Goal: Information Seeking & Learning: Learn about a topic

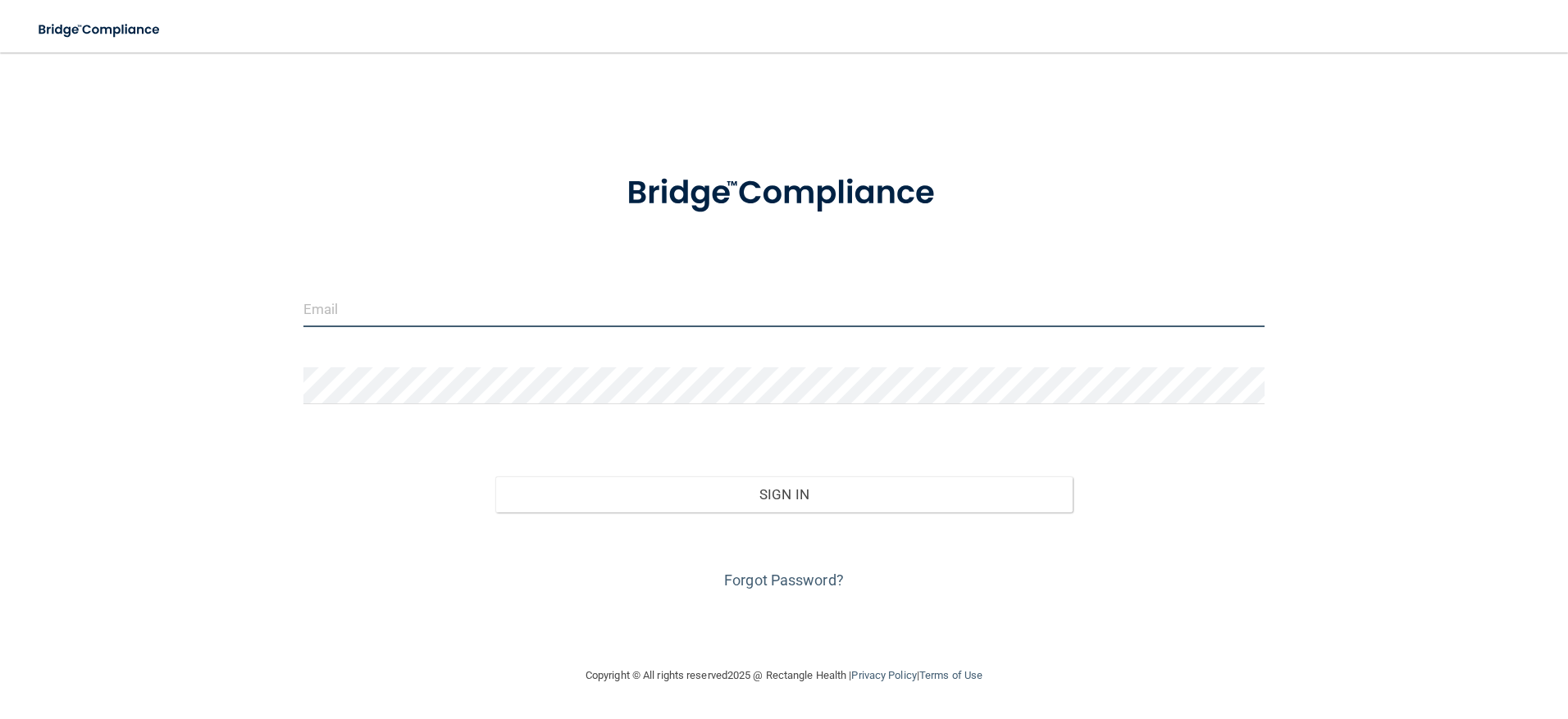
click at [394, 315] on input "email" at bounding box center [784, 308] width 962 height 37
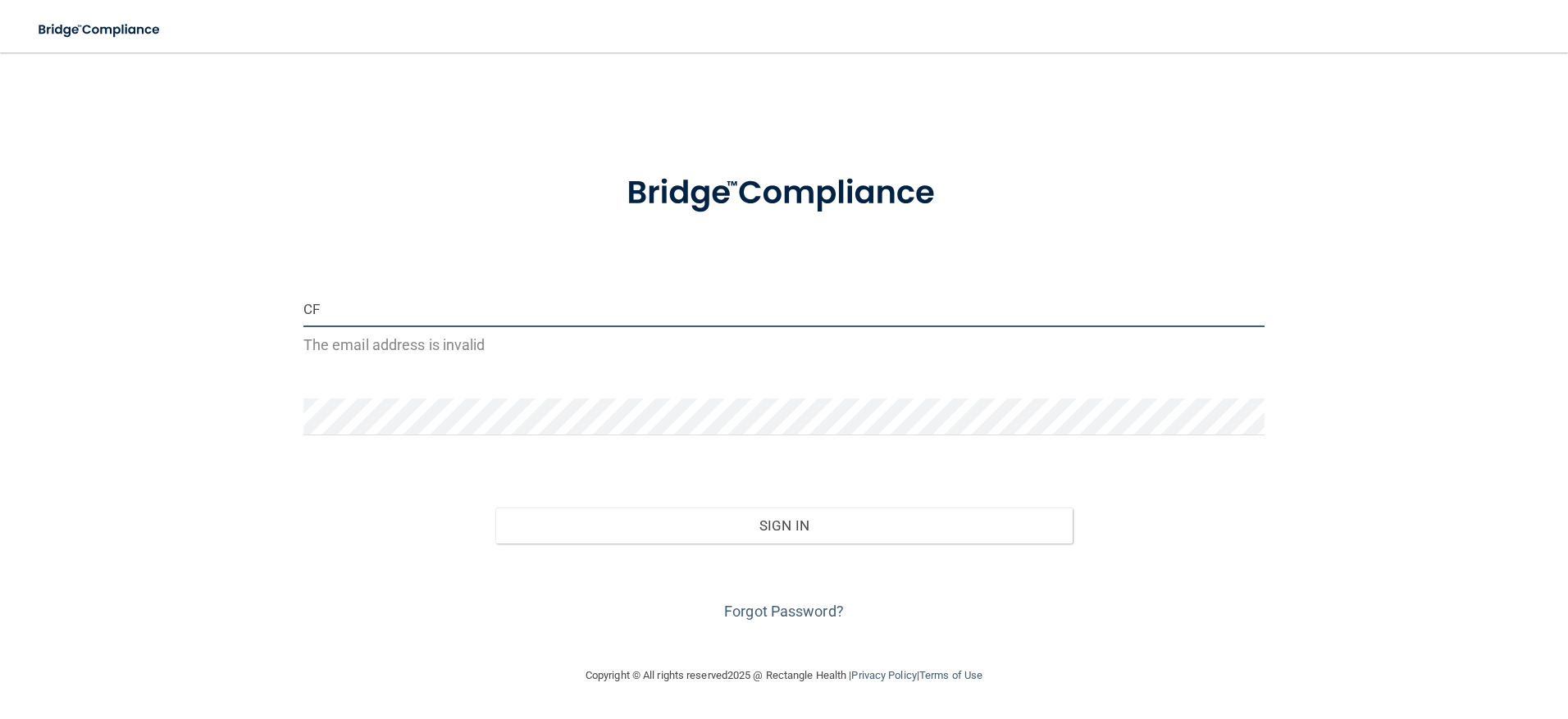
type input "C"
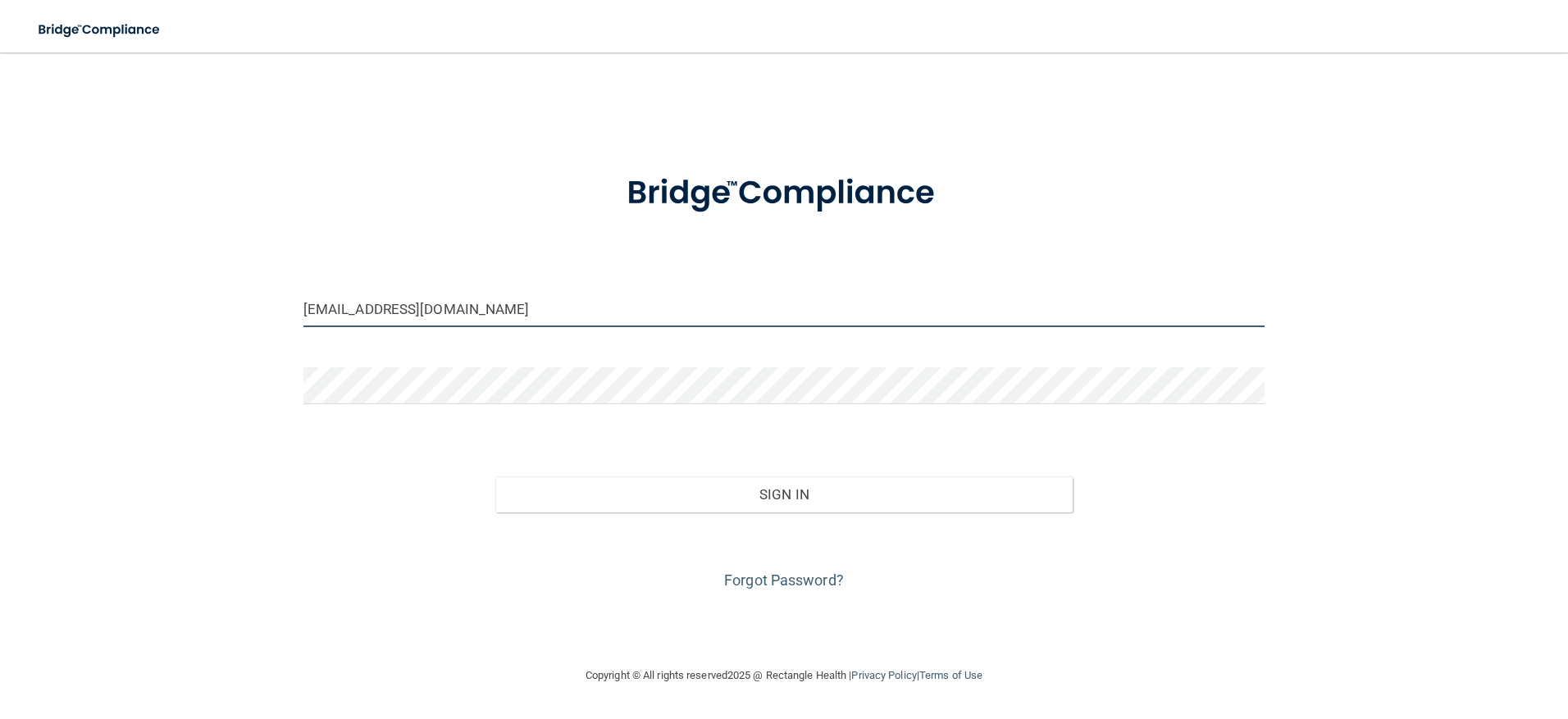
type input "[EMAIL_ADDRESS][DOMAIN_NAME]"
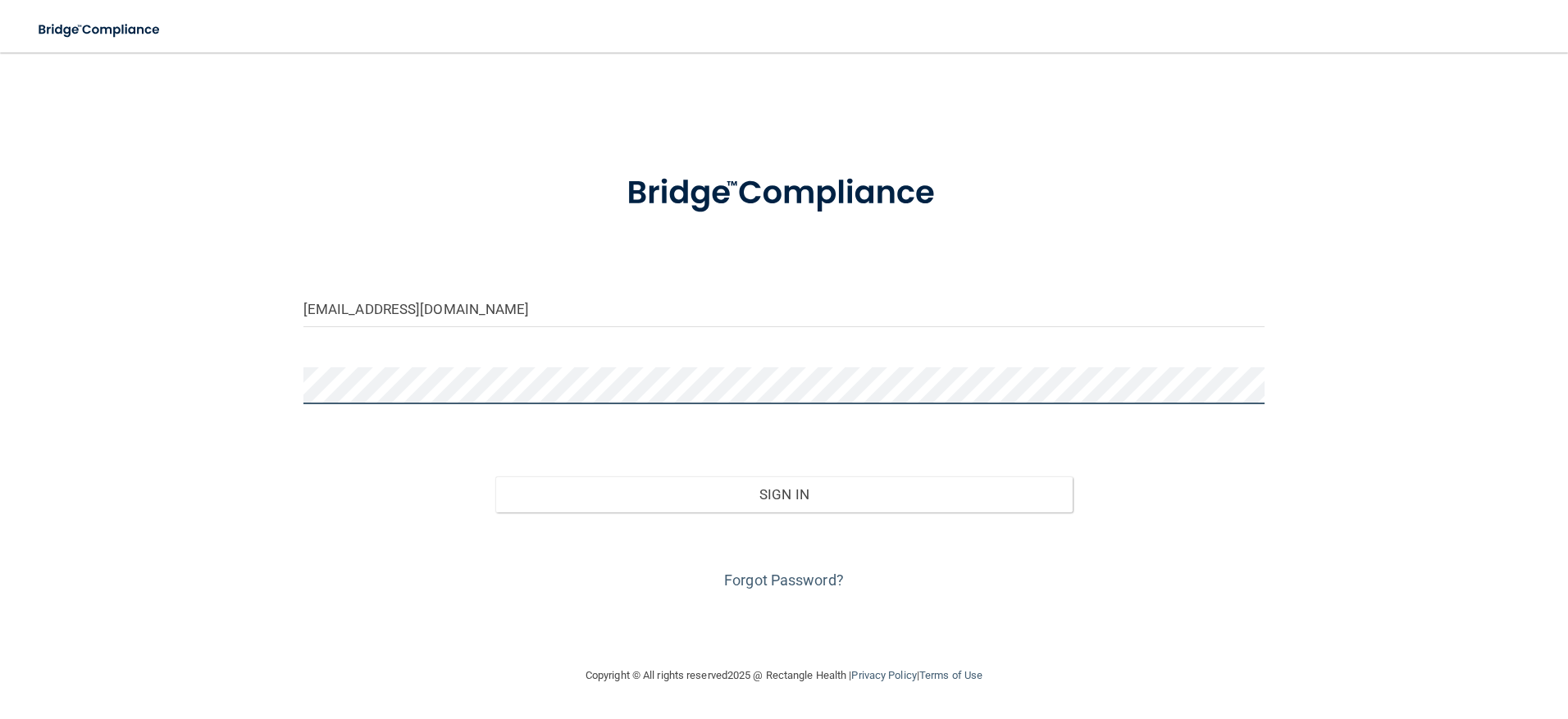
click at [495, 476] on button "Sign In" at bounding box center [784, 494] width 578 height 36
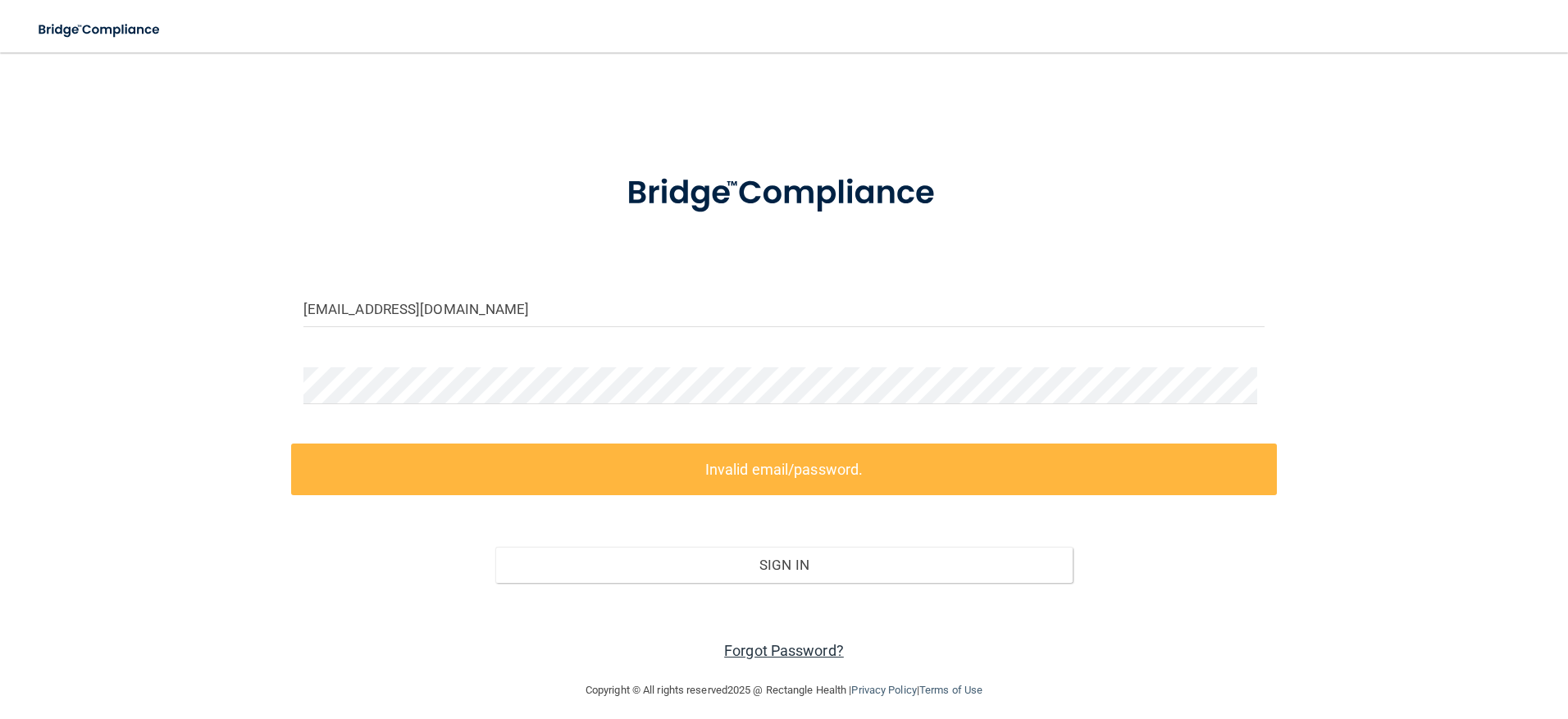
click at [765, 647] on link "Forgot Password?" at bounding box center [784, 651] width 120 height 18
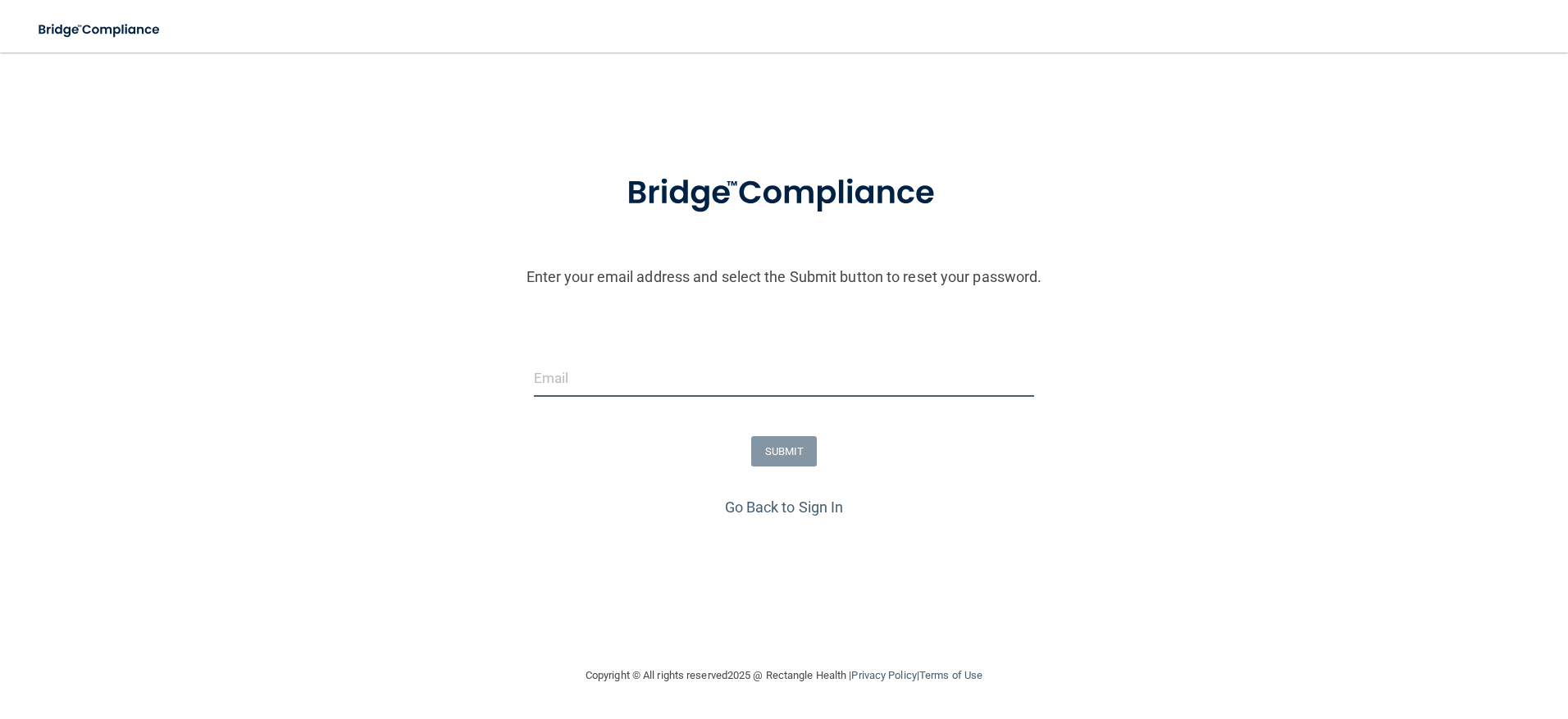
click at [618, 388] on input "email" at bounding box center [784, 378] width 501 height 37
type input "[EMAIL_ADDRESS][DOMAIN_NAME]"
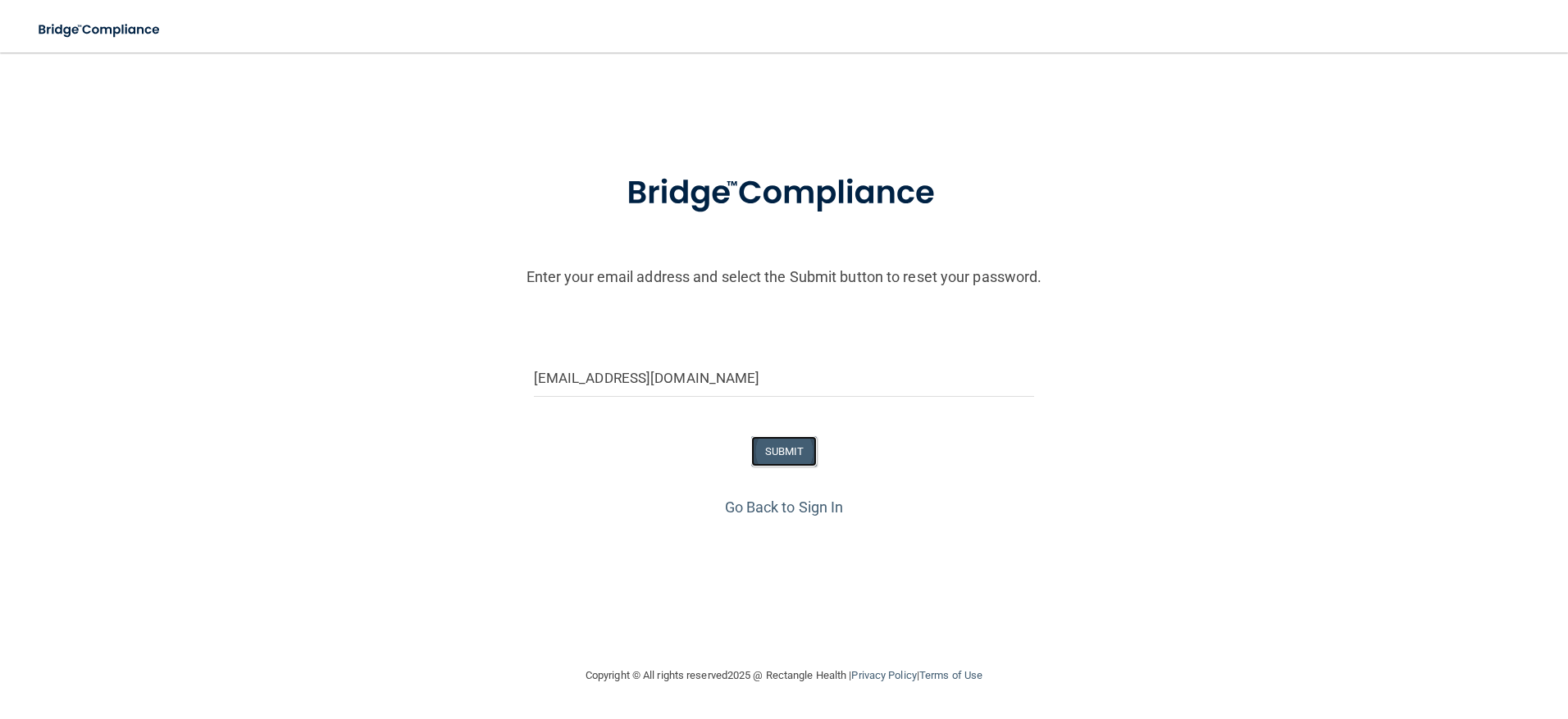
click at [788, 452] on button "SUBMIT" at bounding box center [785, 451] width 67 height 30
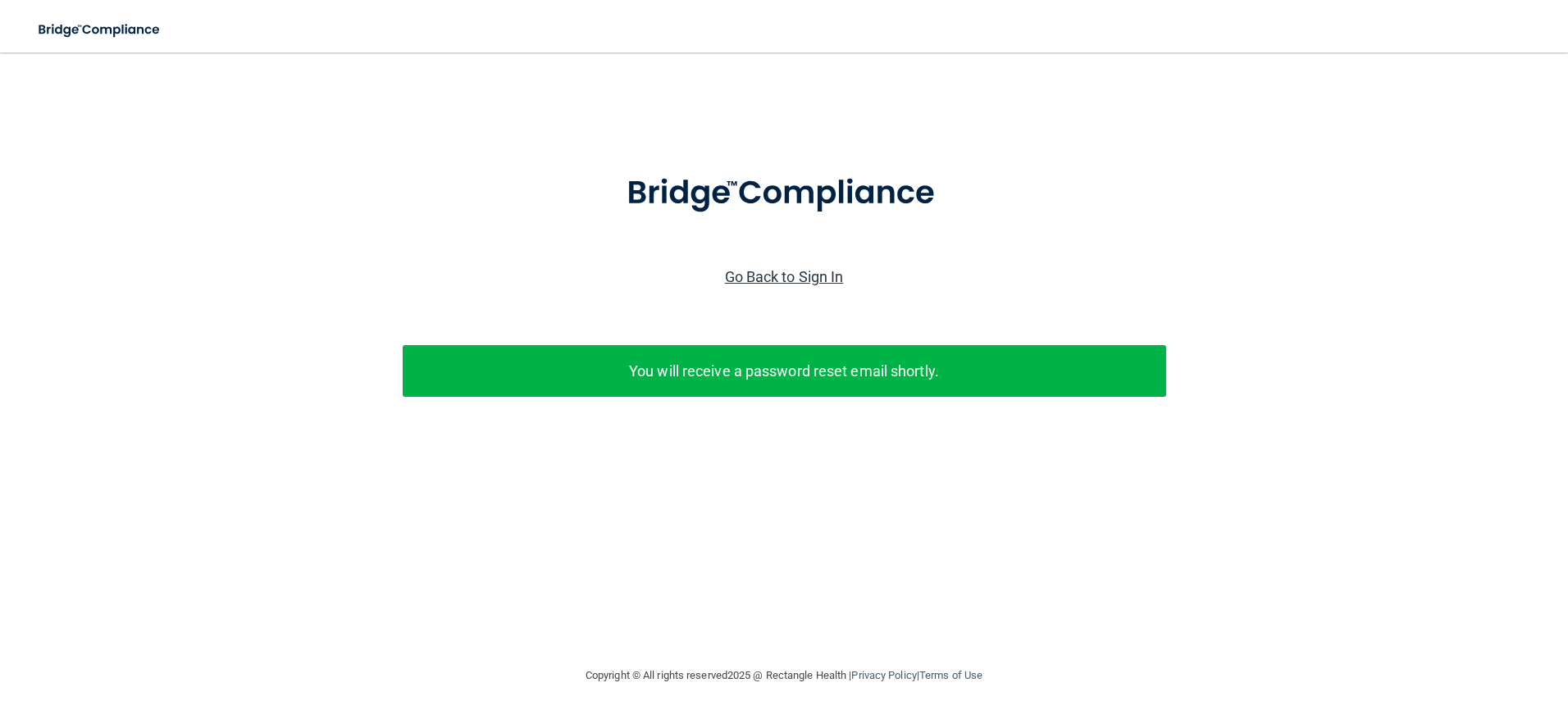
click at [781, 281] on link "Go Back to Sign In" at bounding box center [784, 277] width 119 height 18
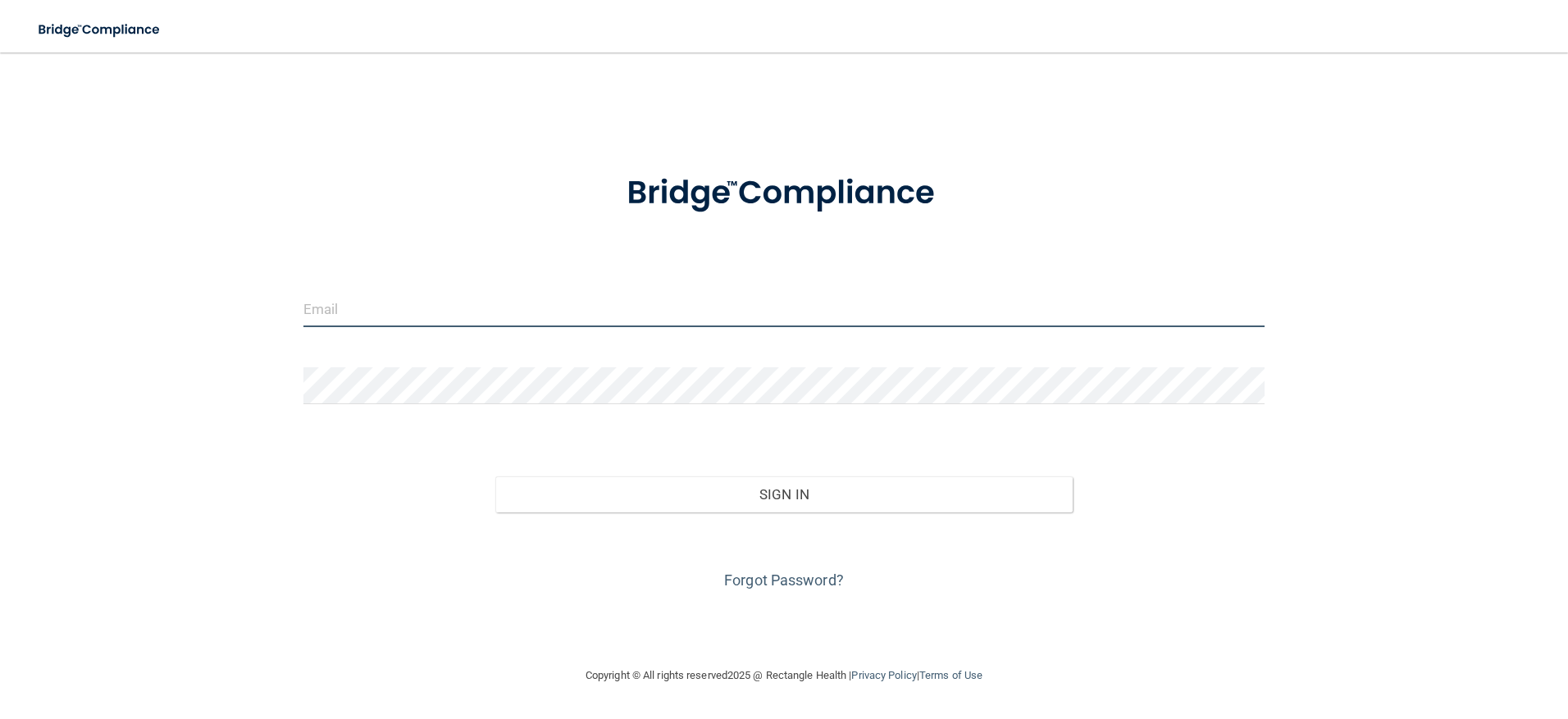
type input "[EMAIL_ADDRESS][DOMAIN_NAME]"
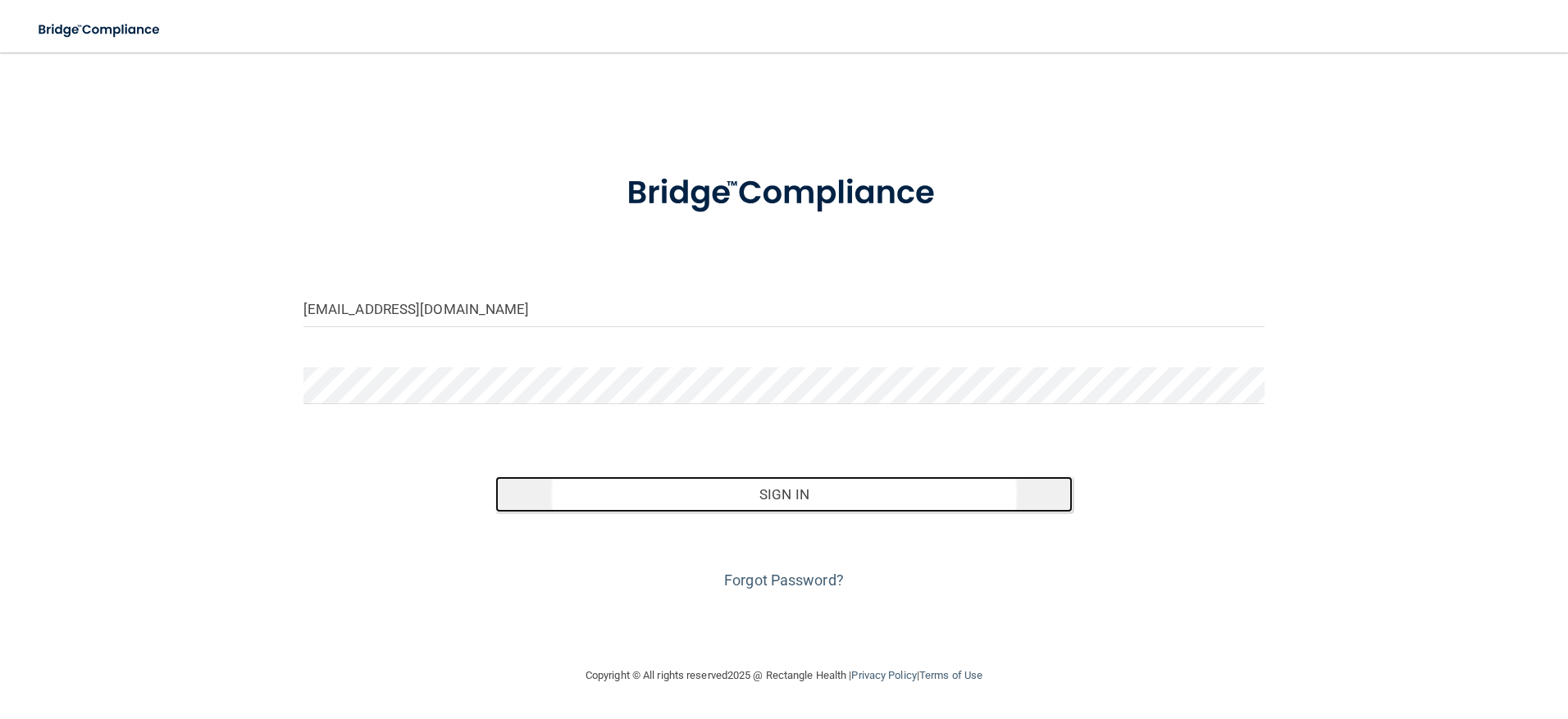
click at [831, 499] on button "Sign In" at bounding box center [784, 494] width 578 height 36
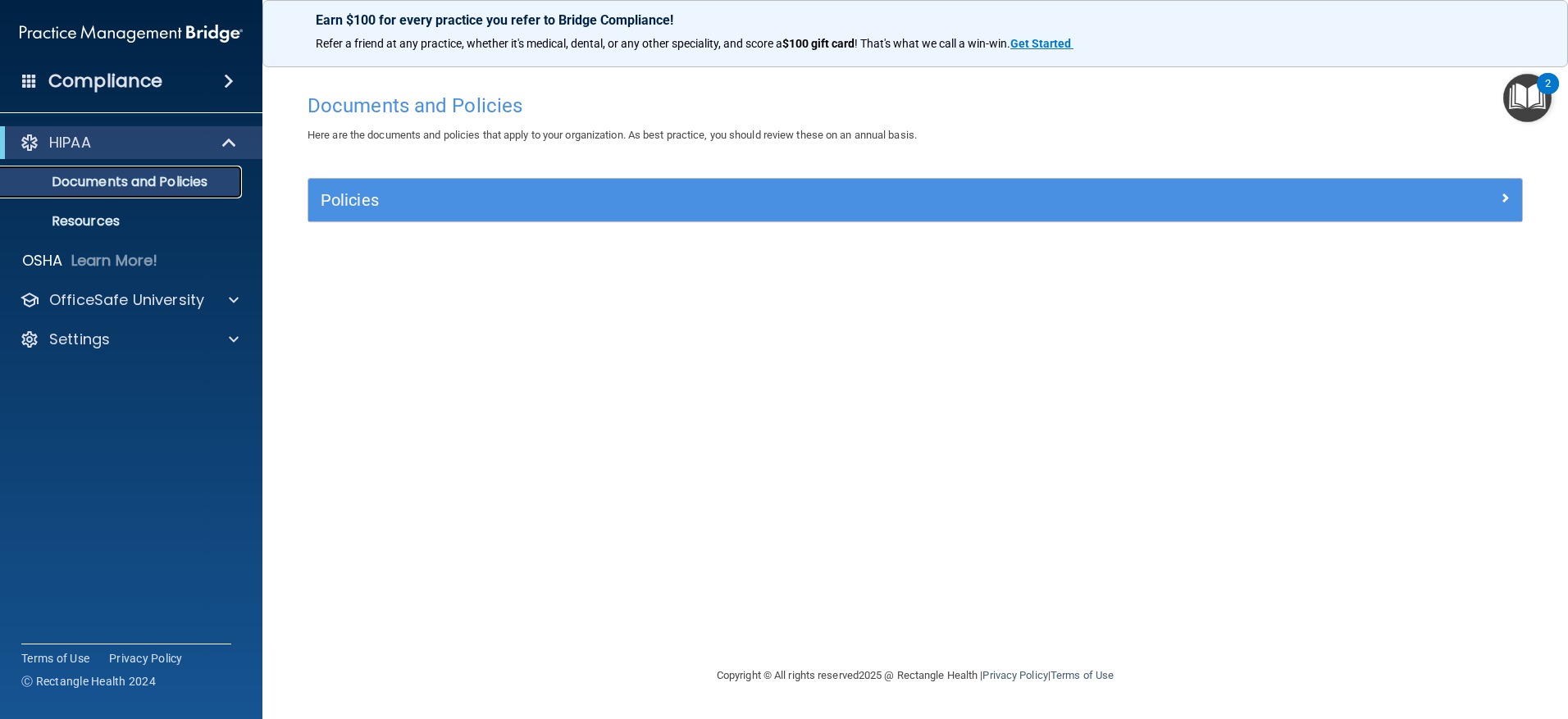
click at [191, 183] on p "Documents and Policies" at bounding box center [123, 182] width 224 height 17
click at [230, 82] on span at bounding box center [229, 82] width 10 height 20
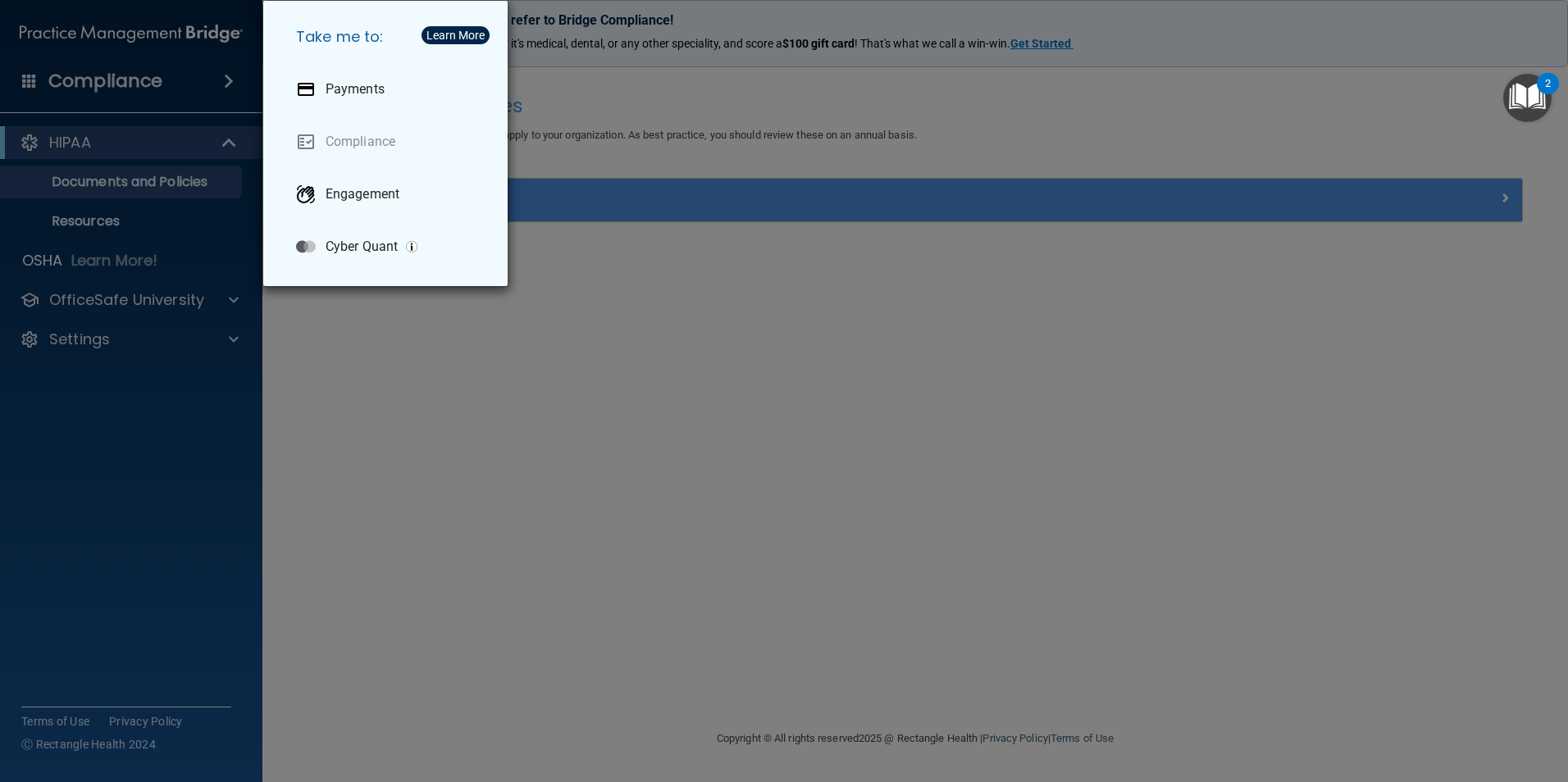
click at [107, 301] on div "Take me to: Payments Compliance Engagement Cyber Quant" at bounding box center [784, 391] width 1568 height 782
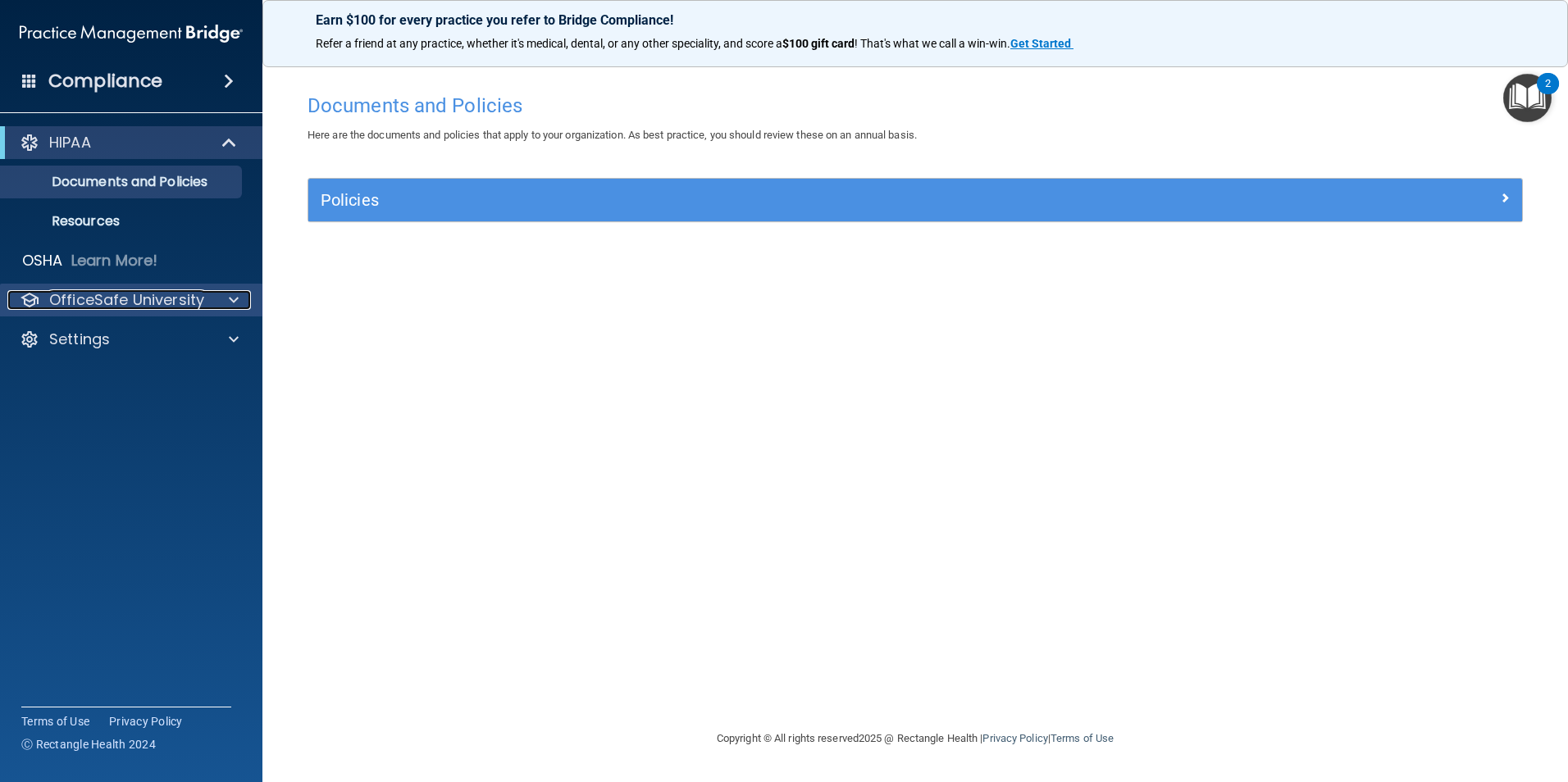
click at [131, 300] on p "OfficeSafe University" at bounding box center [127, 300] width 155 height 20
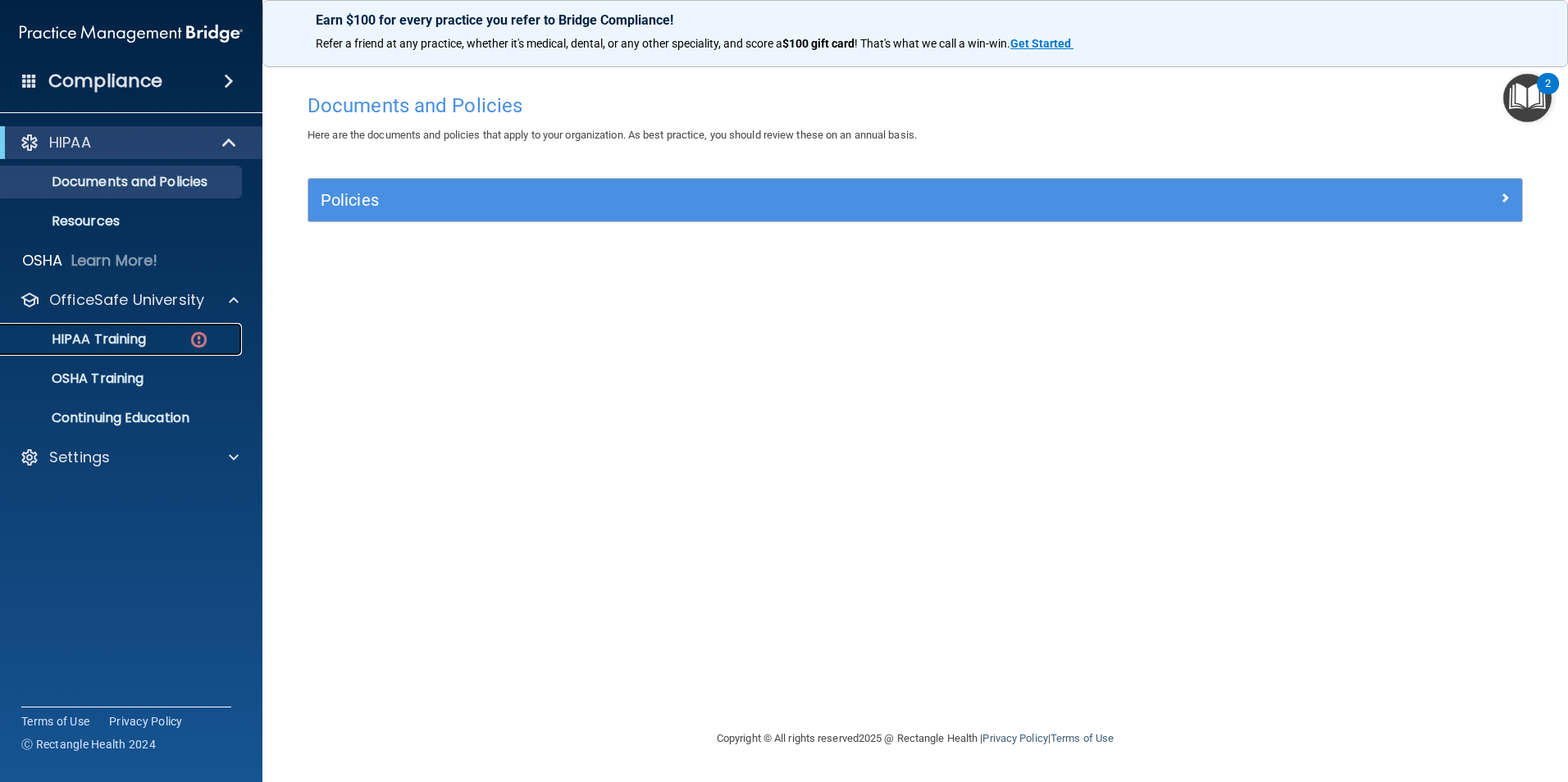
click at [133, 337] on p "HIPAA Training" at bounding box center [79, 339] width 136 height 17
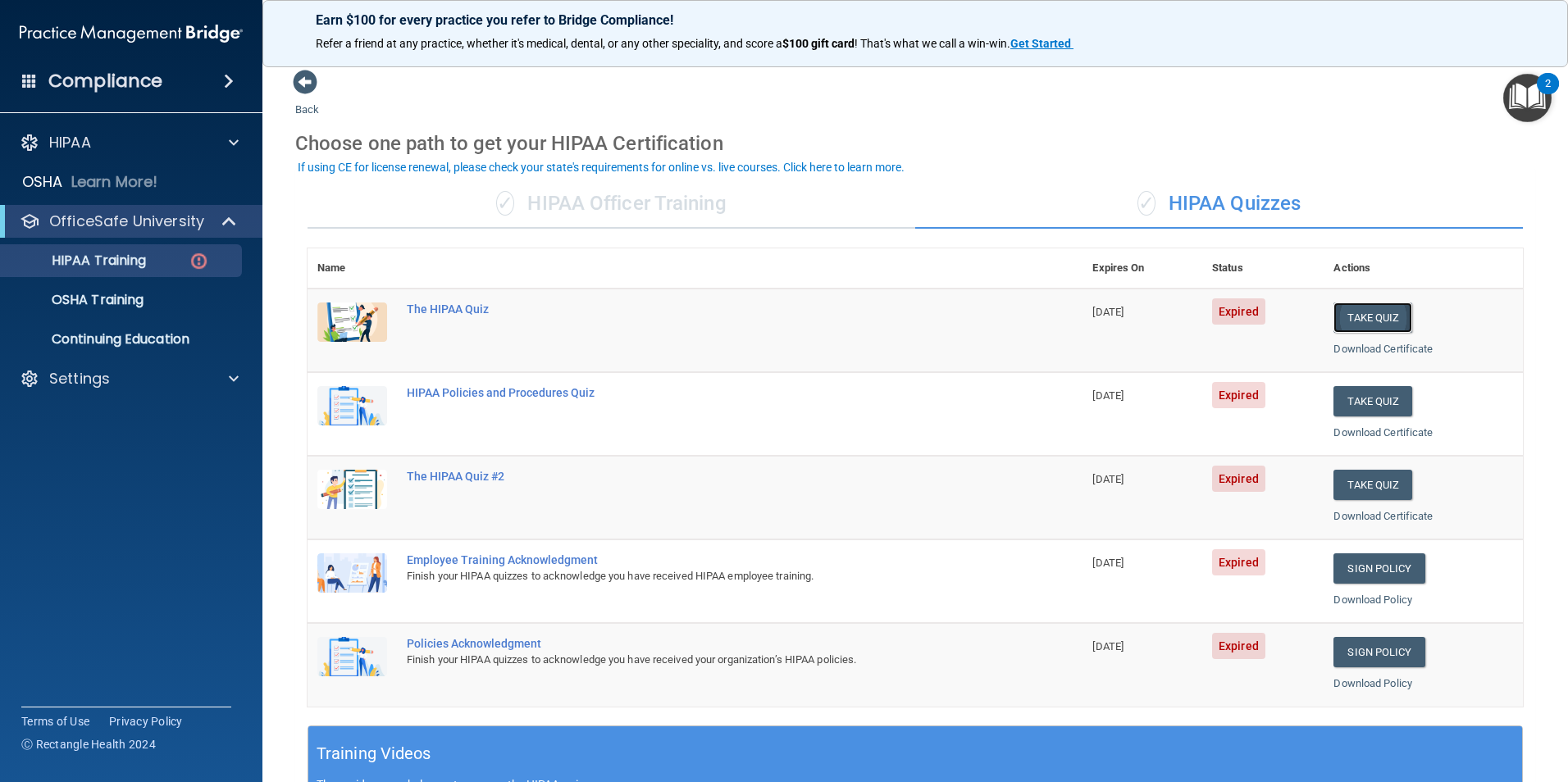
click at [1357, 320] on button "Take Quiz" at bounding box center [1372, 317] width 79 height 30
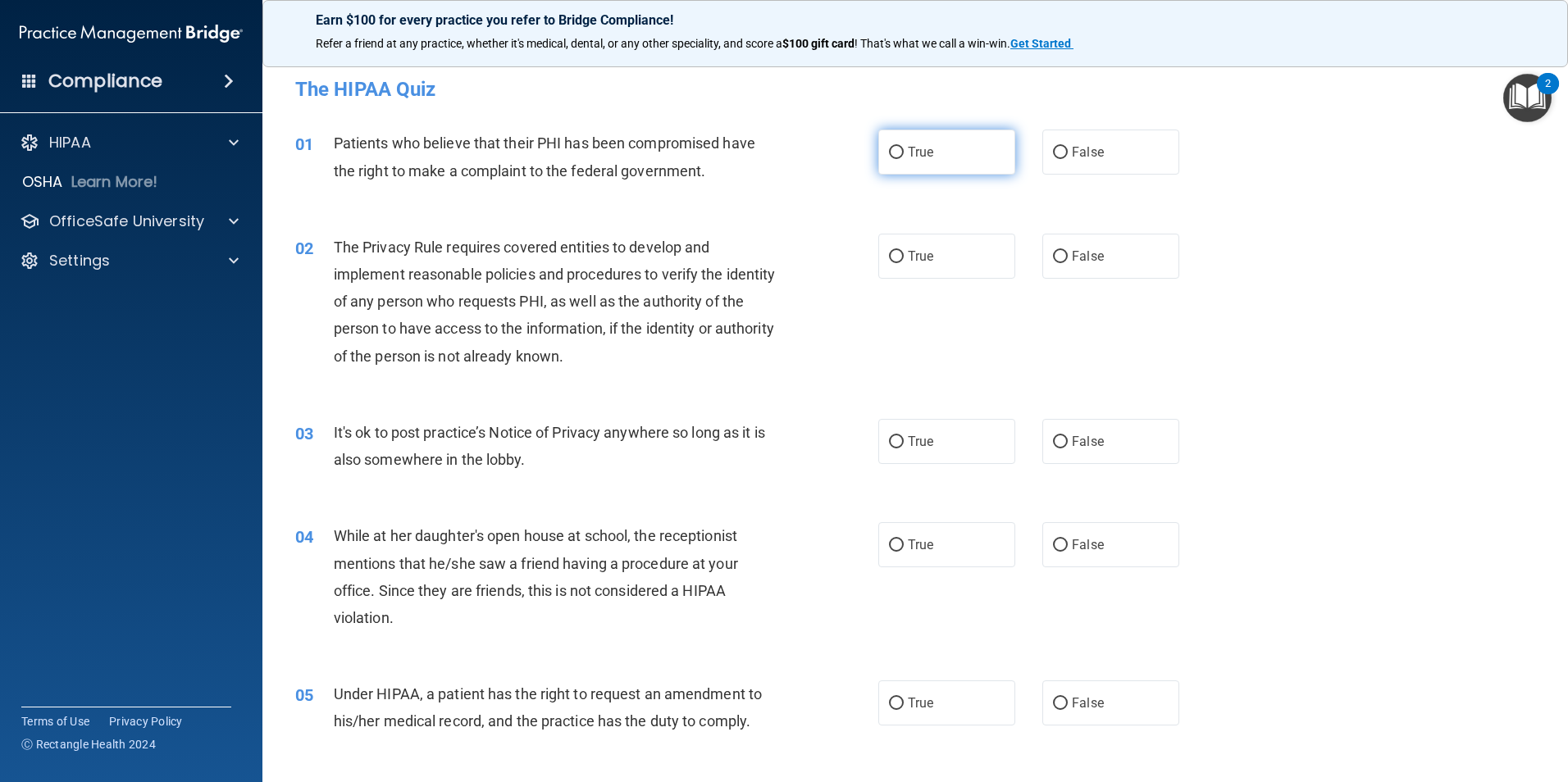
click at [889, 157] on input "True" at bounding box center [896, 152] width 15 height 13
radio input "true"
click at [893, 258] on input "True" at bounding box center [896, 256] width 15 height 13
radio input "true"
click at [891, 444] on input "True" at bounding box center [896, 442] width 15 height 13
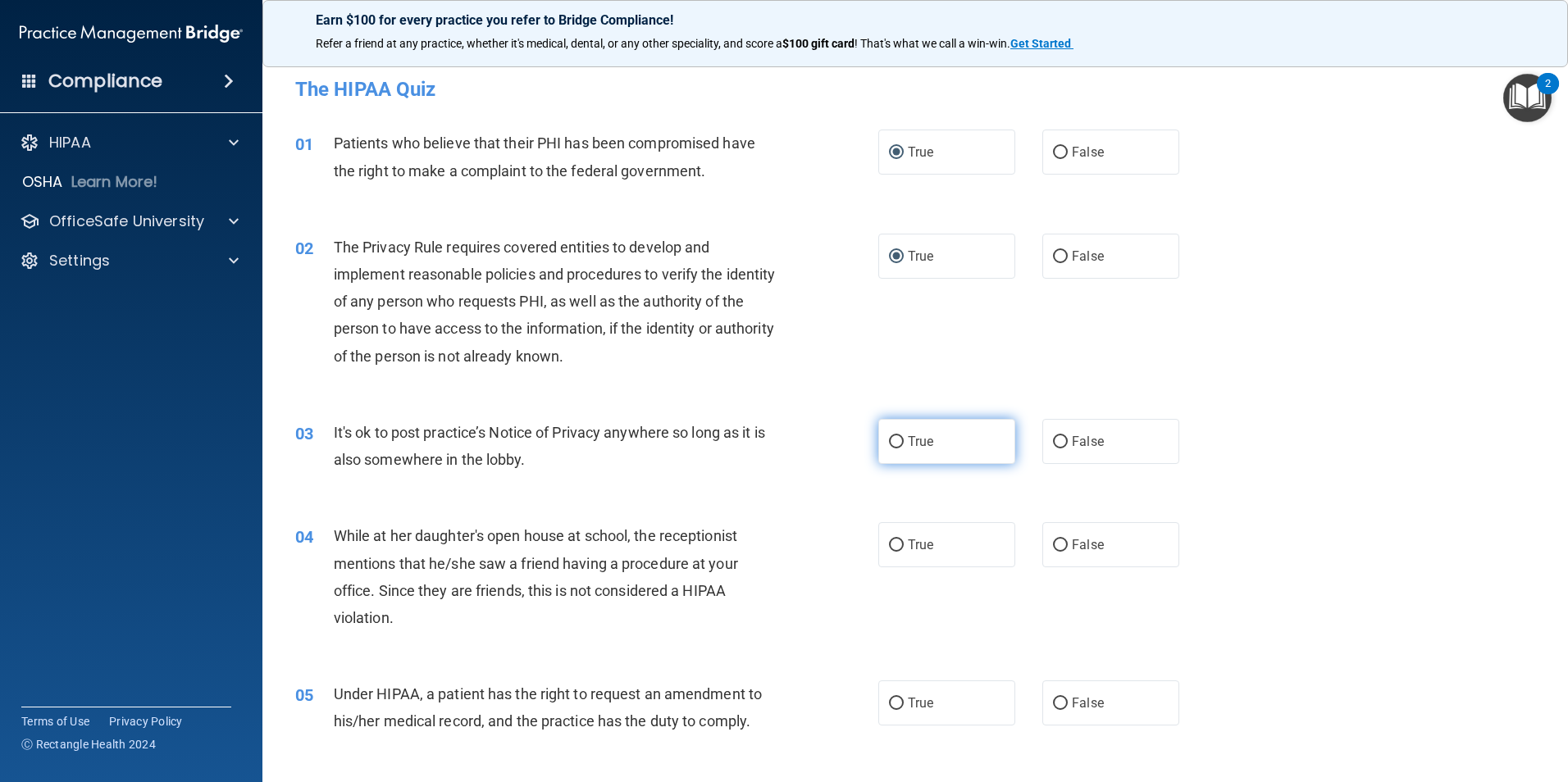
radio input "true"
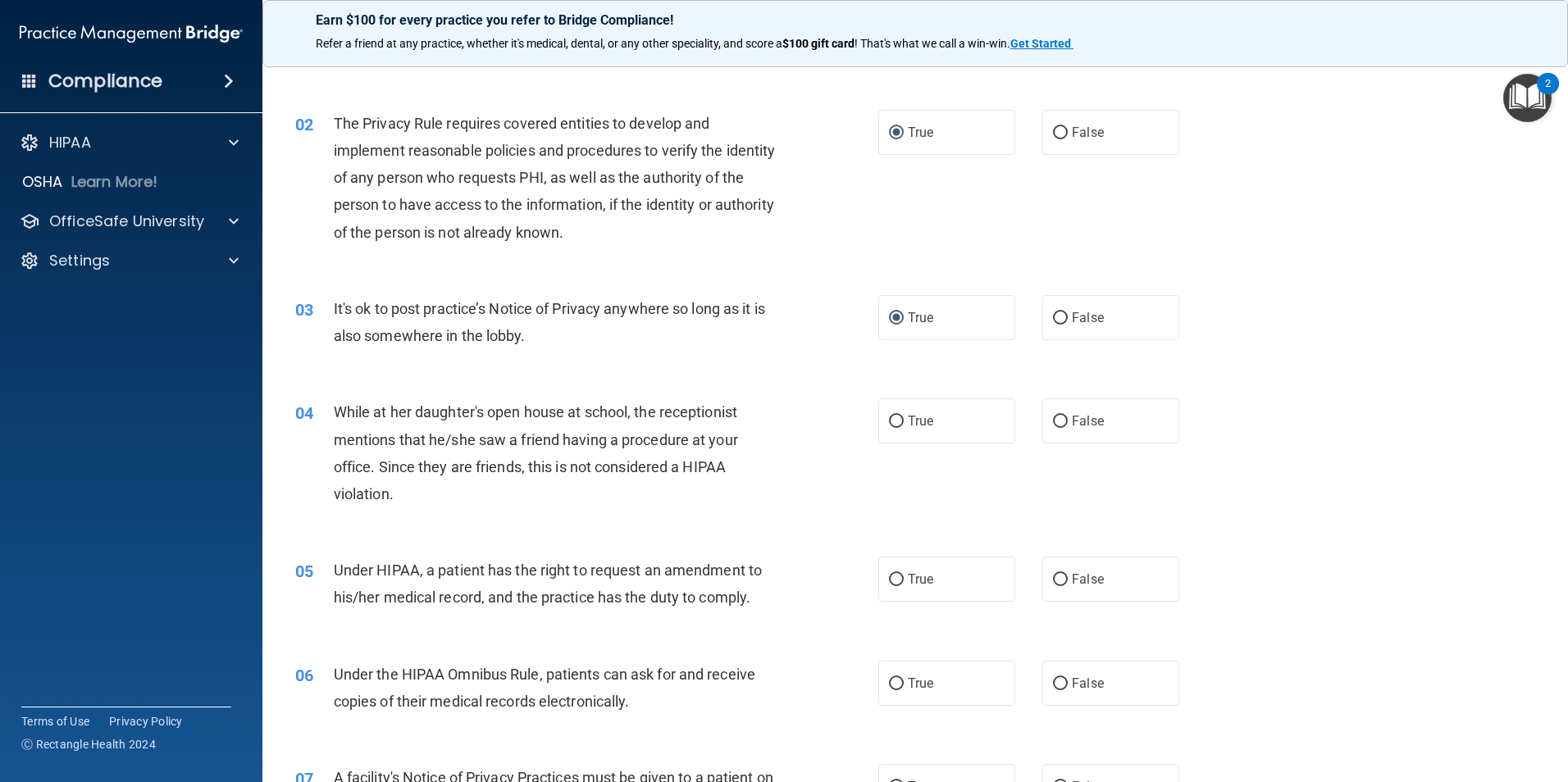
scroll to position [164, 0]
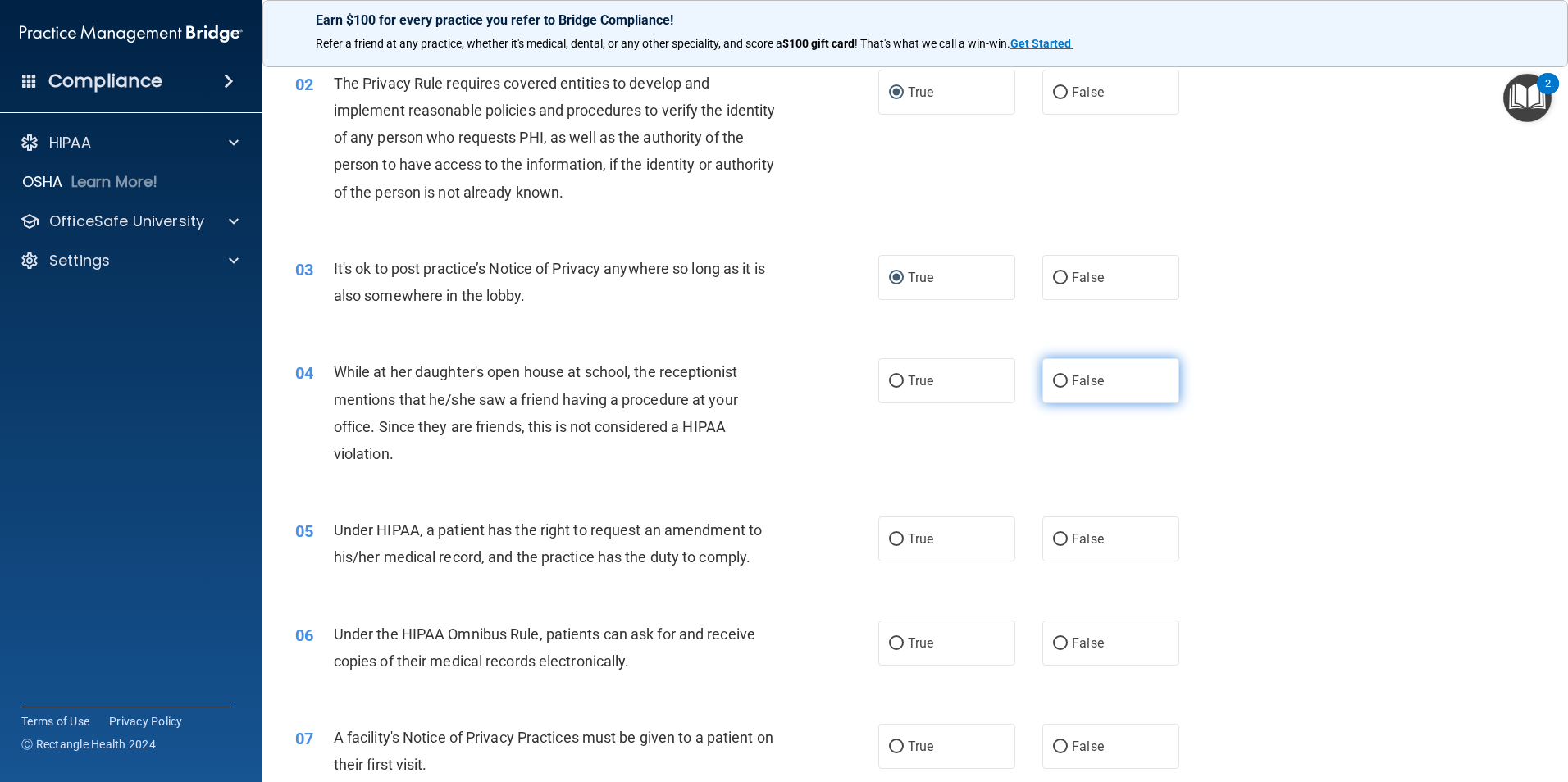
click at [1053, 384] on input "False" at bounding box center [1060, 381] width 15 height 13
radio input "true"
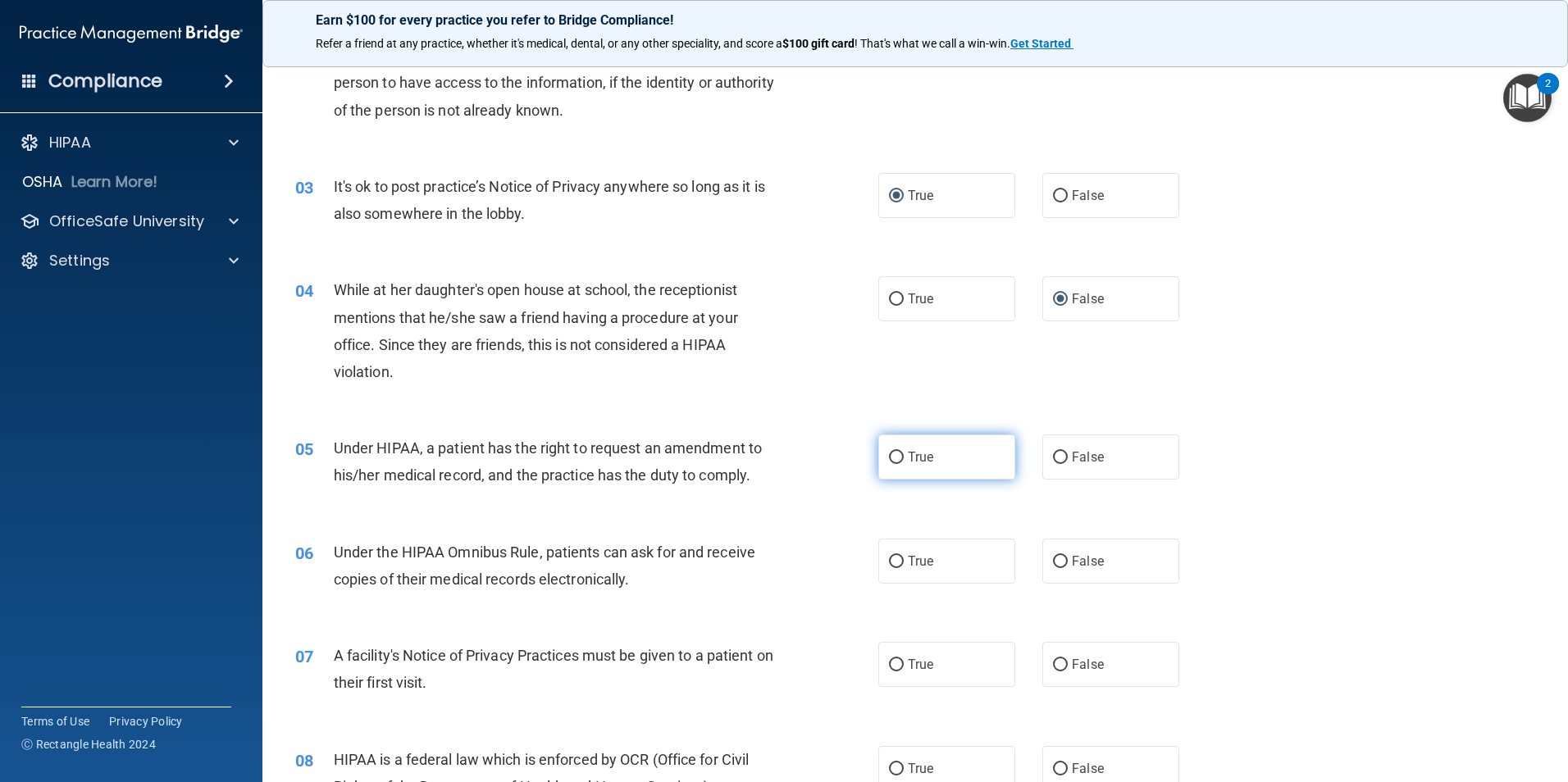
click at [889, 455] on input "True" at bounding box center [896, 458] width 15 height 13
radio input "true"
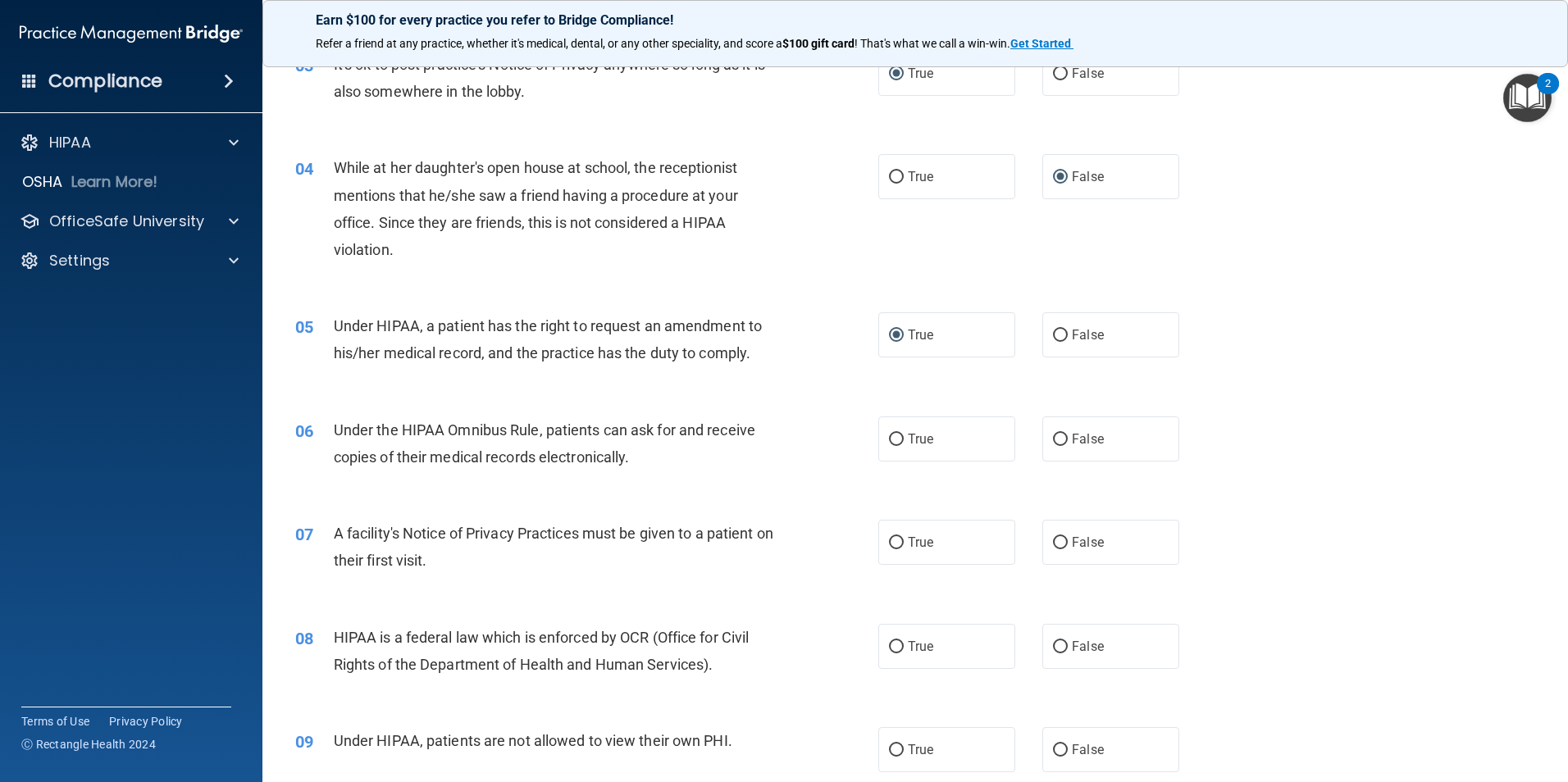
scroll to position [410, 0]
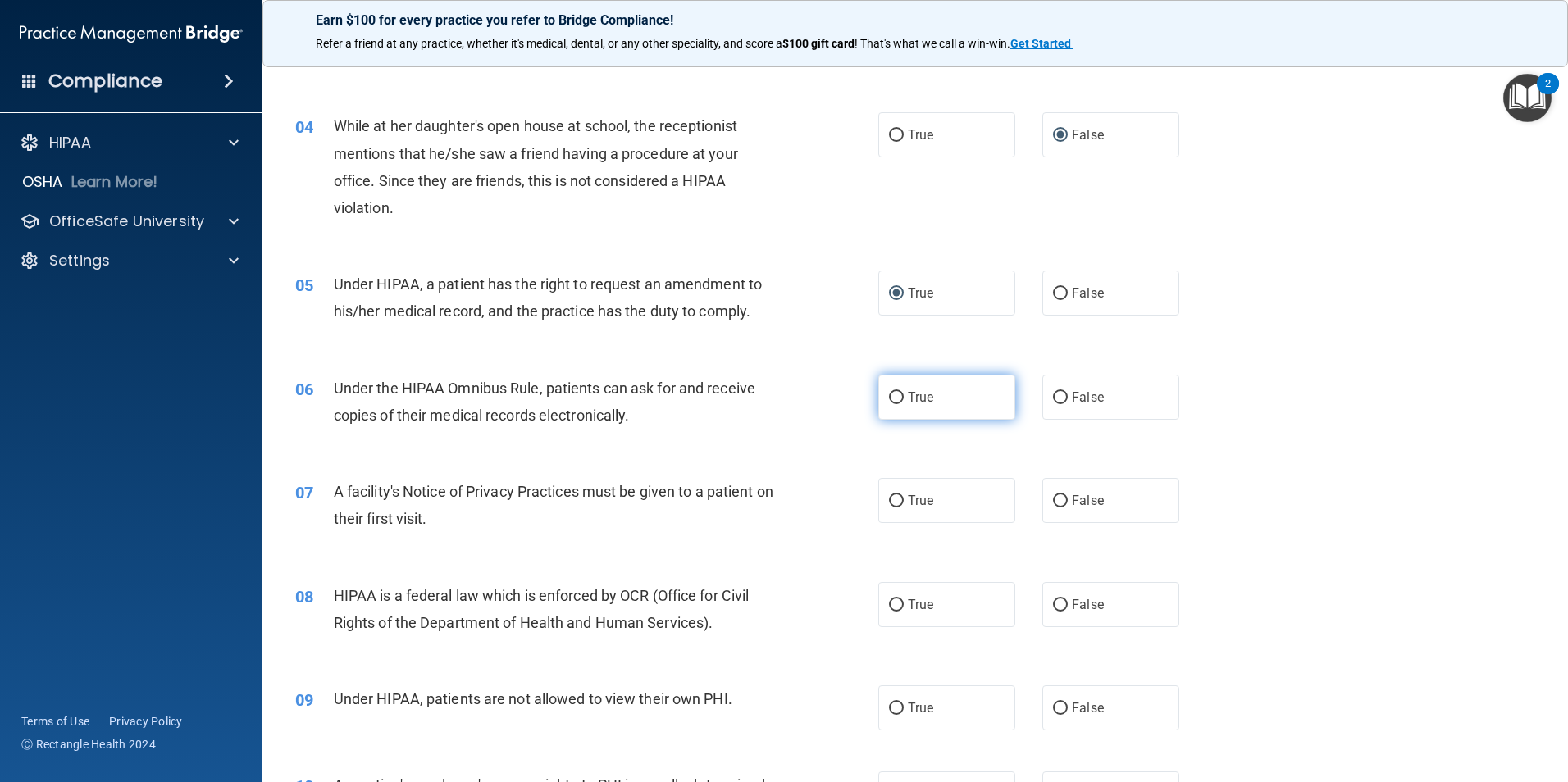
click at [892, 398] on input "True" at bounding box center [896, 398] width 15 height 13
radio input "true"
click at [889, 500] on input "True" at bounding box center [896, 501] width 15 height 13
radio input "true"
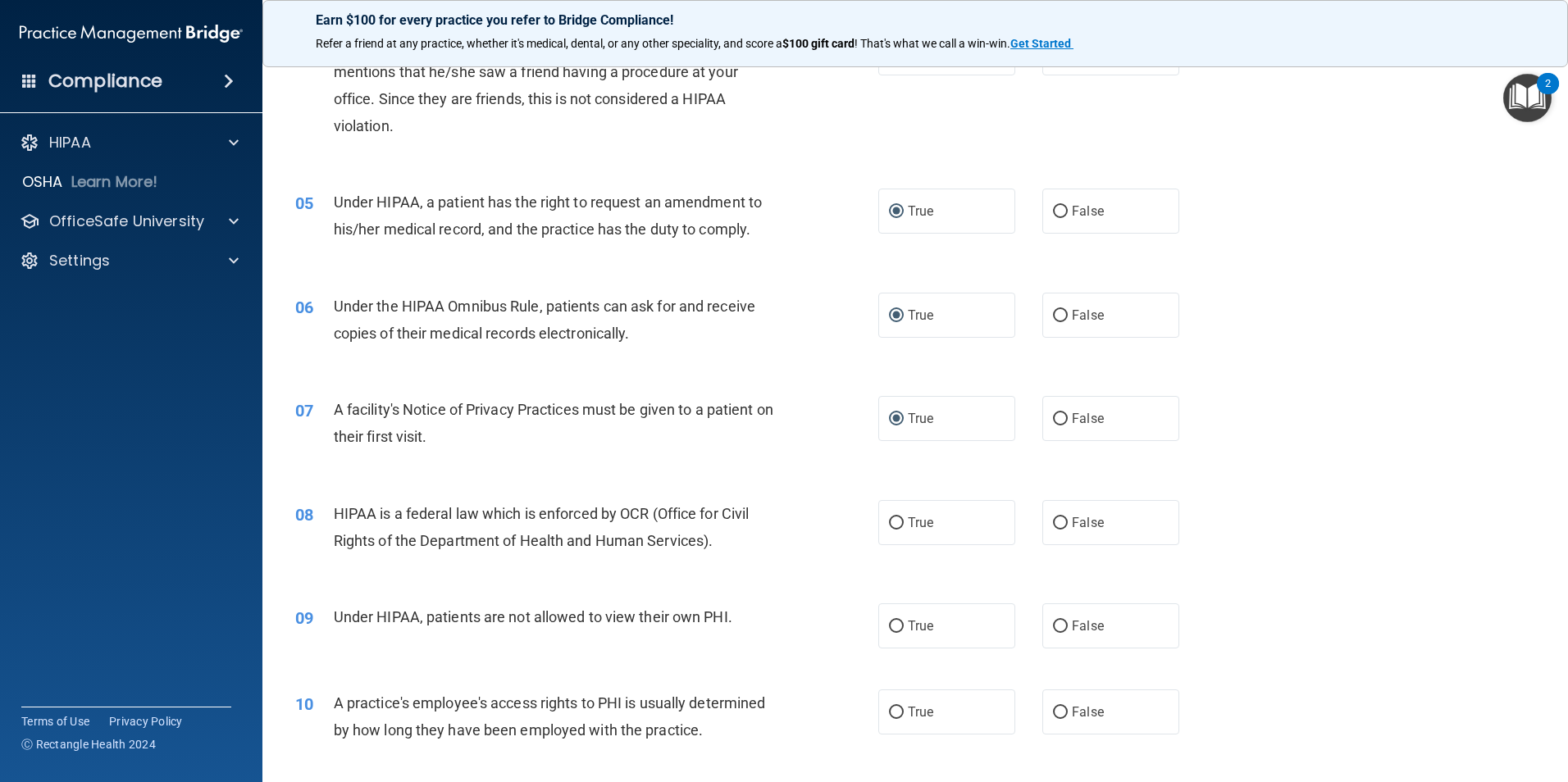
scroll to position [574, 0]
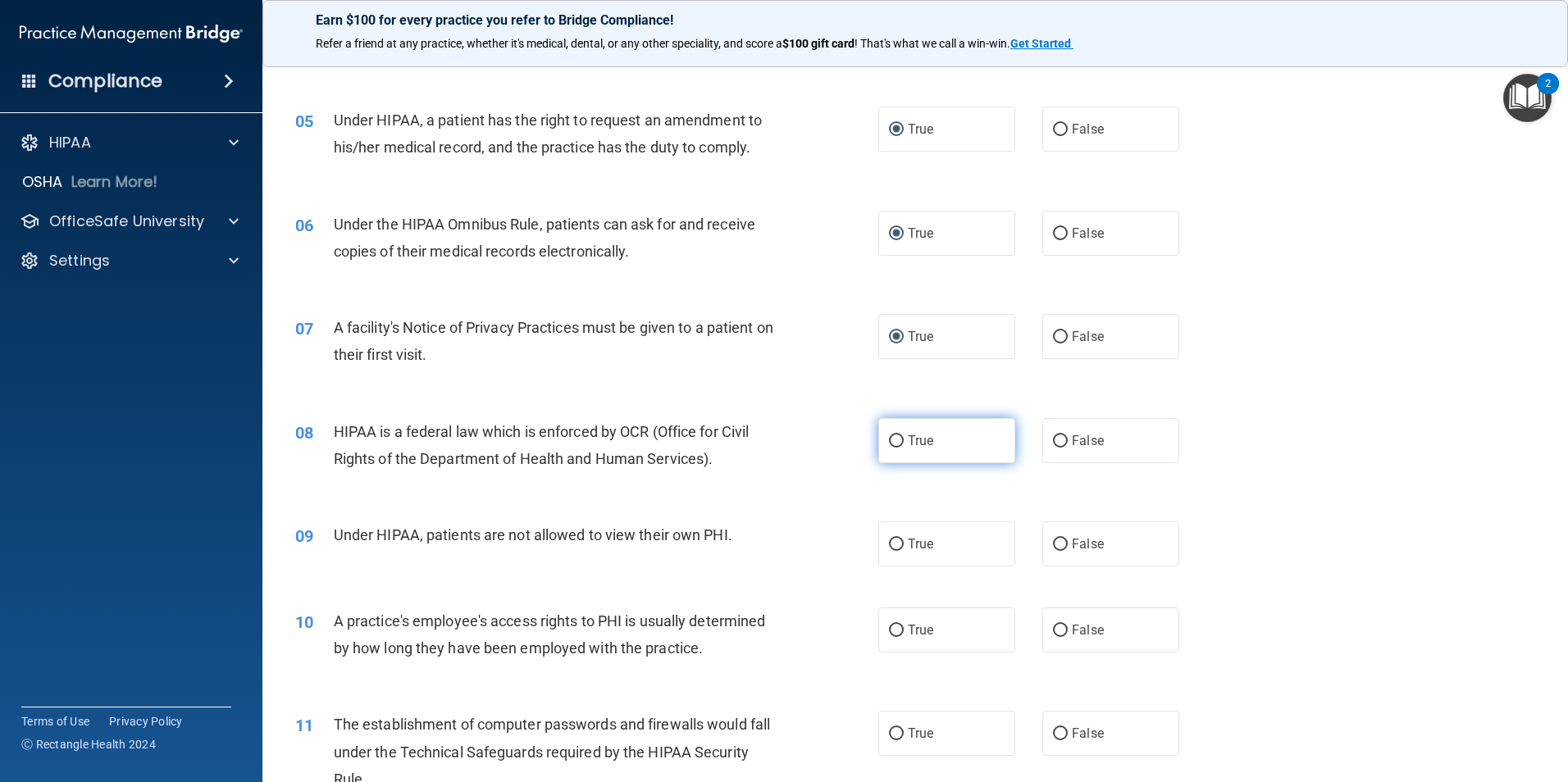
click at [890, 439] on input "True" at bounding box center [896, 441] width 15 height 13
radio input "true"
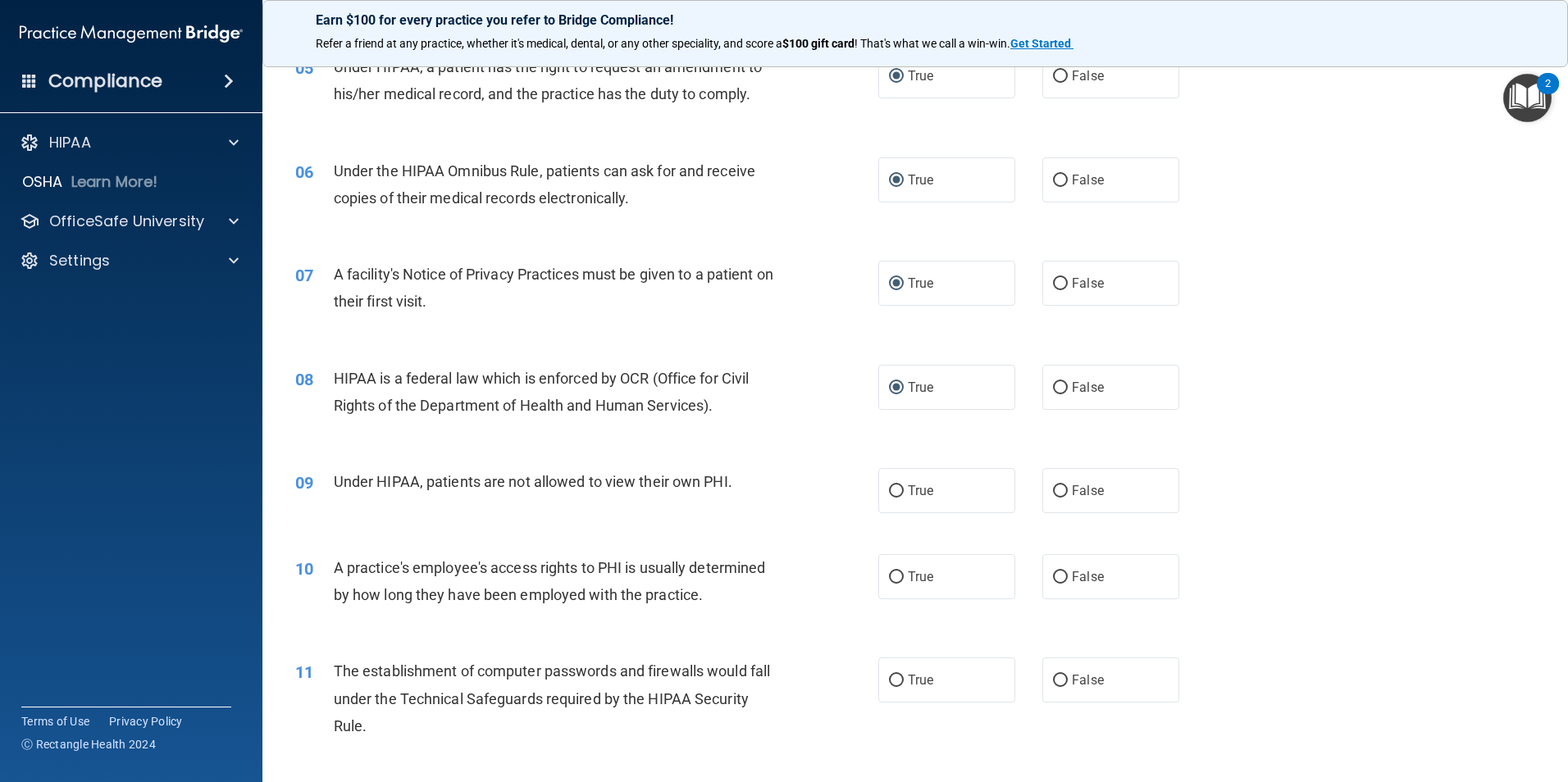
scroll to position [656, 0]
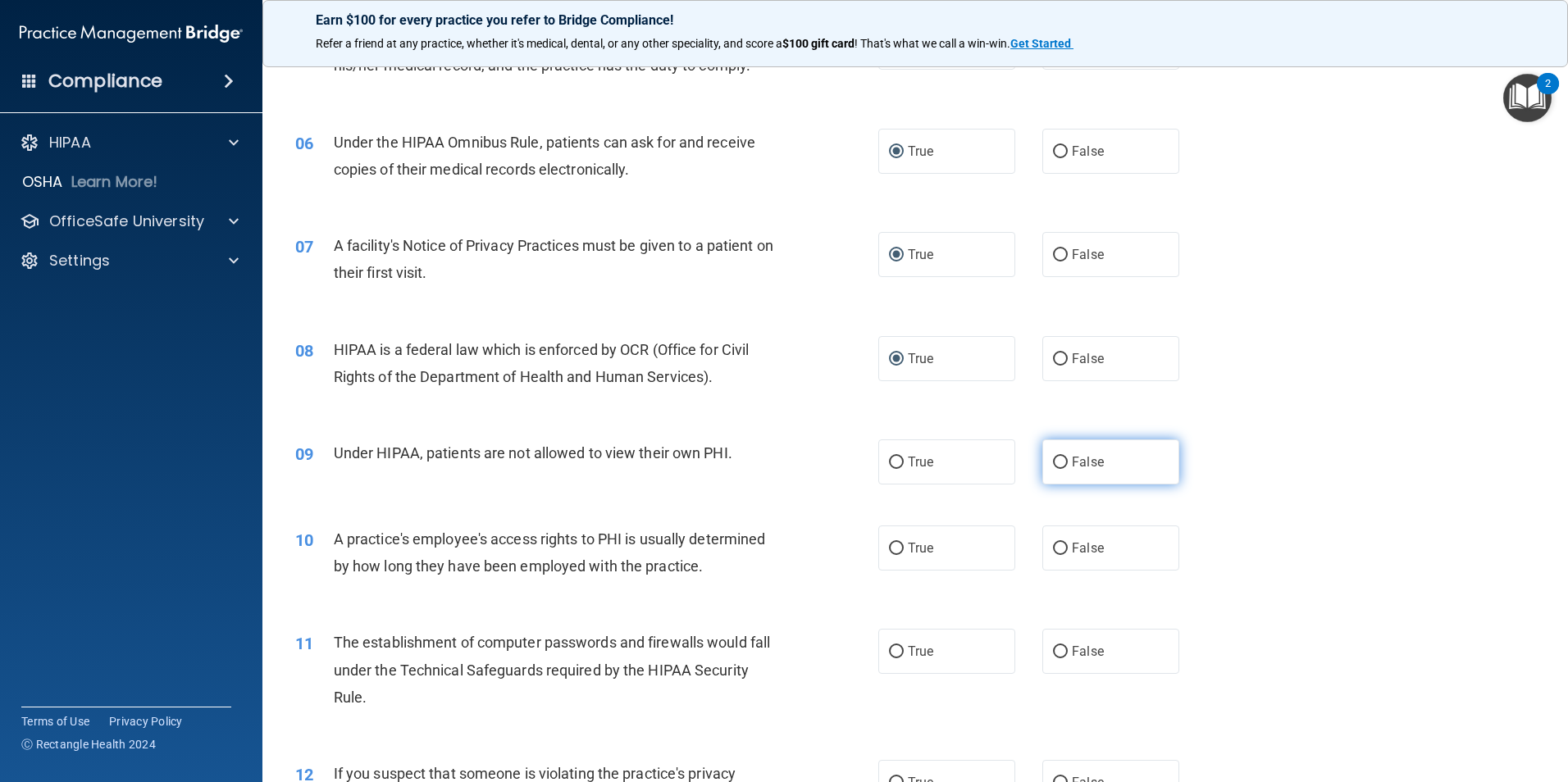
click at [1053, 462] on input "False" at bounding box center [1060, 463] width 15 height 13
radio input "true"
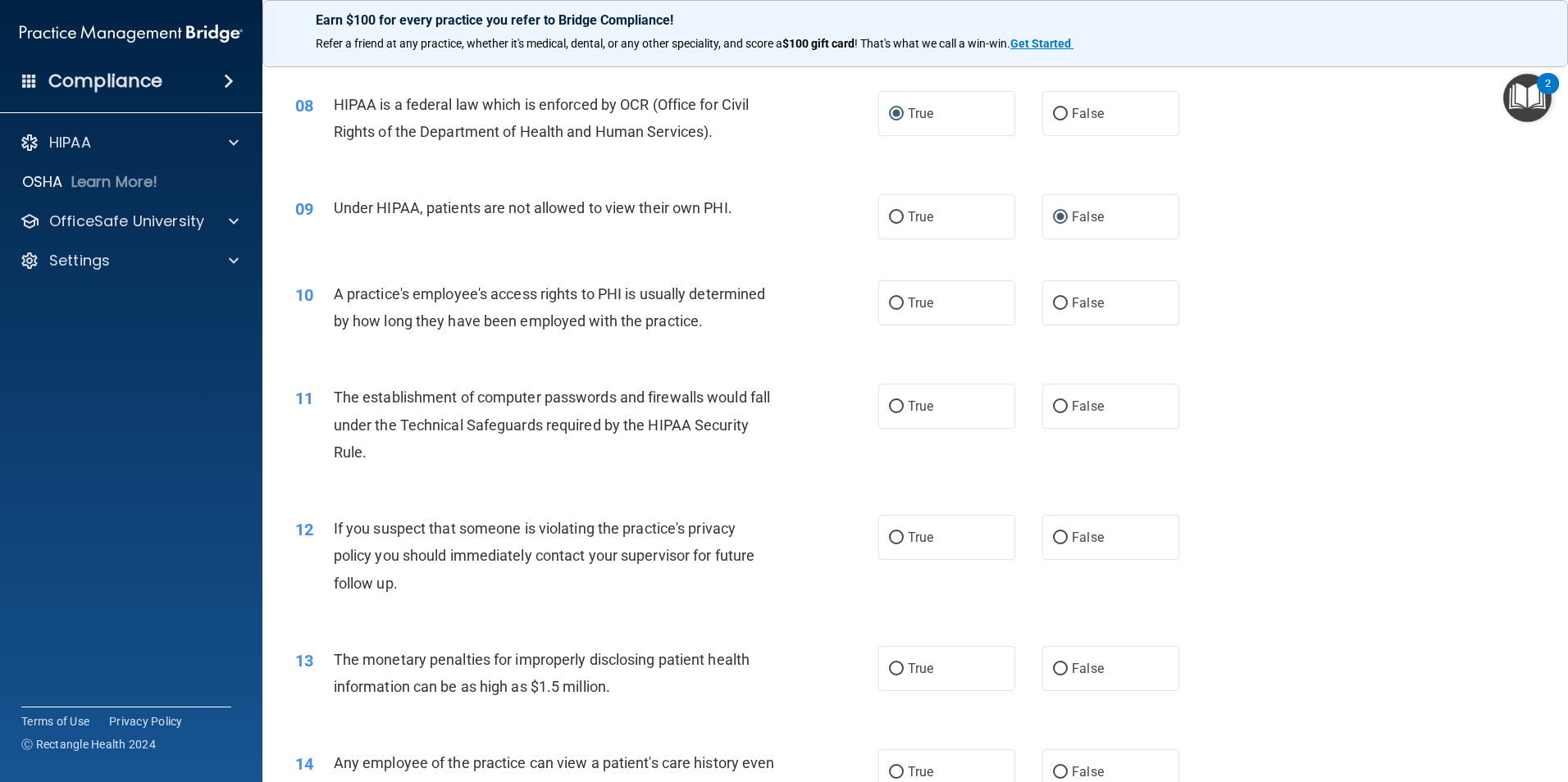
scroll to position [902, 0]
click at [1061, 303] on label "False" at bounding box center [1110, 303] width 137 height 45
click at [1061, 303] on input "False" at bounding box center [1060, 303] width 15 height 13
radio input "true"
click at [889, 405] on input "True" at bounding box center [896, 406] width 15 height 13
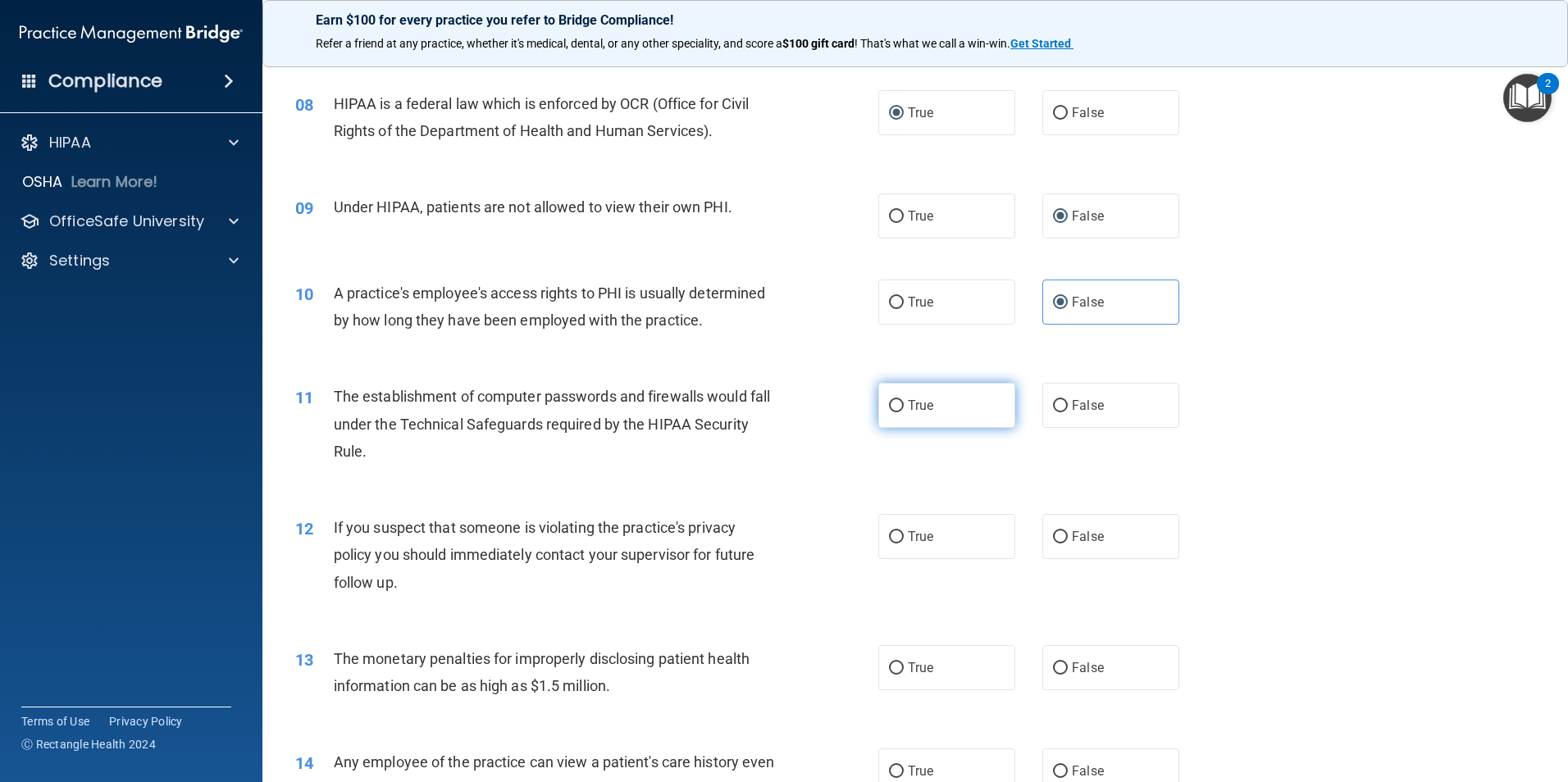
radio input "true"
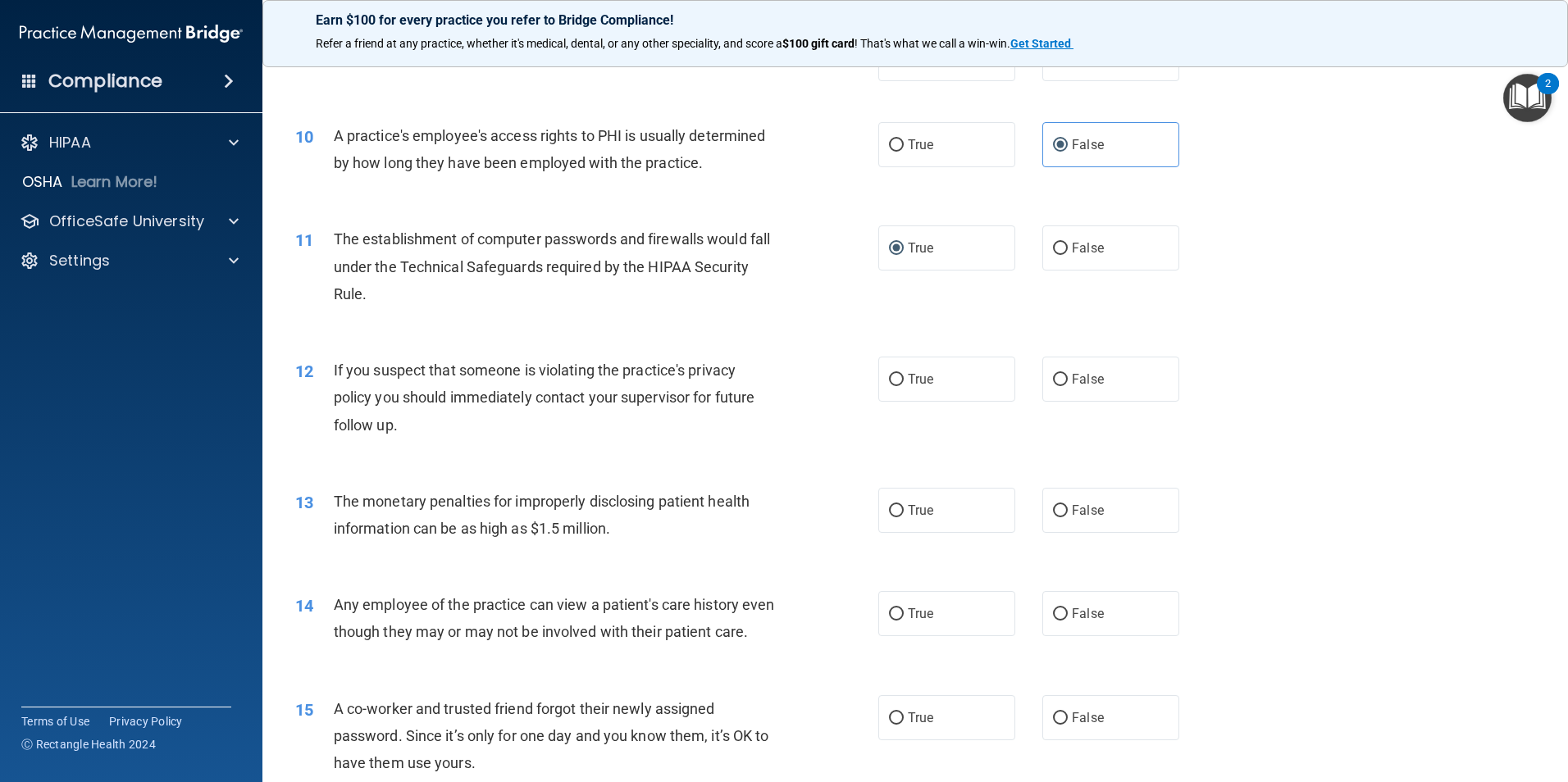
scroll to position [1066, 0]
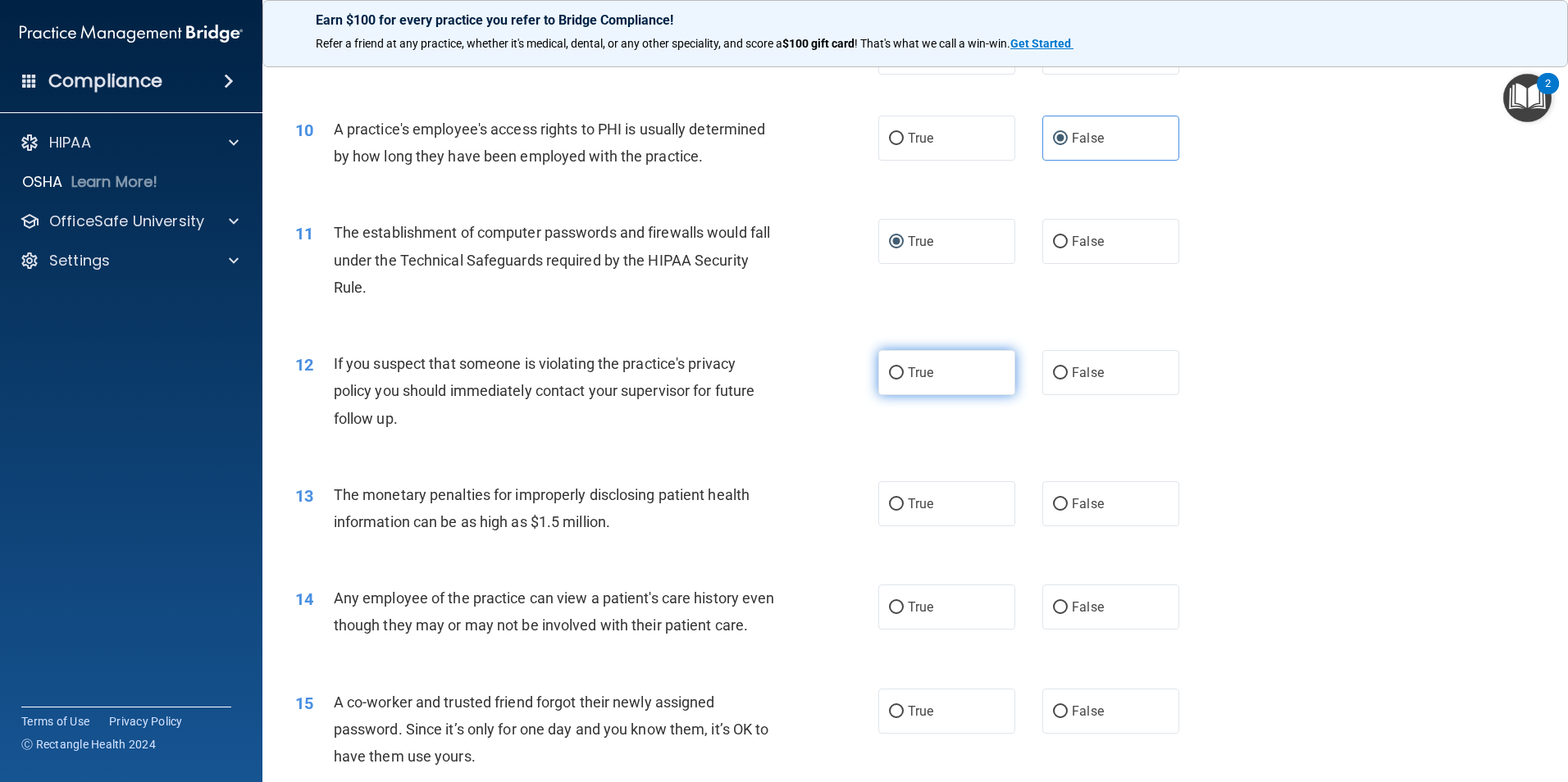
click at [890, 371] on input "True" at bounding box center [896, 373] width 15 height 13
radio input "true"
click at [891, 504] on input "True" at bounding box center [896, 504] width 15 height 13
radio input "true"
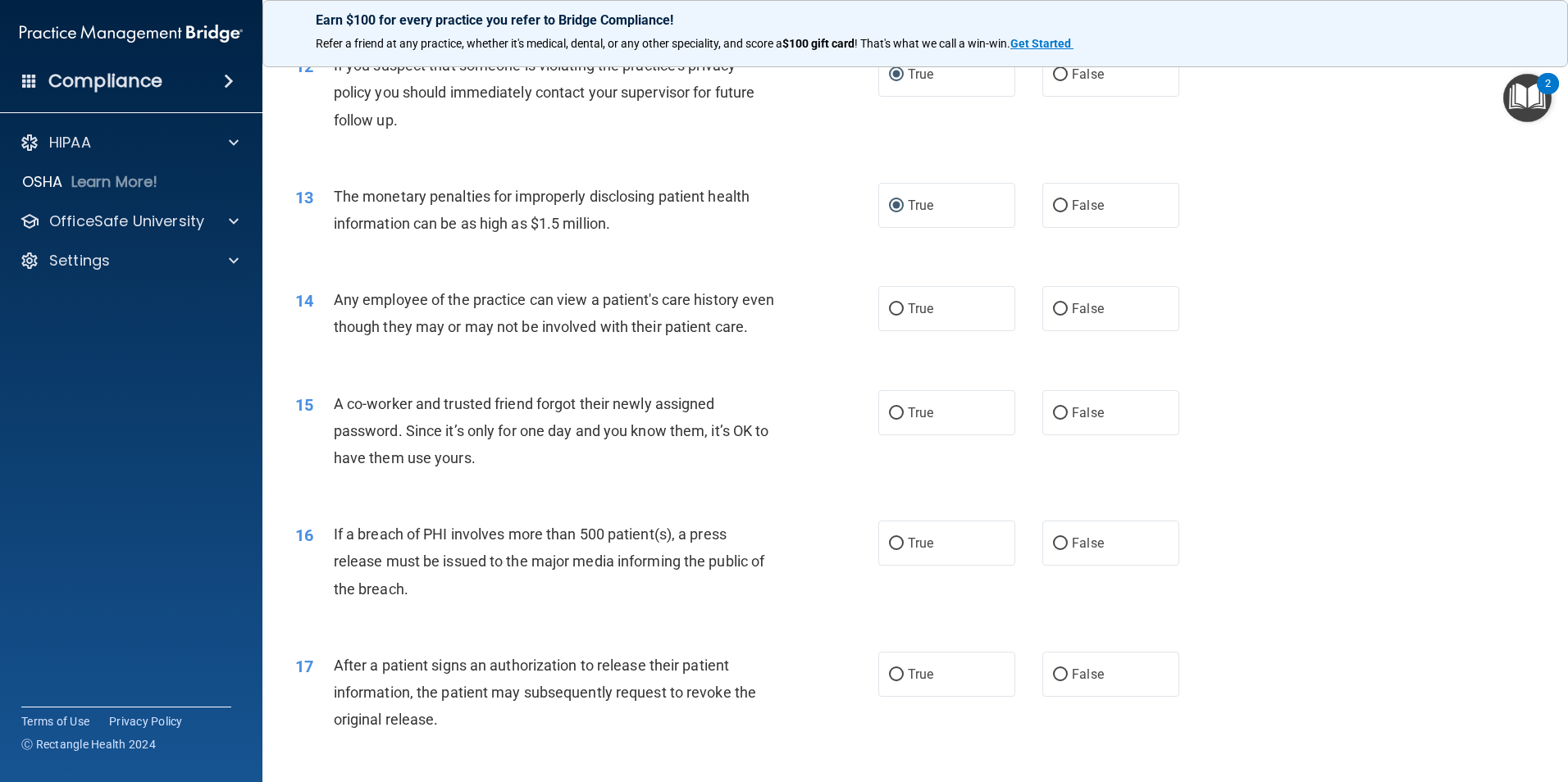
scroll to position [1394, 0]
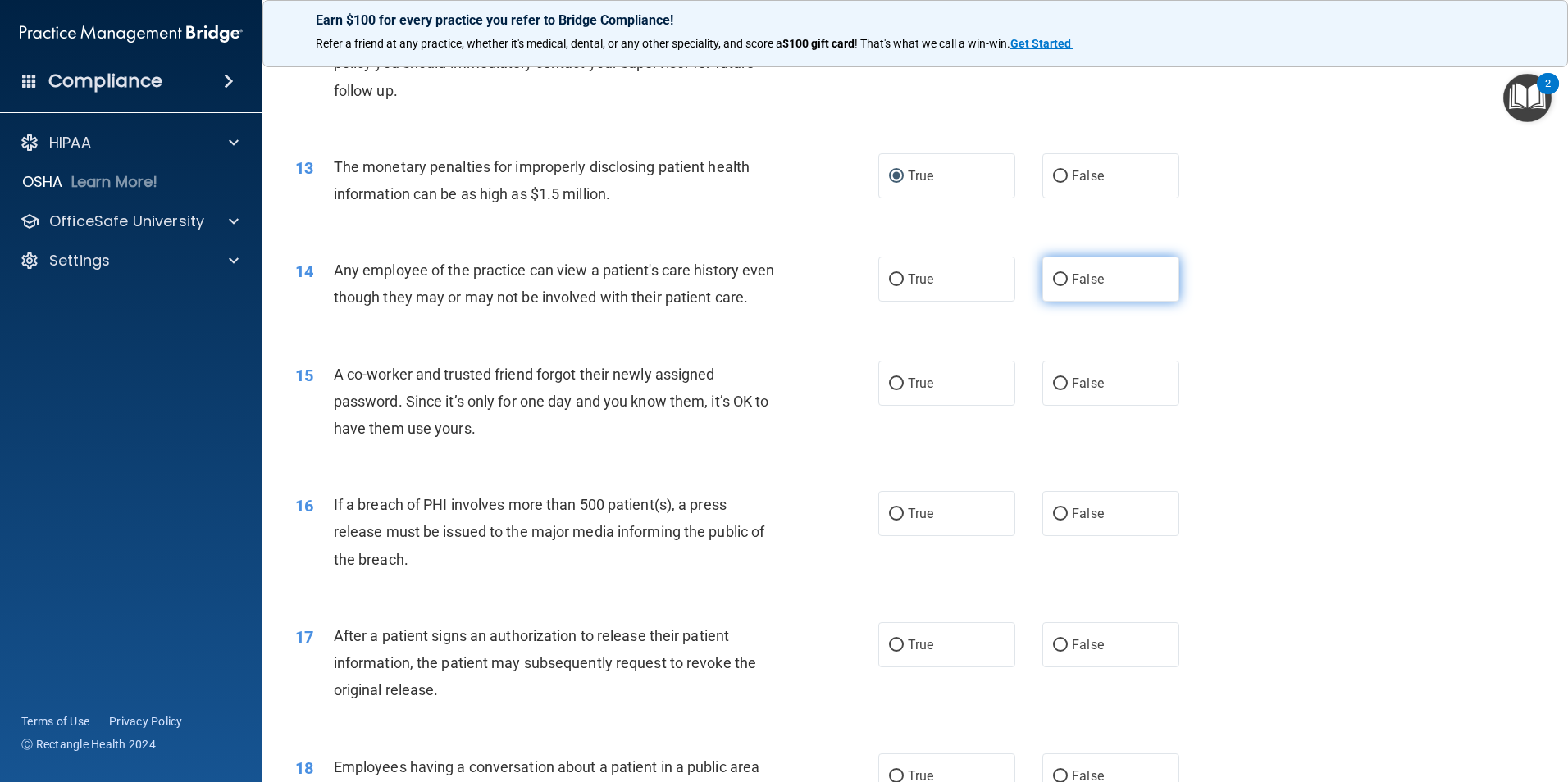
click at [1053, 277] on input "False" at bounding box center [1060, 280] width 15 height 13
radio input "true"
click at [1053, 390] on input "False" at bounding box center [1060, 384] width 15 height 13
radio input "true"
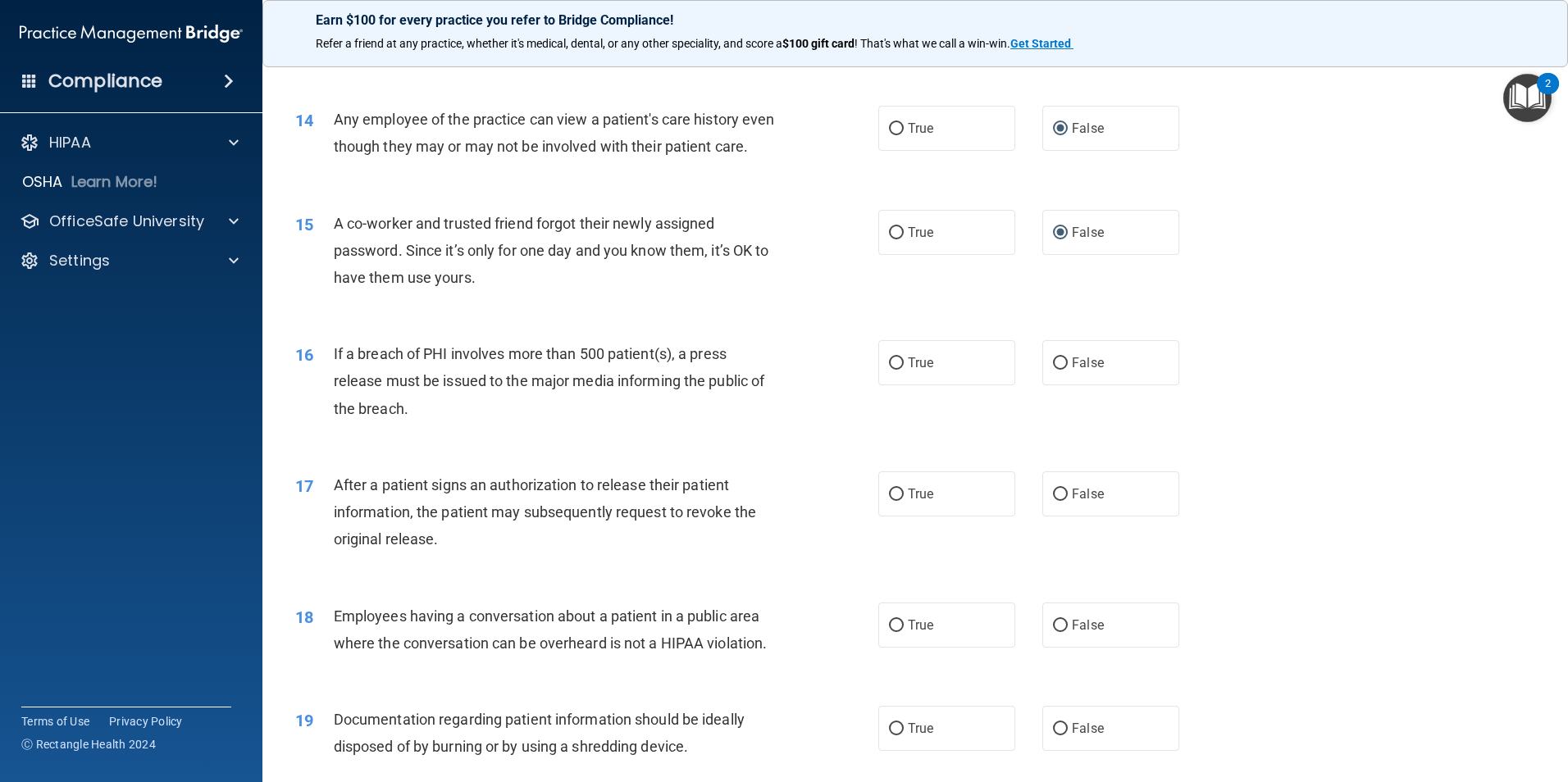
scroll to position [1558, 0]
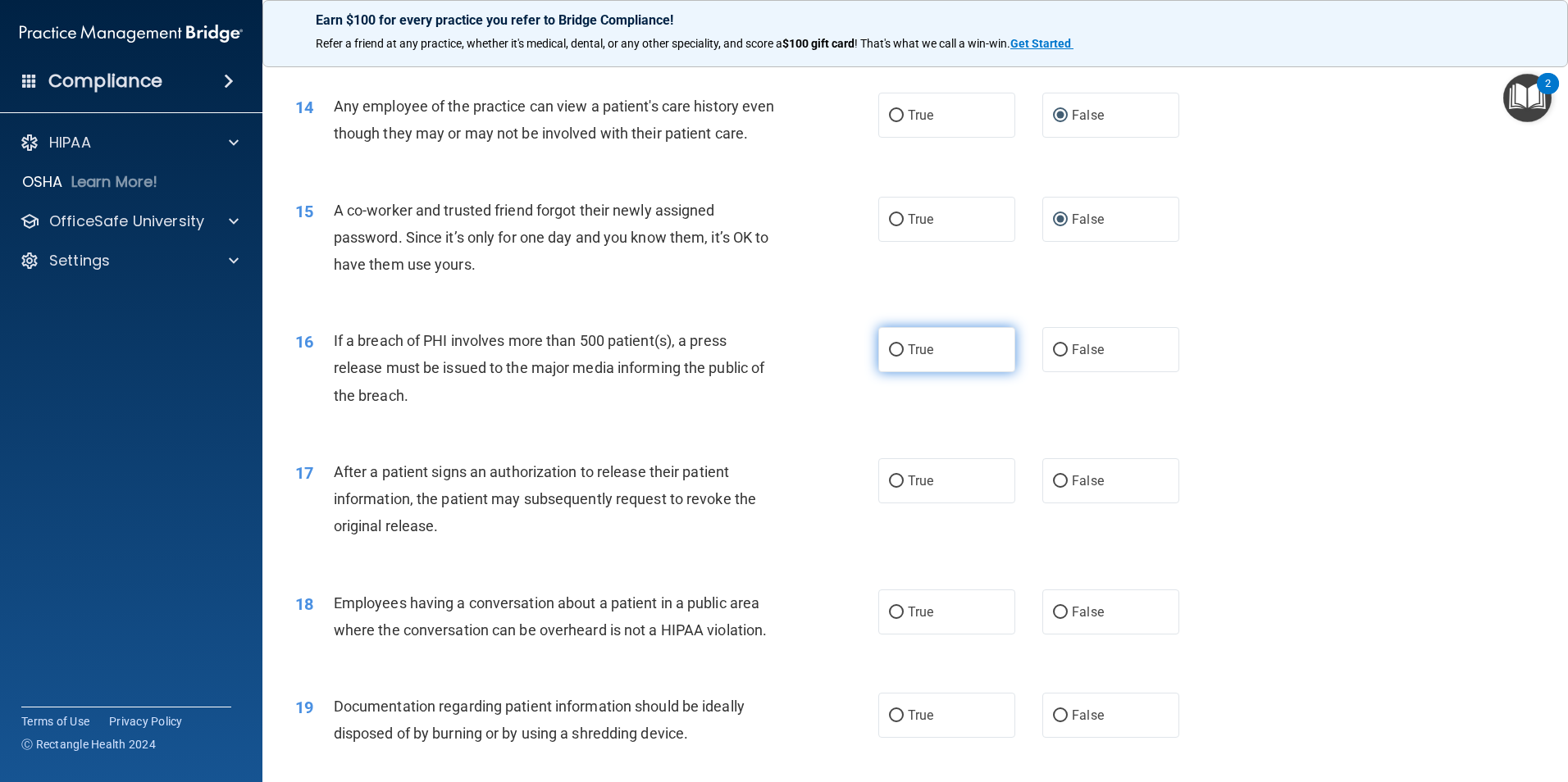
click at [889, 357] on input "True" at bounding box center [896, 351] width 15 height 13
radio input "true"
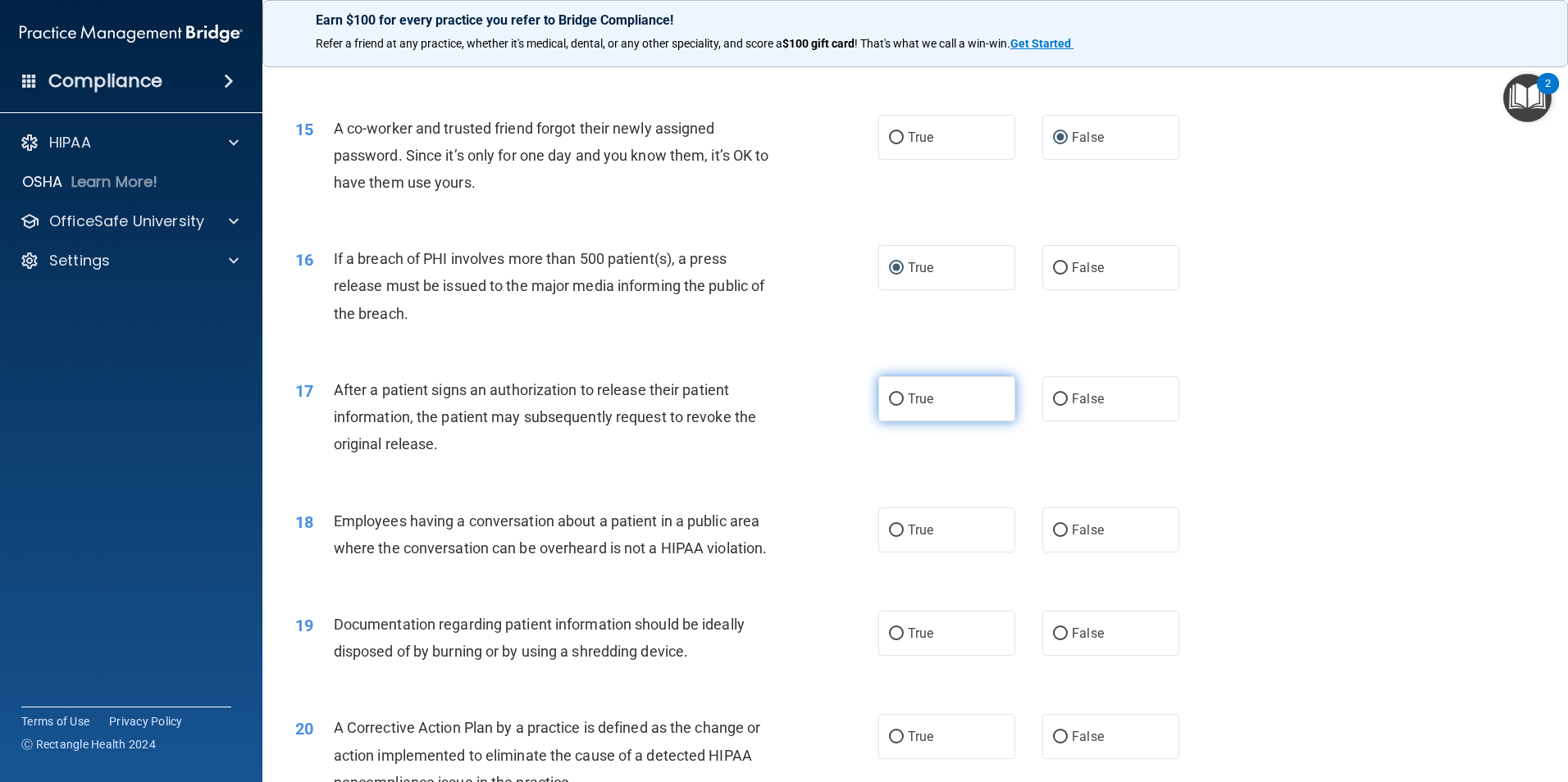
click at [892, 406] on input "True" at bounding box center [896, 400] width 15 height 13
radio input "true"
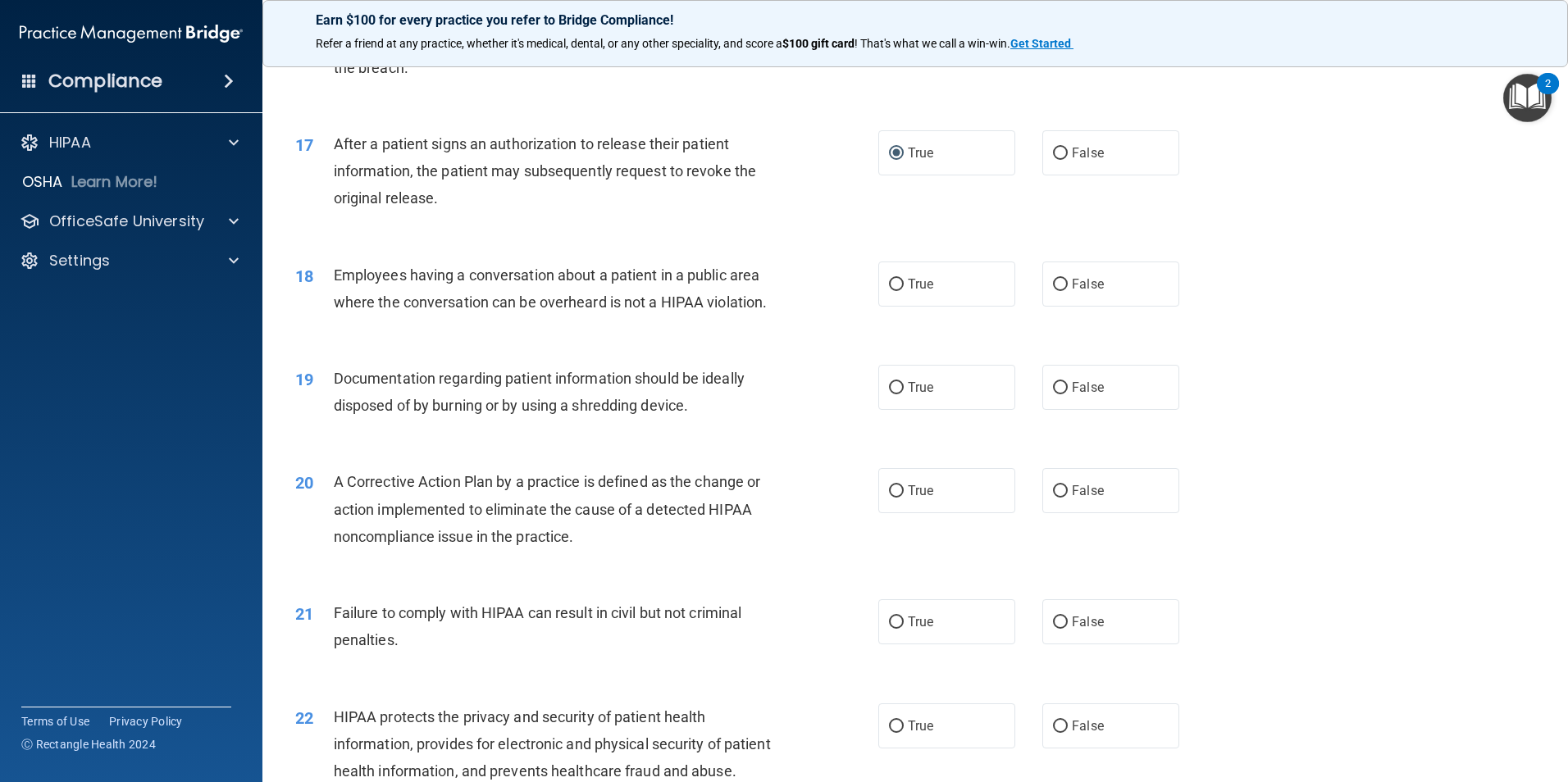
scroll to position [1968, 0]
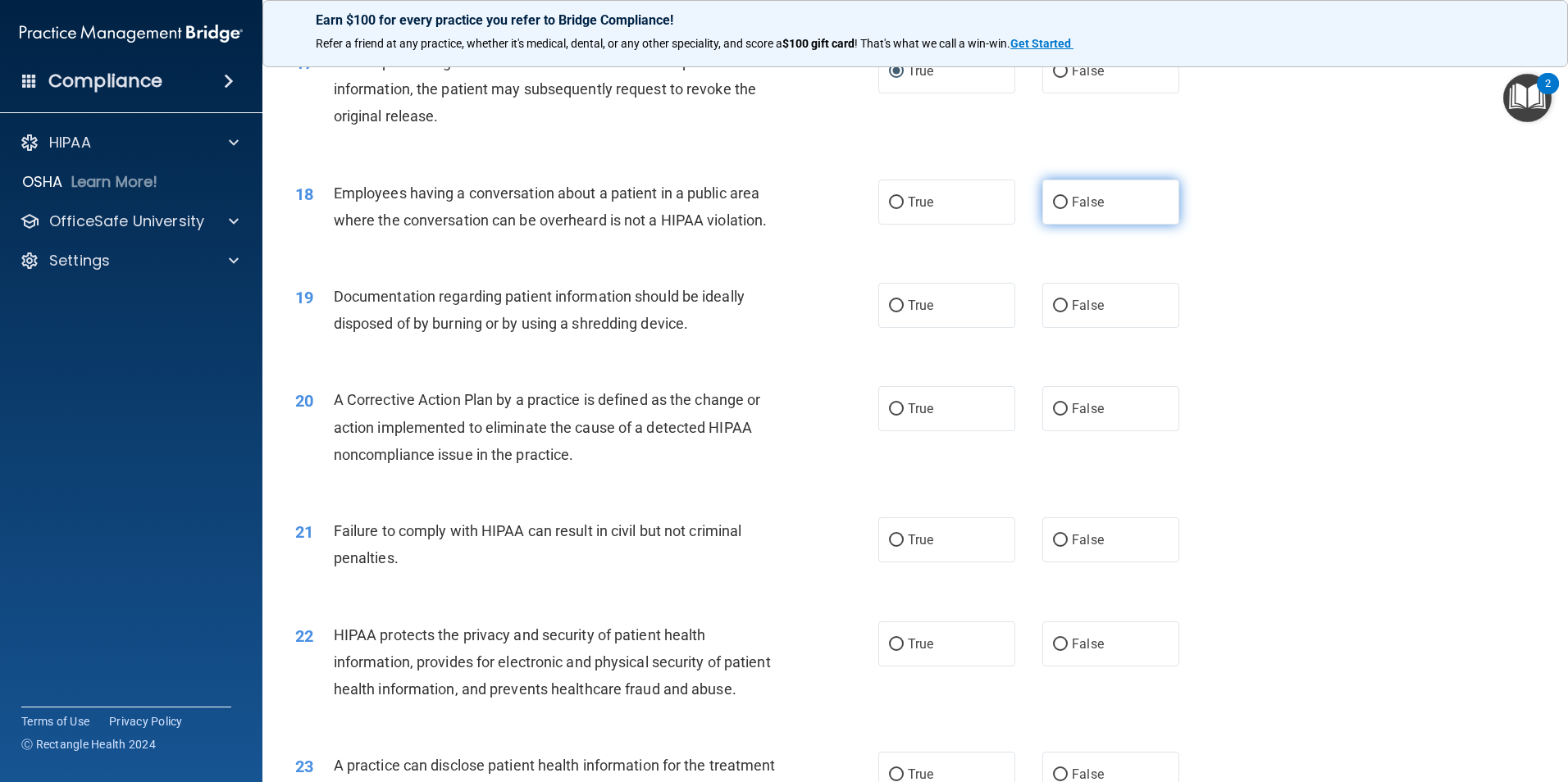
click at [1053, 209] on input "False" at bounding box center [1060, 202] width 15 height 13
radio input "true"
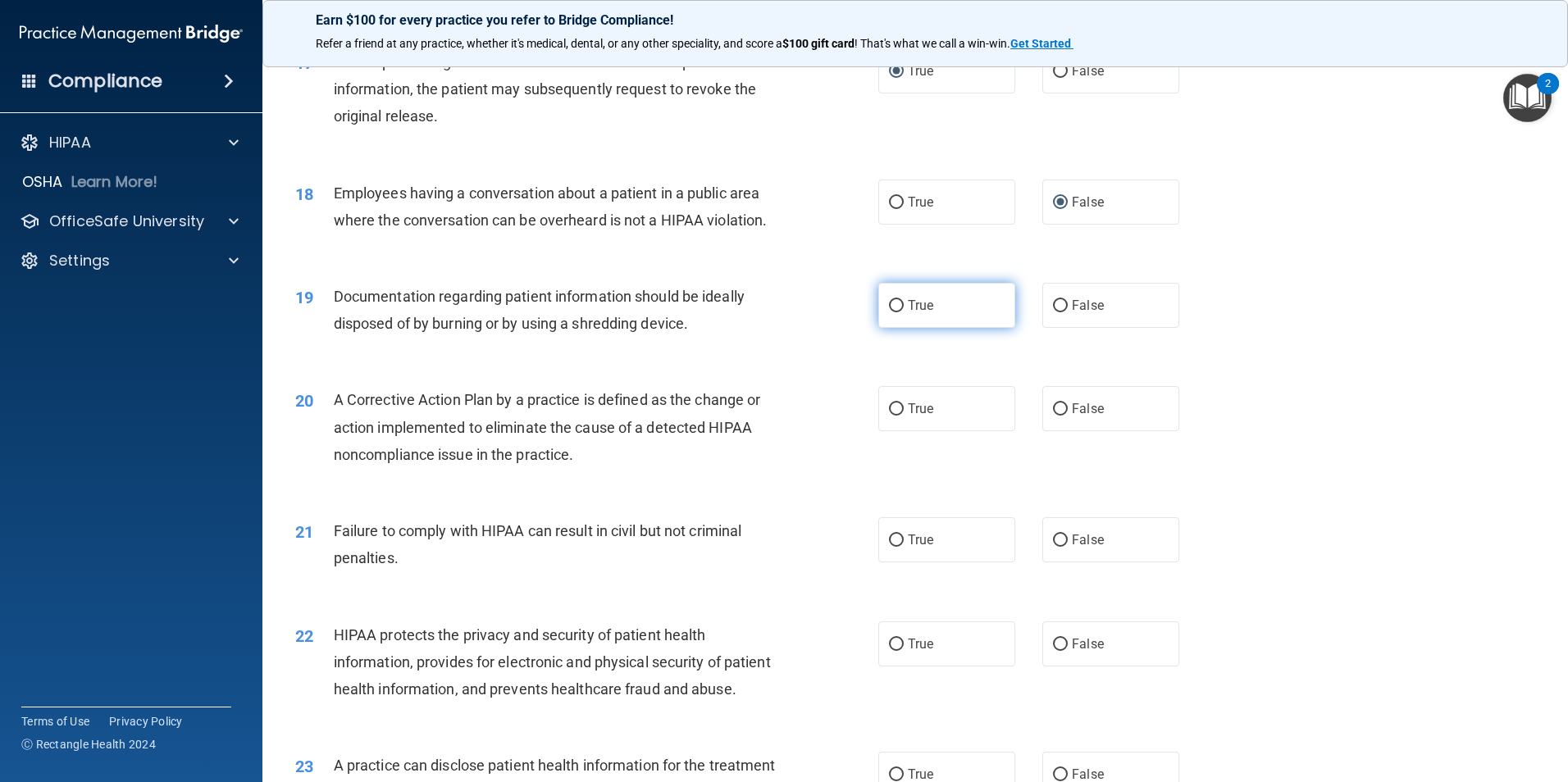
click at [890, 312] on input "True" at bounding box center [896, 306] width 15 height 13
radio input "true"
click at [889, 416] on input "True" at bounding box center [896, 410] width 15 height 13
radio input "true"
click at [889, 547] on input "True" at bounding box center [896, 540] width 15 height 13
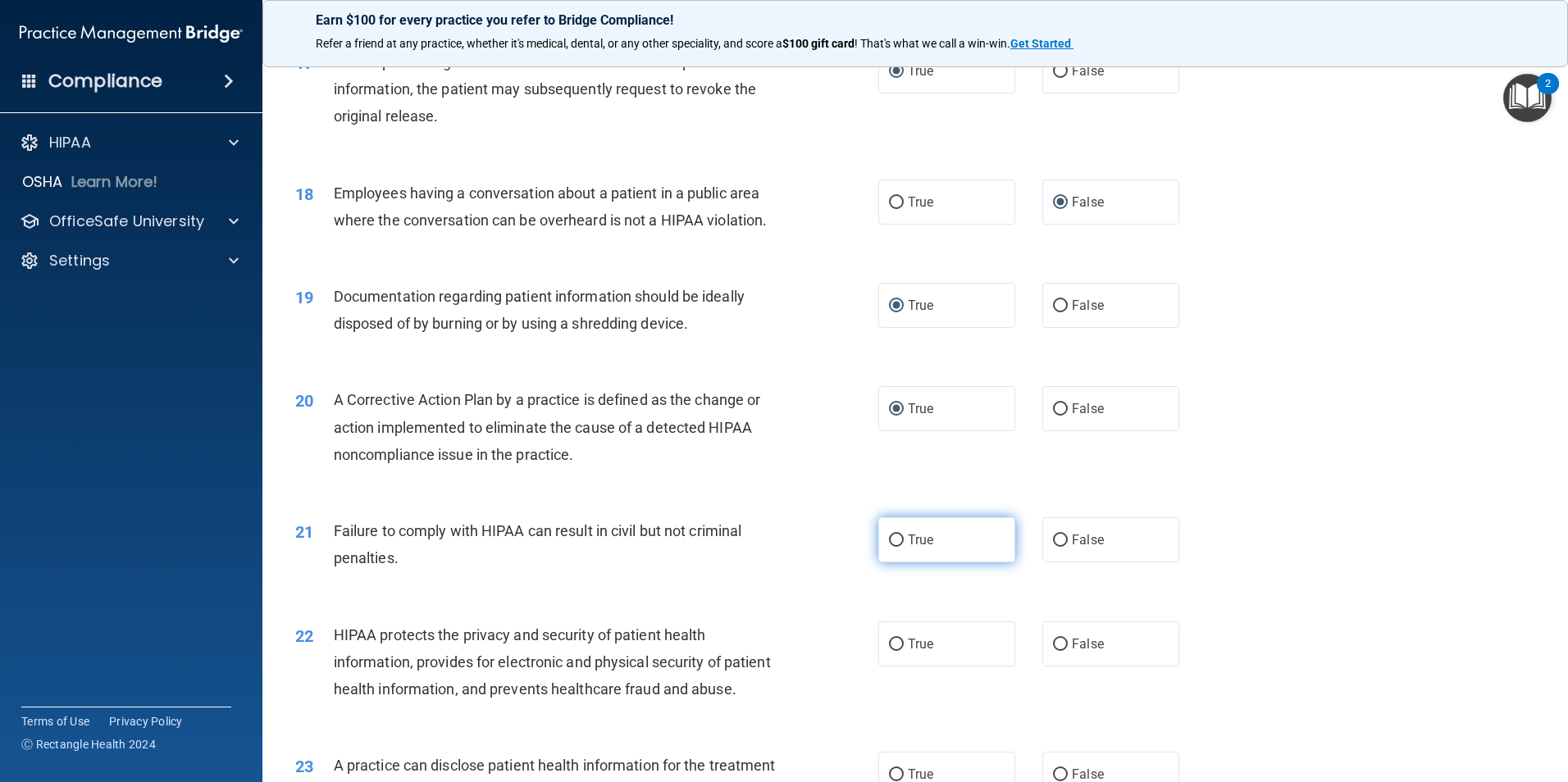
radio input "true"
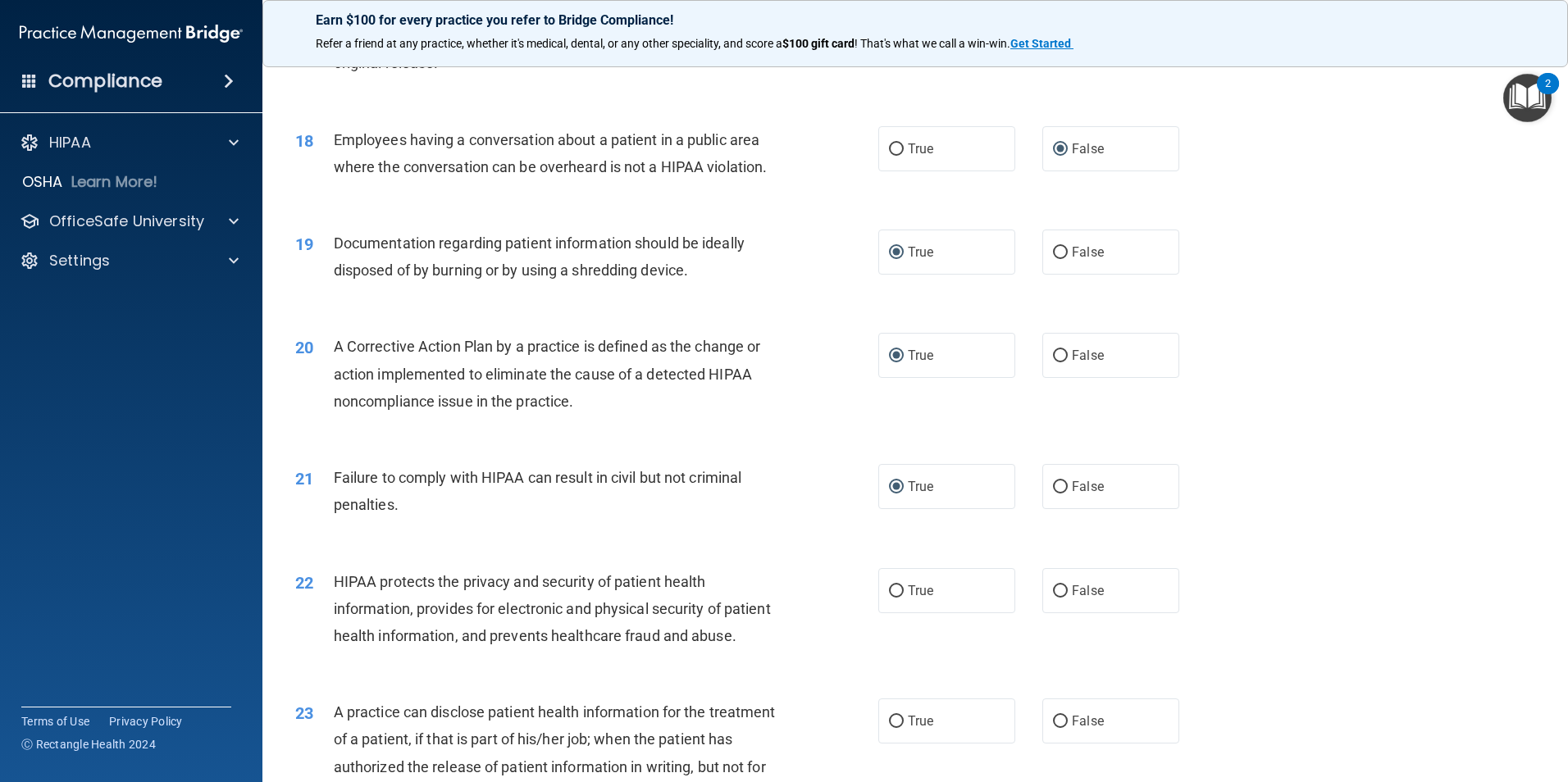
scroll to position [2050, 0]
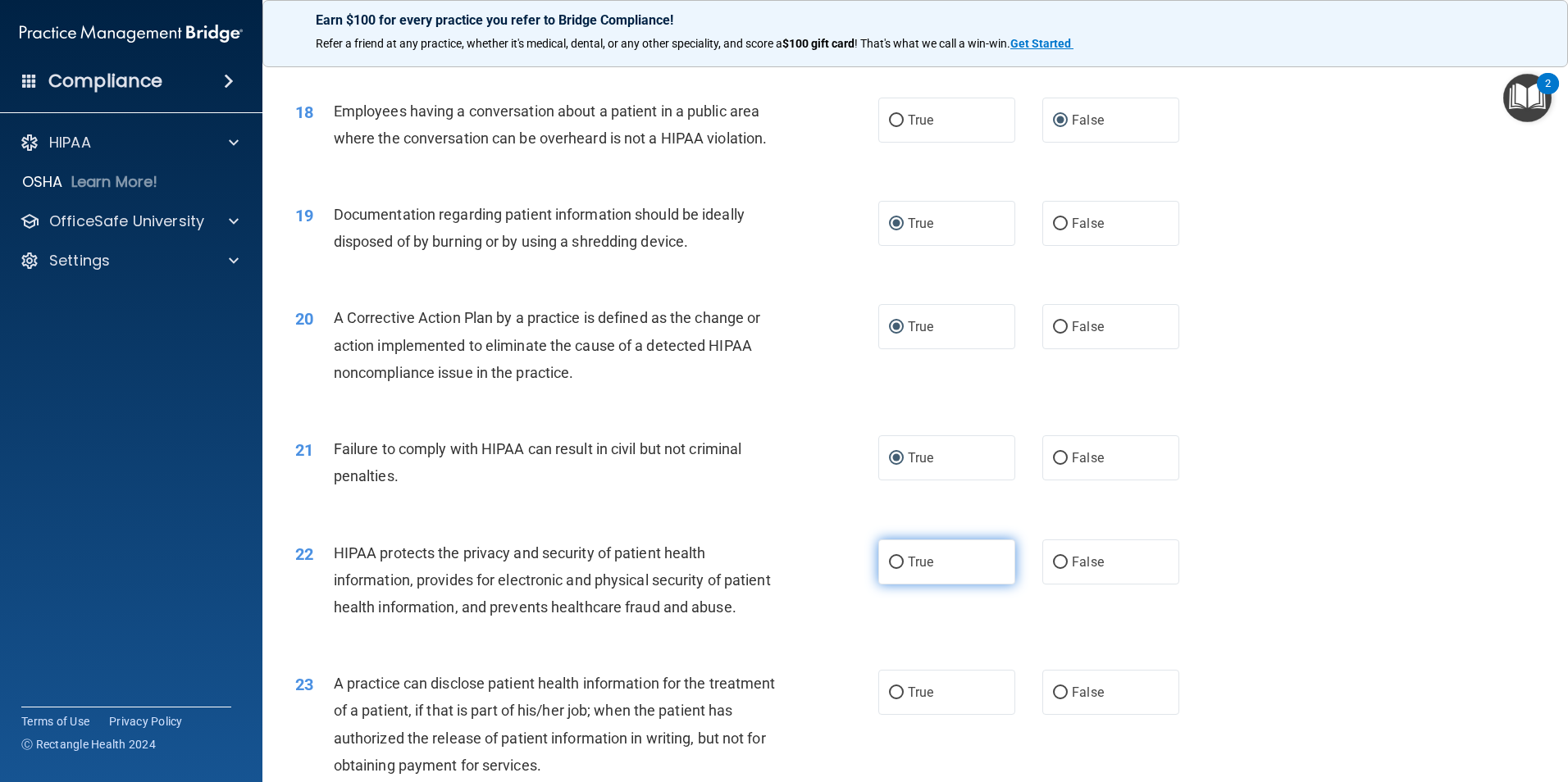
click at [890, 569] on input "True" at bounding box center [896, 563] width 15 height 13
radio input "true"
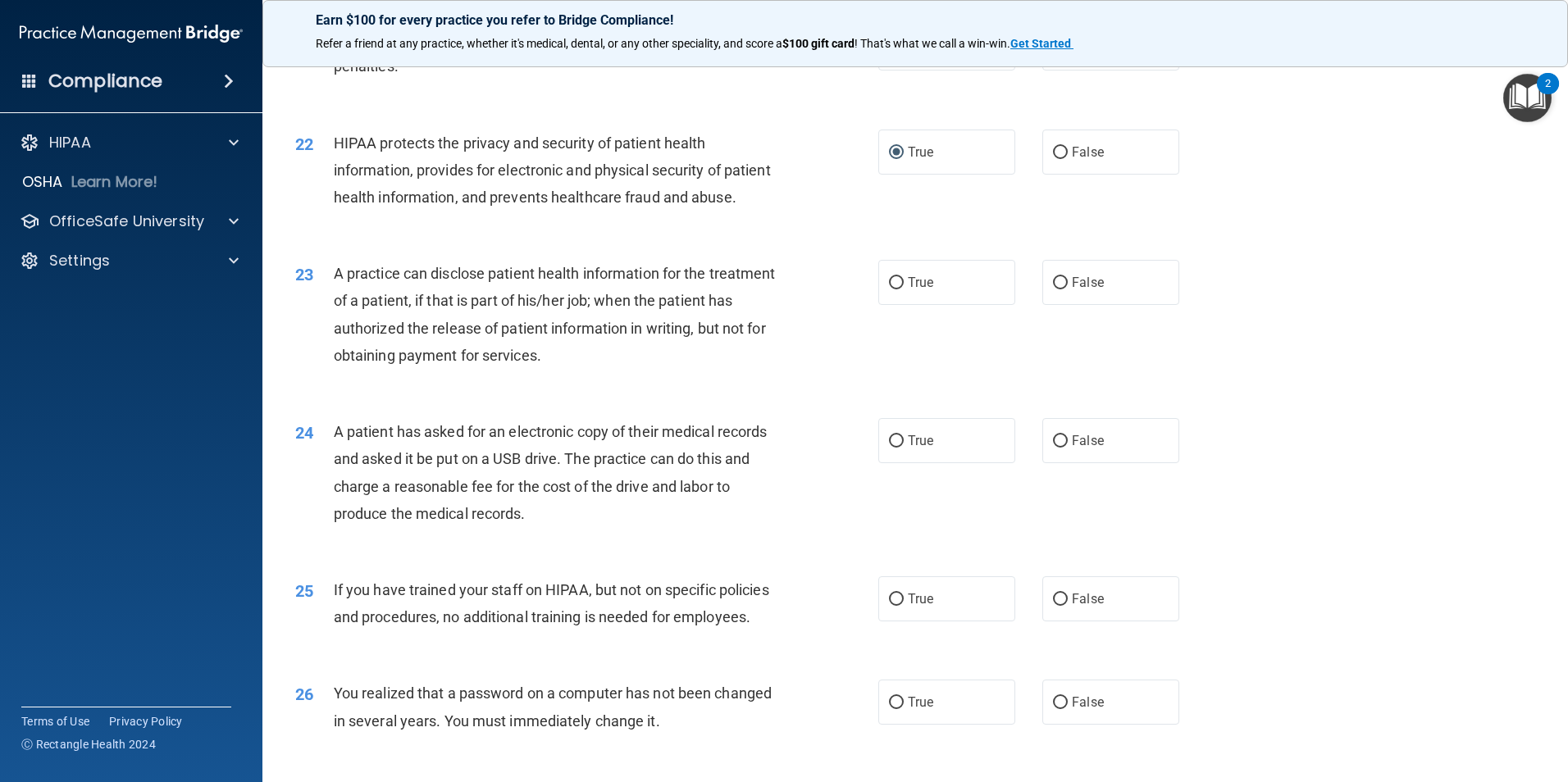
scroll to position [2542, 0]
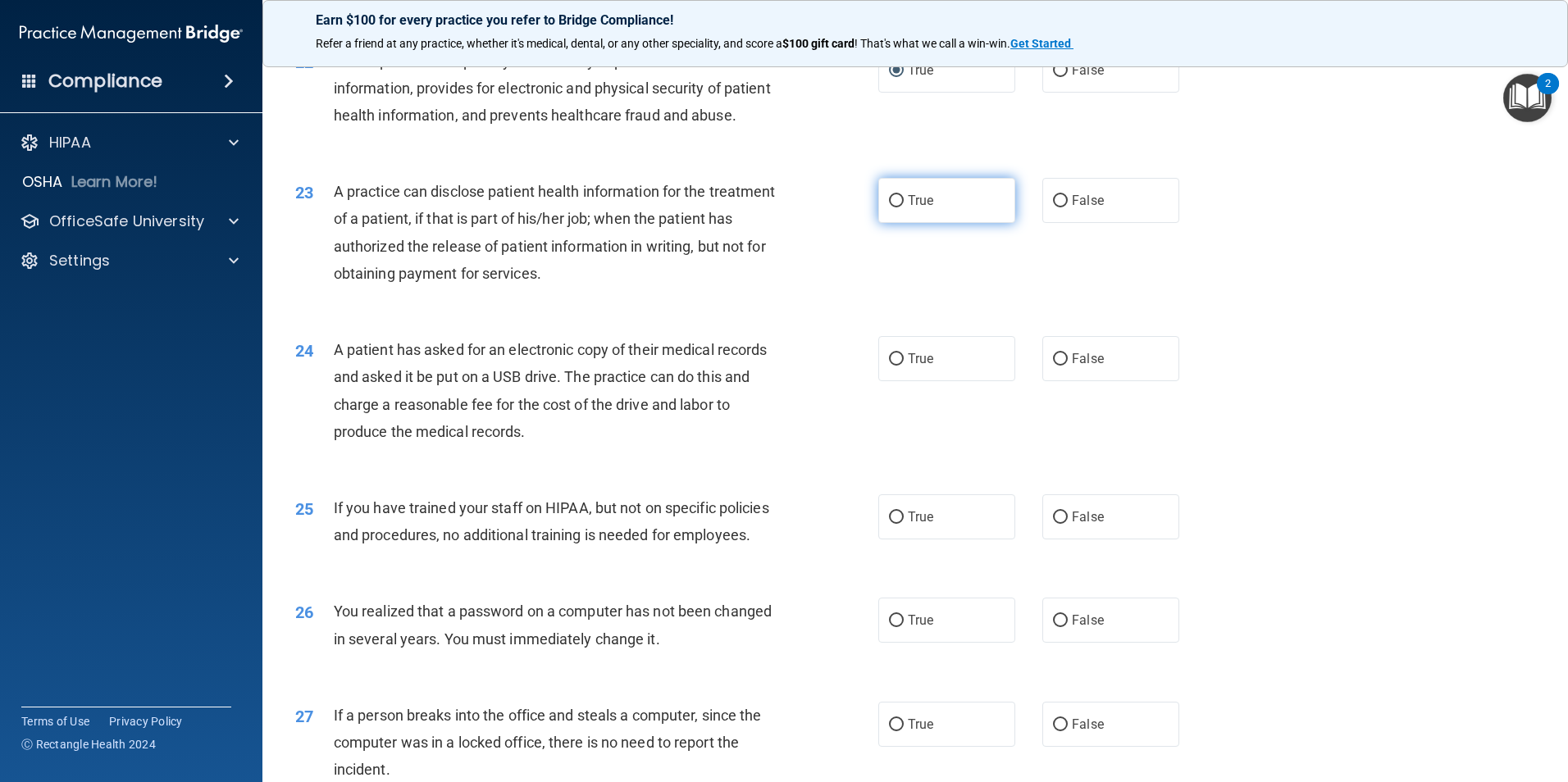
click at [889, 207] on input "True" at bounding box center [896, 201] width 15 height 13
radio input "true"
click at [889, 365] on input "True" at bounding box center [896, 360] width 15 height 13
radio input "true"
click at [1053, 524] on input "False" at bounding box center [1060, 518] width 15 height 13
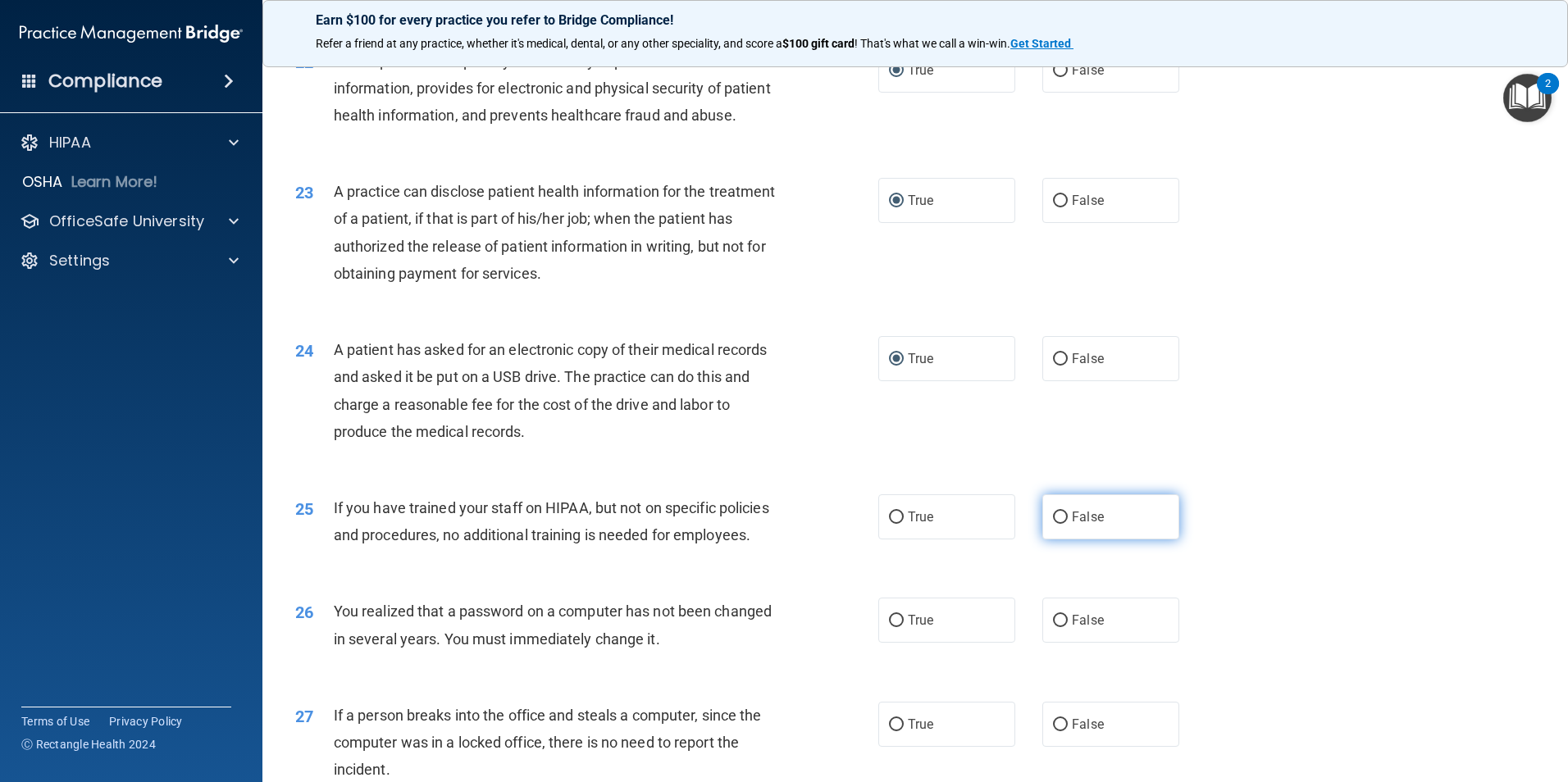
radio input "true"
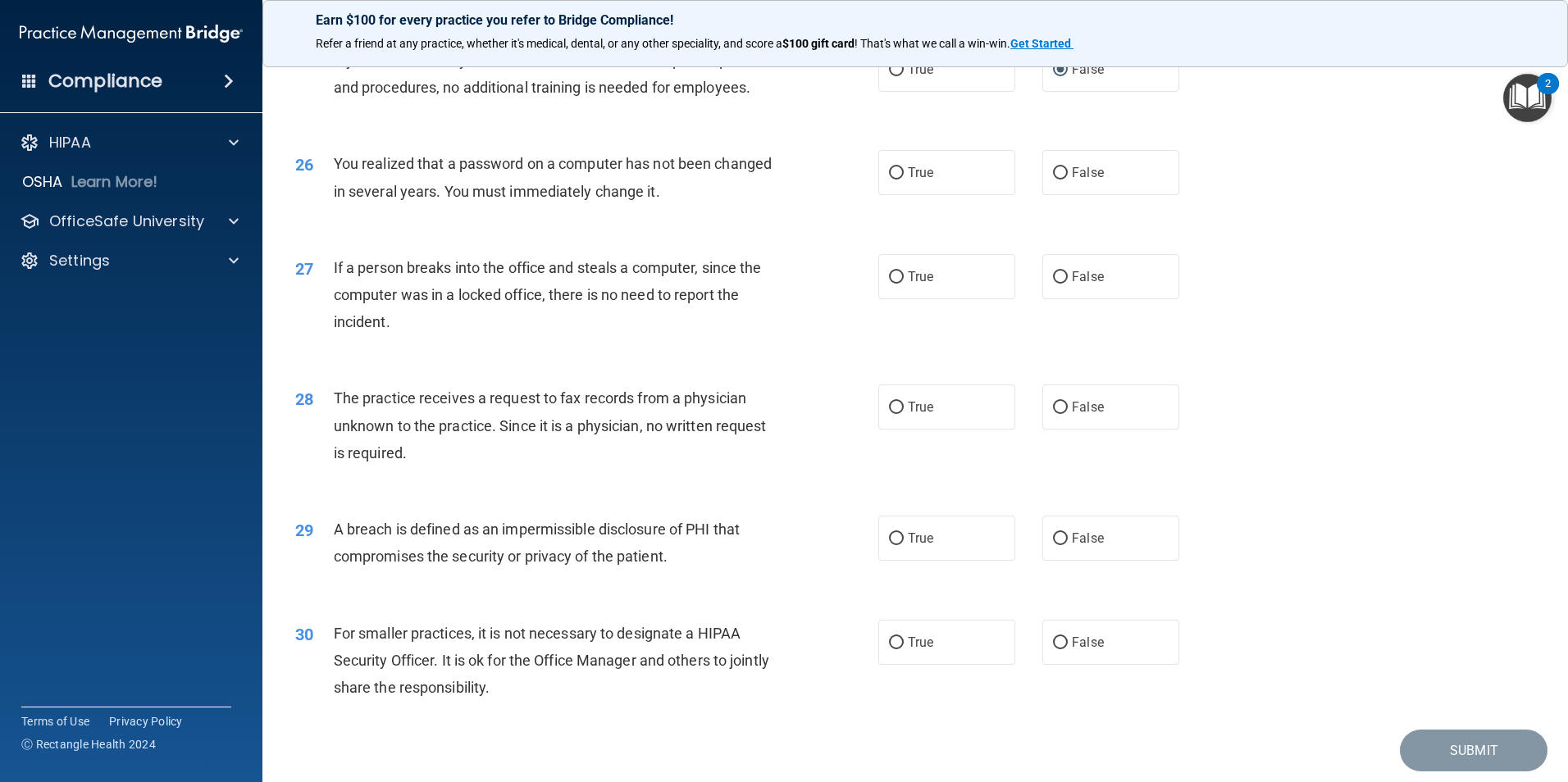
scroll to position [2952, 0]
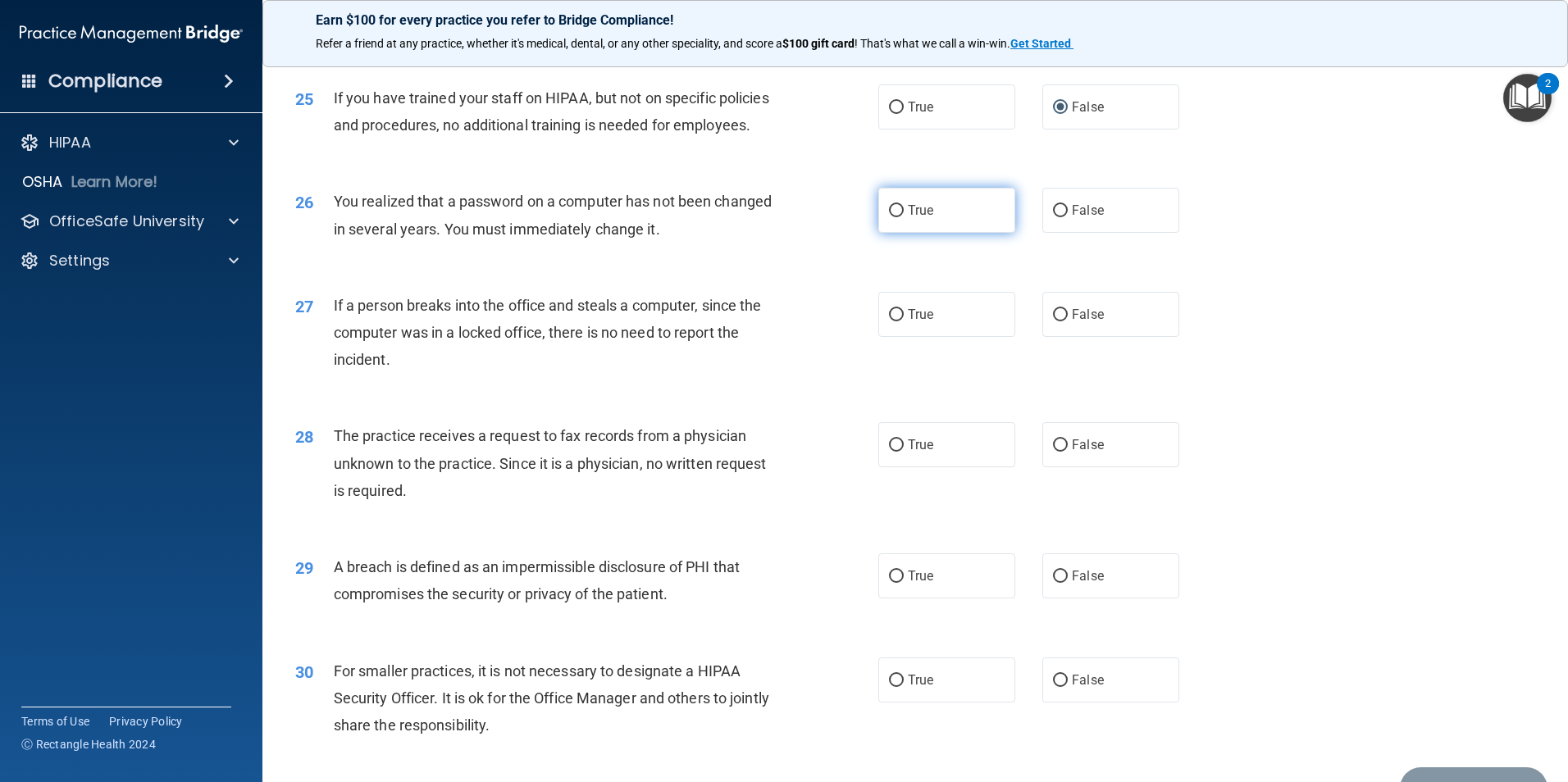
click at [889, 217] on input "True" at bounding box center [896, 211] width 15 height 13
radio input "true"
click at [1053, 321] on input "False" at bounding box center [1060, 315] width 15 height 13
radio input "true"
click at [1056, 452] on input "False" at bounding box center [1060, 445] width 15 height 13
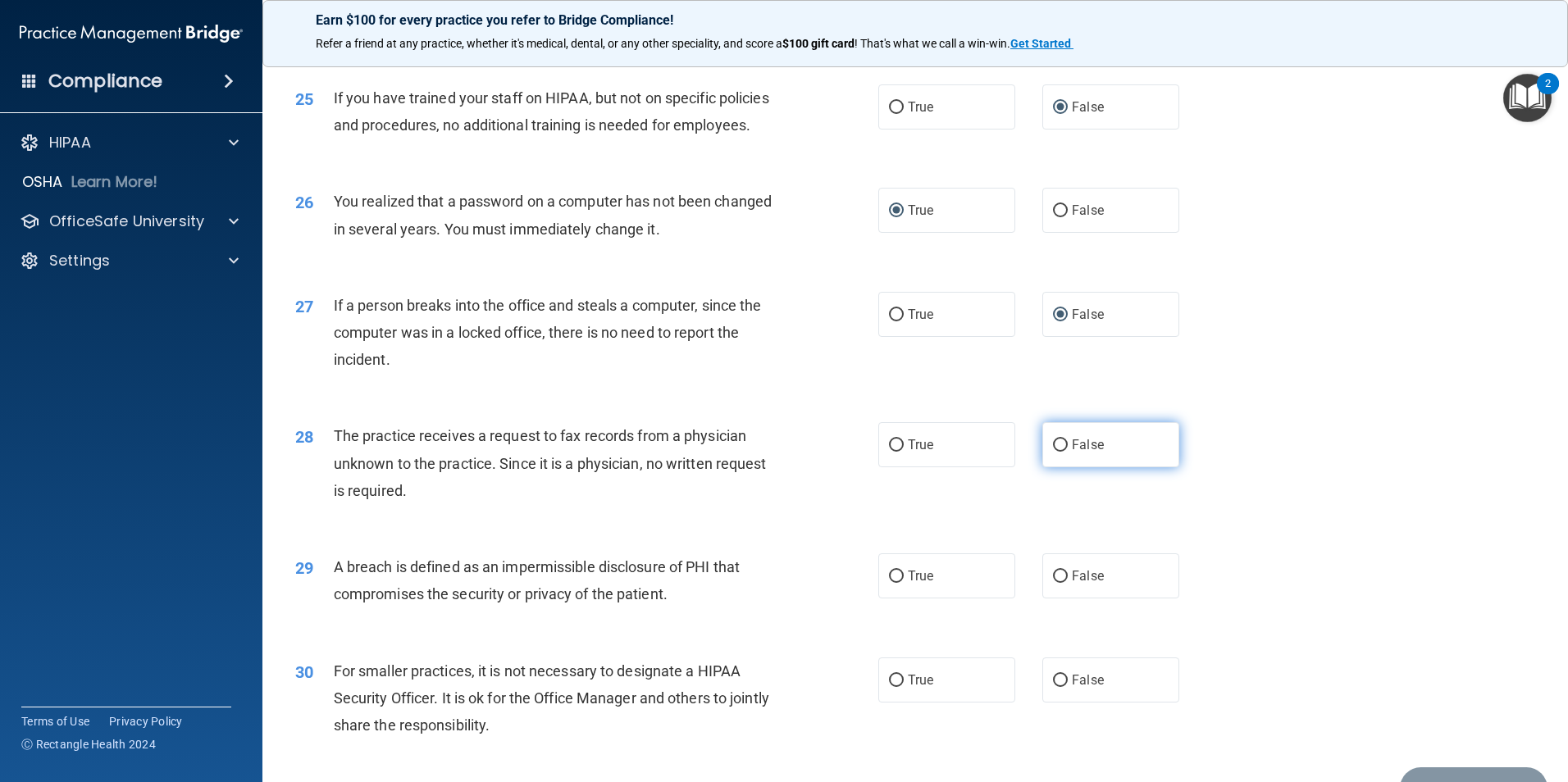
radio input "true"
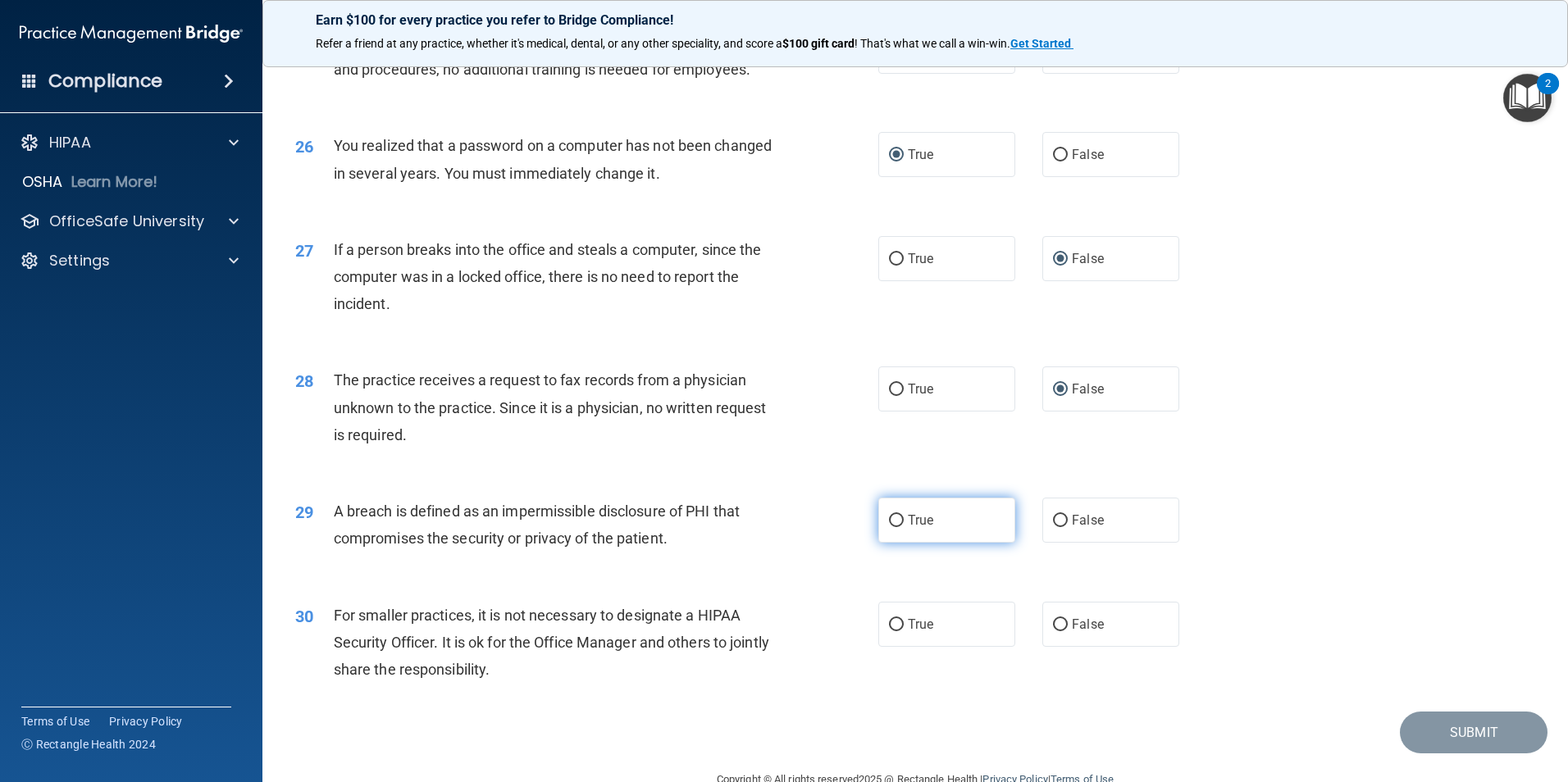
scroll to position [3116, 0]
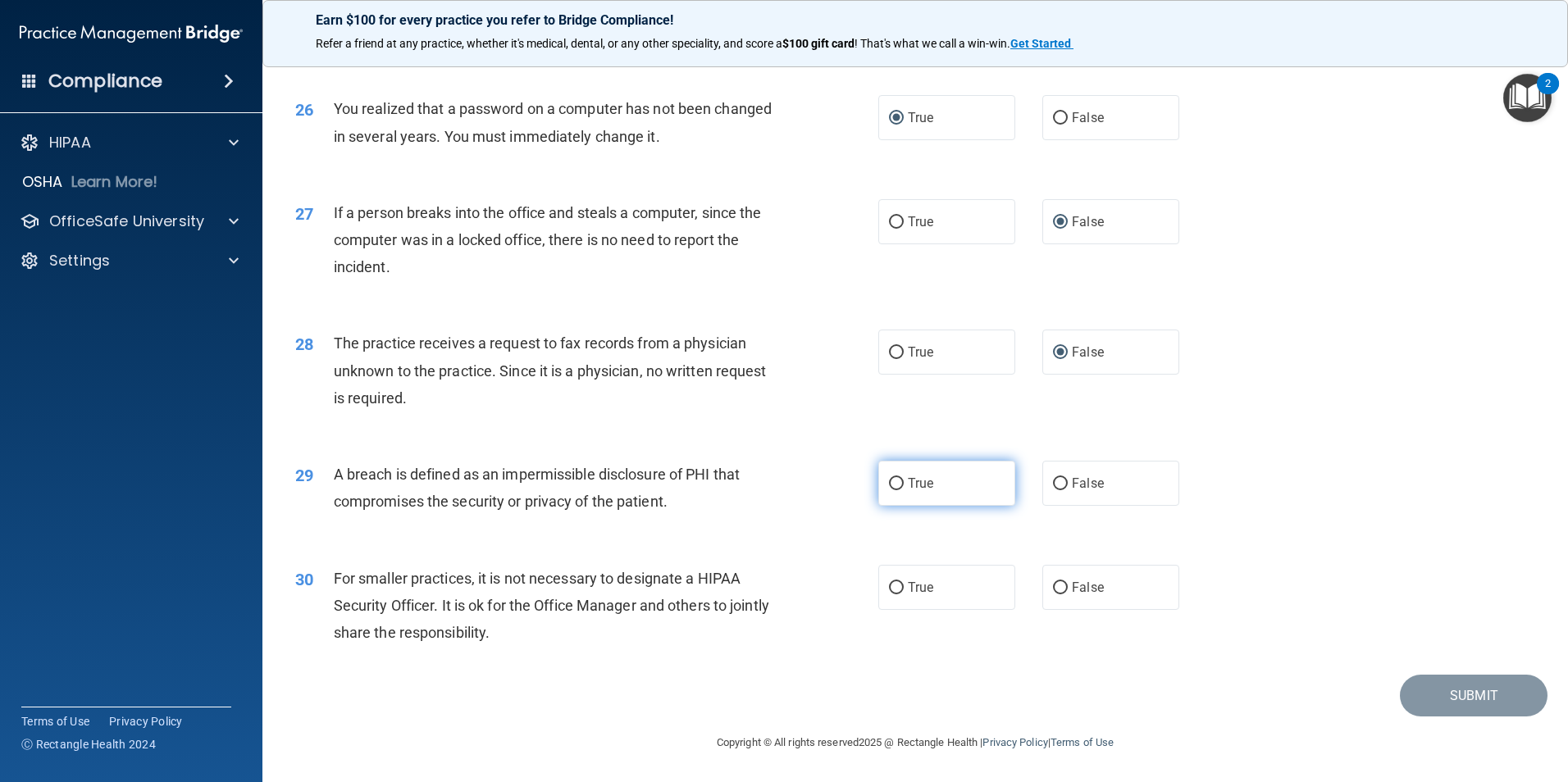
click at [890, 490] on input "True" at bounding box center [896, 484] width 15 height 13
radio input "true"
click at [1053, 592] on input "False" at bounding box center [1060, 588] width 15 height 13
radio input "true"
click at [1459, 701] on button "Submit" at bounding box center [1474, 696] width 147 height 42
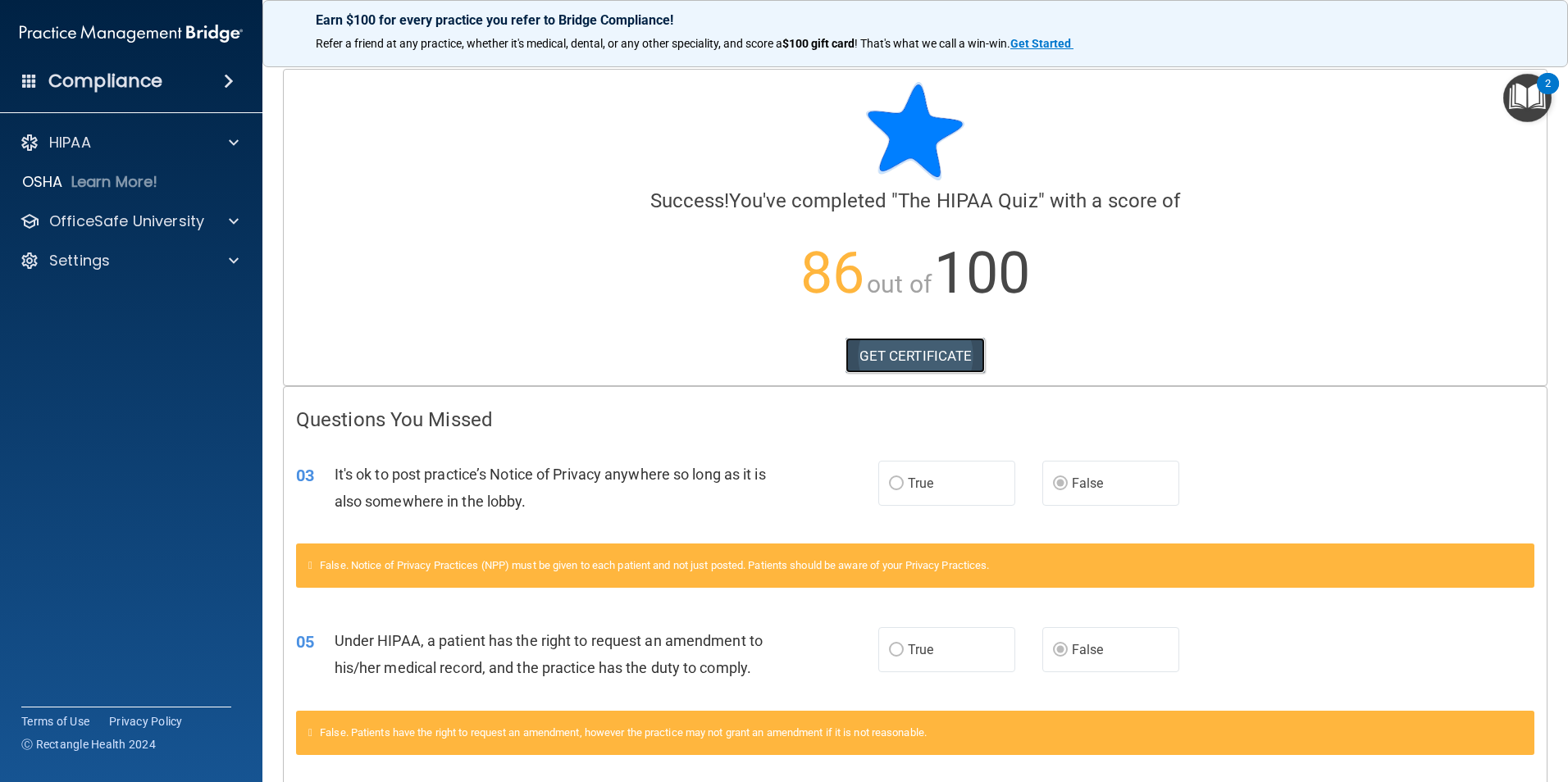
click at [896, 356] on link "GET CERTIFICATE" at bounding box center [916, 356] width 140 height 36
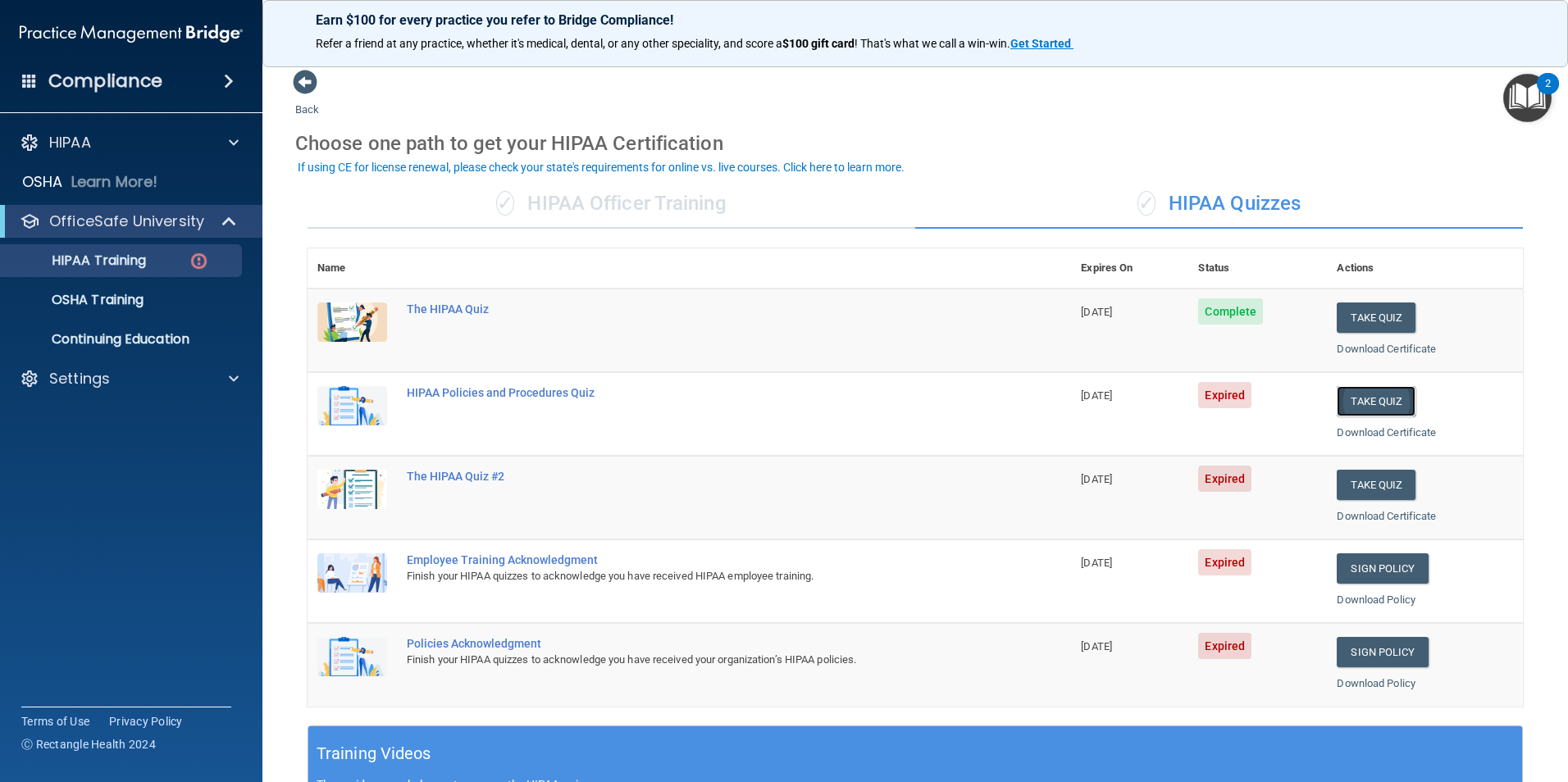
click at [1354, 404] on button "Take Quiz" at bounding box center [1376, 401] width 79 height 30
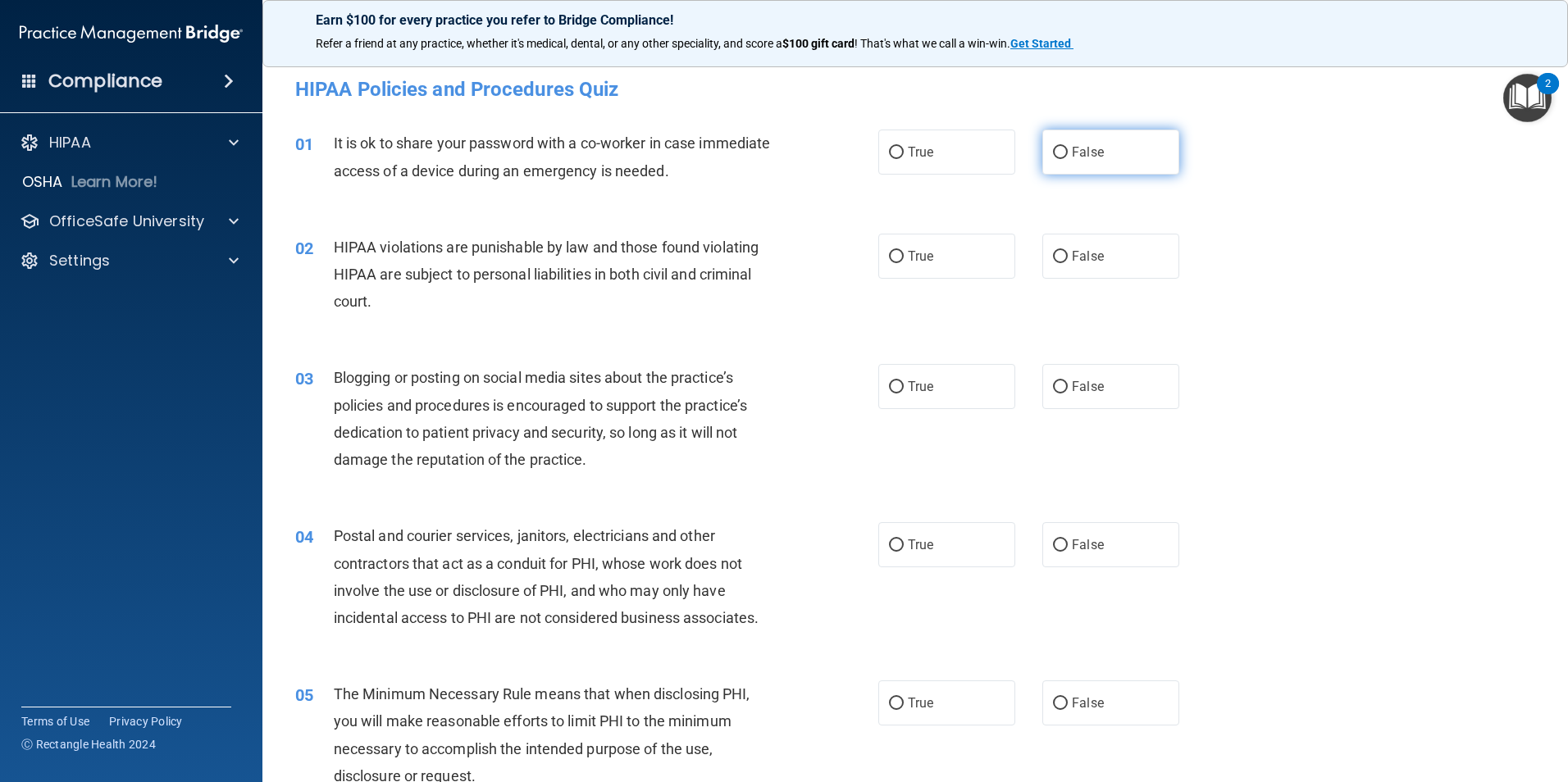
click at [1053, 153] on input "False" at bounding box center [1060, 152] width 15 height 13
radio input "true"
click at [890, 253] on input "True" at bounding box center [896, 256] width 15 height 13
radio input "true"
click at [1053, 387] on input "False" at bounding box center [1060, 387] width 15 height 13
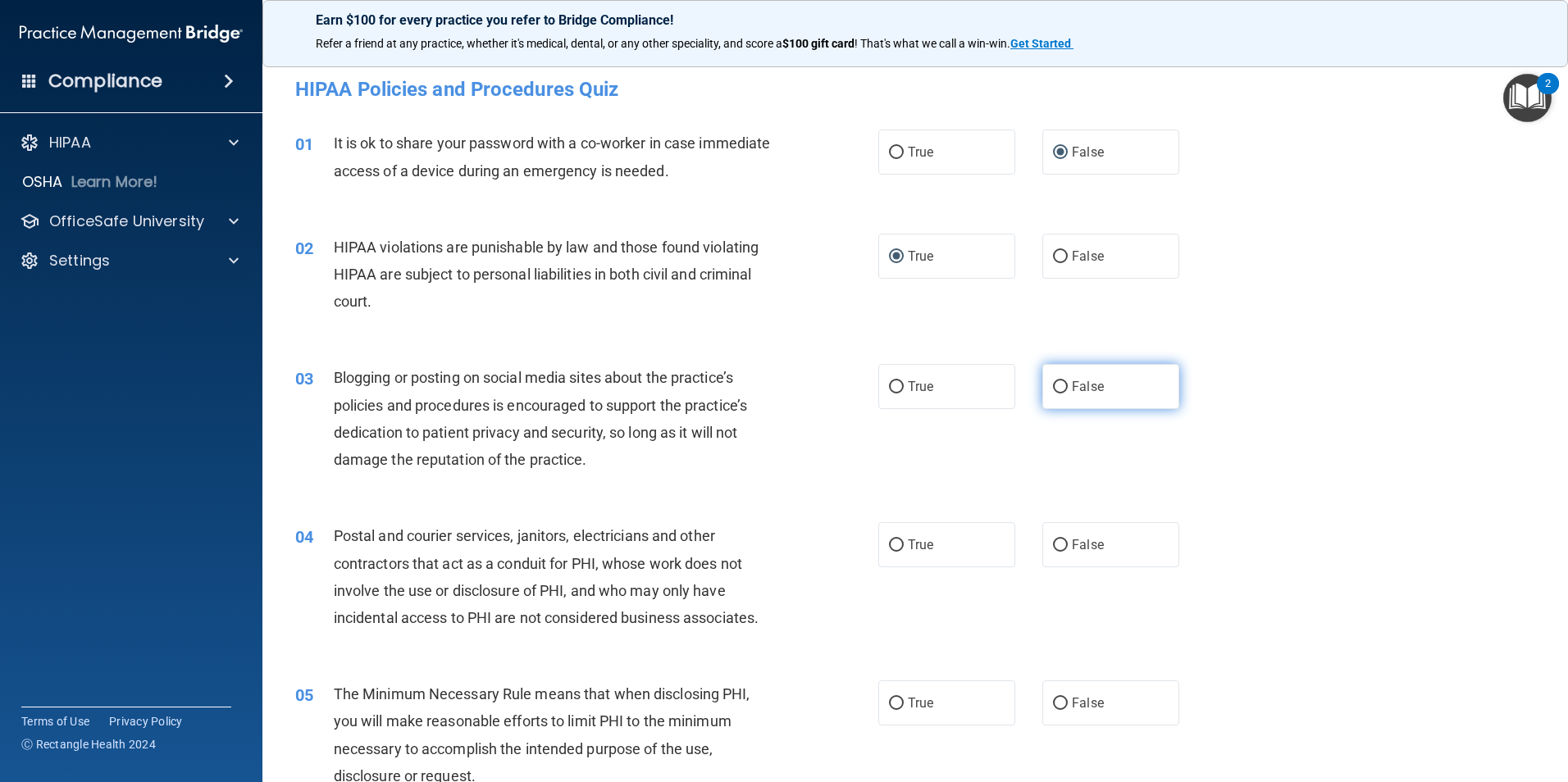
radio input "true"
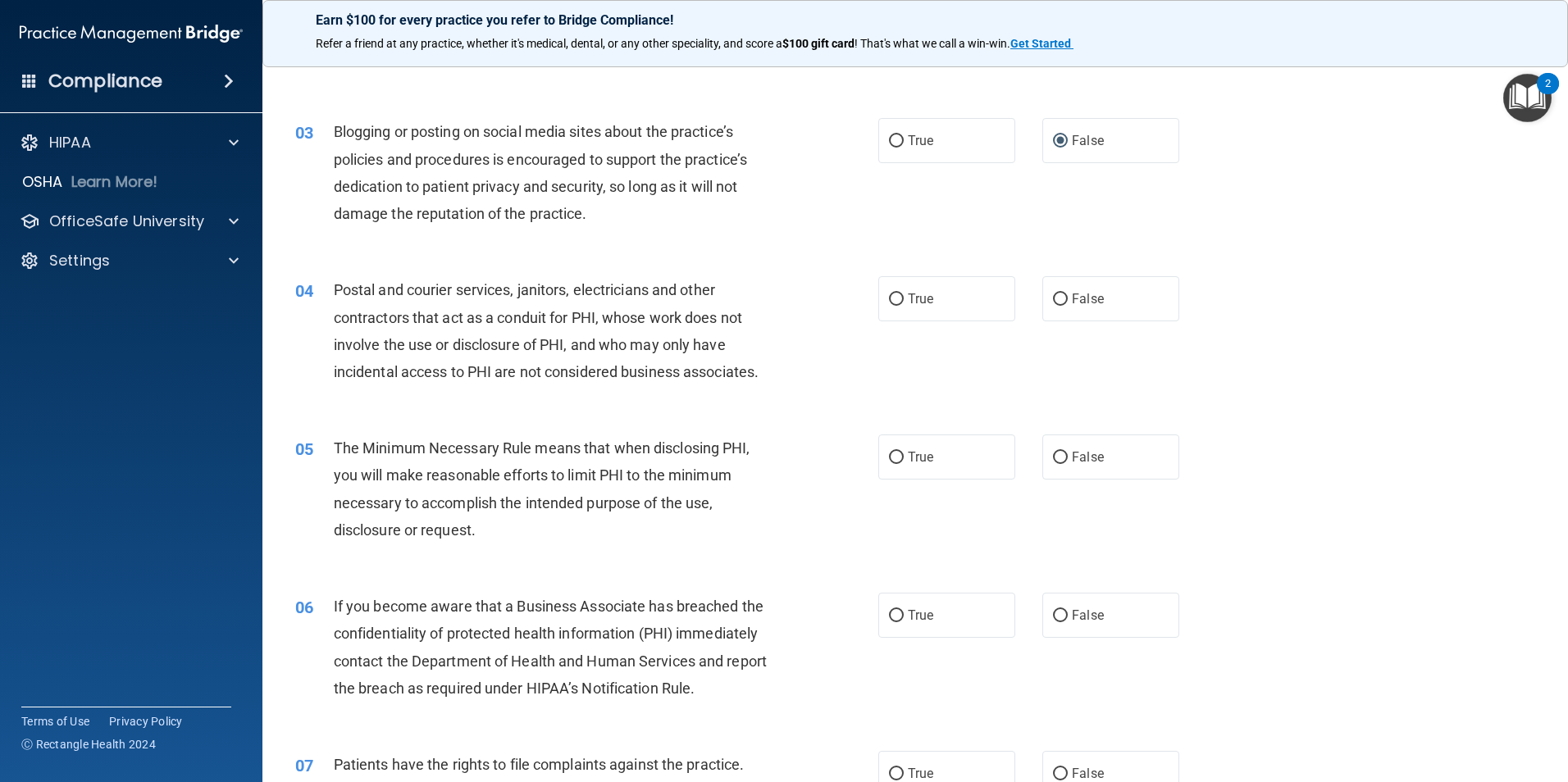
scroll to position [328, 0]
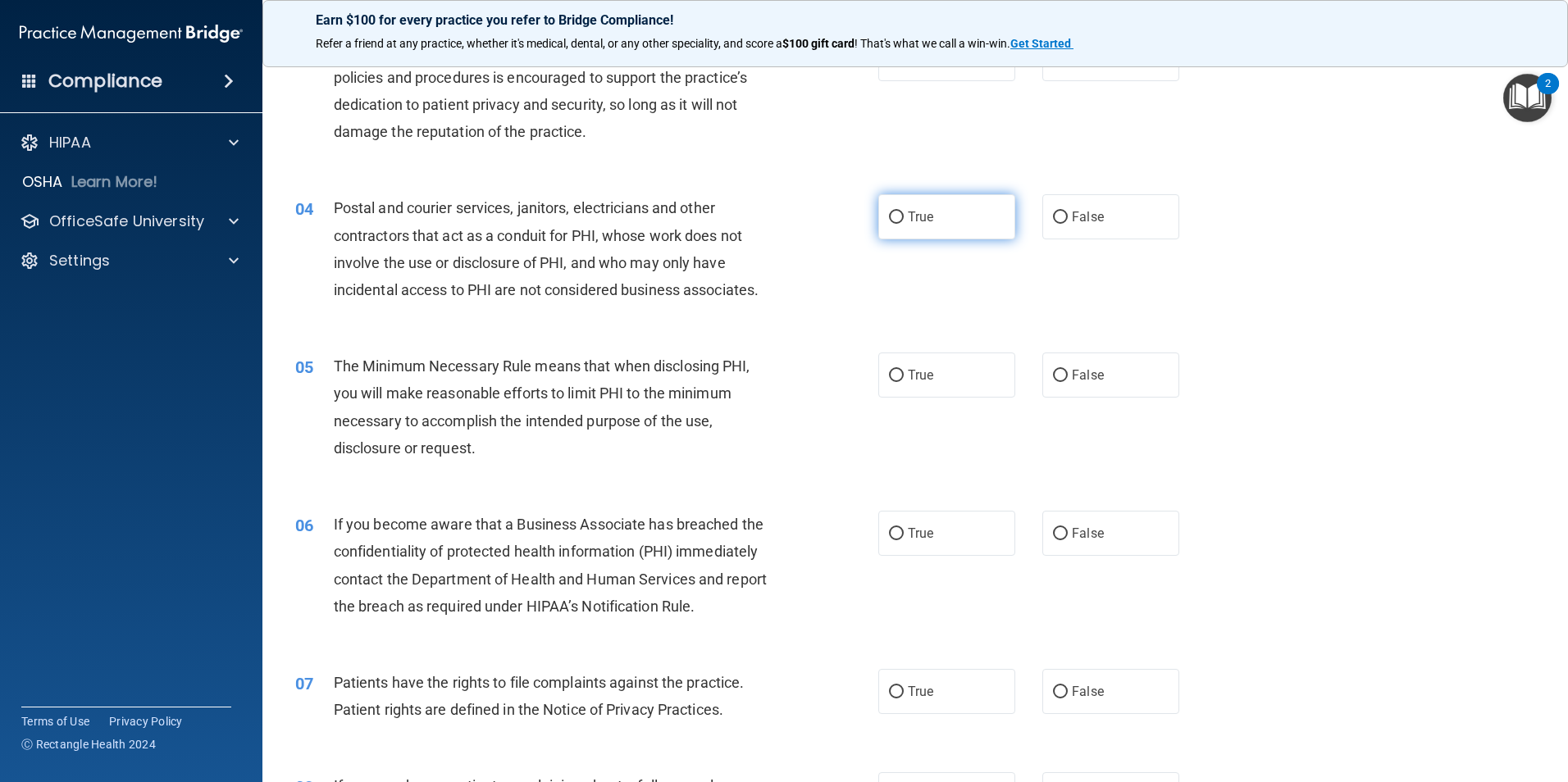
click at [889, 219] on input "True" at bounding box center [896, 217] width 15 height 13
radio input "true"
click at [889, 374] on input "True" at bounding box center [896, 375] width 15 height 13
radio input "true"
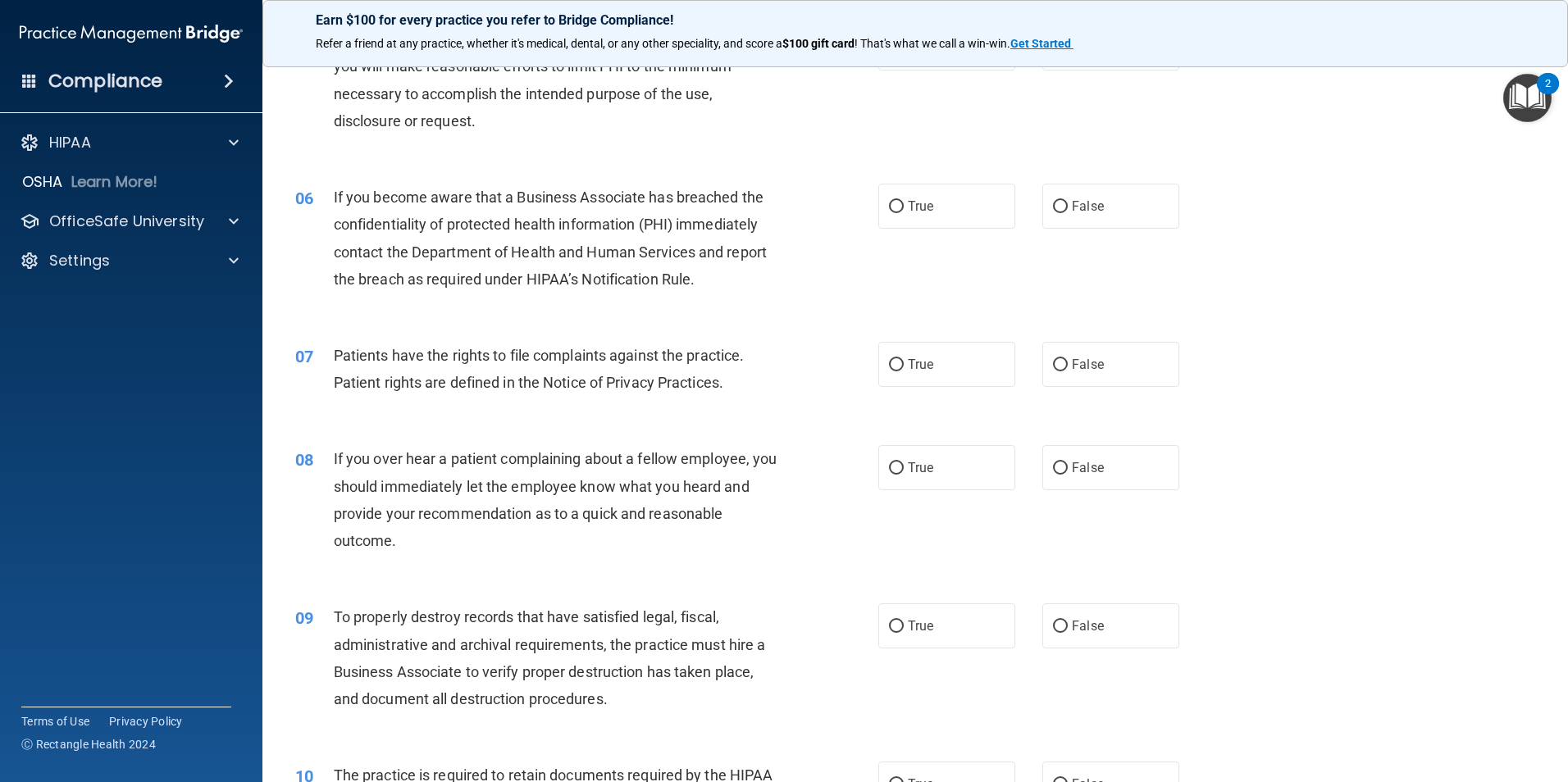
scroll to position [656, 0]
click at [1053, 204] on input "False" at bounding box center [1060, 206] width 15 height 13
radio input "true"
click at [890, 361] on input "True" at bounding box center [896, 364] width 15 height 13
radio input "true"
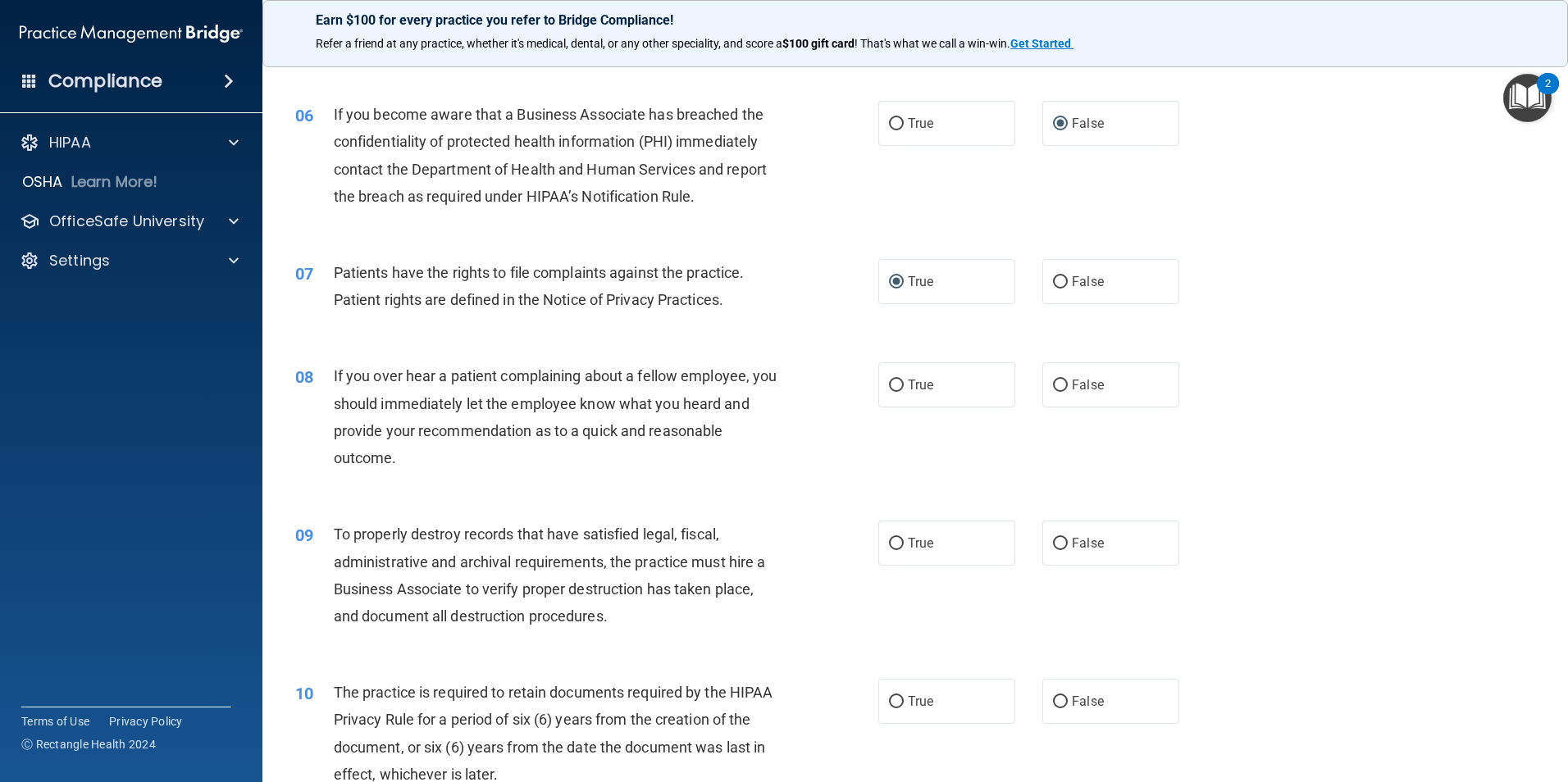
scroll to position [820, 0]
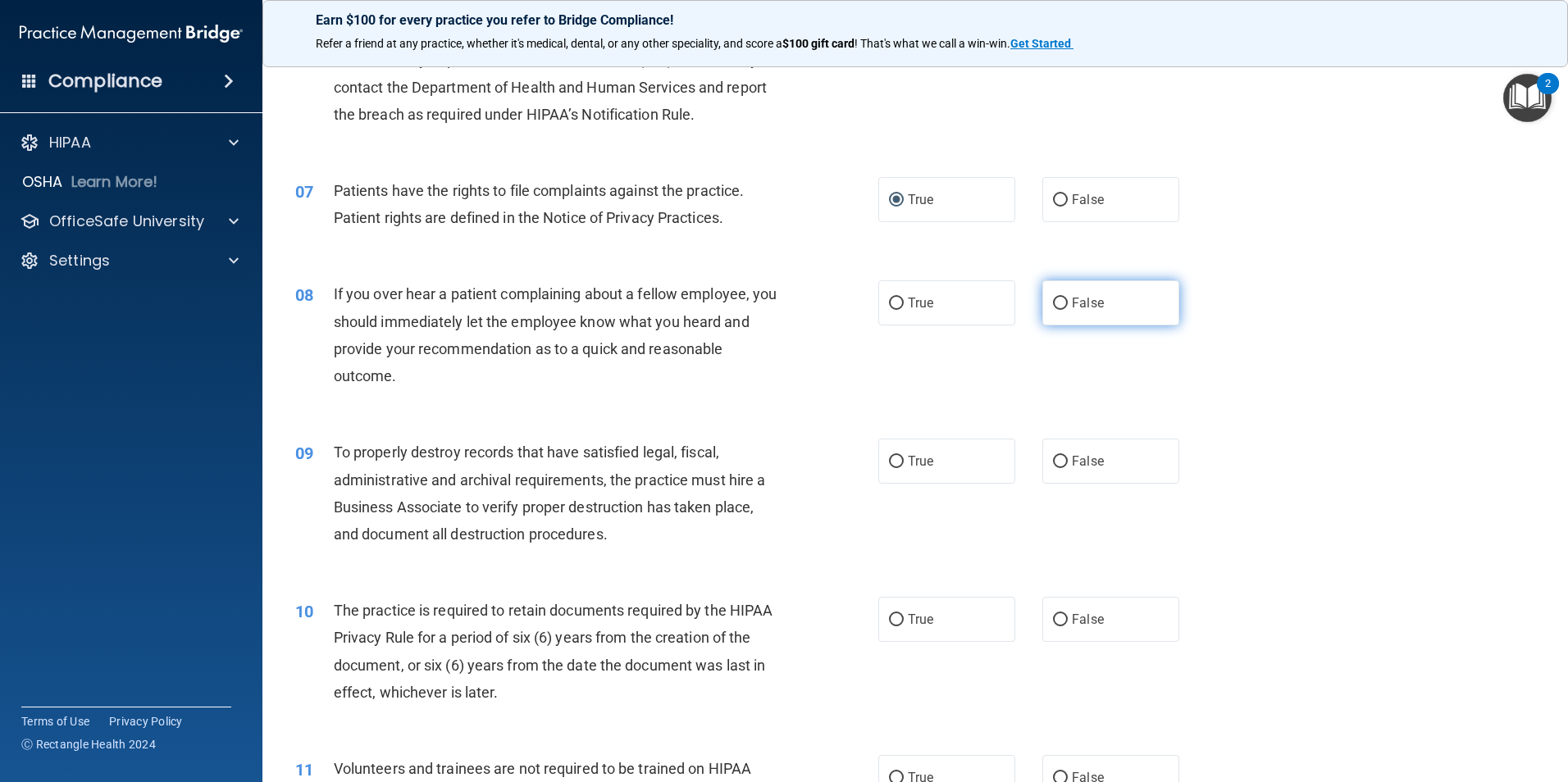
click at [1054, 304] on input "False" at bounding box center [1060, 304] width 15 height 13
radio input "true"
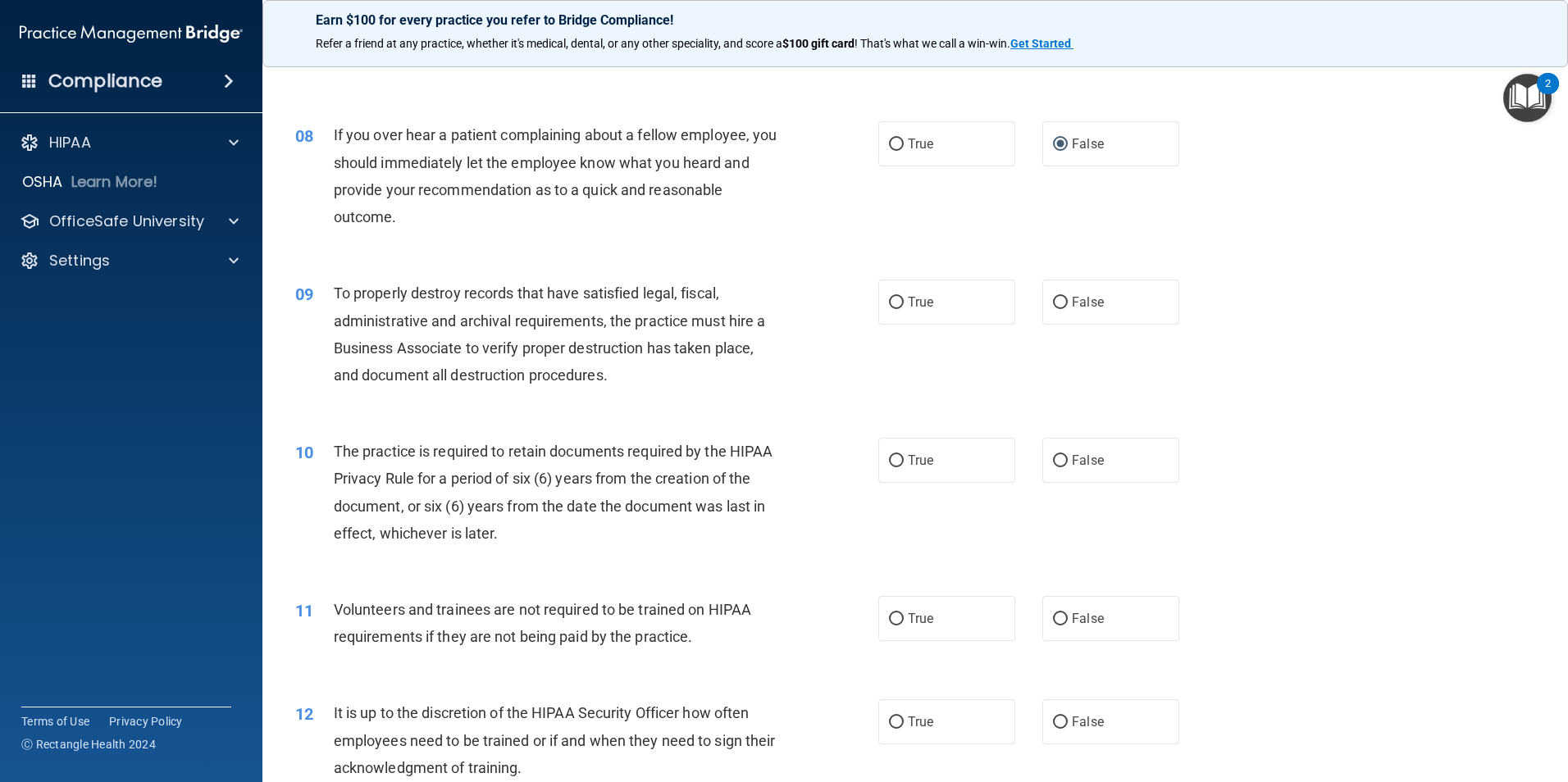
scroll to position [984, 0]
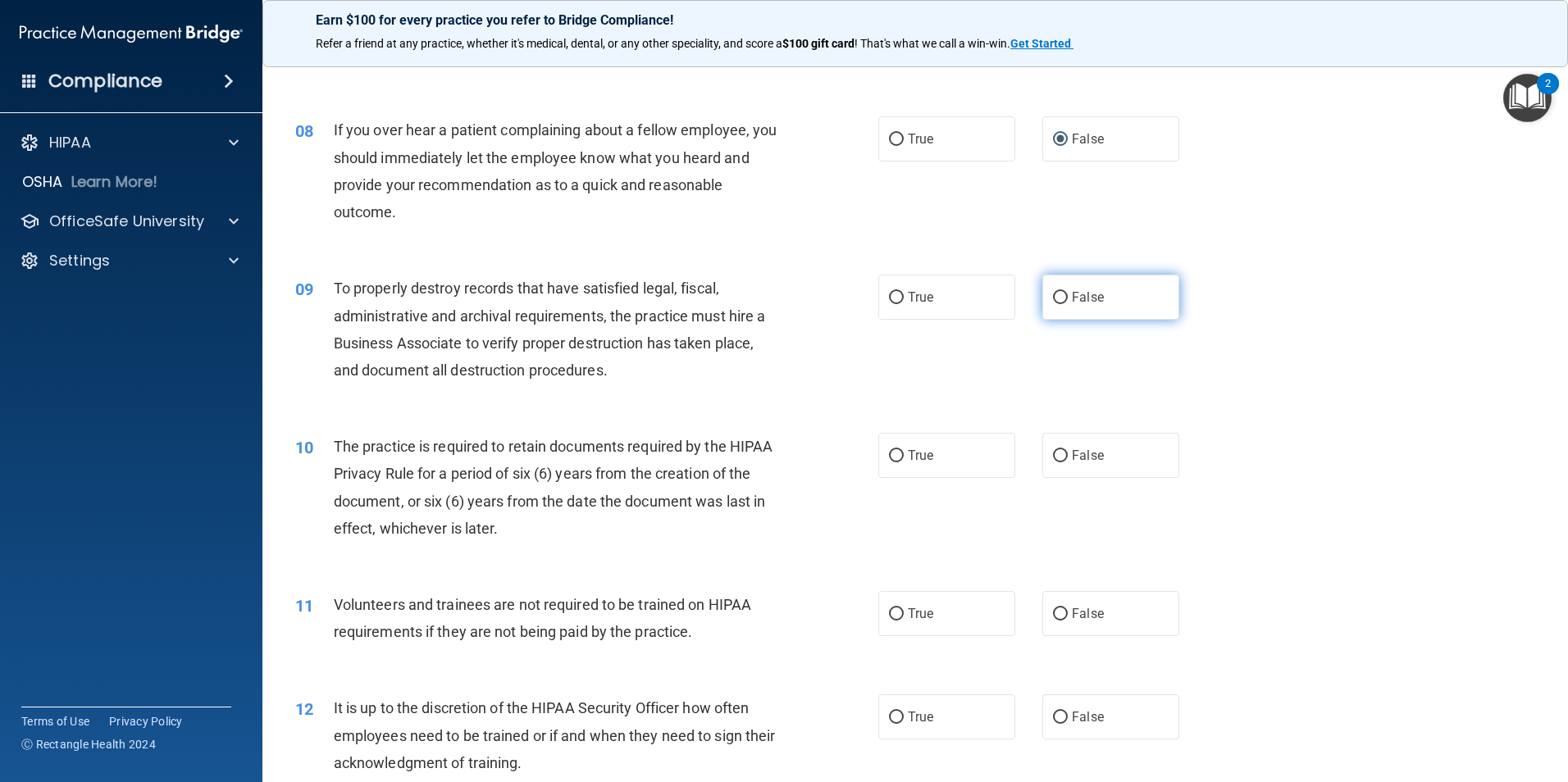
click at [1053, 298] on input "False" at bounding box center [1060, 298] width 15 height 13
radio input "true"
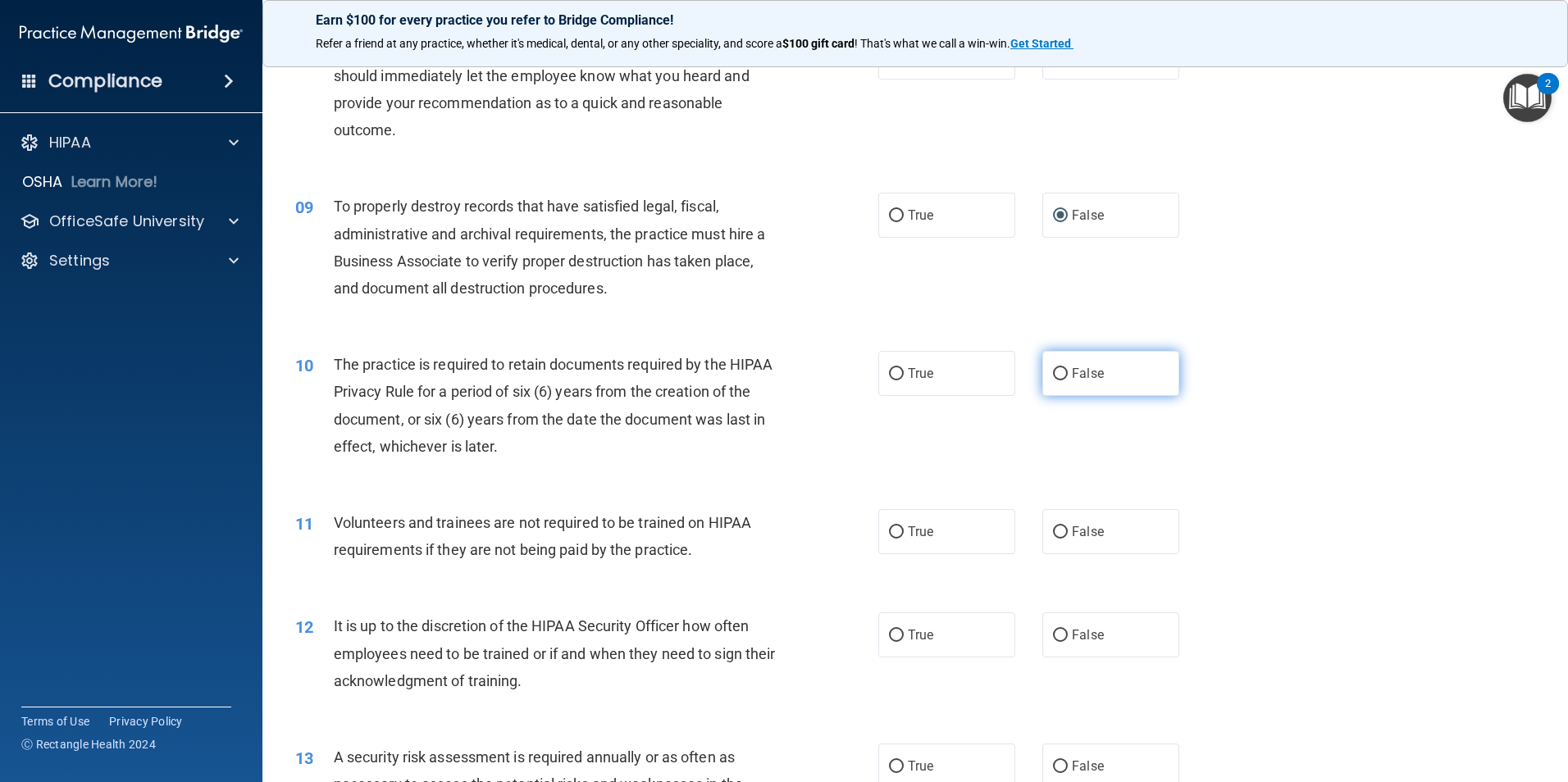
click at [1054, 374] on input "False" at bounding box center [1060, 374] width 15 height 13
radio input "true"
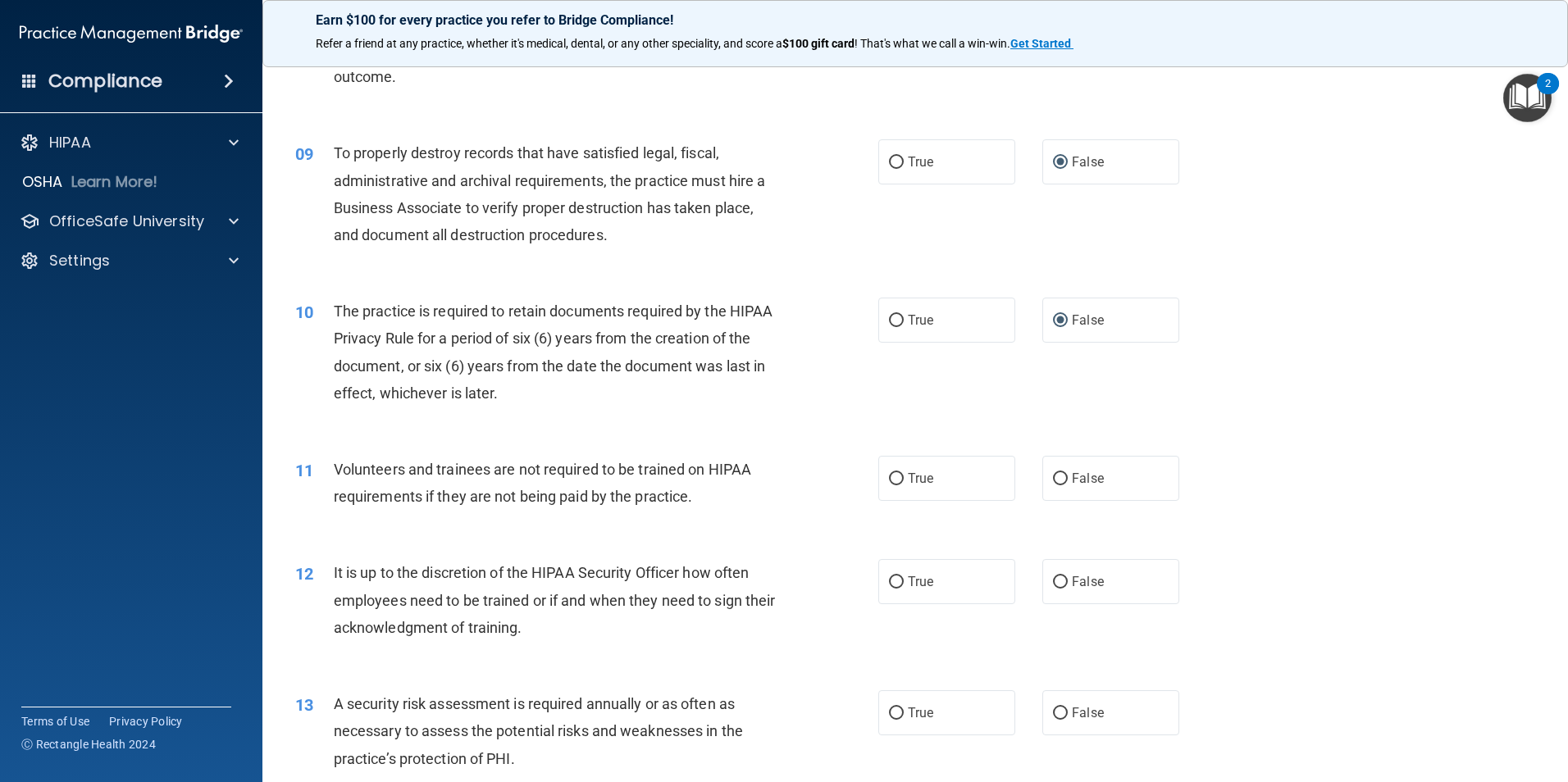
scroll to position [1148, 0]
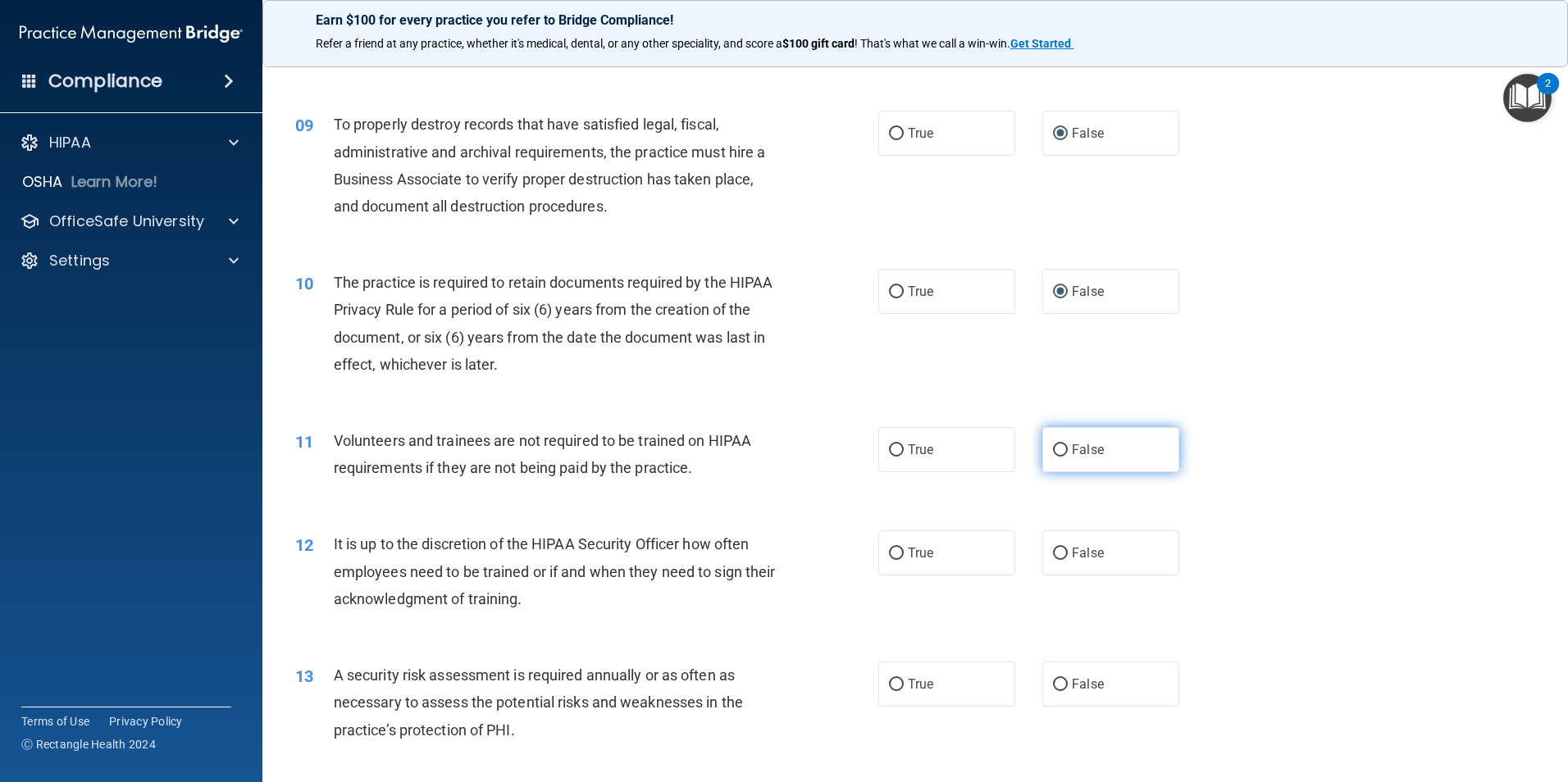
click at [1053, 449] on input "False" at bounding box center [1060, 450] width 15 height 13
radio input "true"
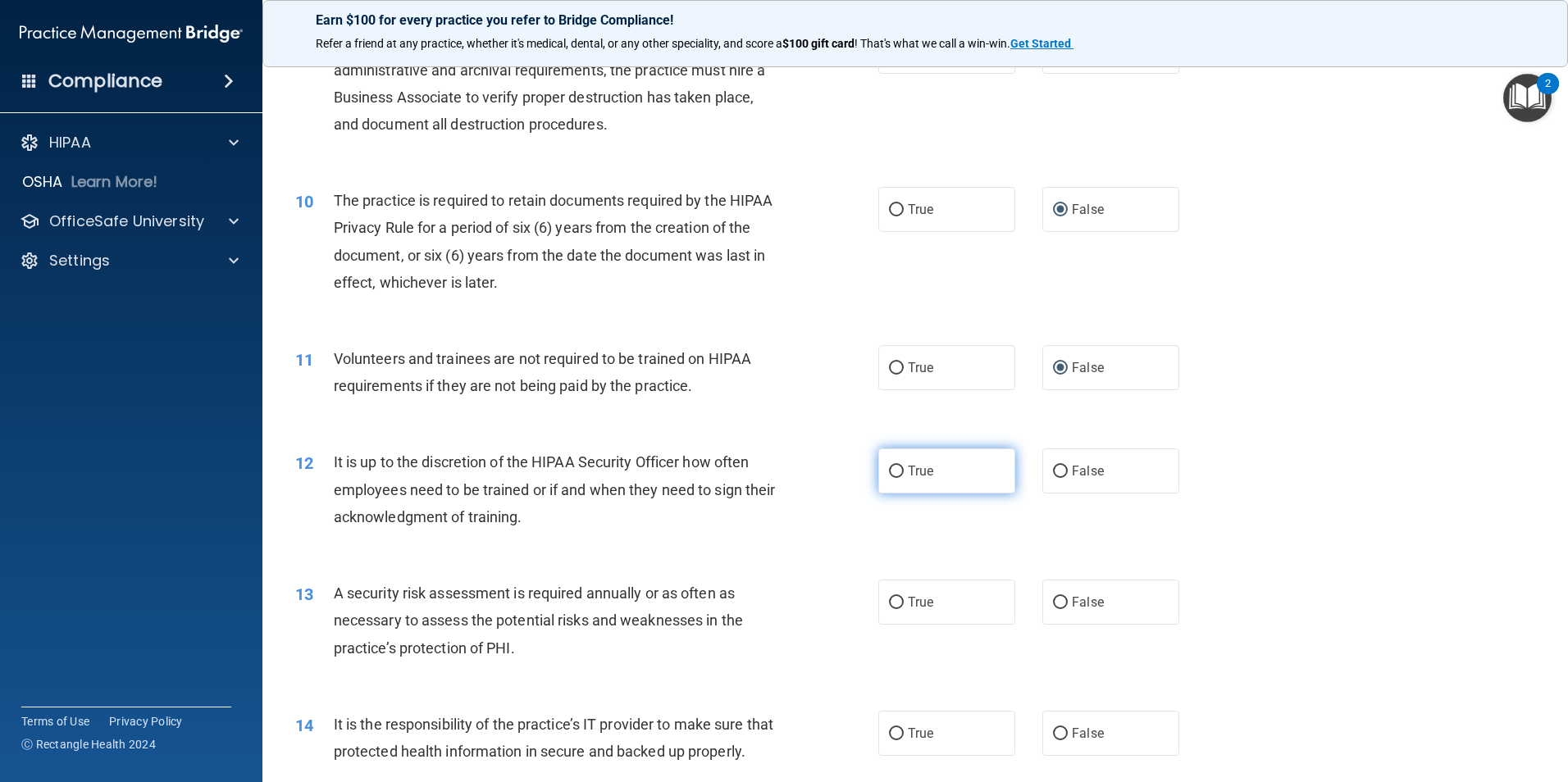
click at [891, 474] on input "True" at bounding box center [896, 472] width 15 height 13
radio input "true"
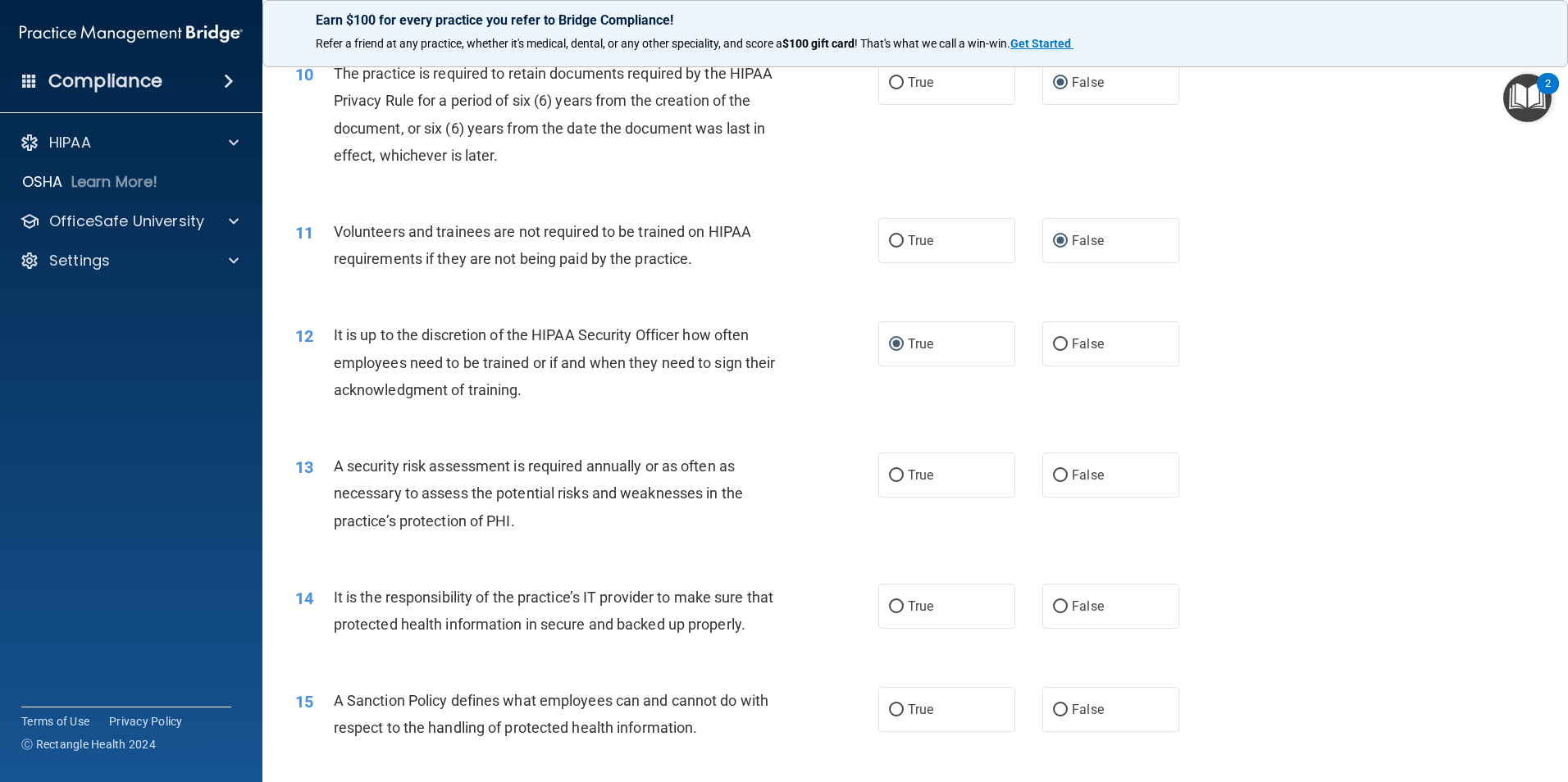
scroll to position [1394, 0]
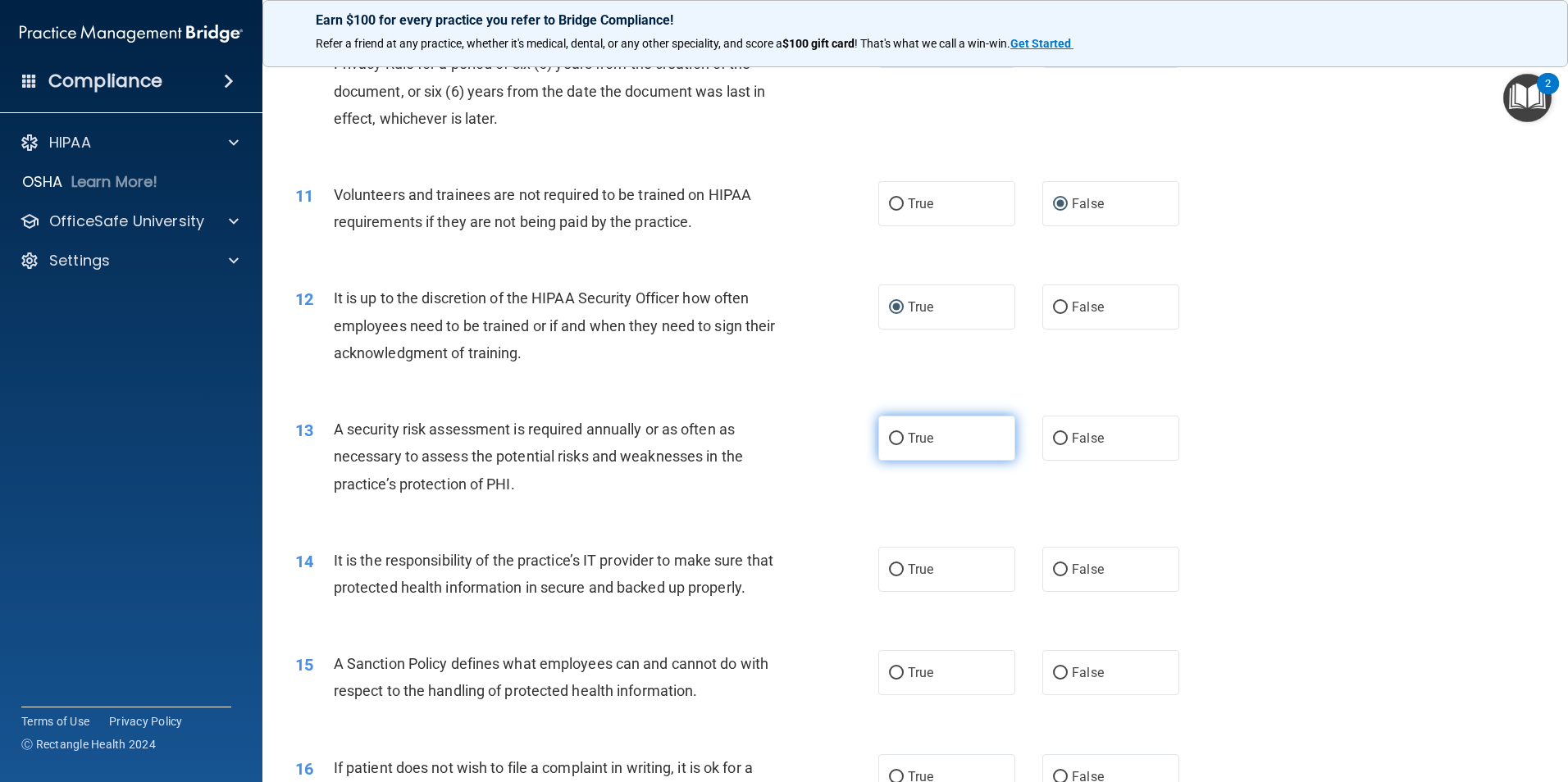
click at [889, 437] on input "True" at bounding box center [896, 439] width 15 height 13
radio input "true"
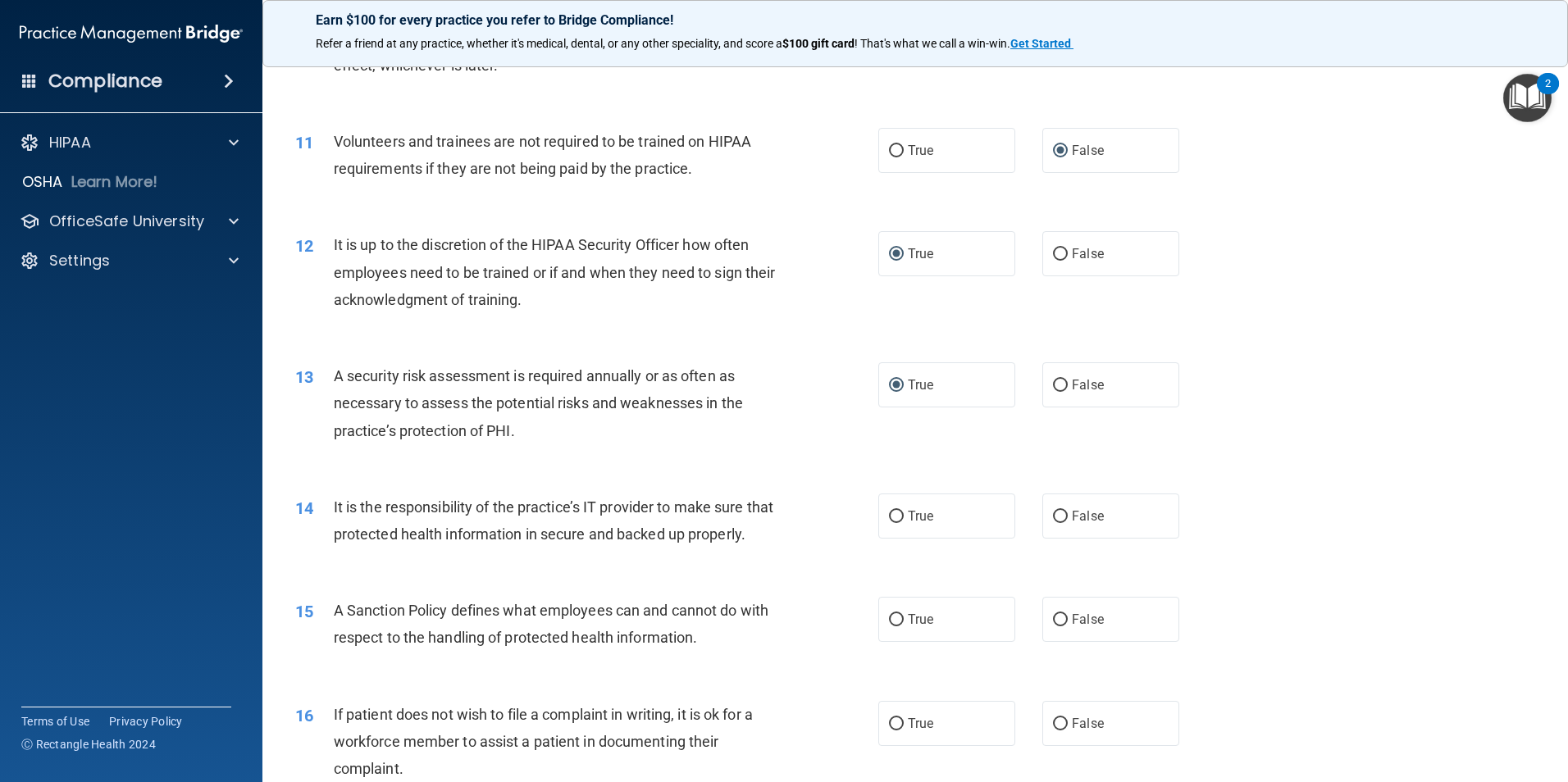
scroll to position [1476, 0]
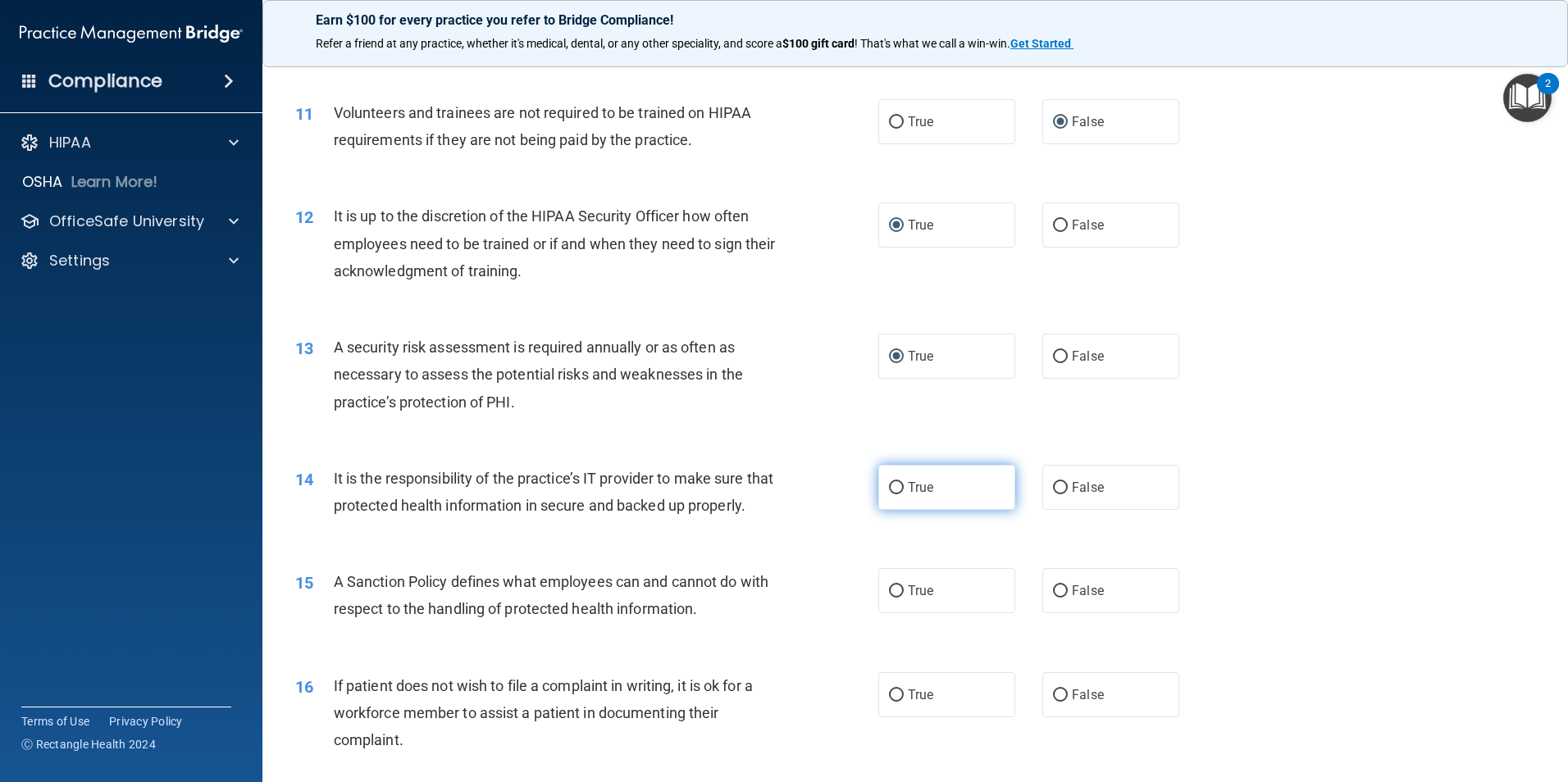
click at [890, 489] on input "True" at bounding box center [896, 488] width 15 height 13
radio input "true"
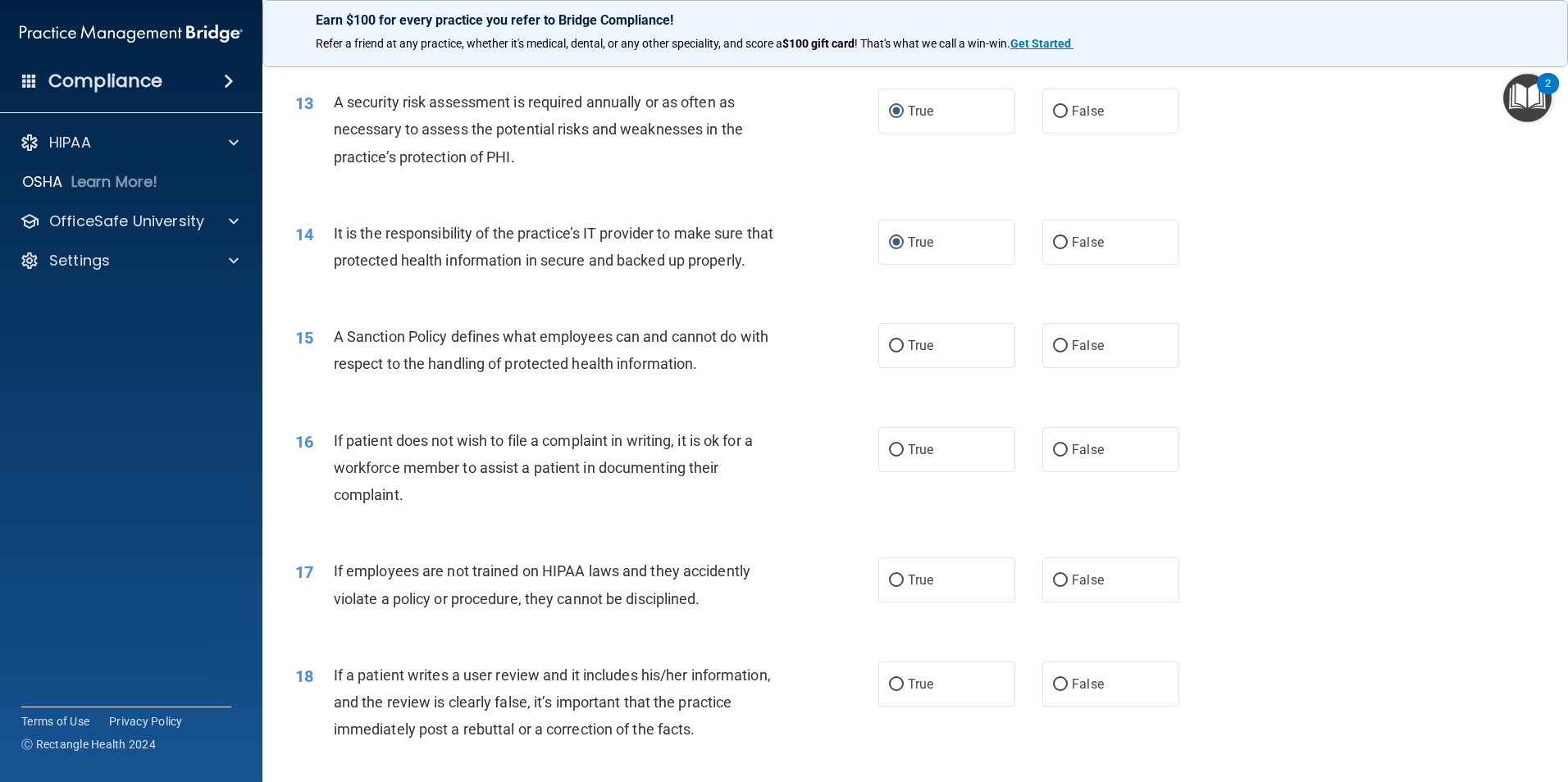
scroll to position [1722, 0]
click at [891, 352] on input "True" at bounding box center [896, 346] width 15 height 13
radio input "true"
click at [890, 456] on input "True" at bounding box center [896, 450] width 15 height 13
radio input "true"
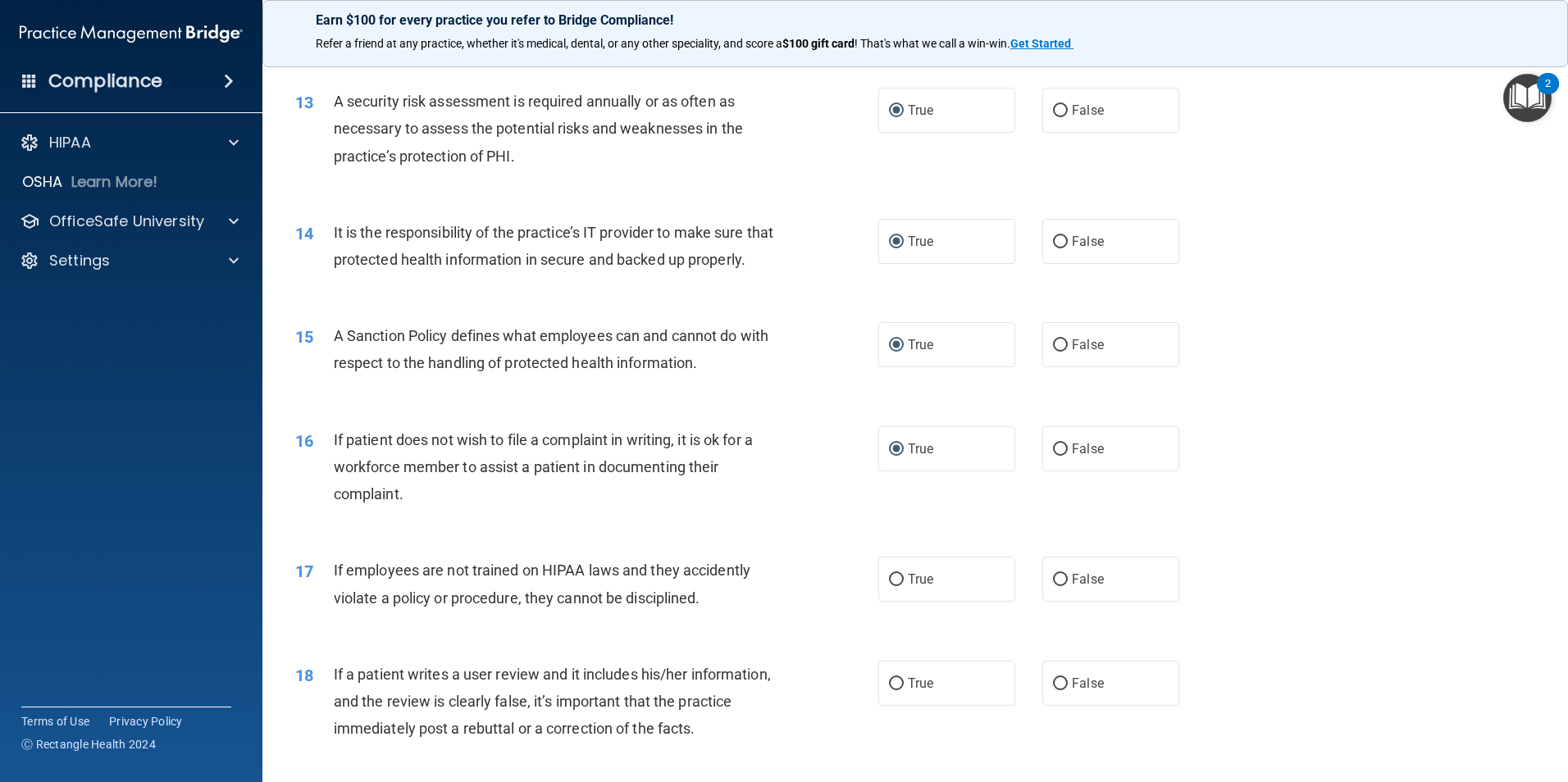
scroll to position [1804, 0]
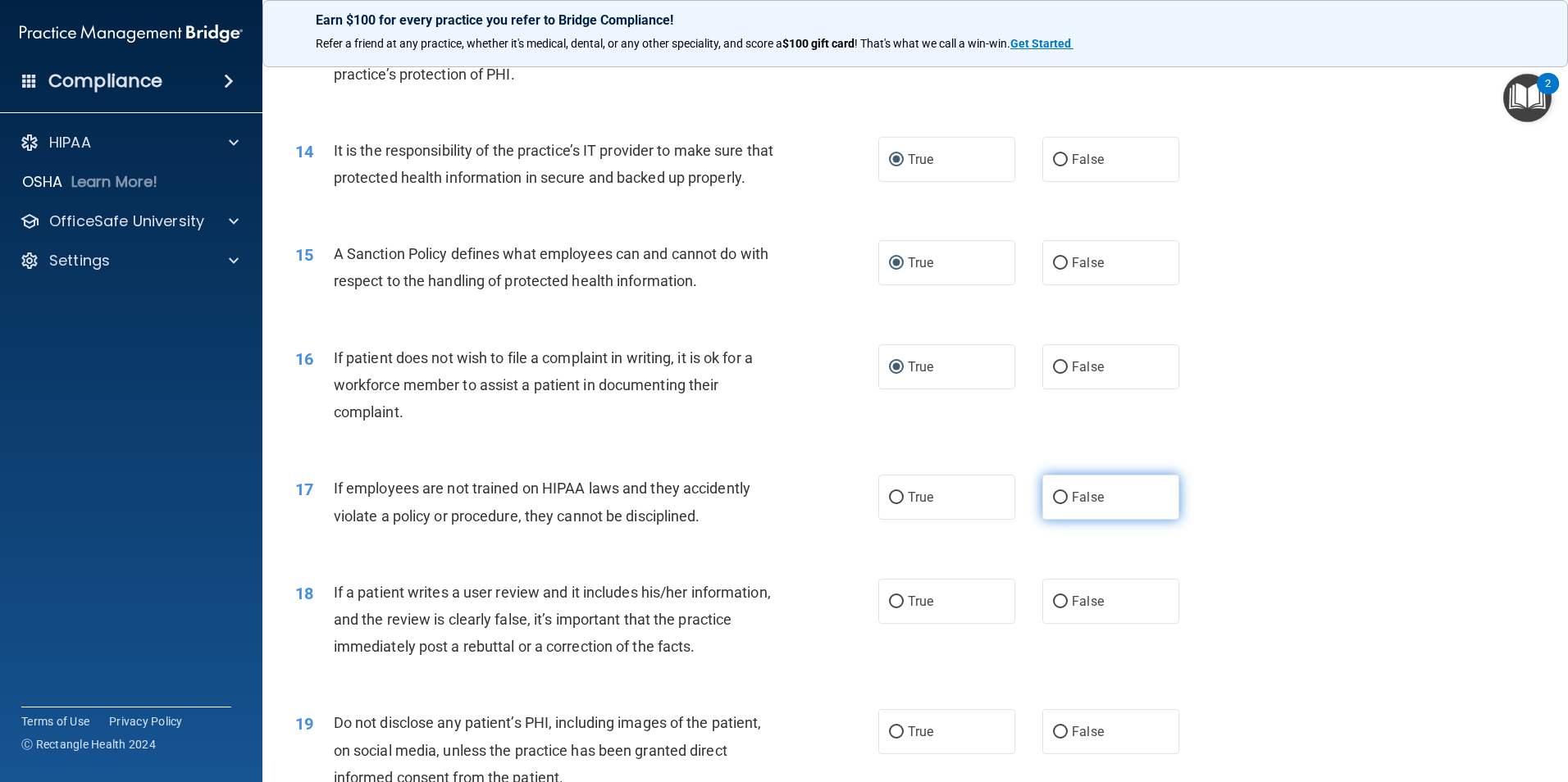
click at [1057, 504] on input "False" at bounding box center [1060, 498] width 15 height 13
radio input "true"
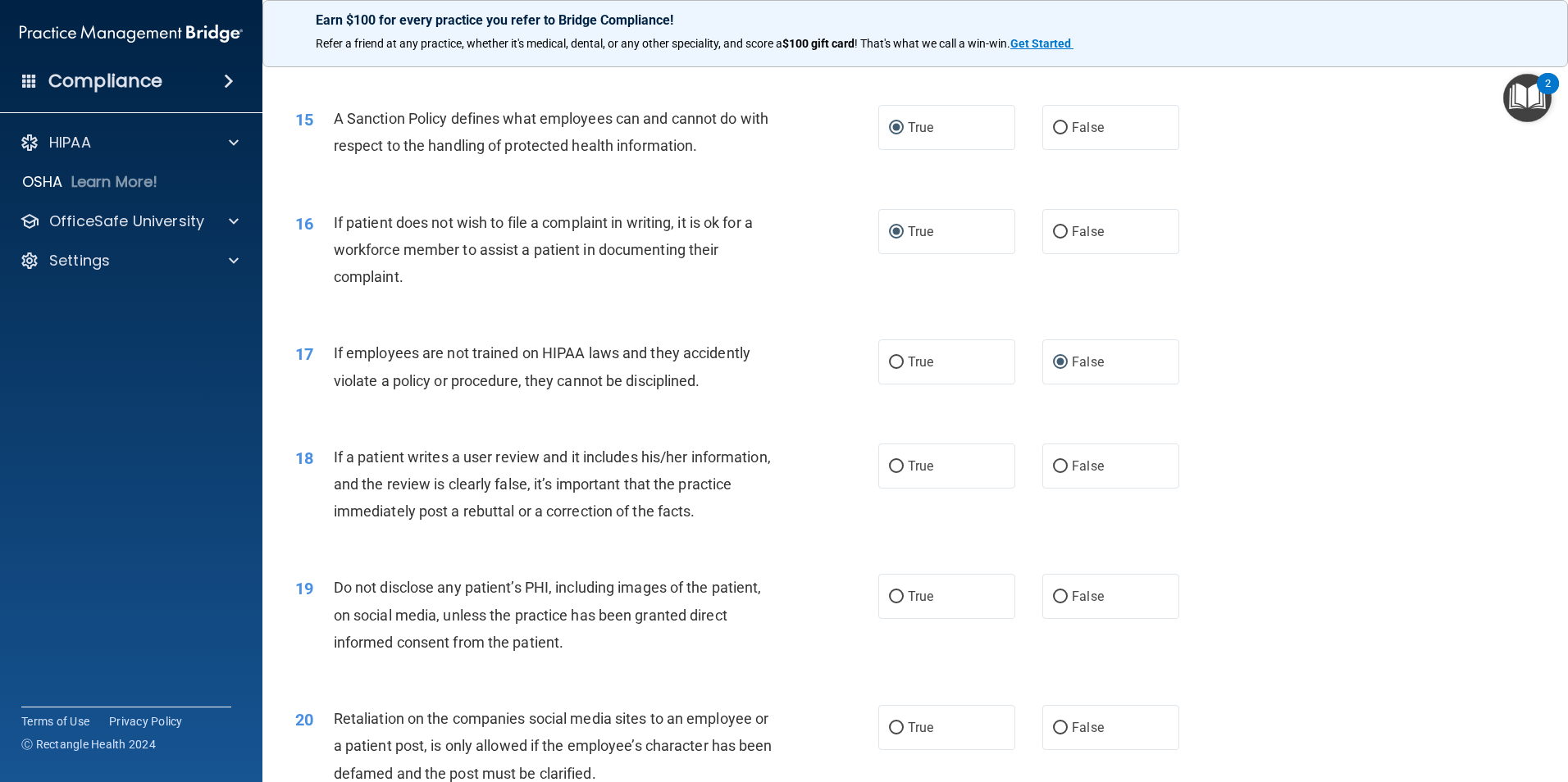
scroll to position [1968, 0]
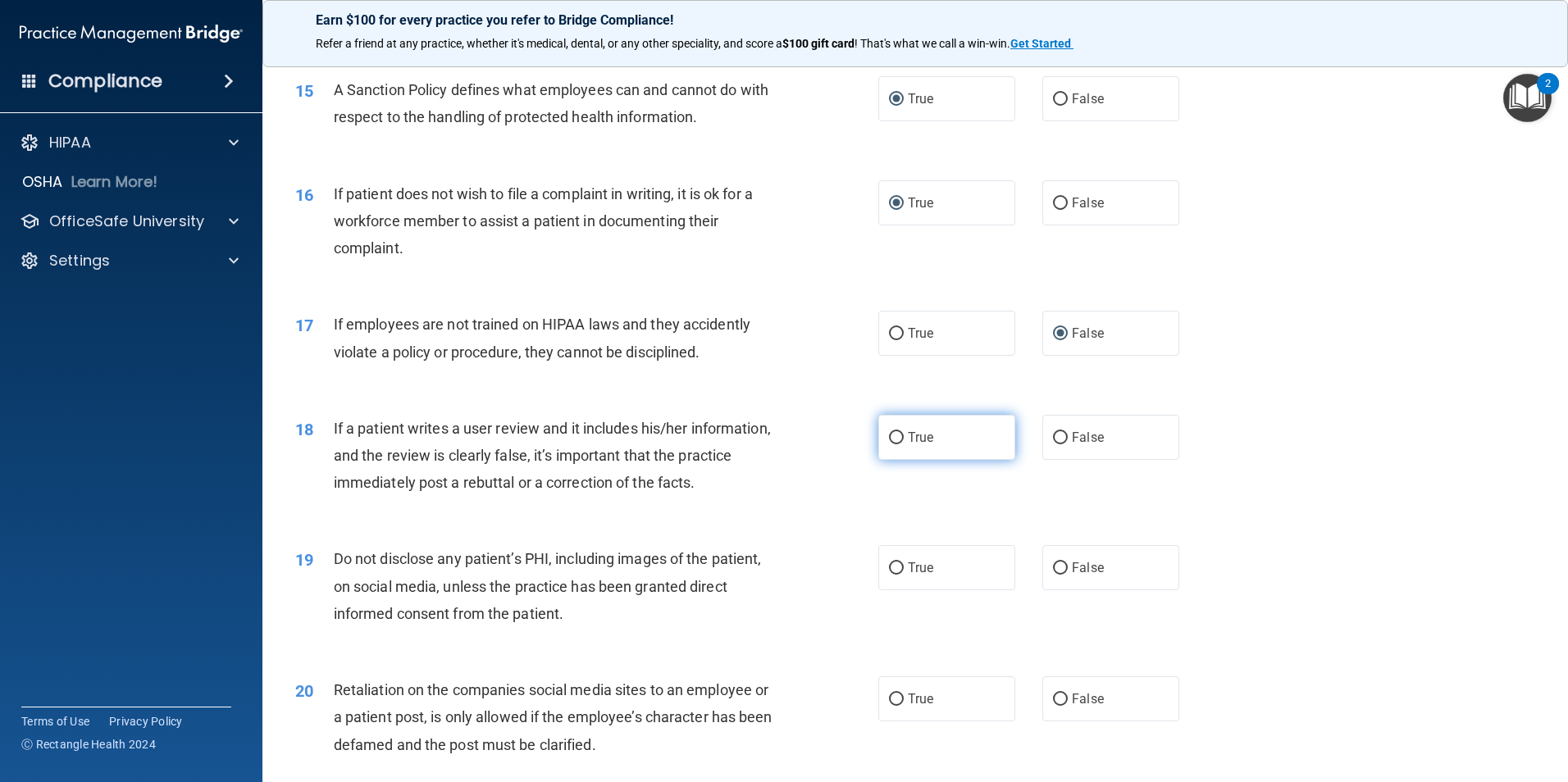
click at [889, 444] on input "True" at bounding box center [896, 438] width 15 height 13
radio input "true"
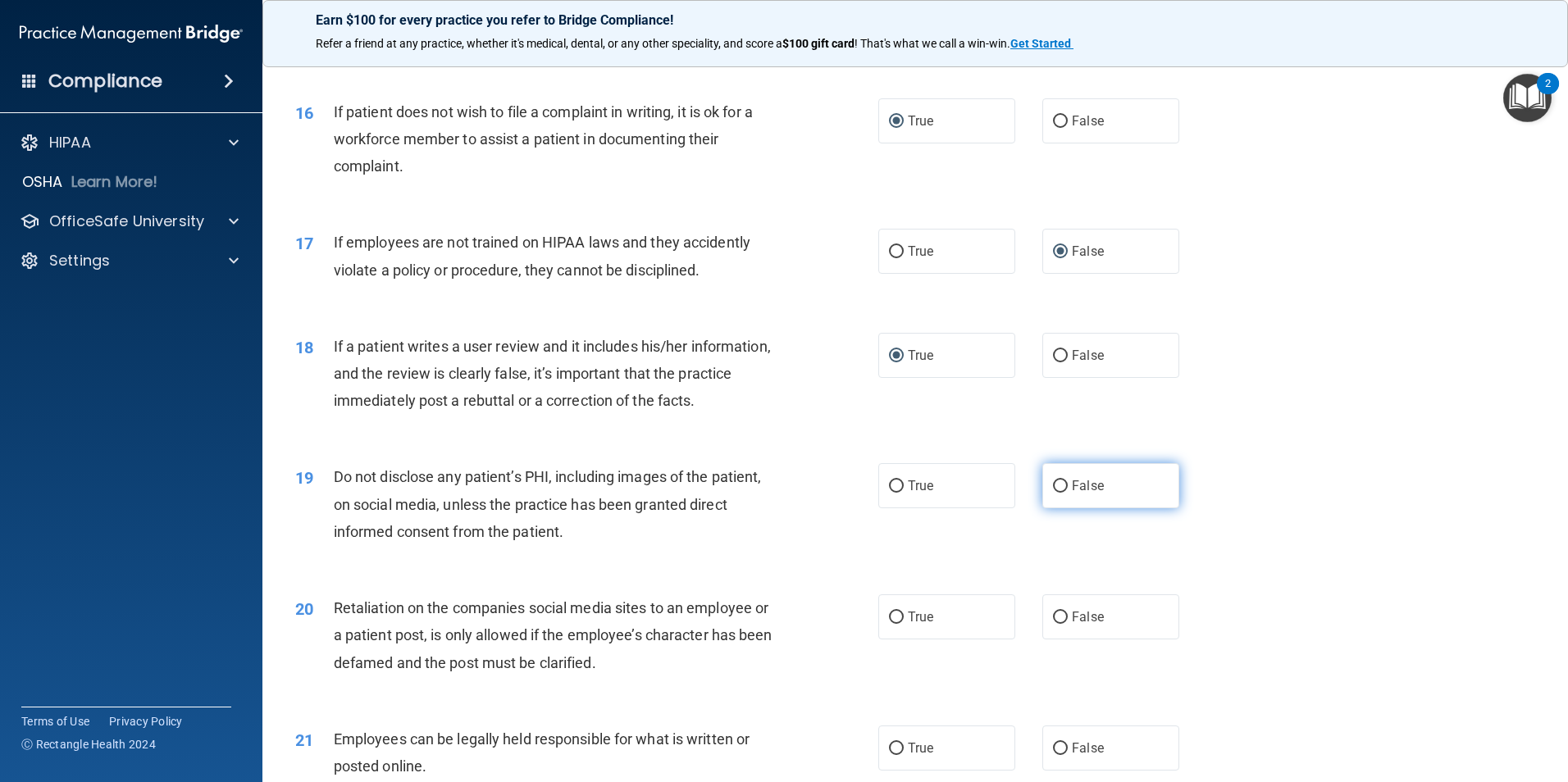
drag, startPoint x: 1051, startPoint y: 513, endPoint x: 1052, endPoint y: 541, distance: 28.0
click at [1053, 493] on input "False" at bounding box center [1060, 486] width 15 height 13
radio input "true"
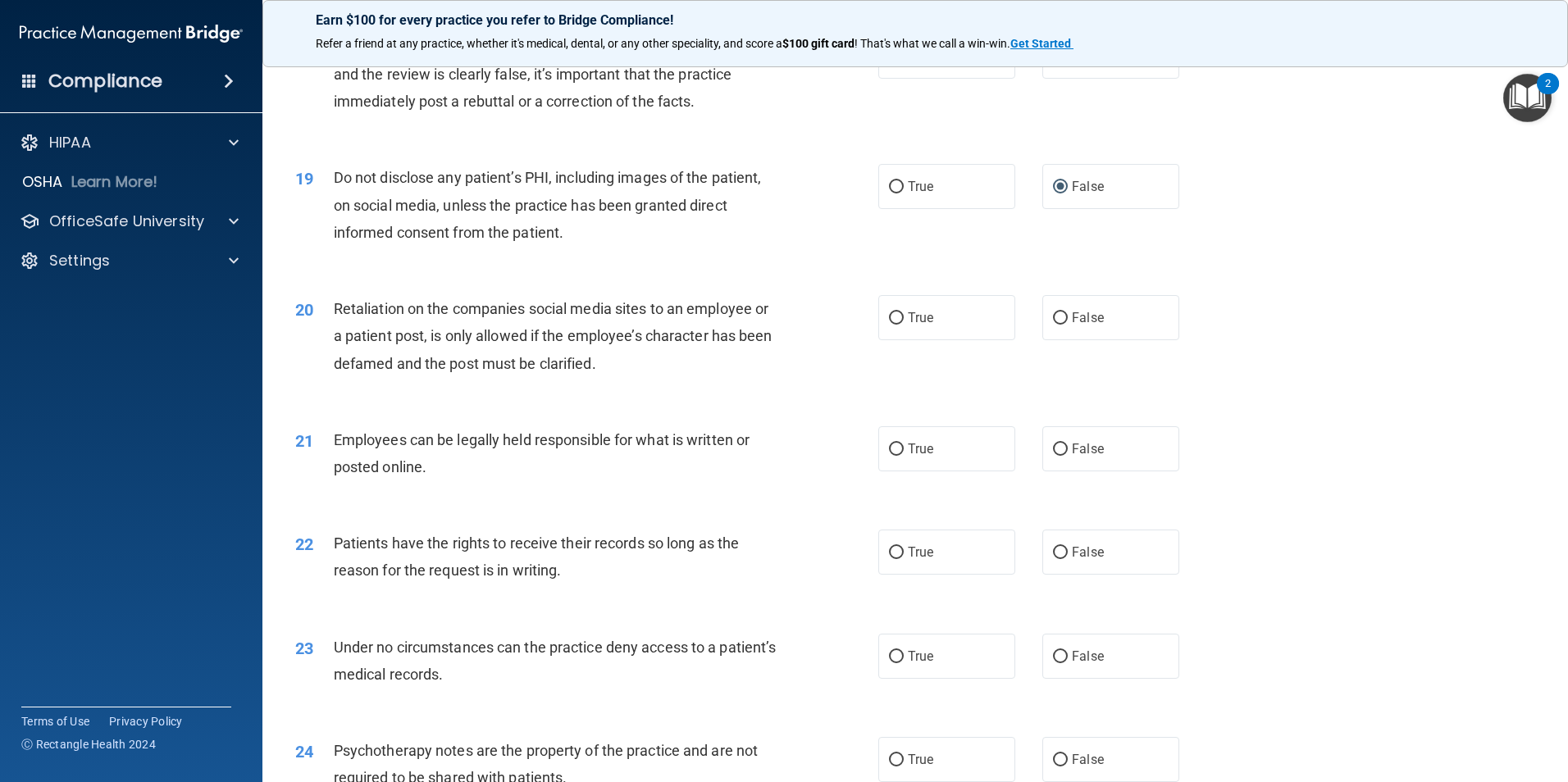
scroll to position [2378, 0]
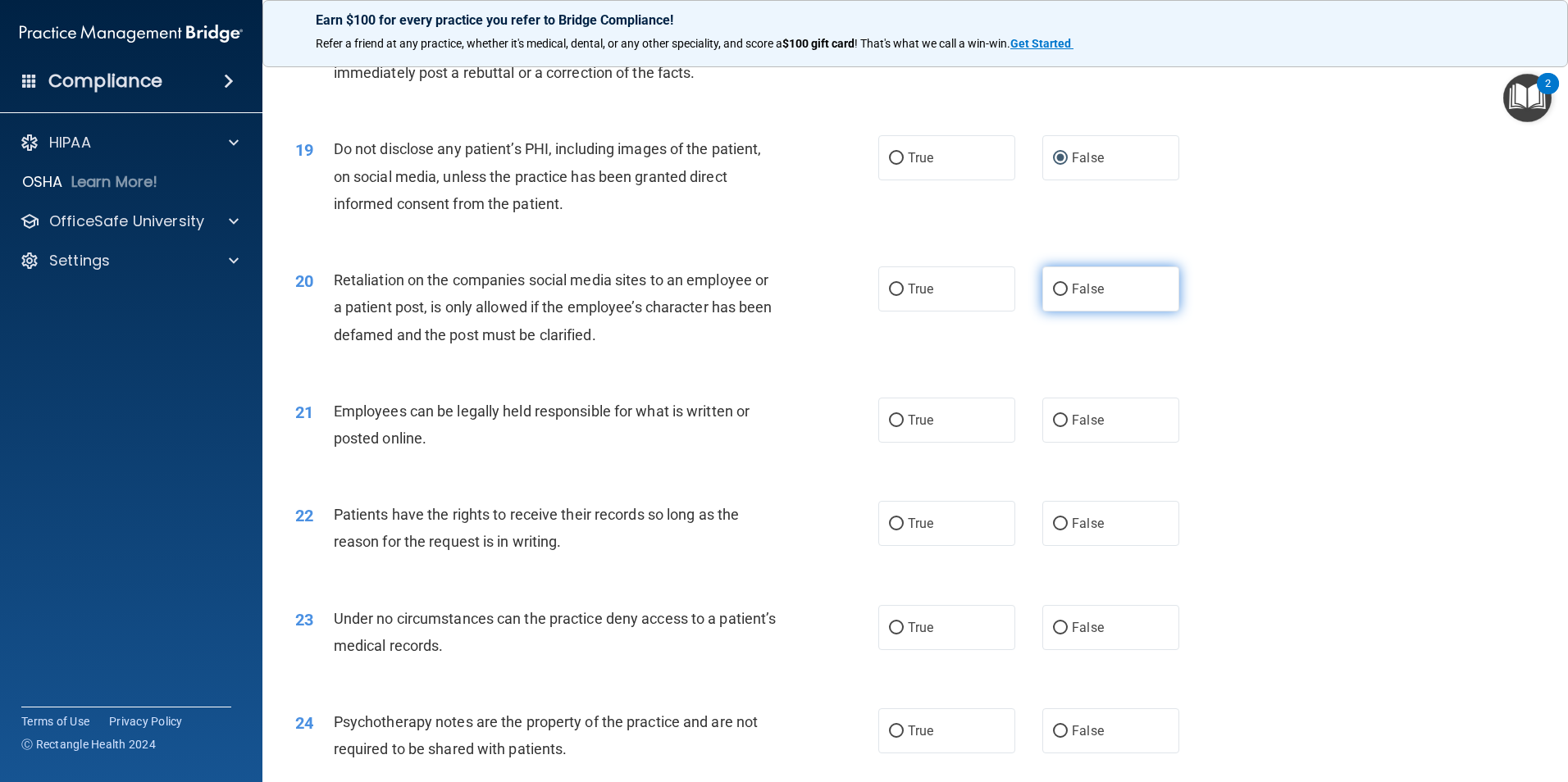
click at [1053, 296] on input "False" at bounding box center [1060, 290] width 15 height 13
radio input "true"
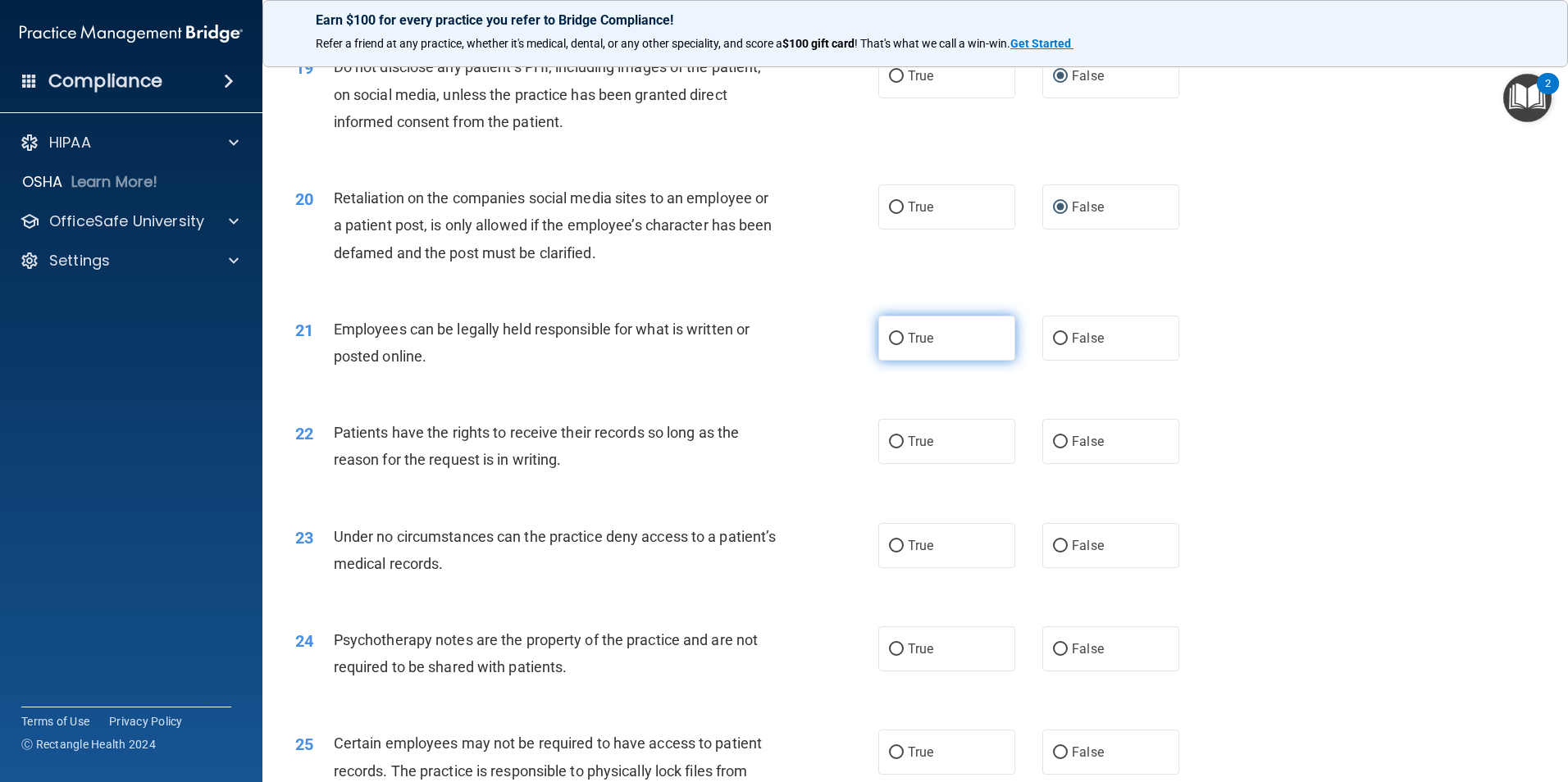
click at [889, 345] on input "True" at bounding box center [896, 339] width 15 height 13
radio input "true"
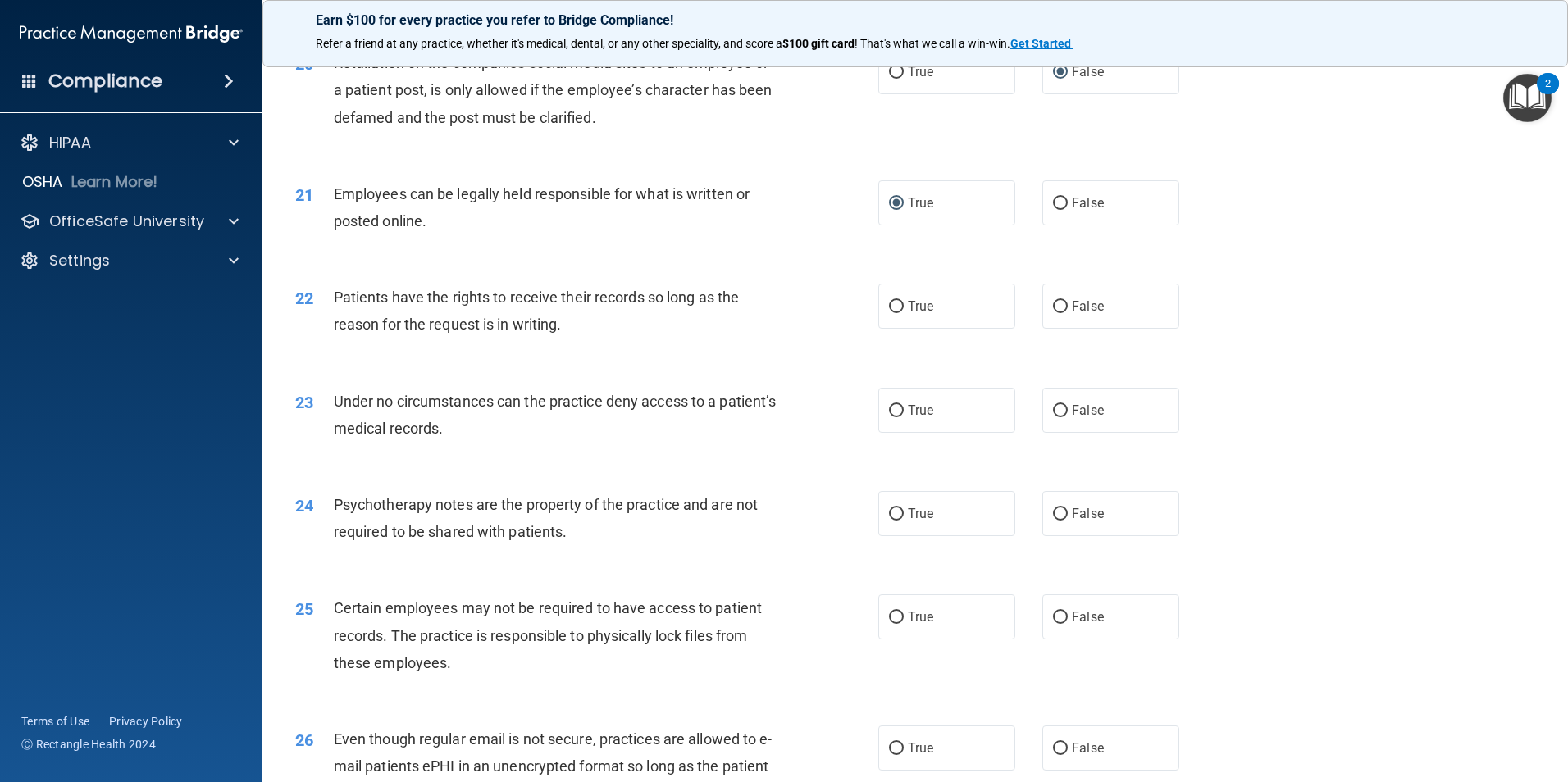
scroll to position [2624, 0]
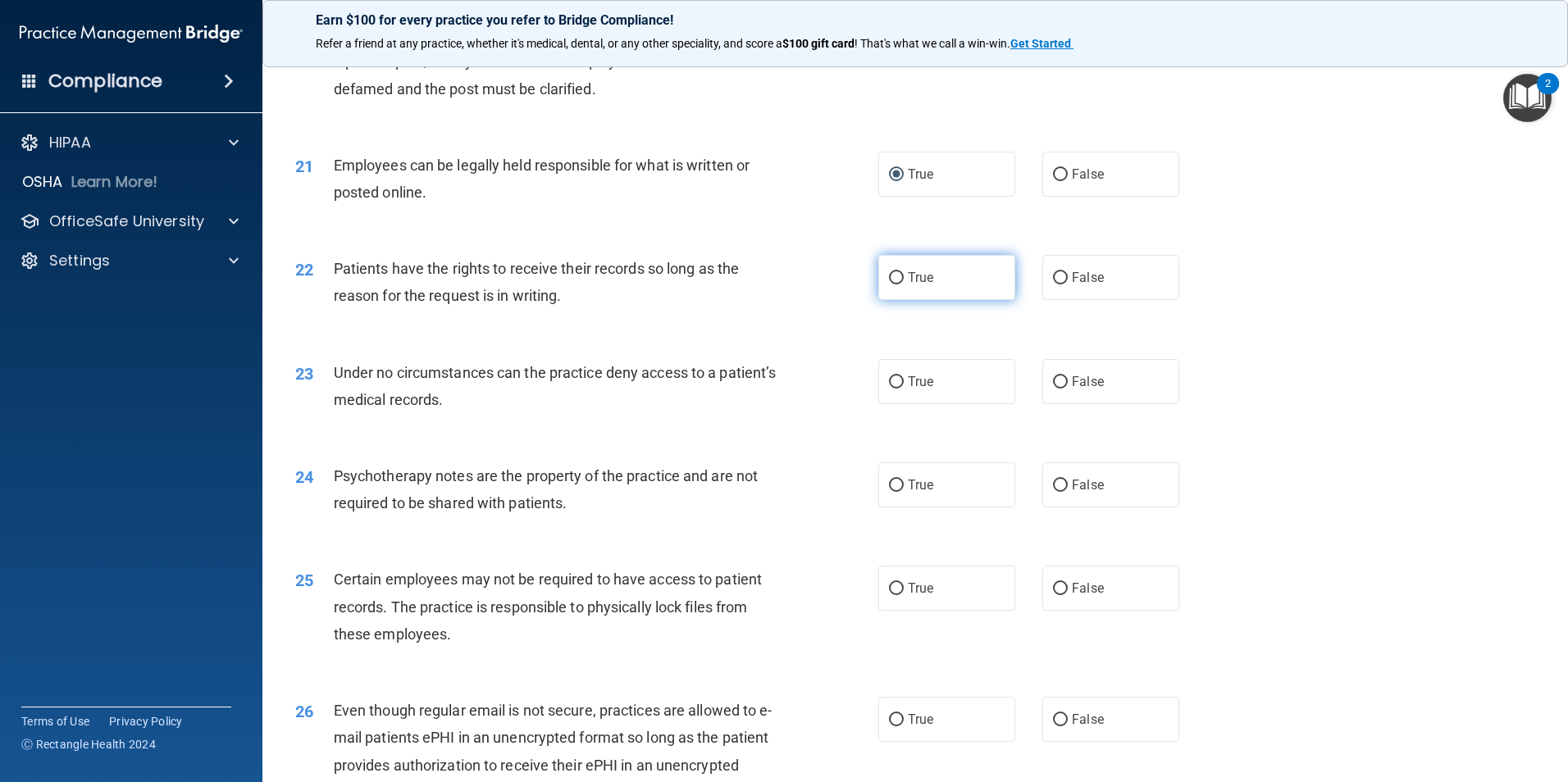
click at [889, 285] on input "True" at bounding box center [896, 278] width 15 height 13
radio input "true"
click at [893, 389] on input "True" at bounding box center [896, 382] width 15 height 13
radio input "true"
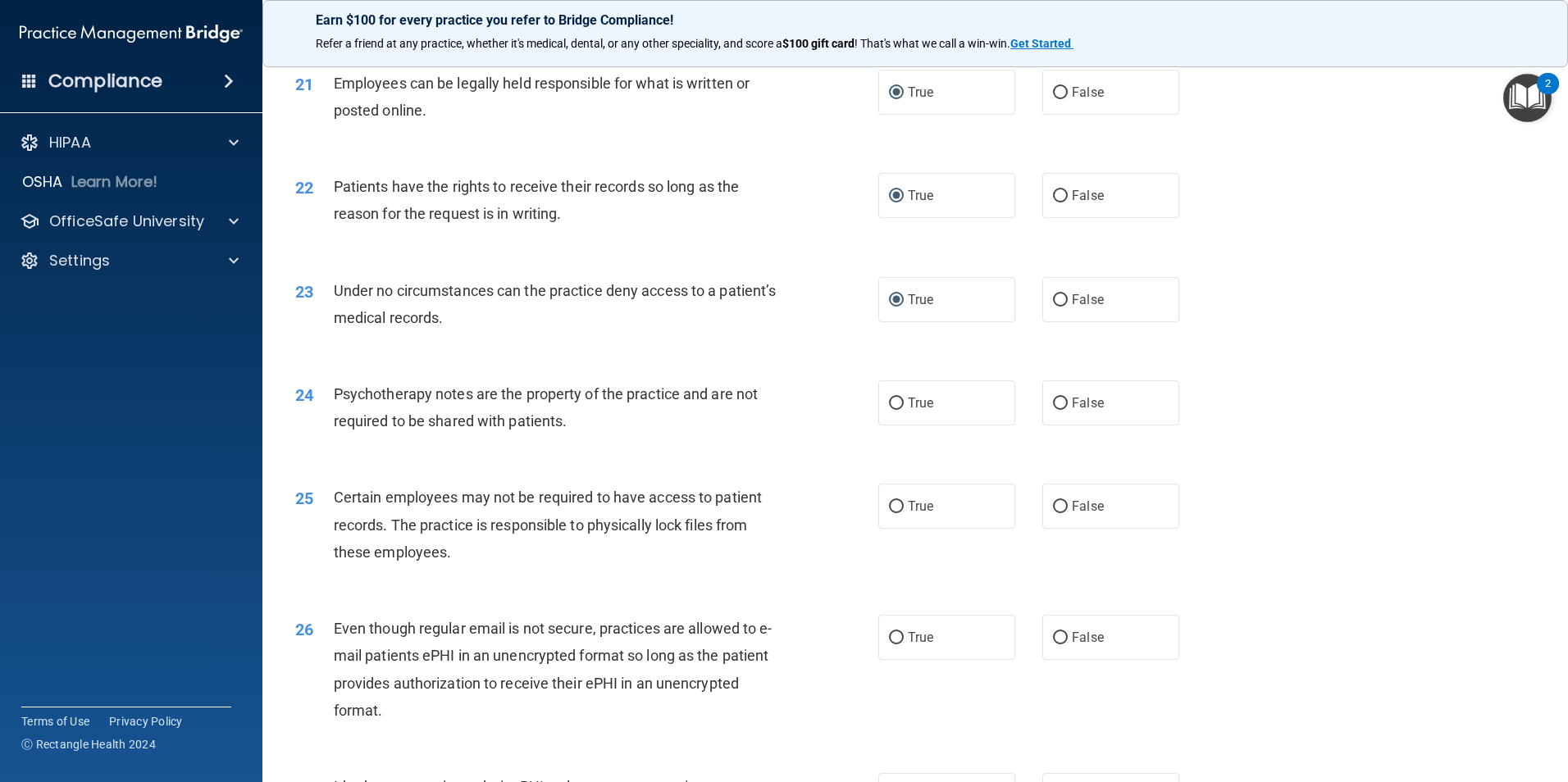
scroll to position [2788, 0]
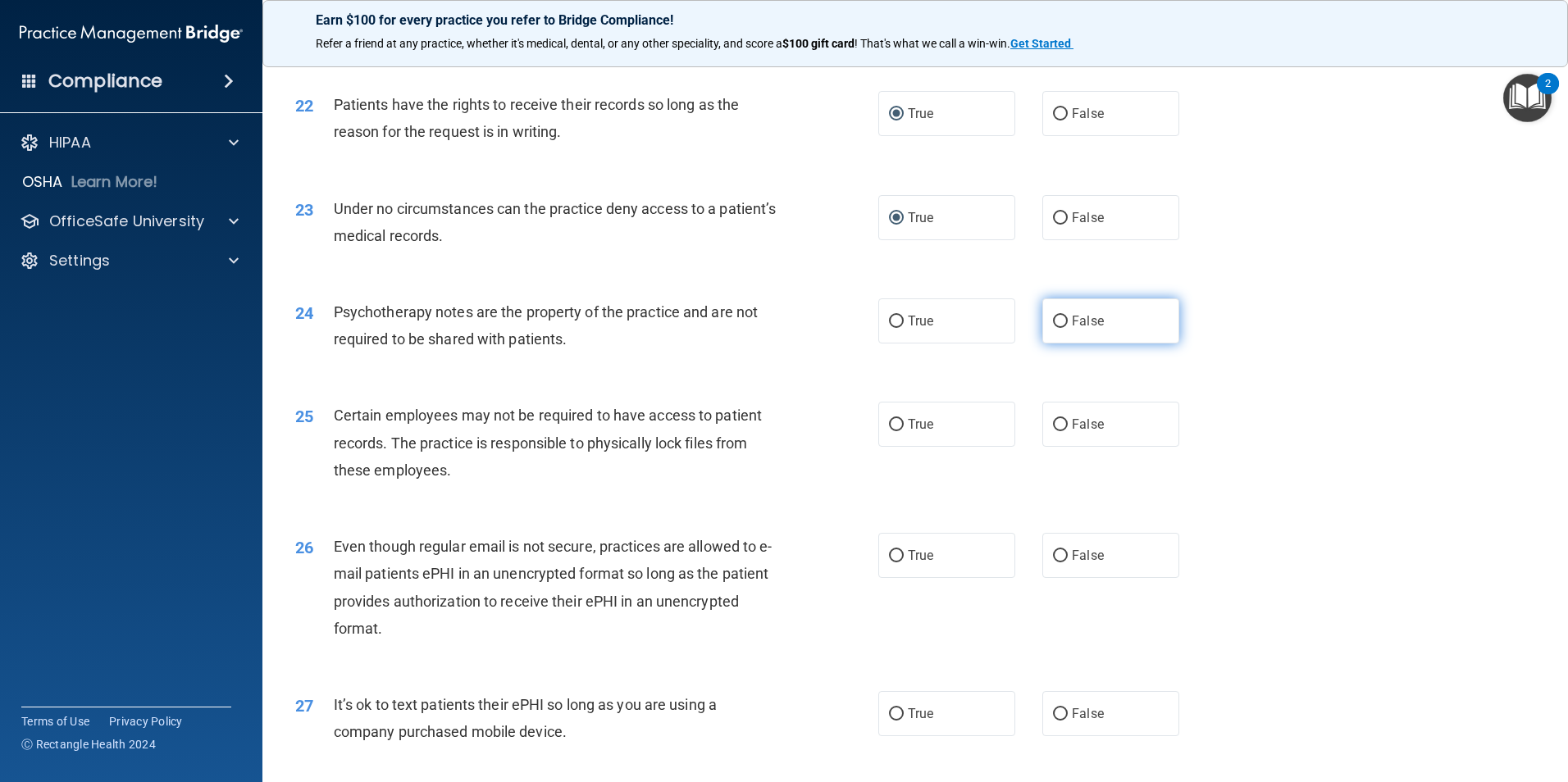
click at [1053, 328] on input "False" at bounding box center [1060, 321] width 15 height 13
radio input "true"
click at [893, 431] on input "True" at bounding box center [896, 425] width 15 height 13
radio input "true"
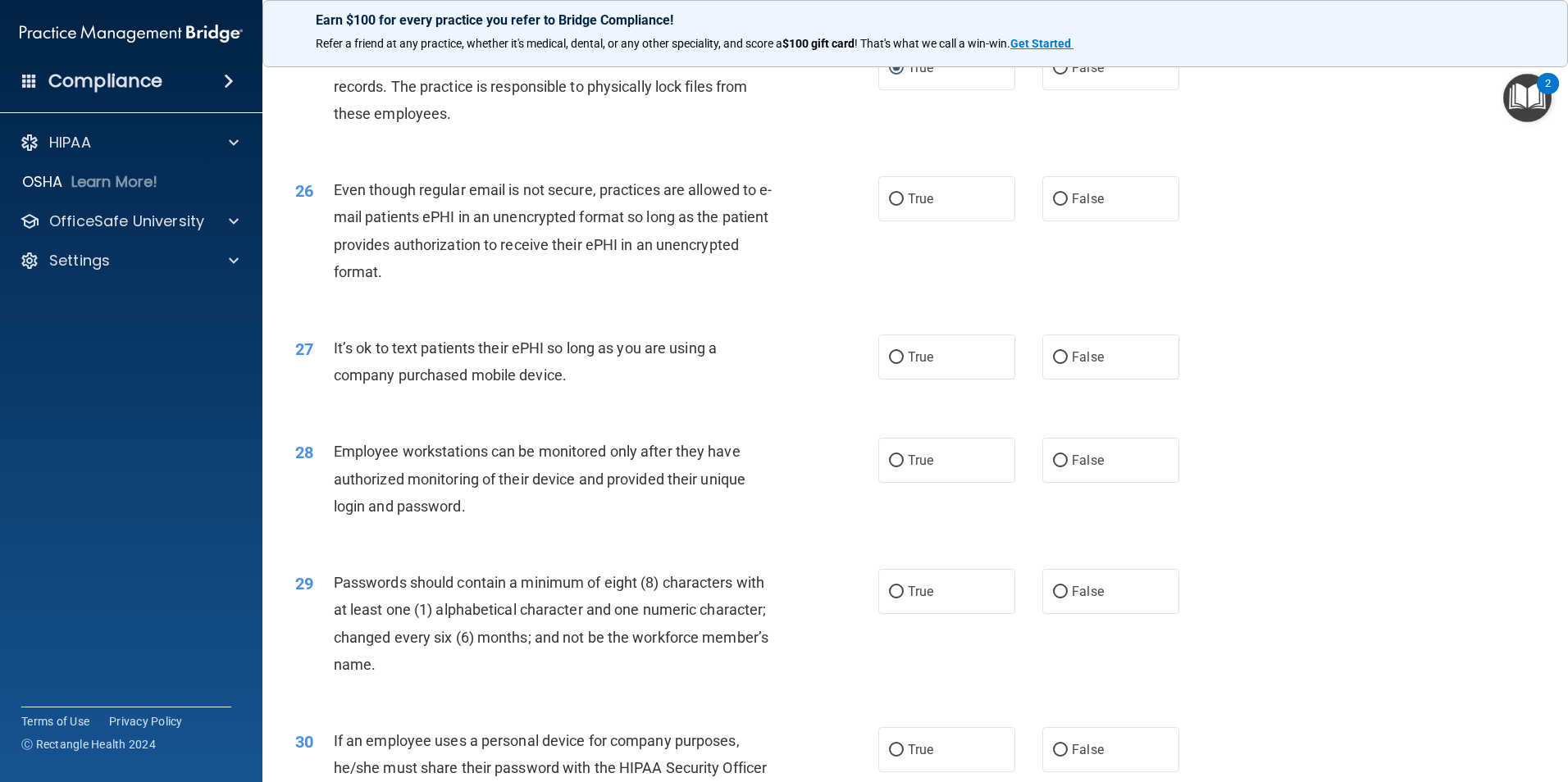
scroll to position [3198, 0]
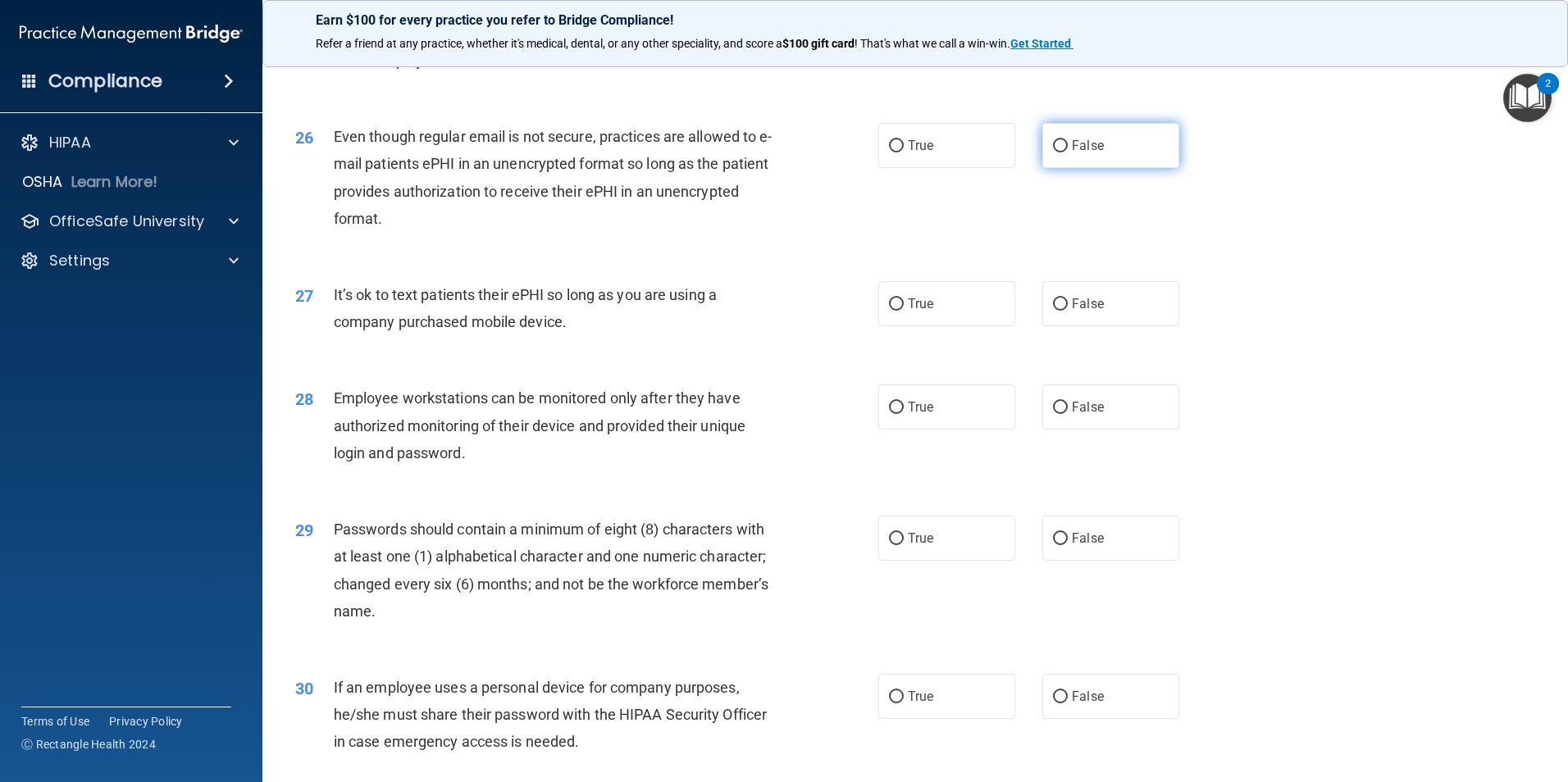
click at [1053, 152] on input "False" at bounding box center [1060, 146] width 15 height 13
radio input "true"
click at [1053, 310] on input "False" at bounding box center [1060, 305] width 15 height 13
radio input "true"
click at [1053, 310] on input "False" at bounding box center [1060, 305] width 15 height 13
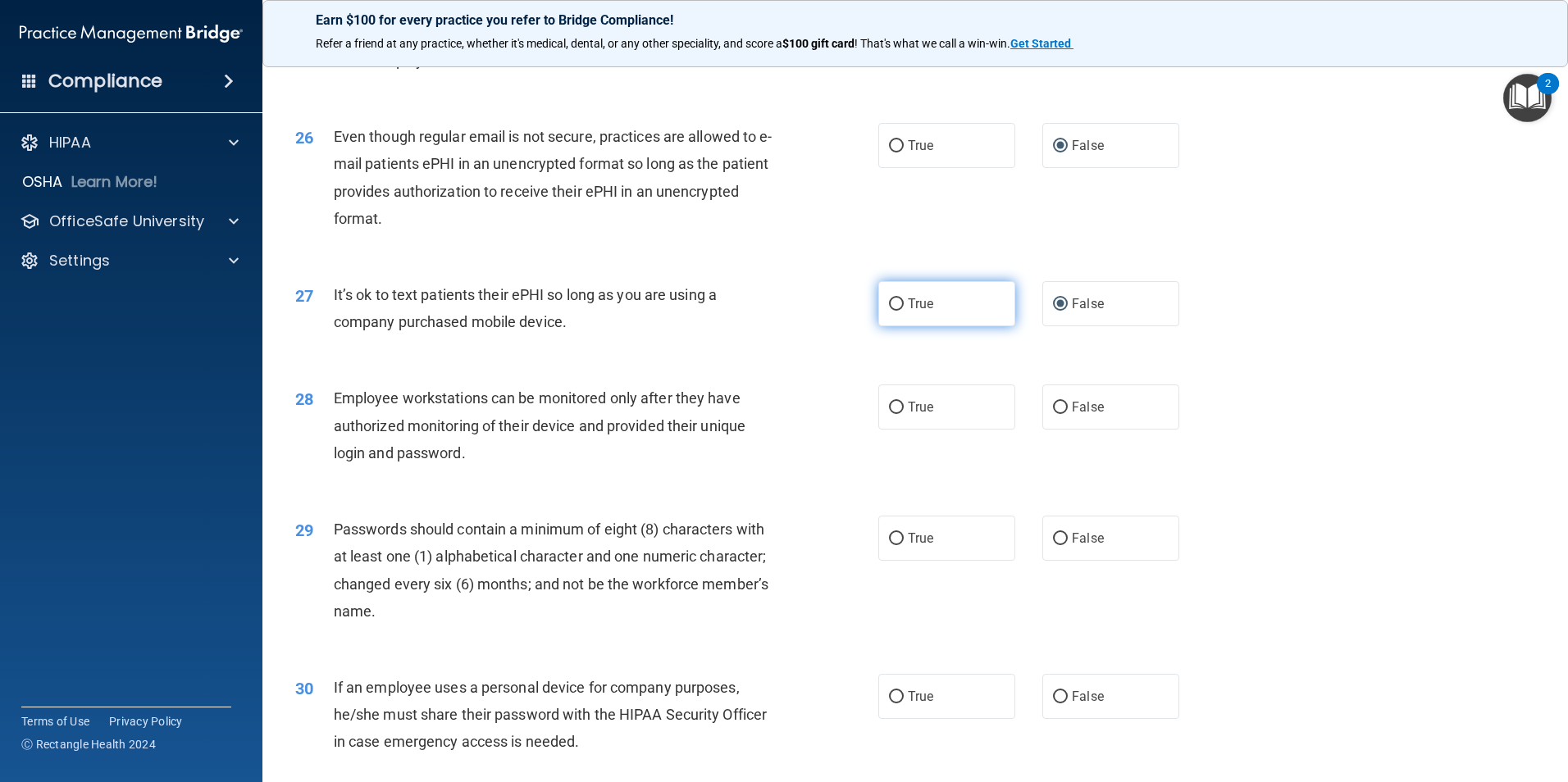
click at [889, 310] on input "True" at bounding box center [896, 305] width 15 height 13
radio input "true"
radio input "false"
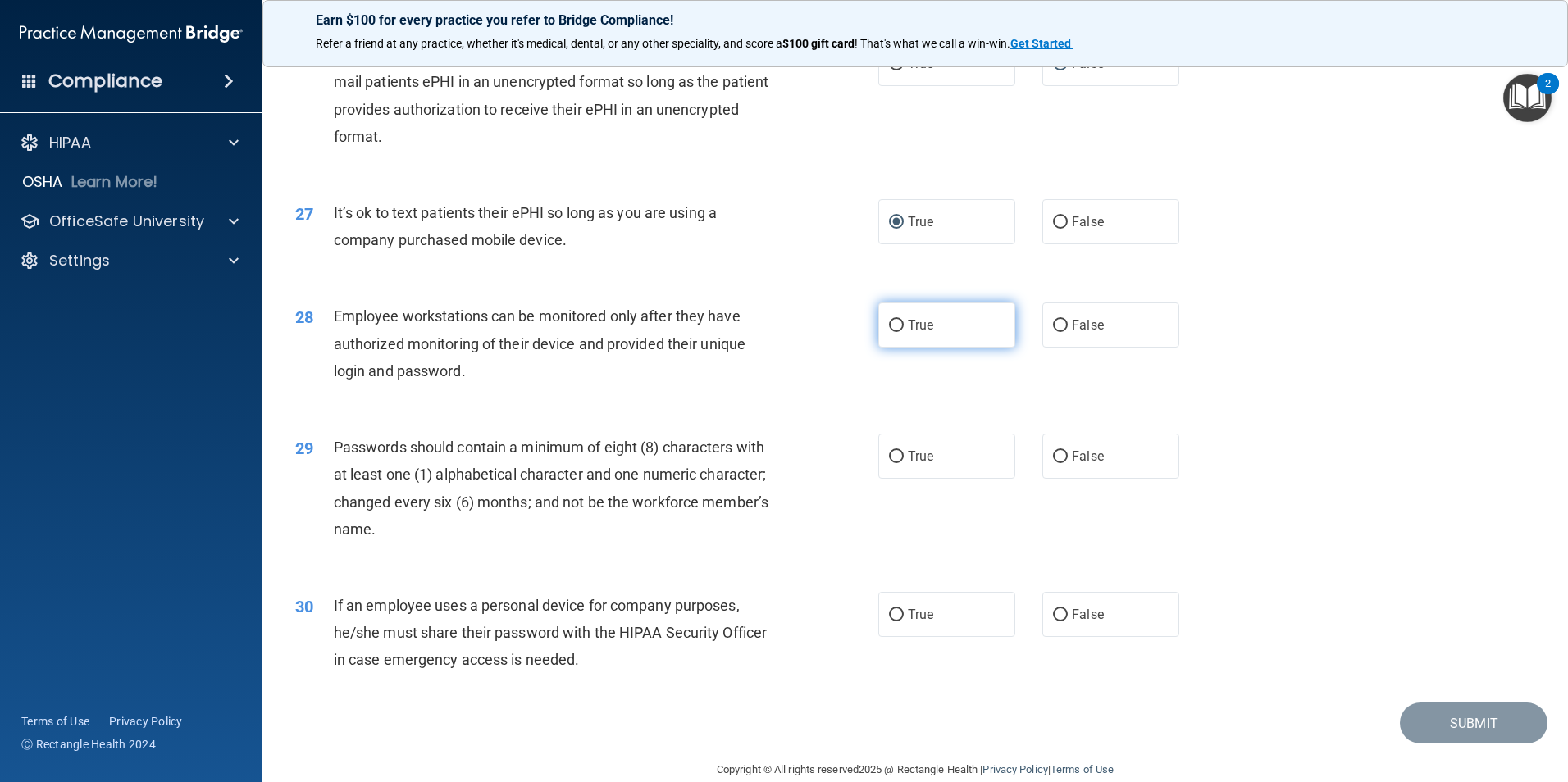
click at [891, 332] on input "True" at bounding box center [896, 326] width 15 height 13
radio input "true"
click at [890, 464] on input "True" at bounding box center [896, 457] width 15 height 13
radio input "true"
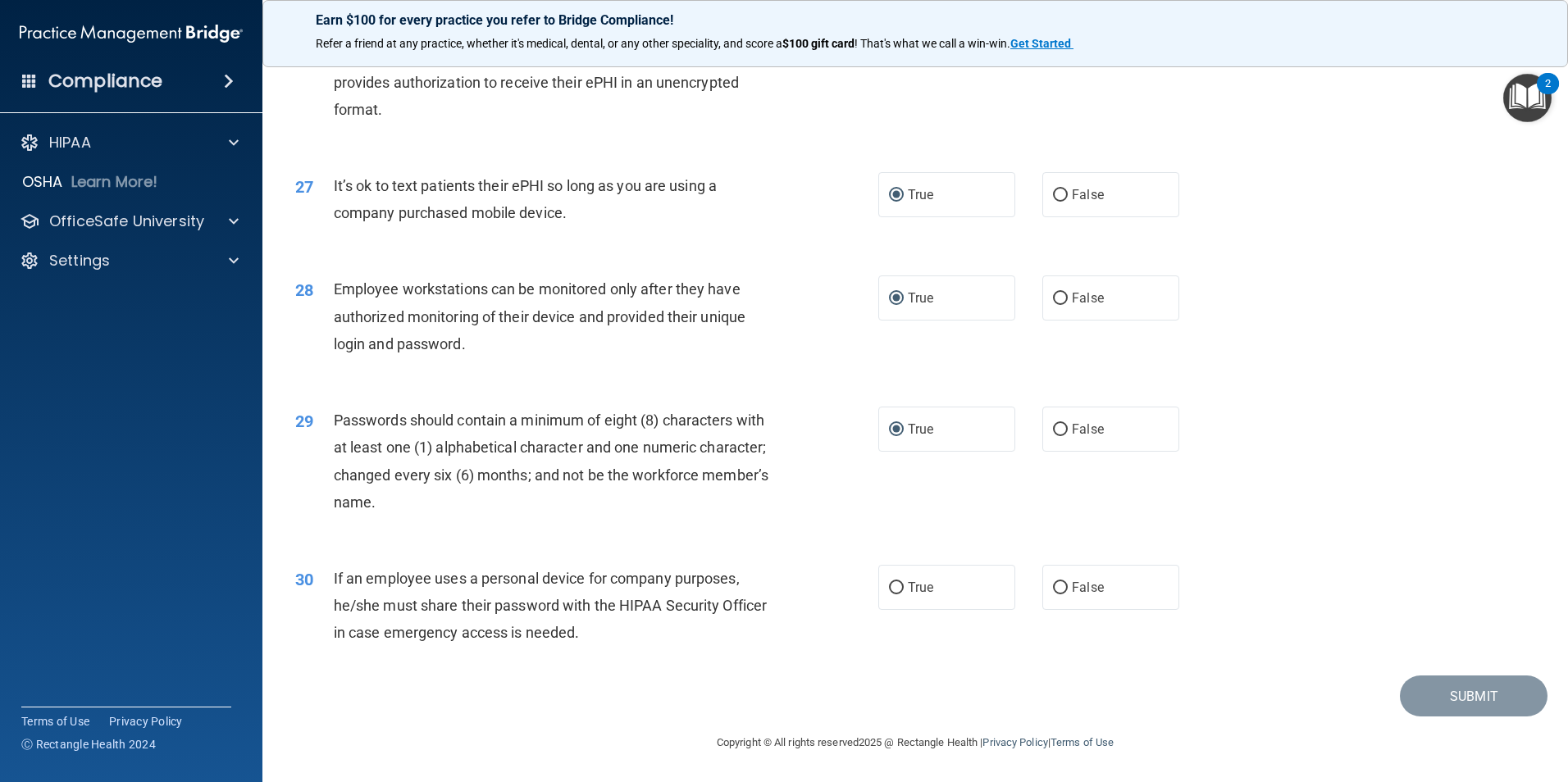
drag, startPoint x: 888, startPoint y: 583, endPoint x: 908, endPoint y: 630, distance: 51.1
click at [894, 597] on label "True" at bounding box center [946, 587] width 137 height 45
click at [894, 594] on input "True" at bounding box center [896, 588] width 15 height 13
radio input "true"
click at [1476, 698] on button "Submit" at bounding box center [1474, 697] width 147 height 42
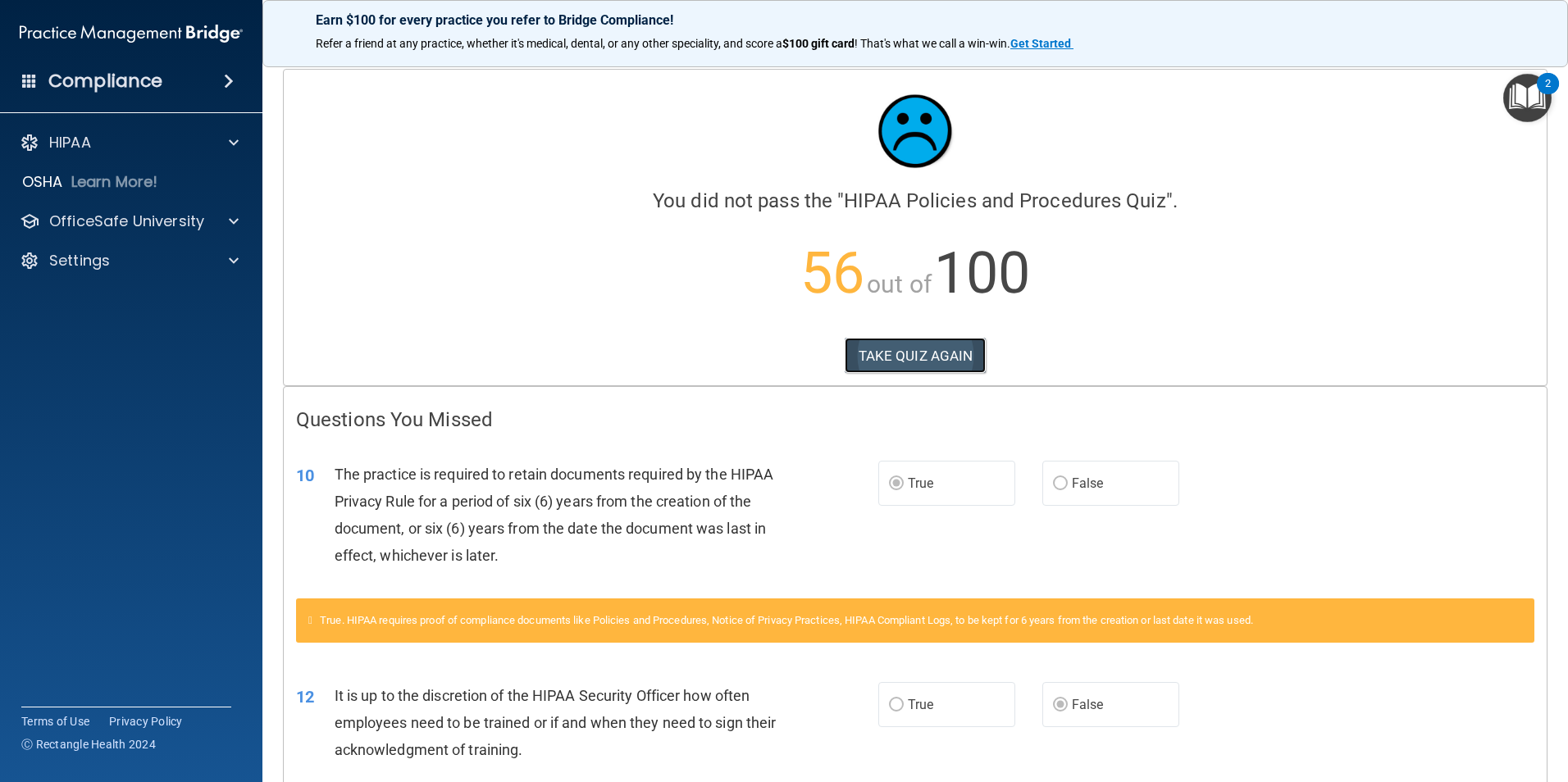
click at [921, 355] on button "TAKE QUIZ AGAIN" at bounding box center [916, 356] width 141 height 36
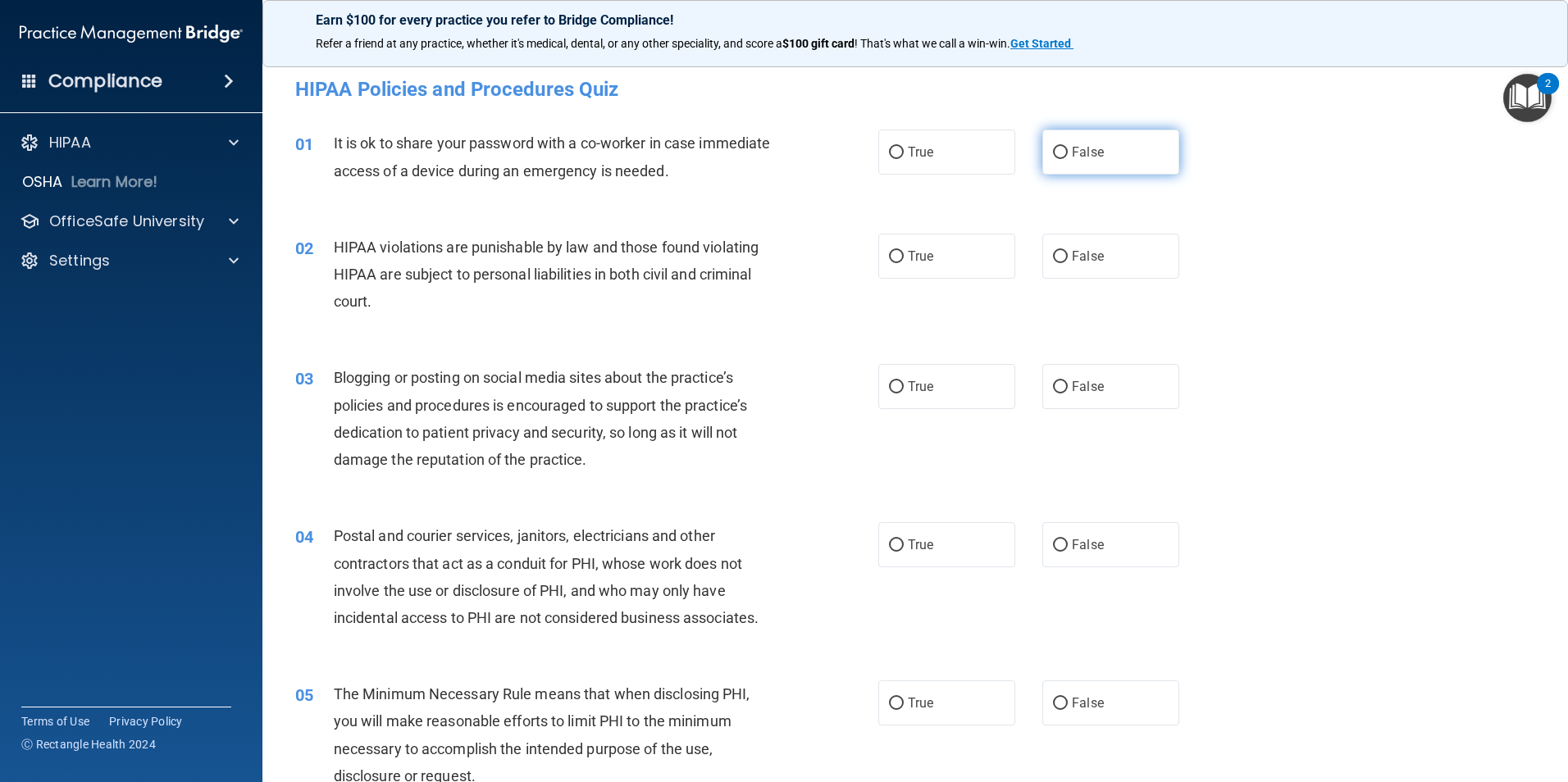
click at [1056, 152] on input "False" at bounding box center [1060, 152] width 15 height 13
radio input "true"
click at [891, 256] on input "True" at bounding box center [896, 256] width 15 height 13
radio input "true"
click at [1053, 389] on input "False" at bounding box center [1060, 387] width 15 height 13
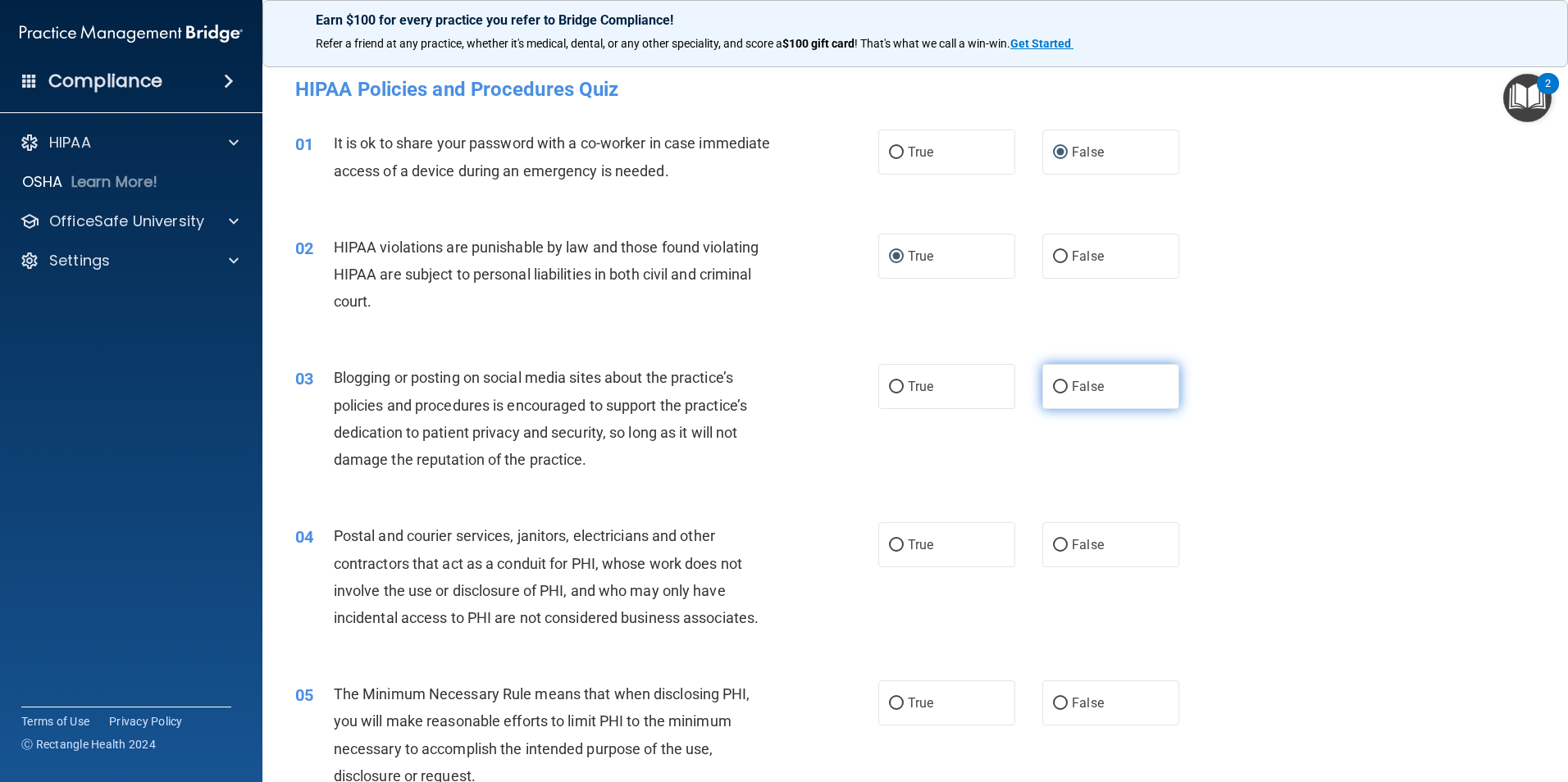
radio input "true"
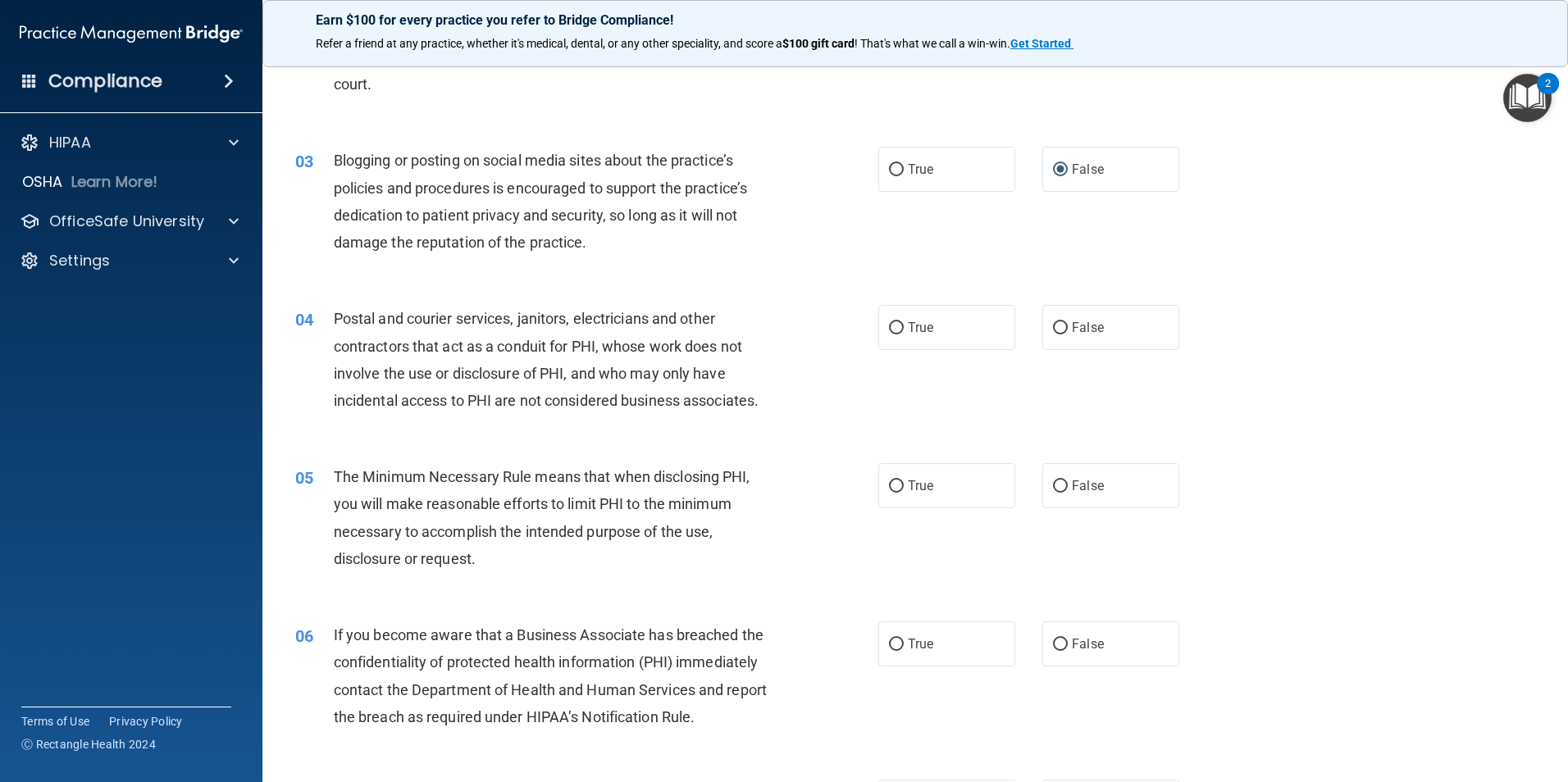
scroll to position [246, 0]
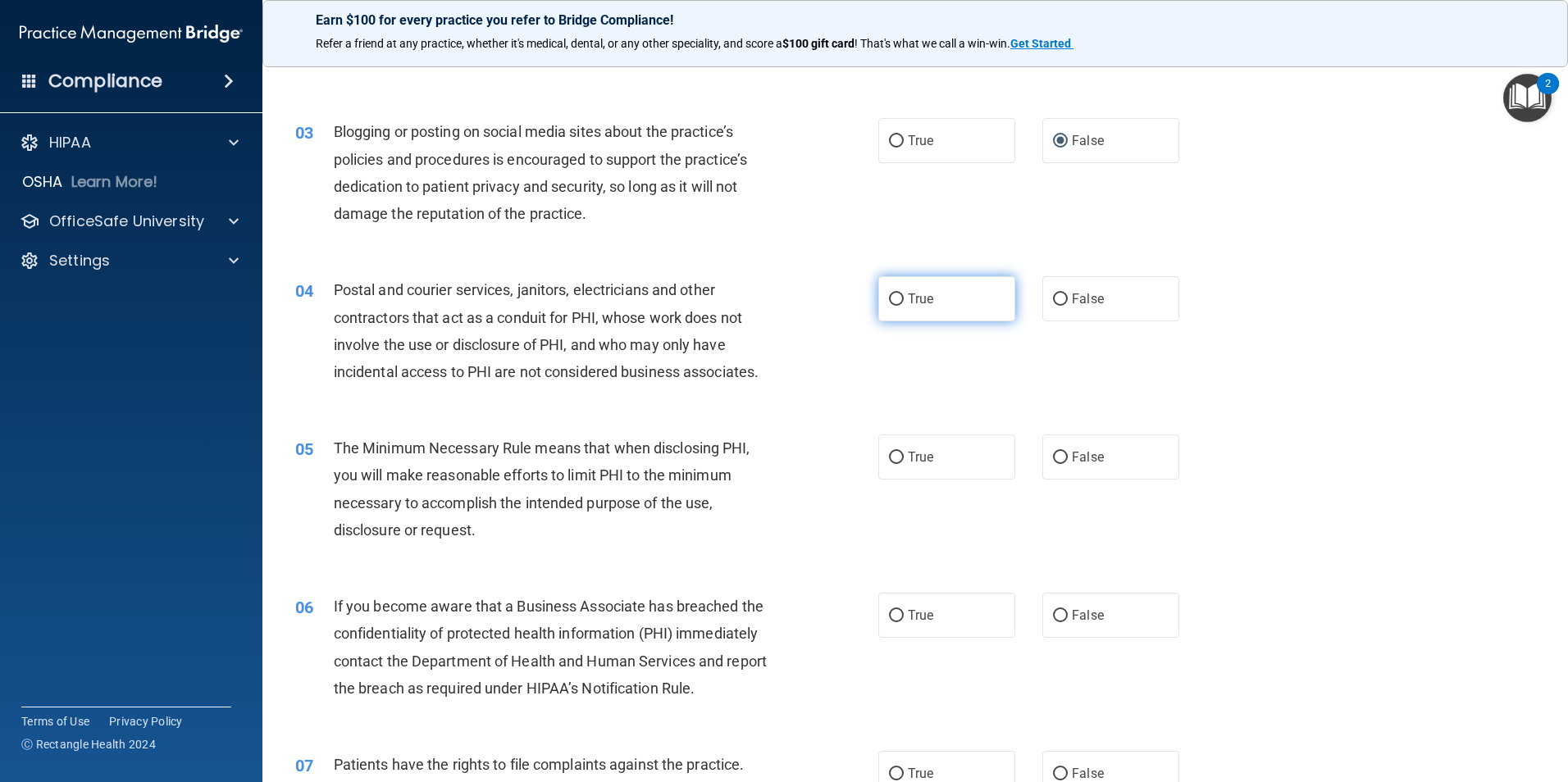
click at [889, 298] on input "True" at bounding box center [896, 300] width 15 height 13
radio input "true"
click at [890, 459] on input "True" at bounding box center [896, 458] width 15 height 13
radio input "true"
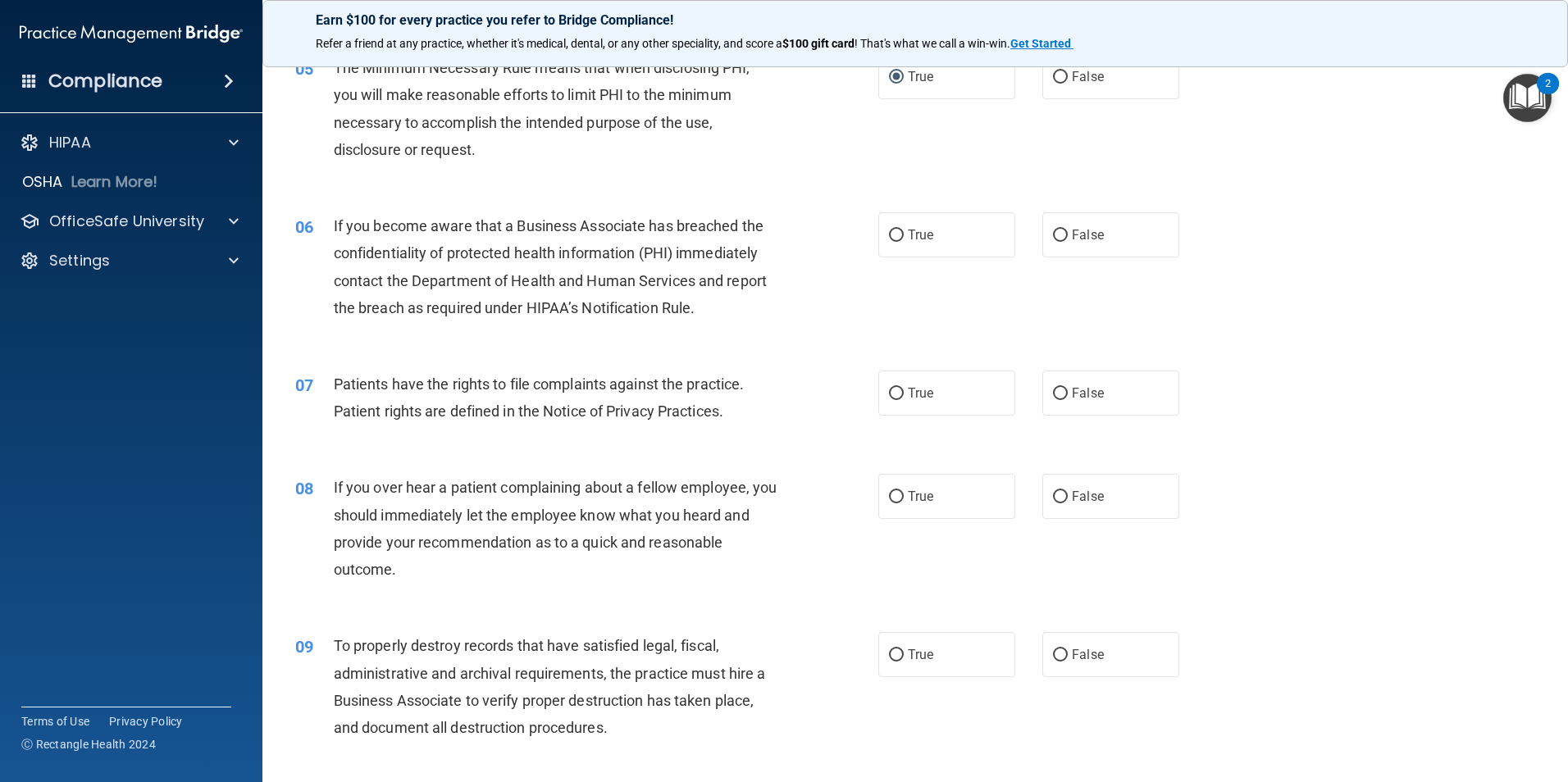
scroll to position [656, 0]
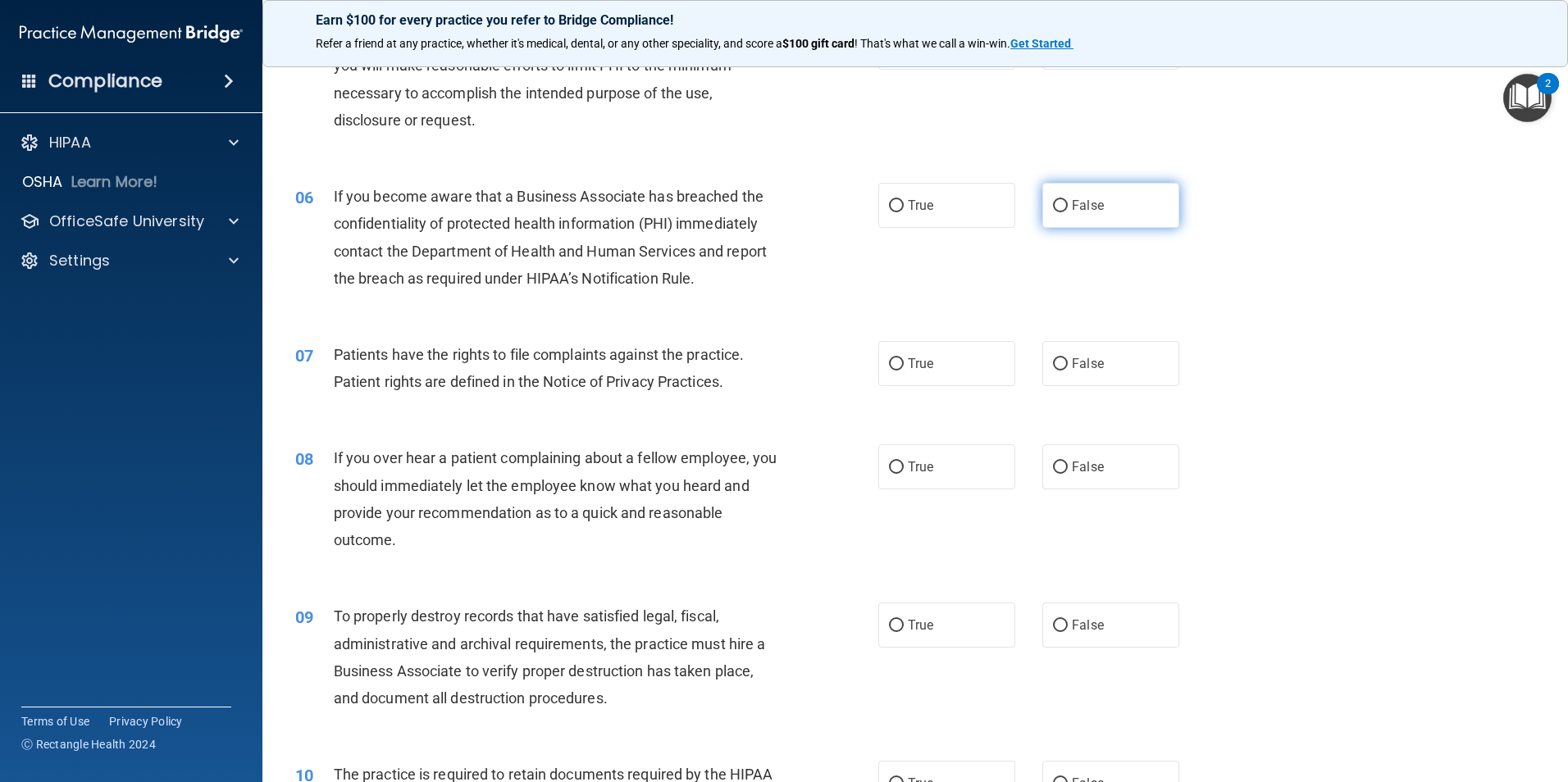
click at [1053, 208] on input "False" at bounding box center [1060, 206] width 15 height 13
radio input "true"
click at [889, 363] on input "True" at bounding box center [896, 364] width 15 height 13
radio input "true"
click at [1054, 464] on input "False" at bounding box center [1060, 468] width 15 height 13
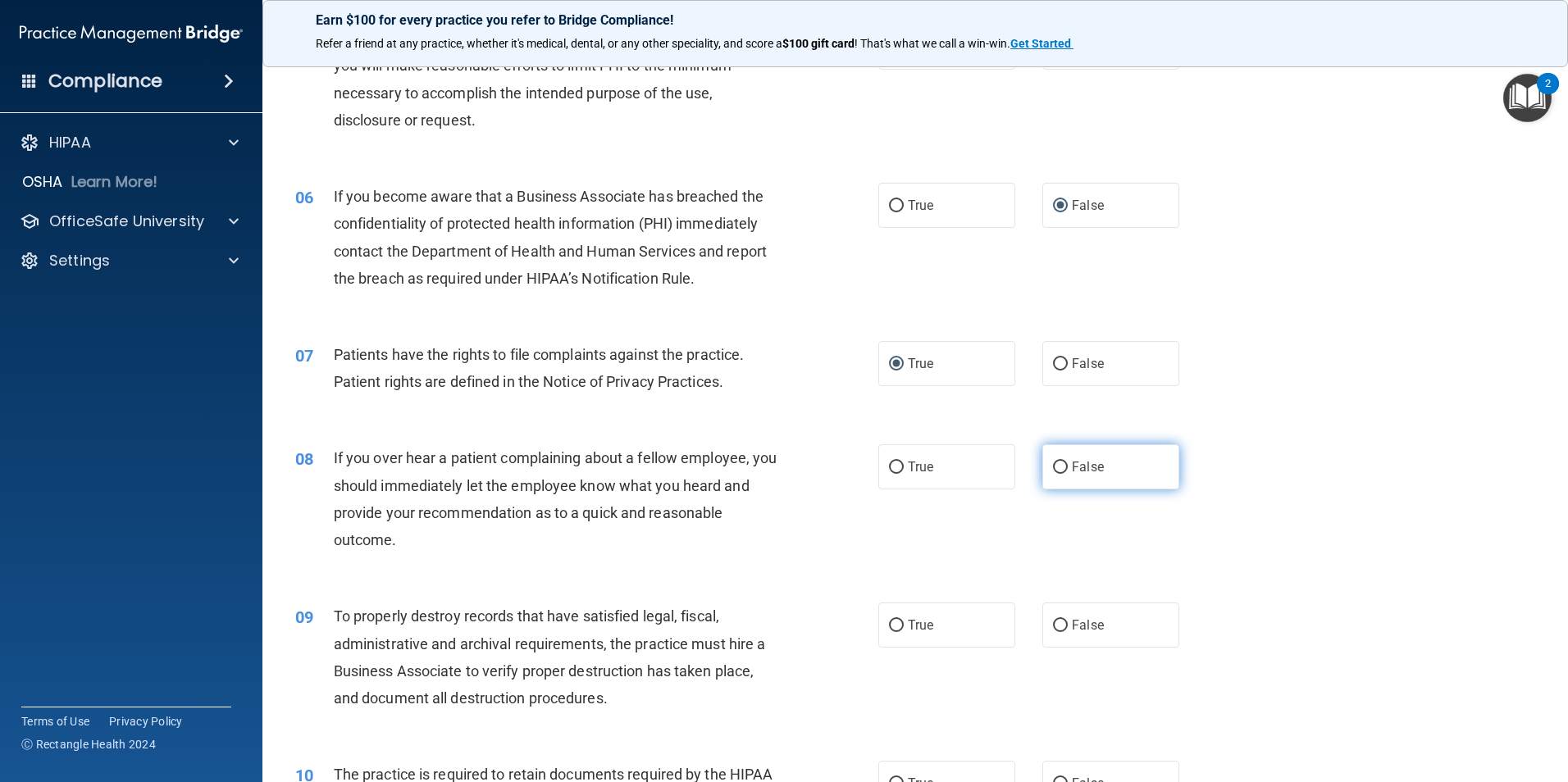
radio input "true"
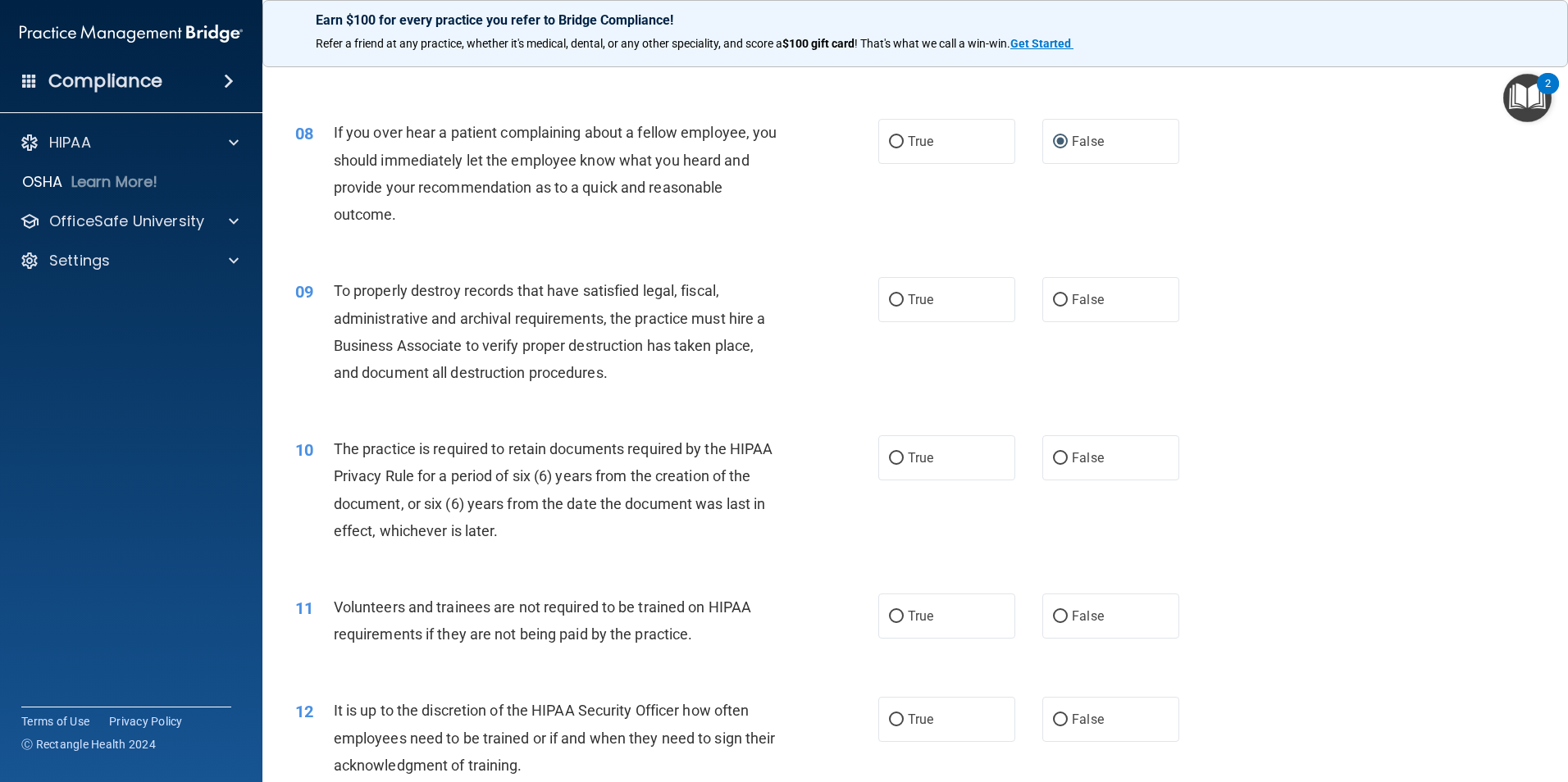
scroll to position [984, 0]
click at [1059, 293] on input "False" at bounding box center [1060, 298] width 15 height 13
radio input "true"
click at [889, 458] on input "True" at bounding box center [896, 456] width 15 height 13
radio input "true"
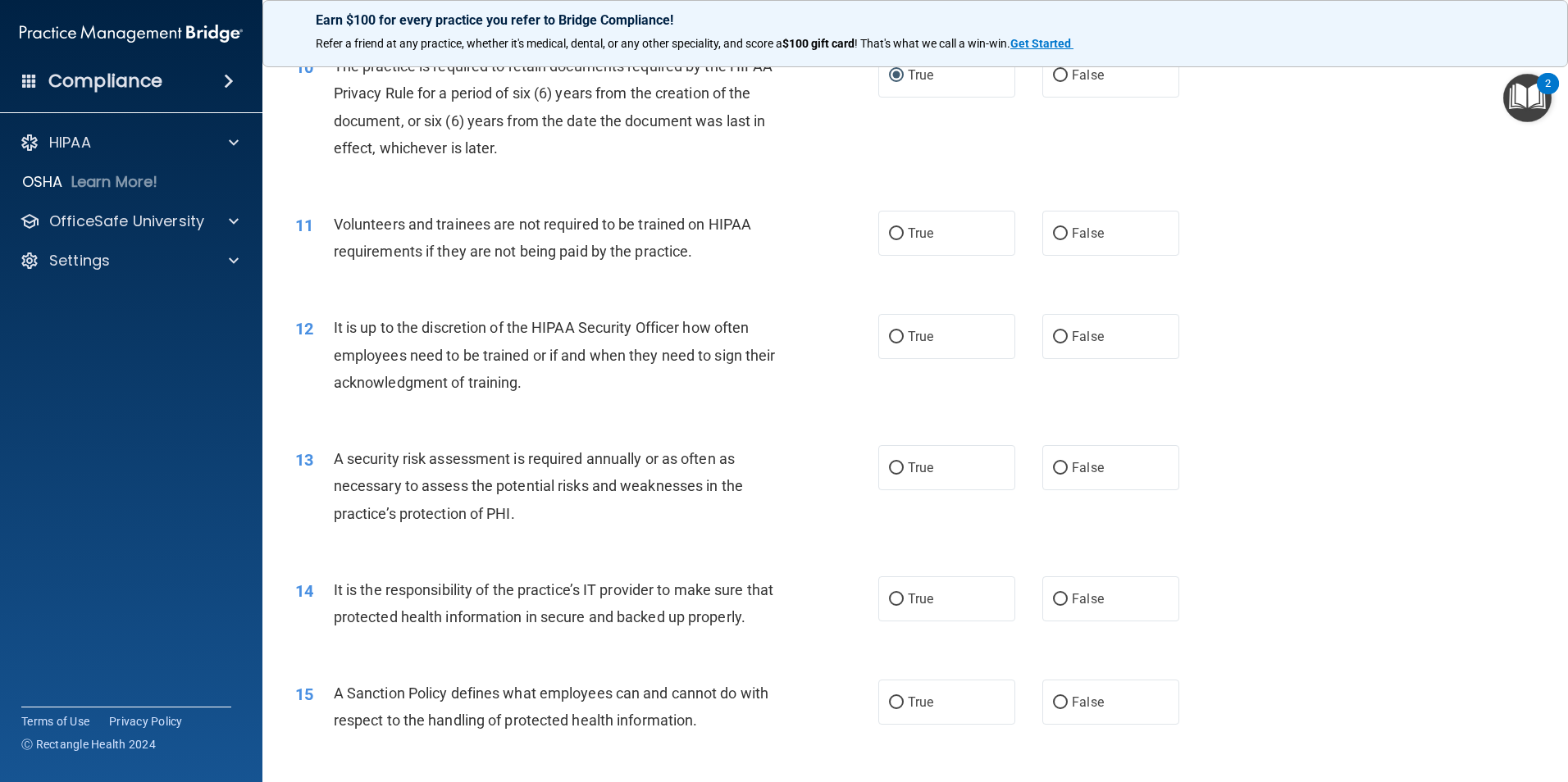
scroll to position [1394, 0]
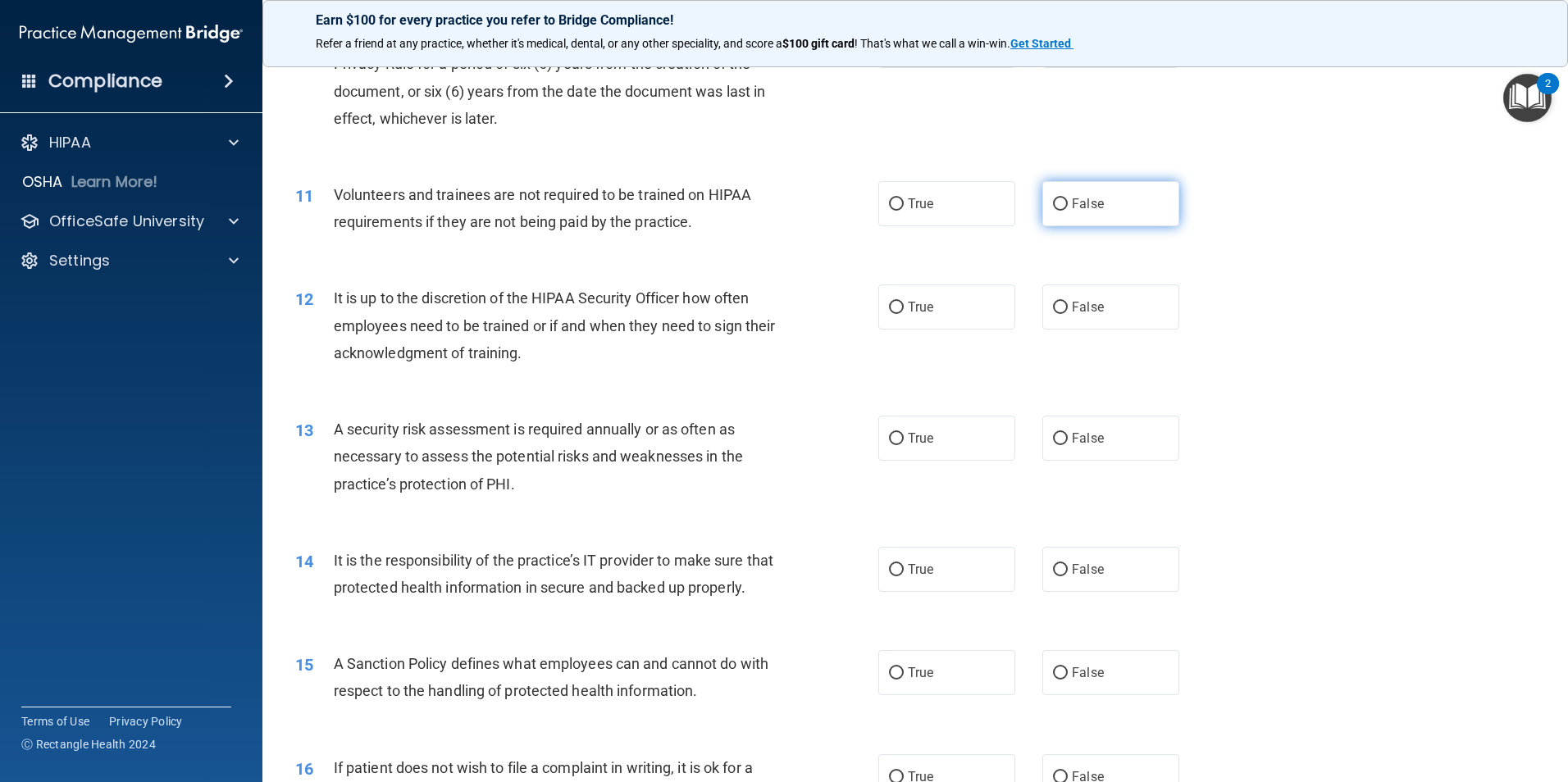
click at [1053, 206] on input "False" at bounding box center [1060, 204] width 15 height 13
radio input "true"
click at [1054, 305] on input "False" at bounding box center [1060, 307] width 15 height 13
radio input "true"
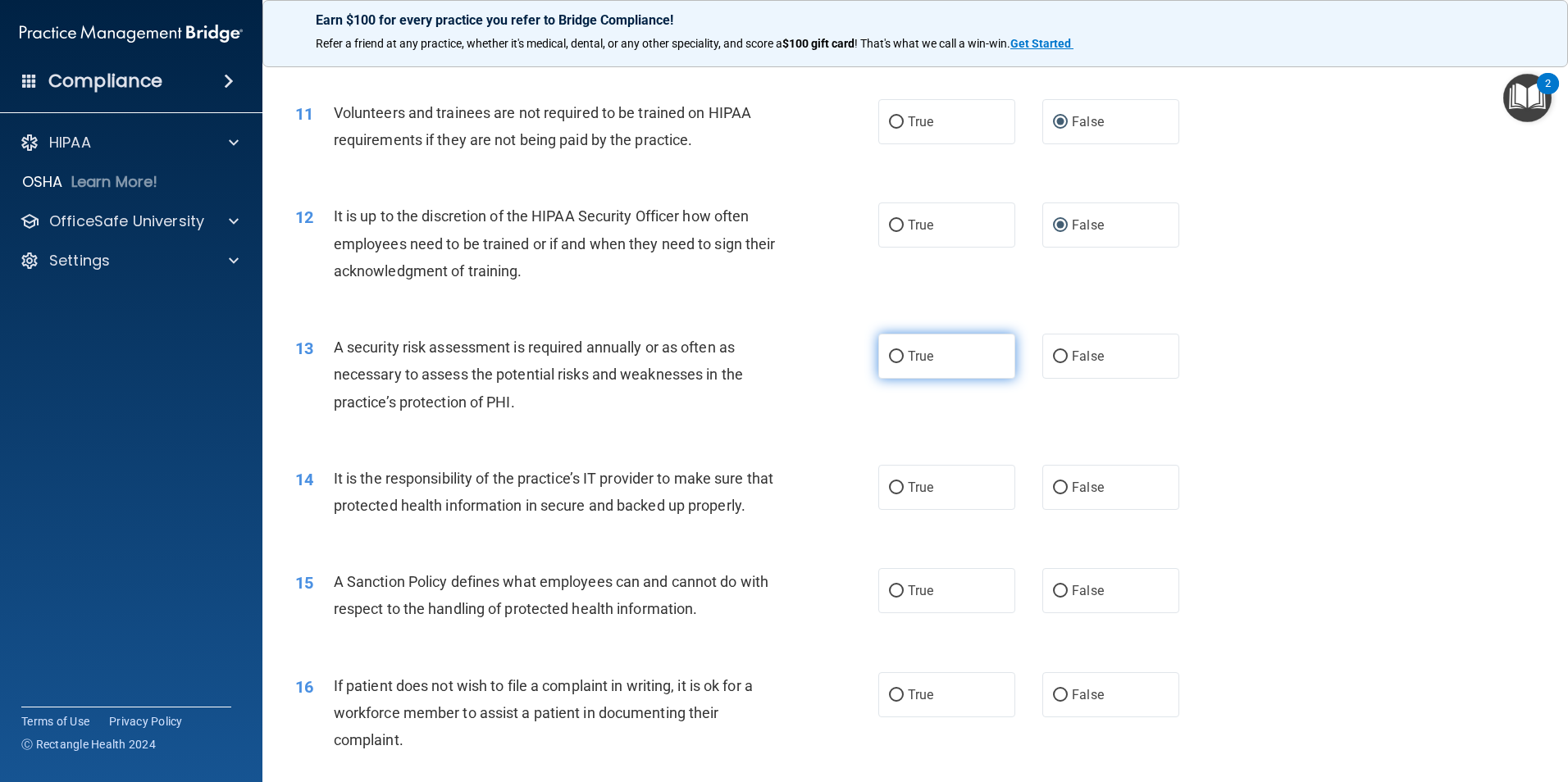
click at [889, 354] on input "True" at bounding box center [896, 357] width 15 height 13
radio input "true"
click at [1053, 485] on input "False" at bounding box center [1060, 488] width 15 height 13
radio input "true"
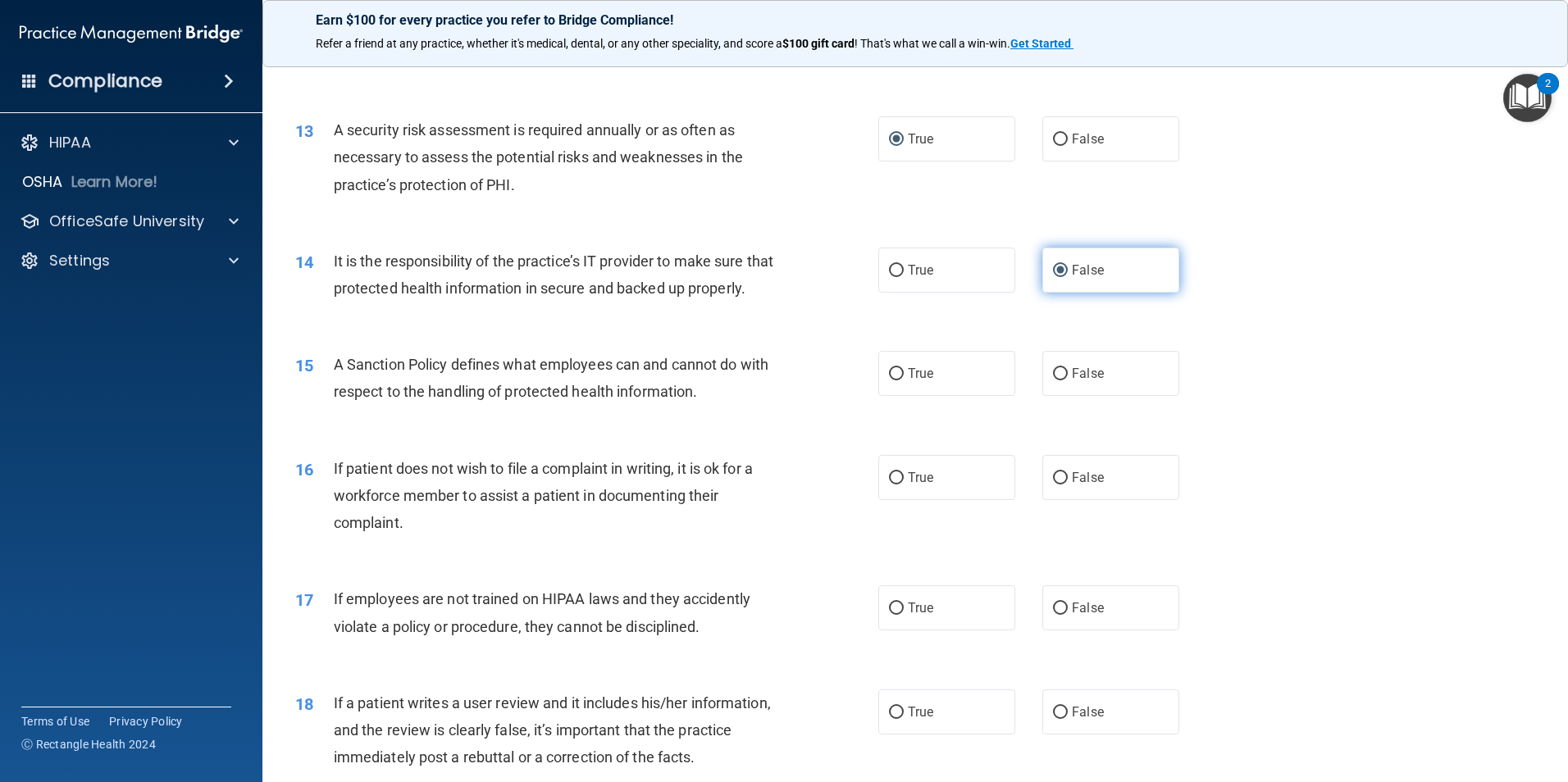
scroll to position [1722, 0]
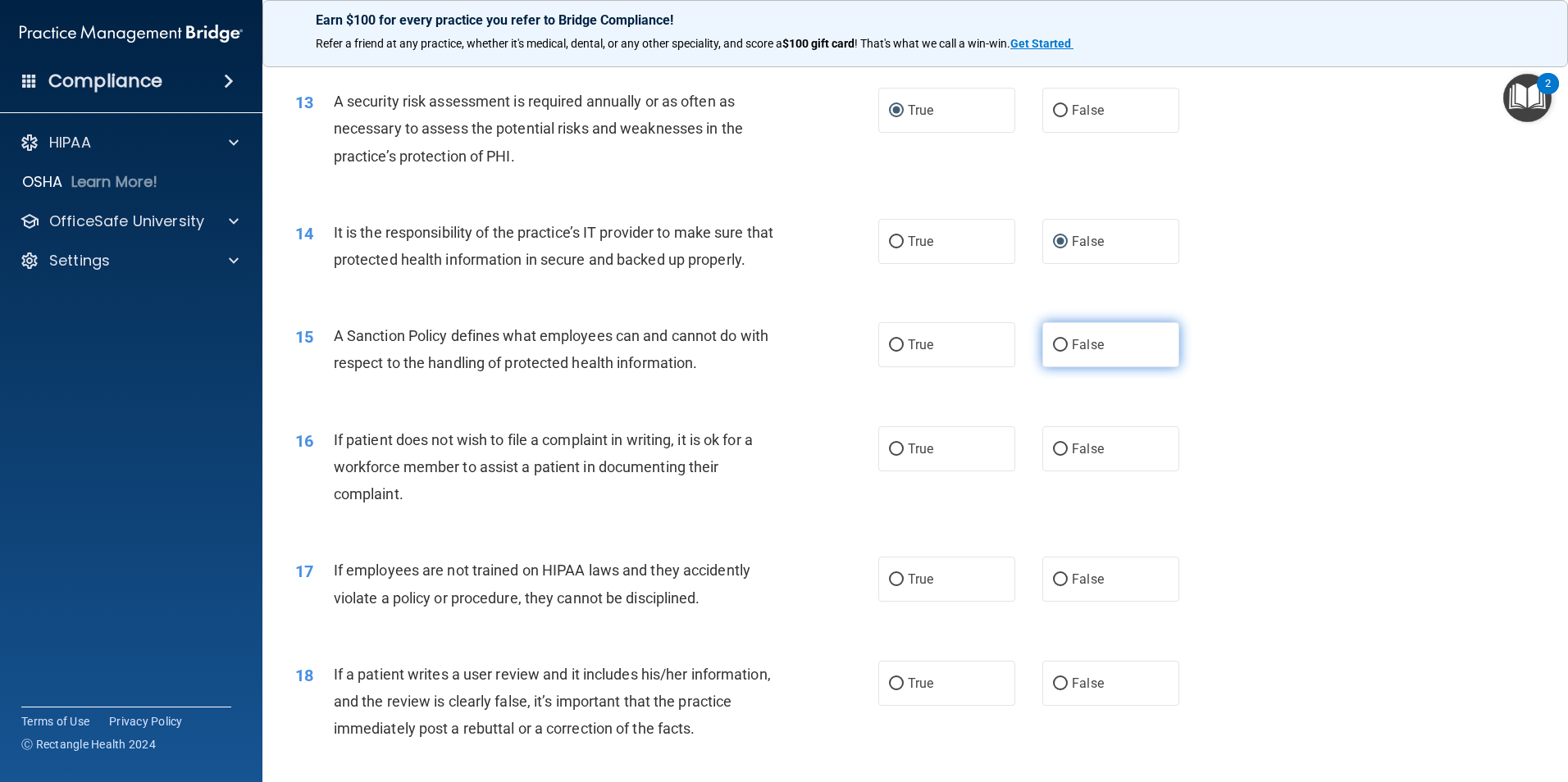
click at [1054, 352] on input "False" at bounding box center [1060, 346] width 15 height 13
radio input "true"
click at [897, 456] on input "True" at bounding box center [896, 450] width 15 height 13
radio input "true"
click at [1053, 586] on input "False" at bounding box center [1060, 580] width 15 height 13
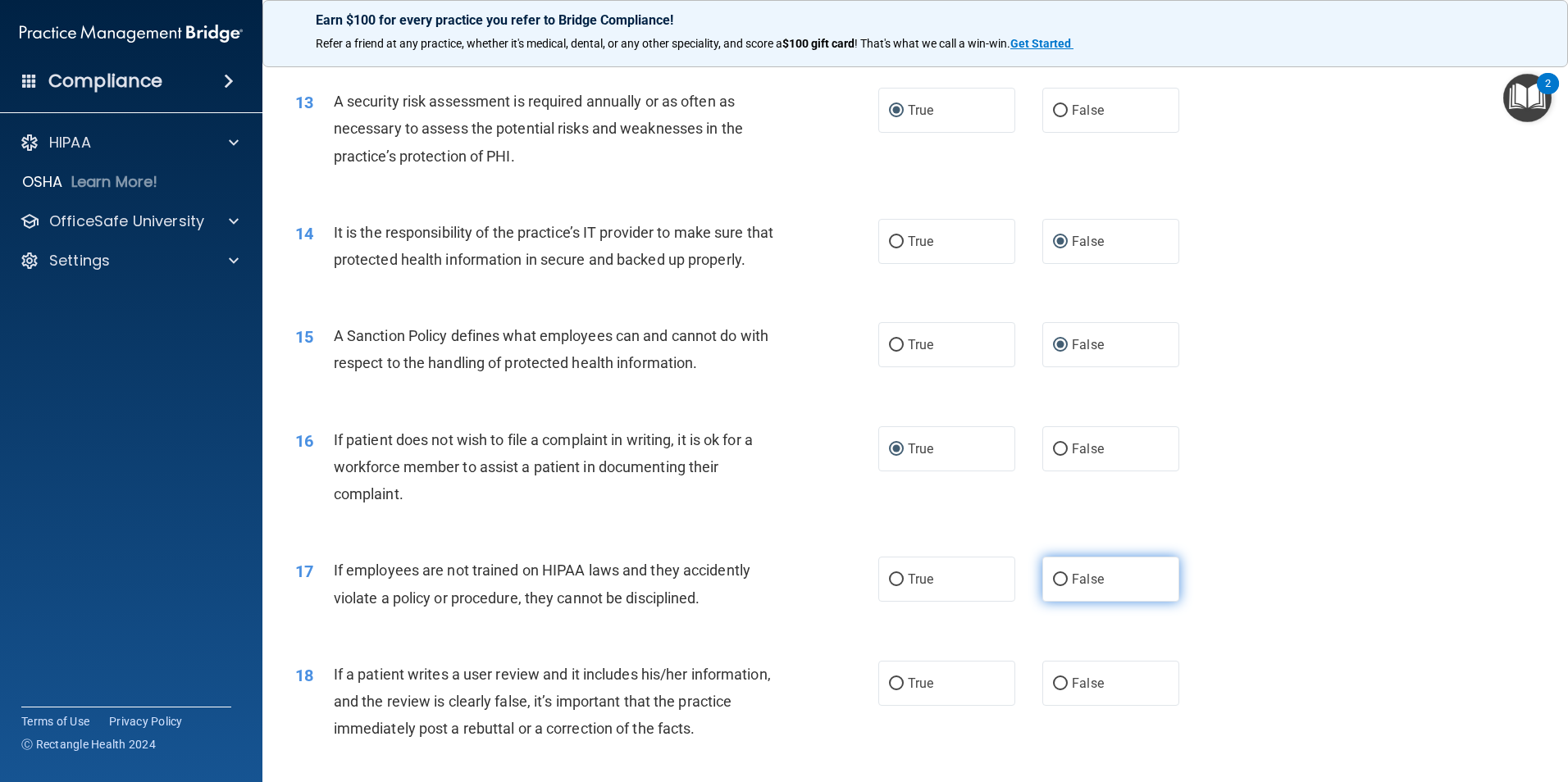
radio input "true"
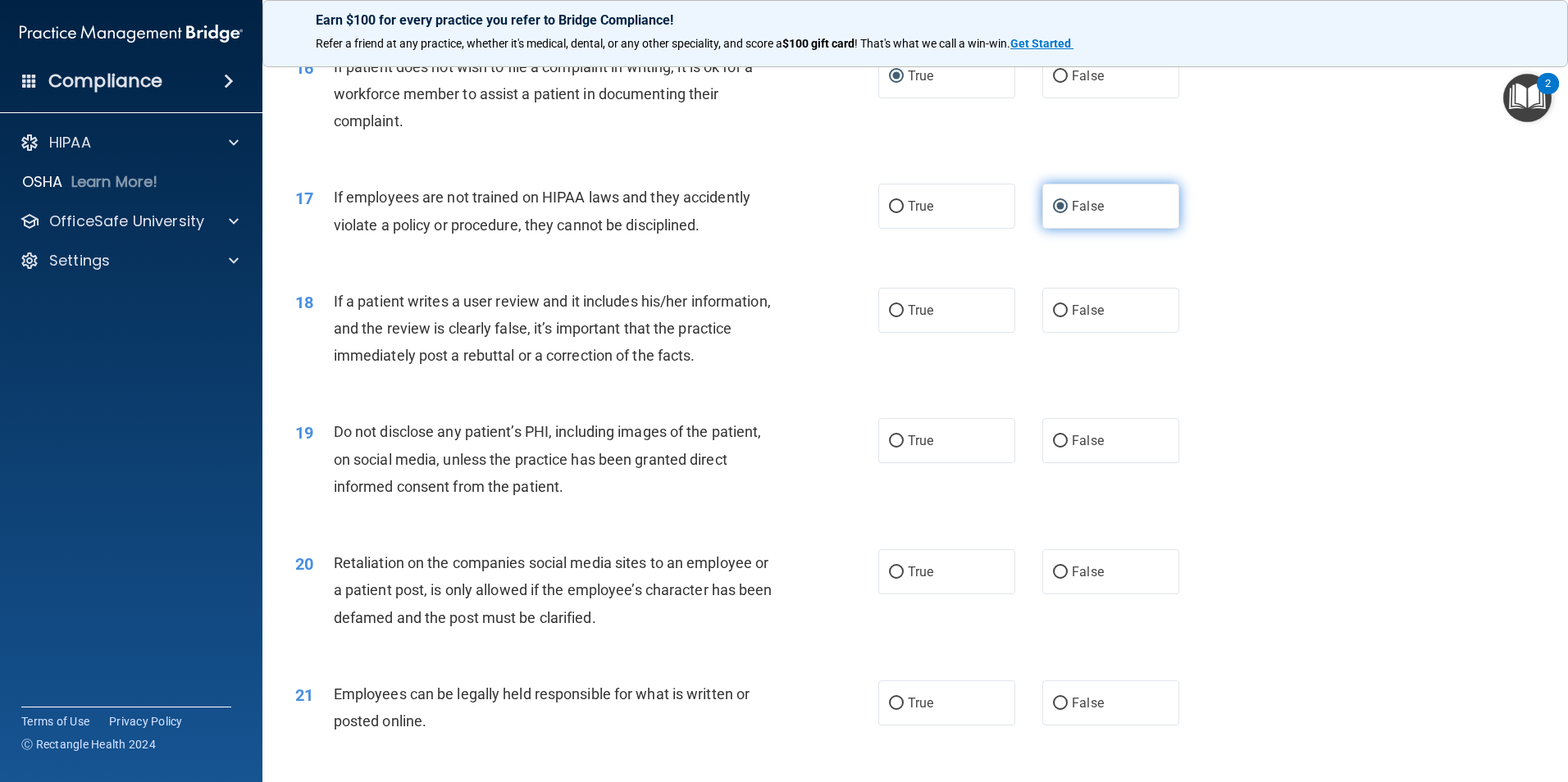
scroll to position [2132, 0]
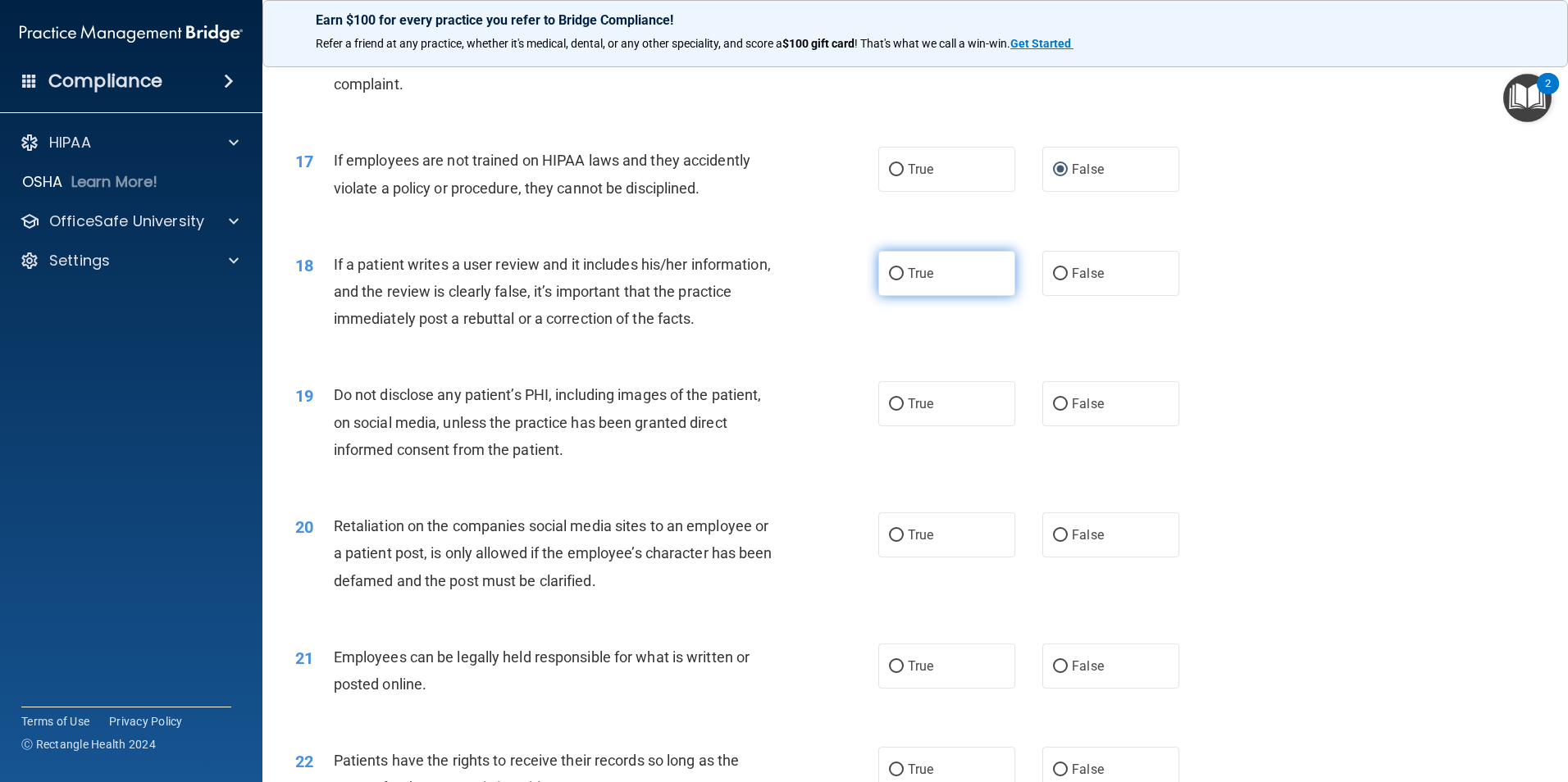
click at [889, 280] on input "True" at bounding box center [896, 274] width 15 height 13
radio input "true"
click at [896, 411] on input "True" at bounding box center [896, 405] width 15 height 13
radio input "true"
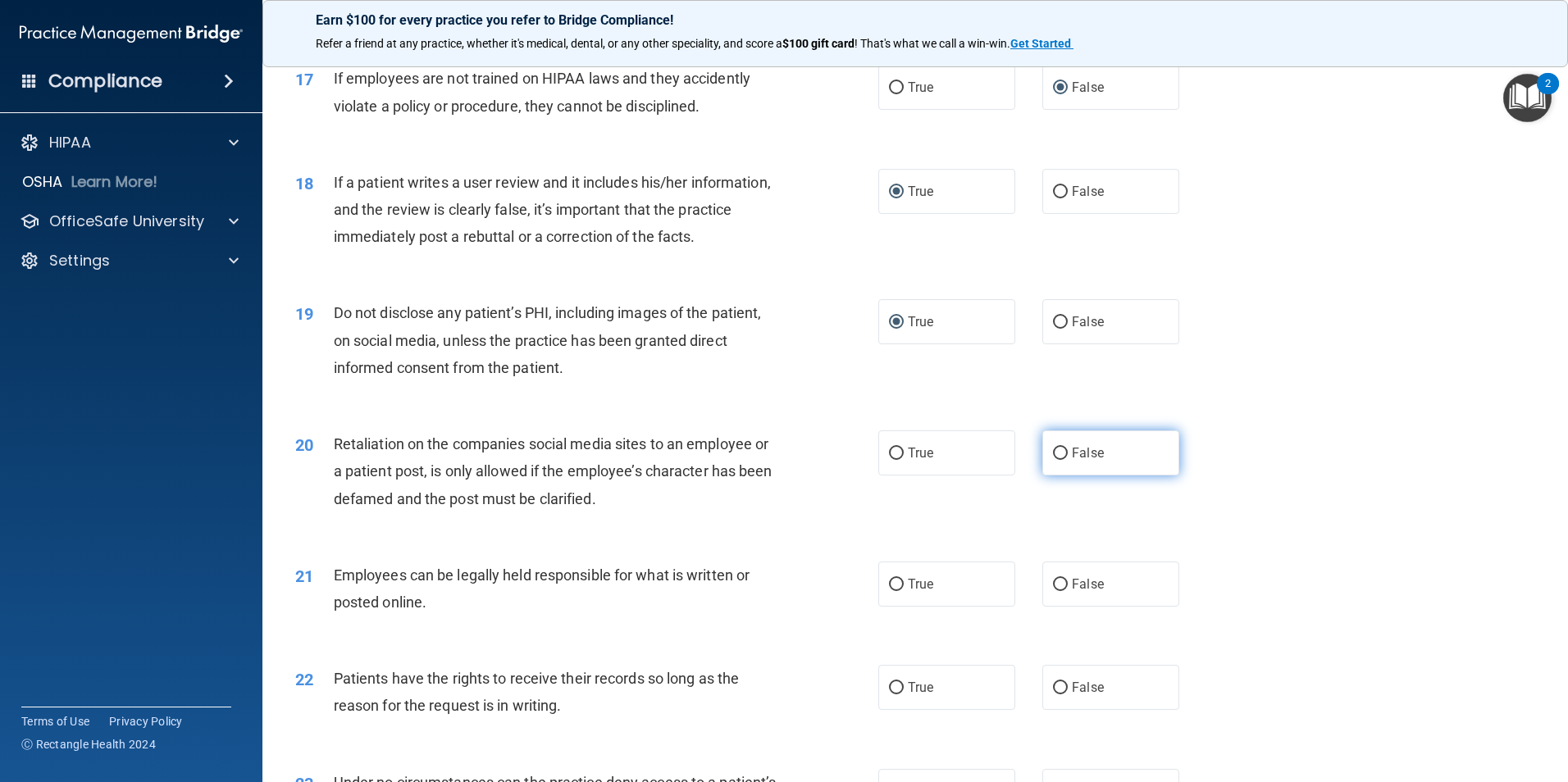
click at [1053, 460] on input "False" at bounding box center [1060, 454] width 15 height 13
radio input "true"
click at [889, 591] on input "True" at bounding box center [896, 585] width 15 height 13
radio input "true"
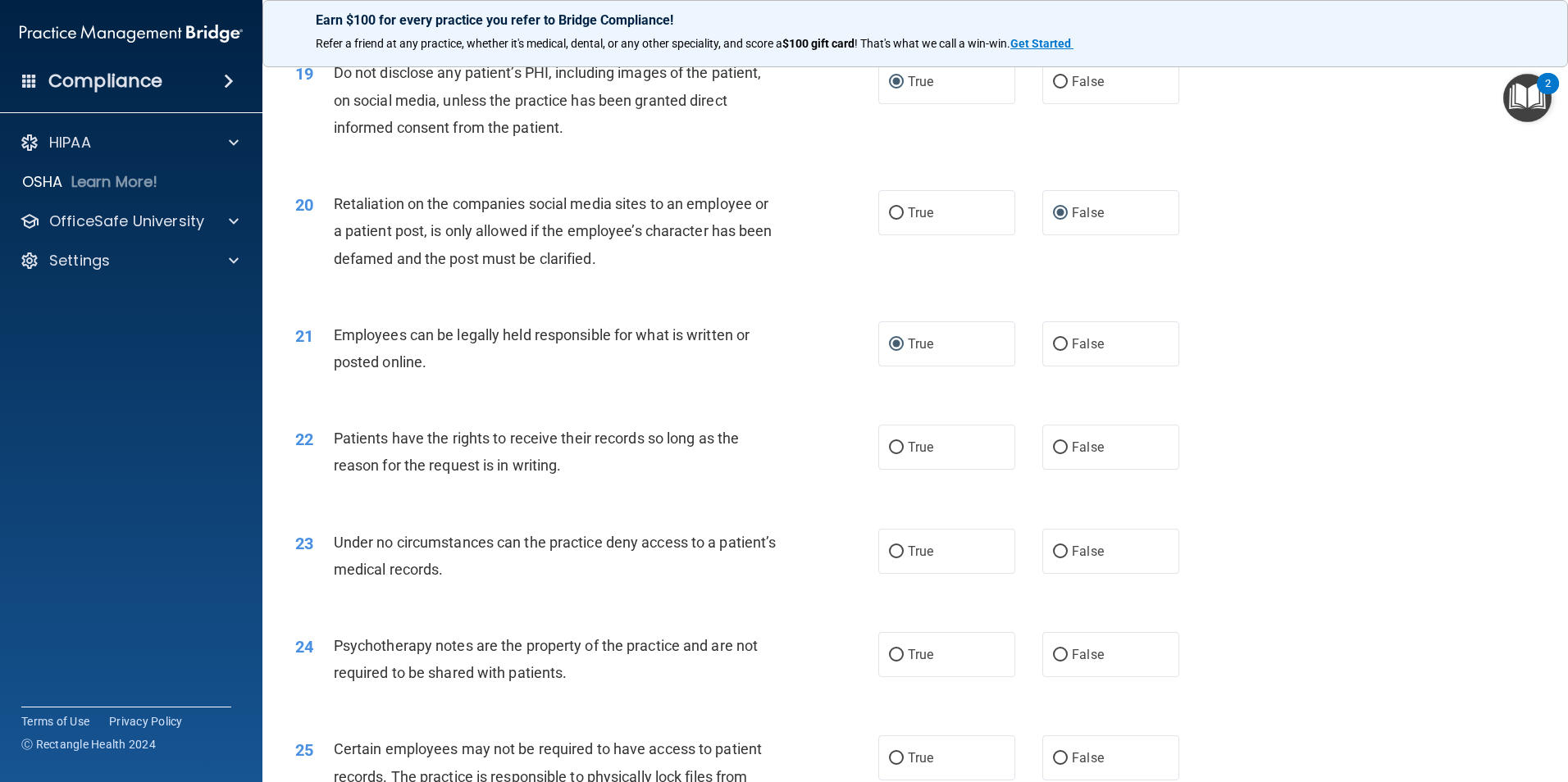
scroll to position [2624, 0]
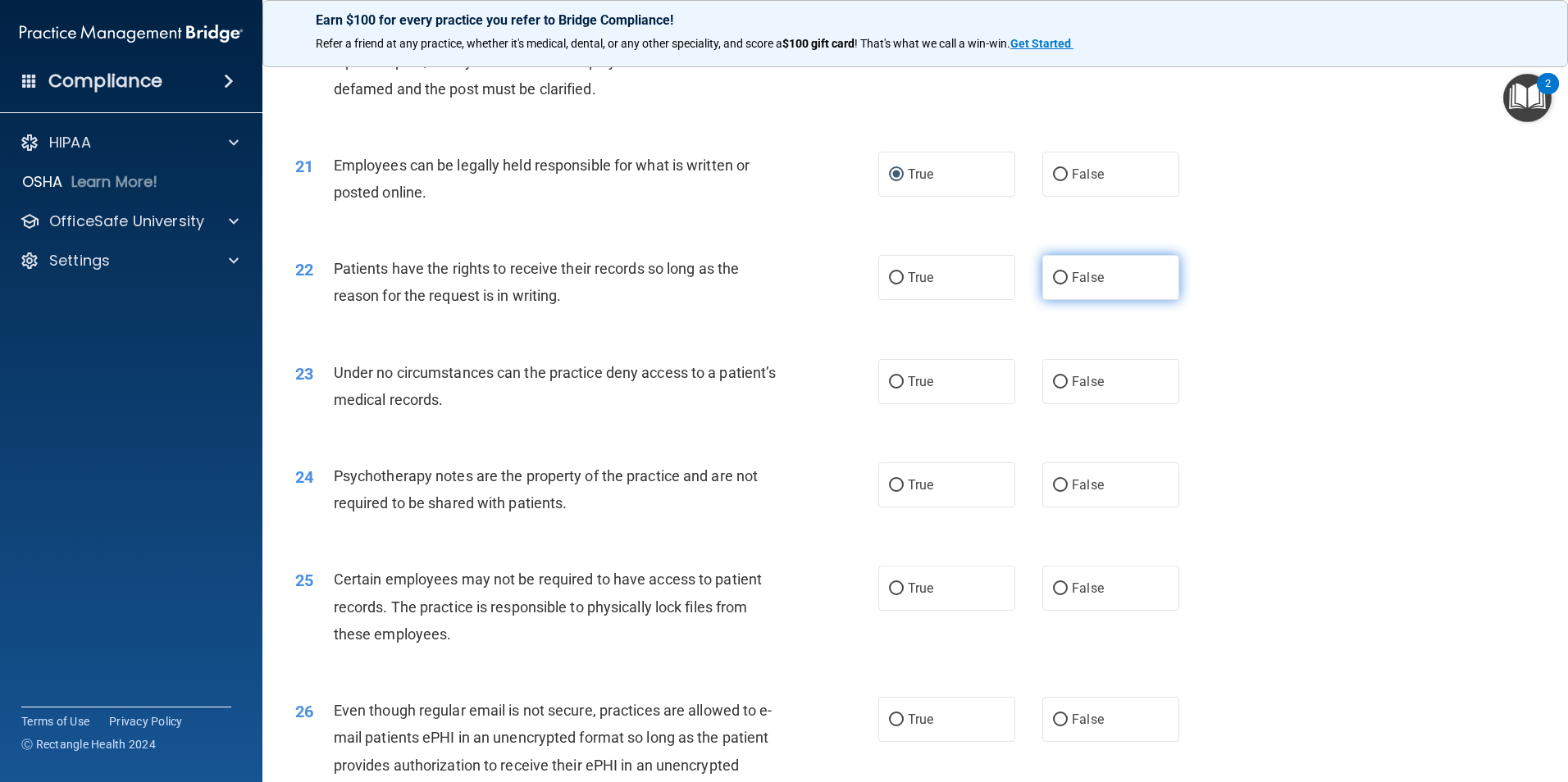
drag, startPoint x: 1050, startPoint y: 302, endPoint x: 1050, endPoint y: 311, distance: 9.0
click at [1053, 285] on input "False" at bounding box center [1060, 278] width 15 height 13
radio input "true"
click at [1053, 389] on input "False" at bounding box center [1060, 382] width 15 height 13
radio input "true"
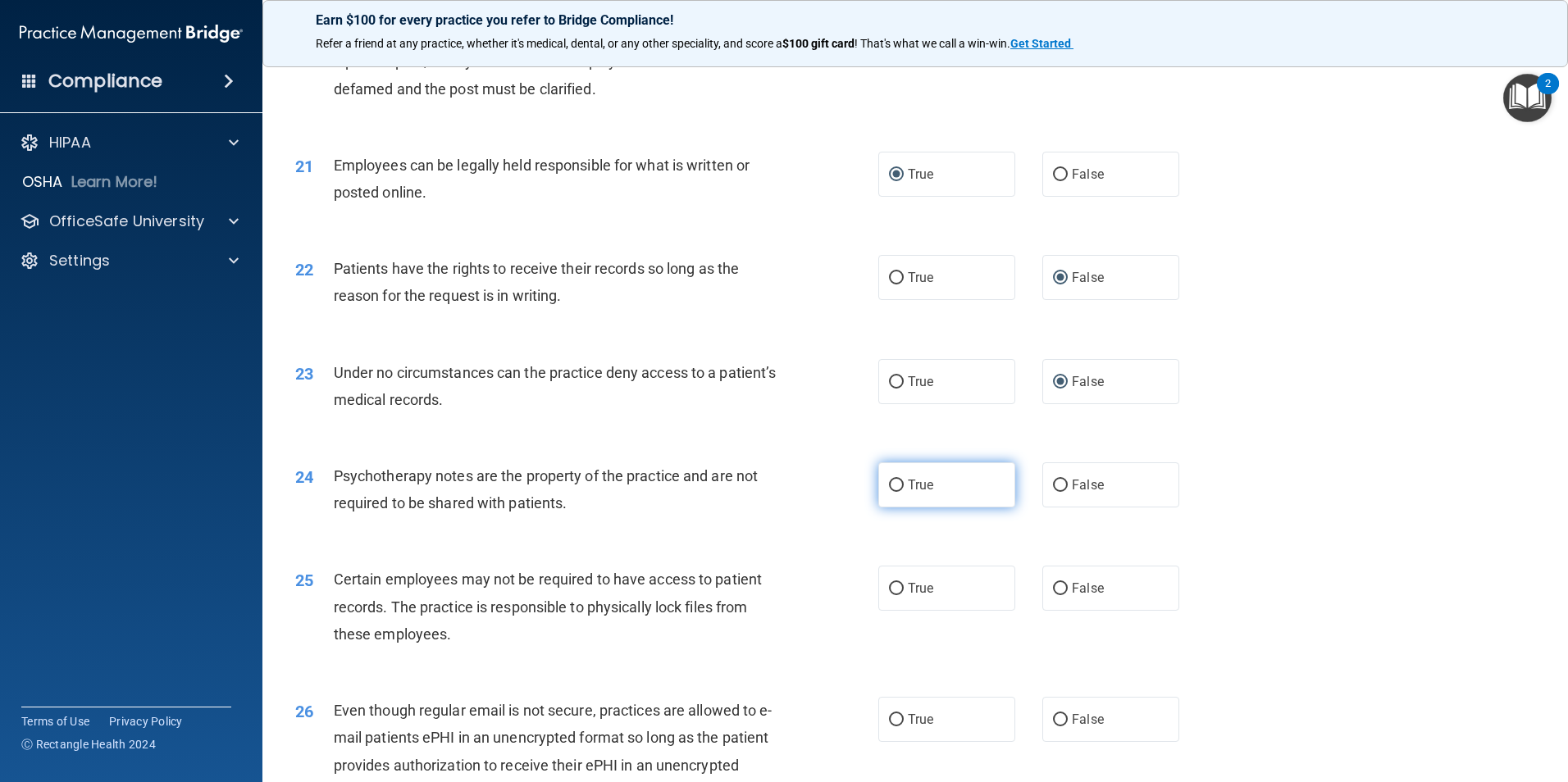
click at [893, 492] on input "True" at bounding box center [896, 485] width 15 height 13
radio input "true"
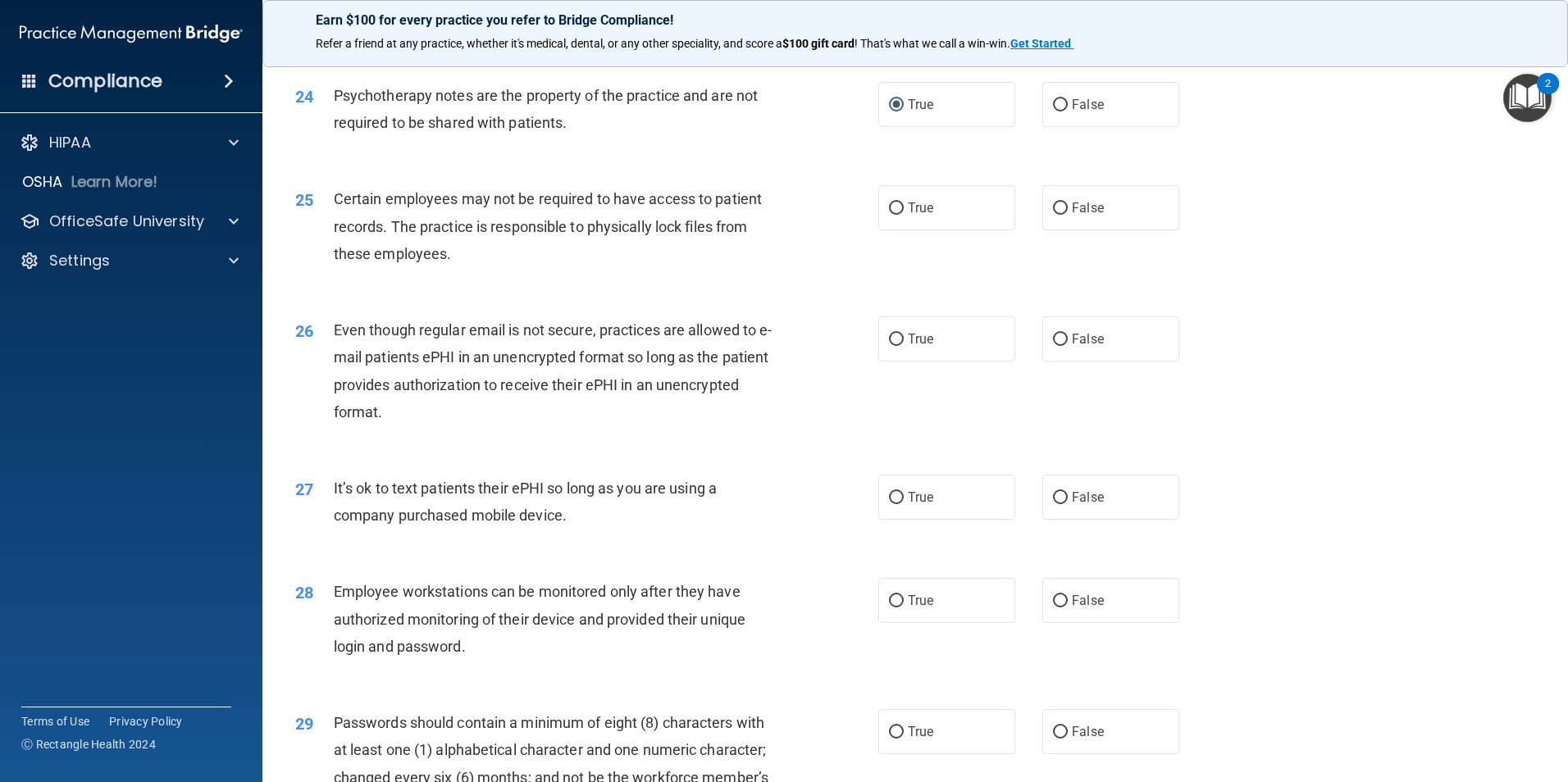
scroll to position [3034, 0]
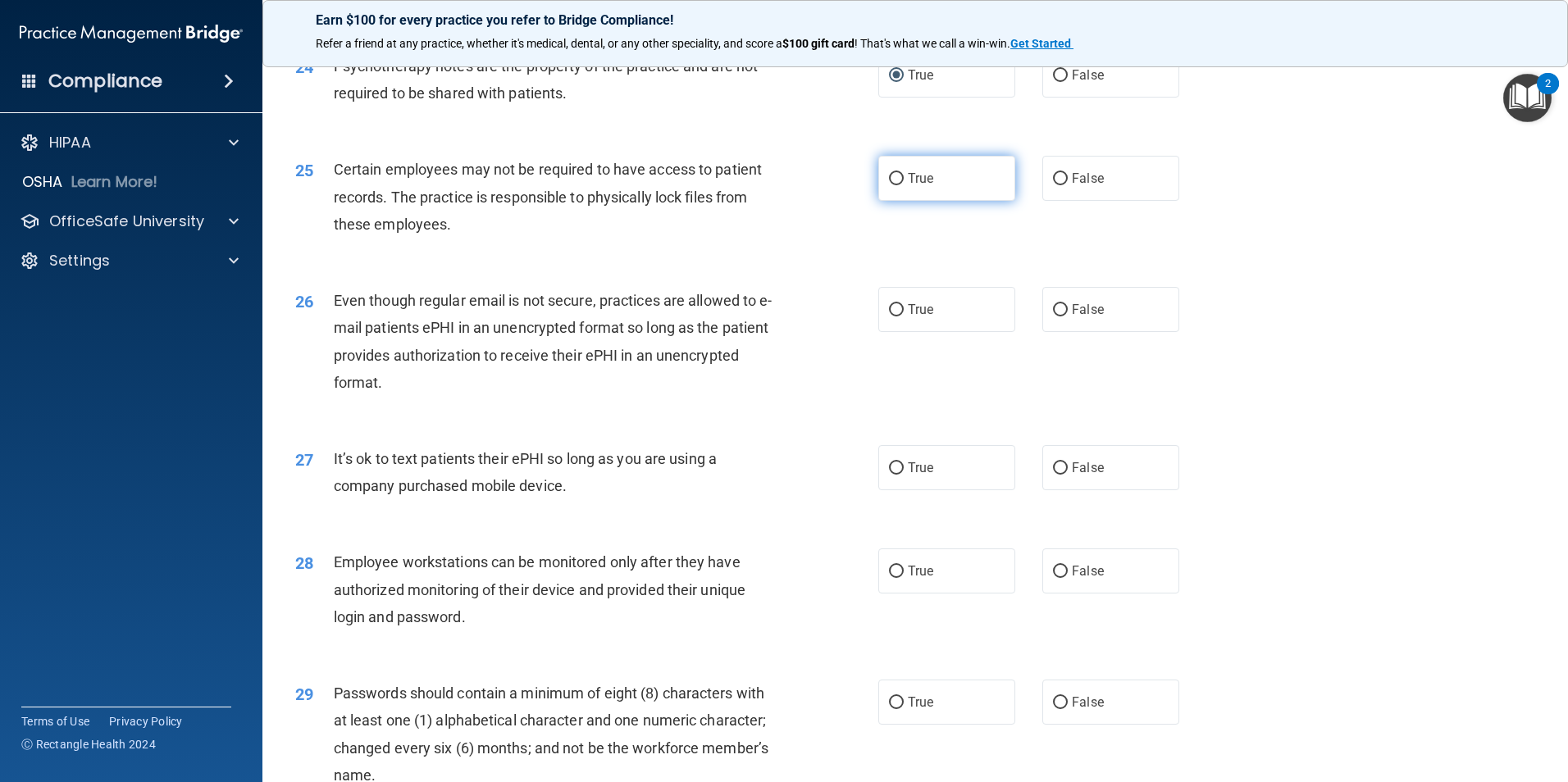
click at [886, 197] on label "True" at bounding box center [946, 179] width 137 height 45
click at [889, 186] on input "True" at bounding box center [896, 179] width 15 height 13
radio input "true"
click at [889, 316] on input "True" at bounding box center [896, 310] width 15 height 13
radio input "true"
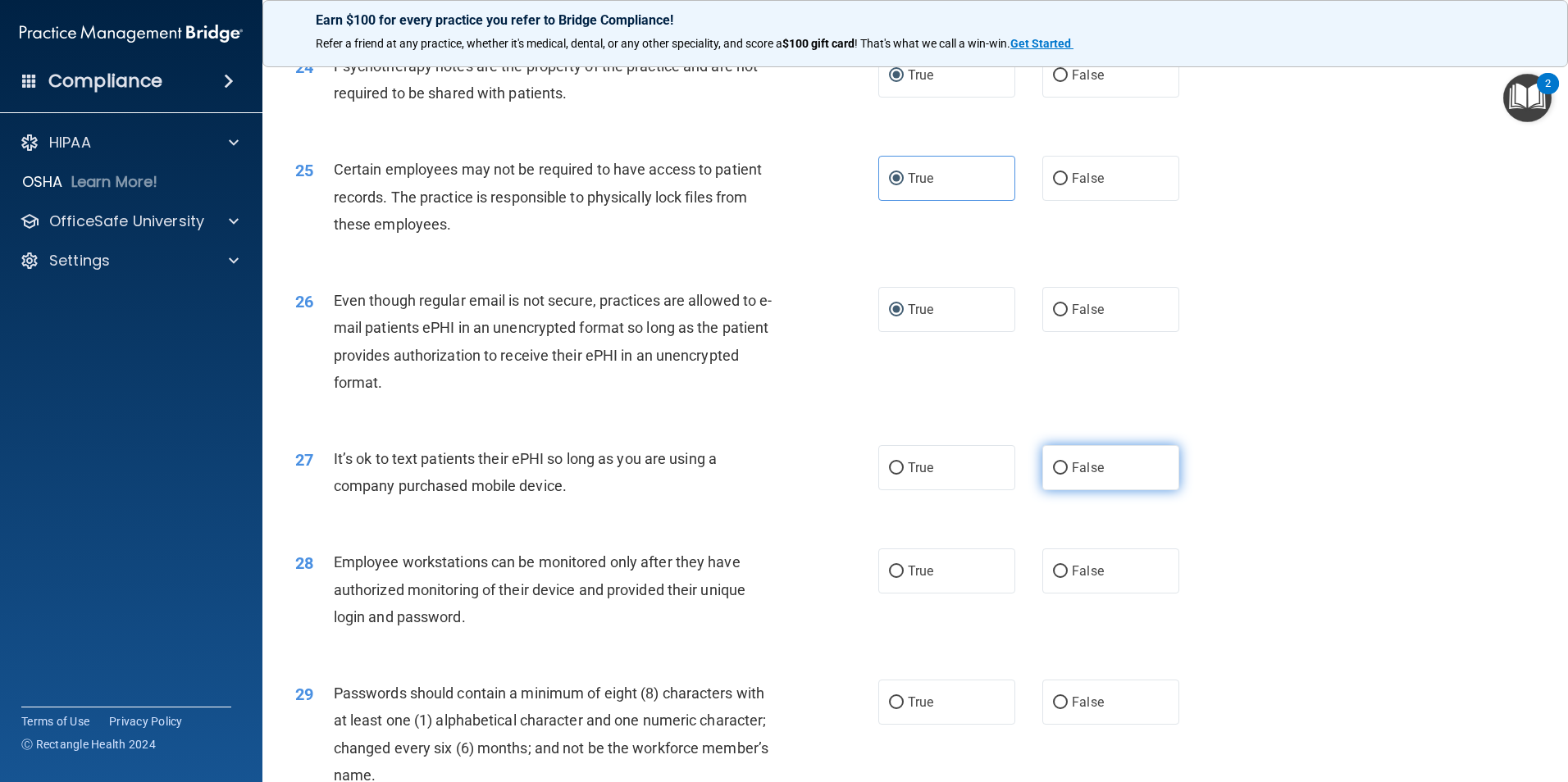
click at [1054, 486] on label "False" at bounding box center [1110, 468] width 137 height 45
click at [1054, 475] on input "False" at bounding box center [1060, 469] width 15 height 13
radio input "true"
click at [1056, 578] on input "False" at bounding box center [1060, 572] width 15 height 13
radio input "true"
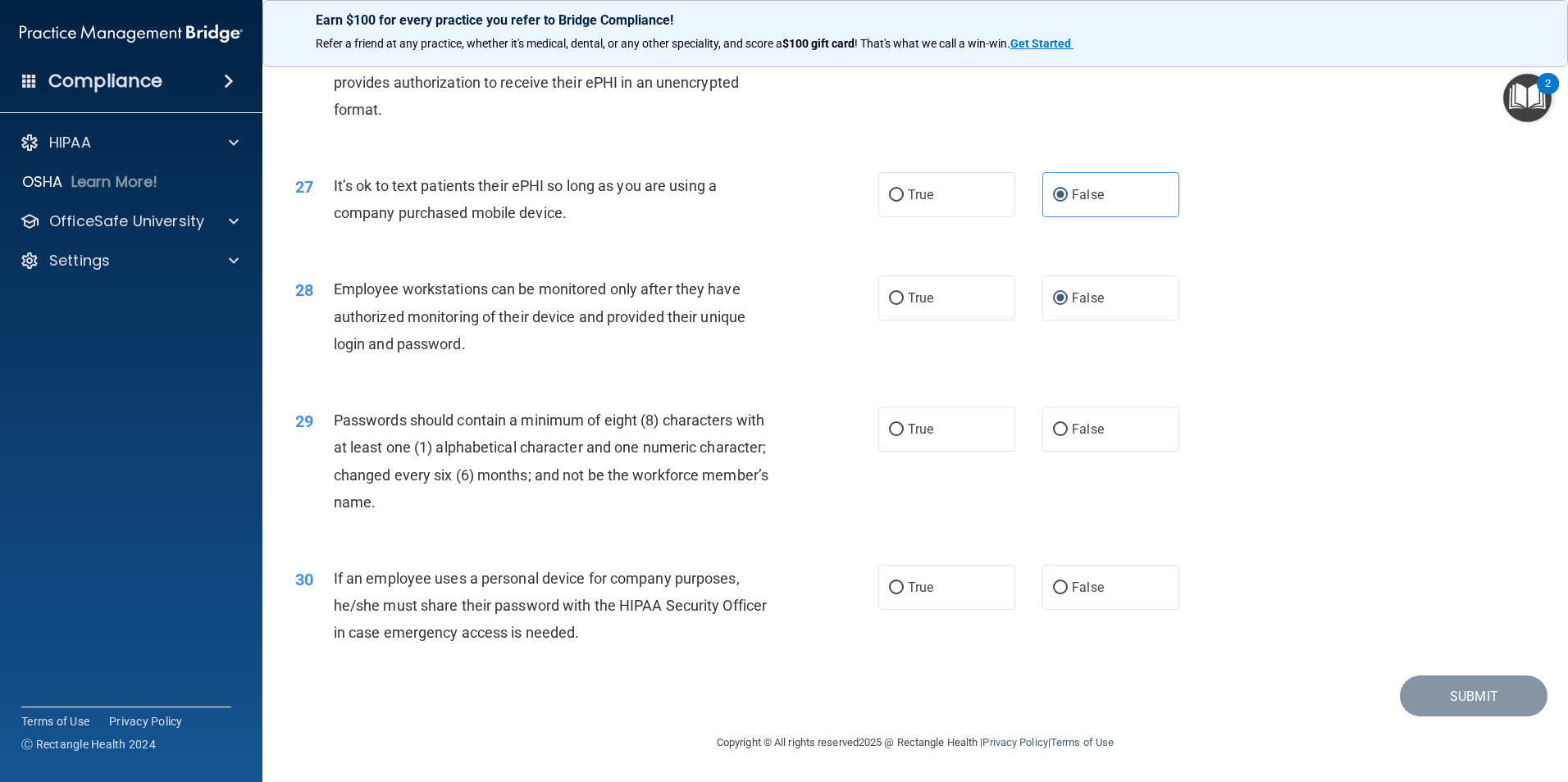
scroll to position [3334, 0]
click at [889, 427] on input "True" at bounding box center [896, 430] width 15 height 13
radio input "true"
click at [1054, 586] on input "False" at bounding box center [1060, 588] width 15 height 13
radio input "true"
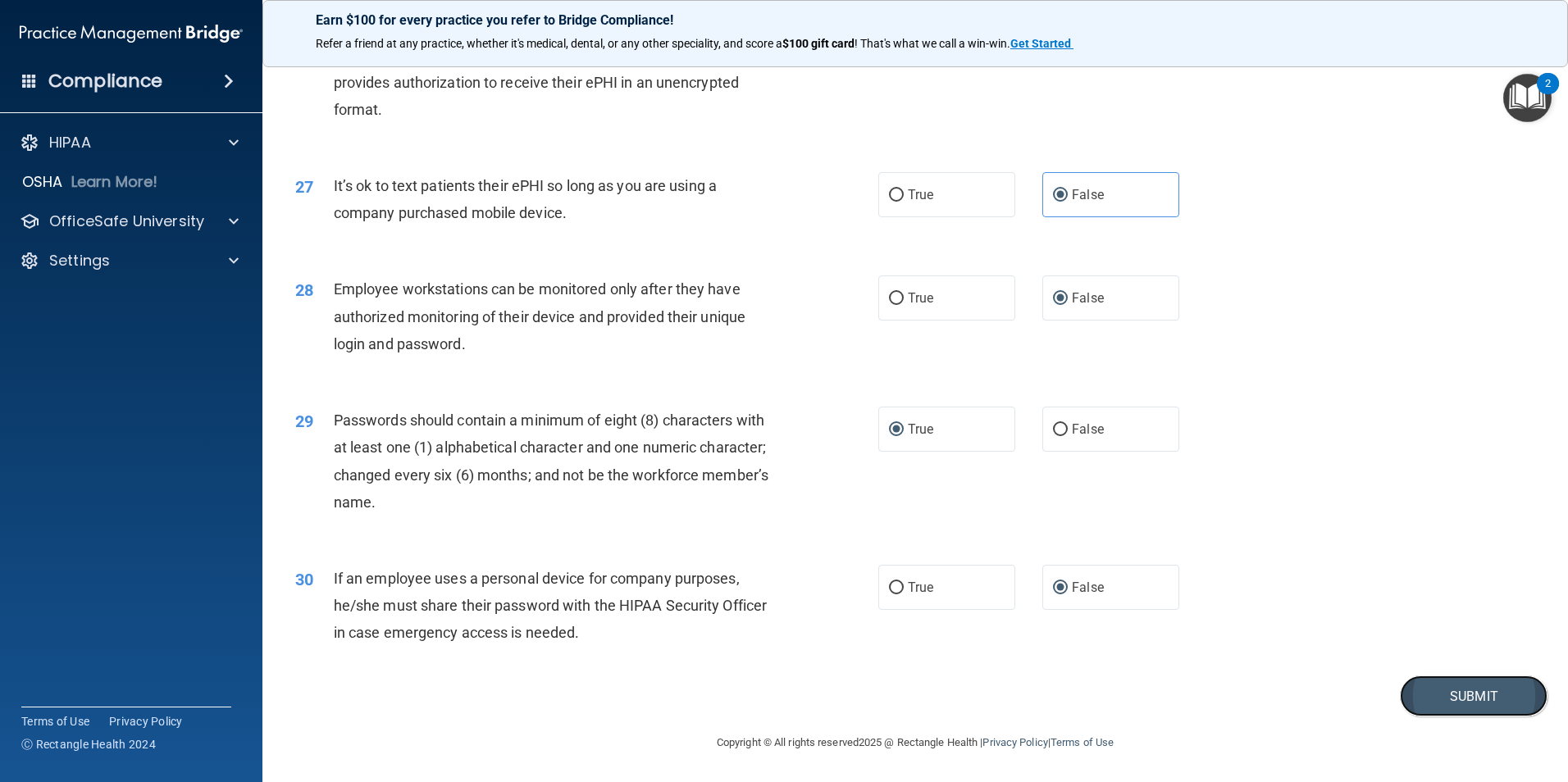
click at [1479, 695] on button "Submit" at bounding box center [1474, 697] width 147 height 42
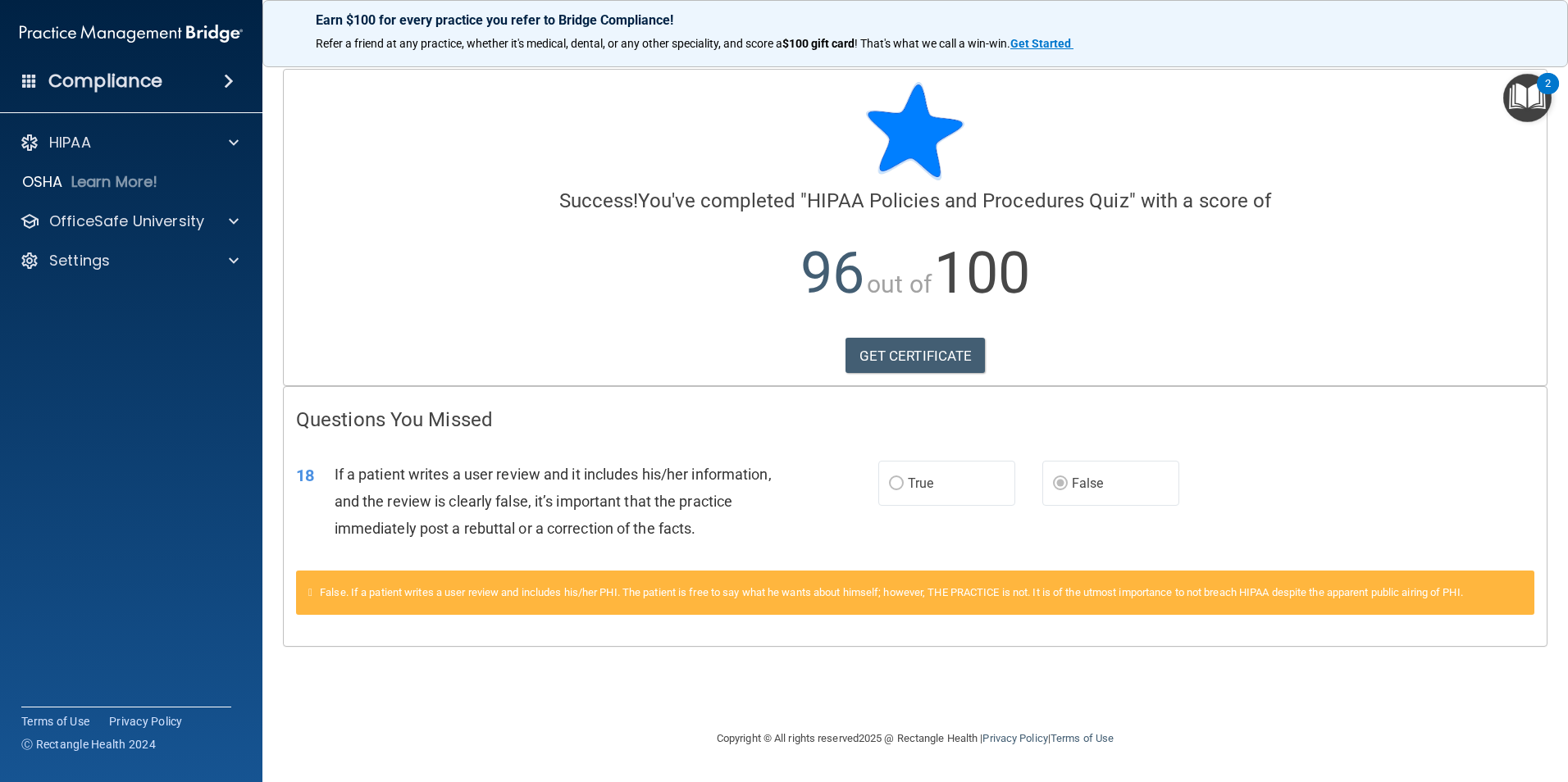
drag, startPoint x: 1408, startPoint y: 455, endPoint x: 1406, endPoint y: 504, distance: 49.0
click at [1406, 504] on div "18 If a patient writes a user review and it includes his/her information, and t…" at bounding box center [915, 506] width 1262 height 132
click at [924, 354] on link "GET CERTIFICATE" at bounding box center [916, 356] width 140 height 36
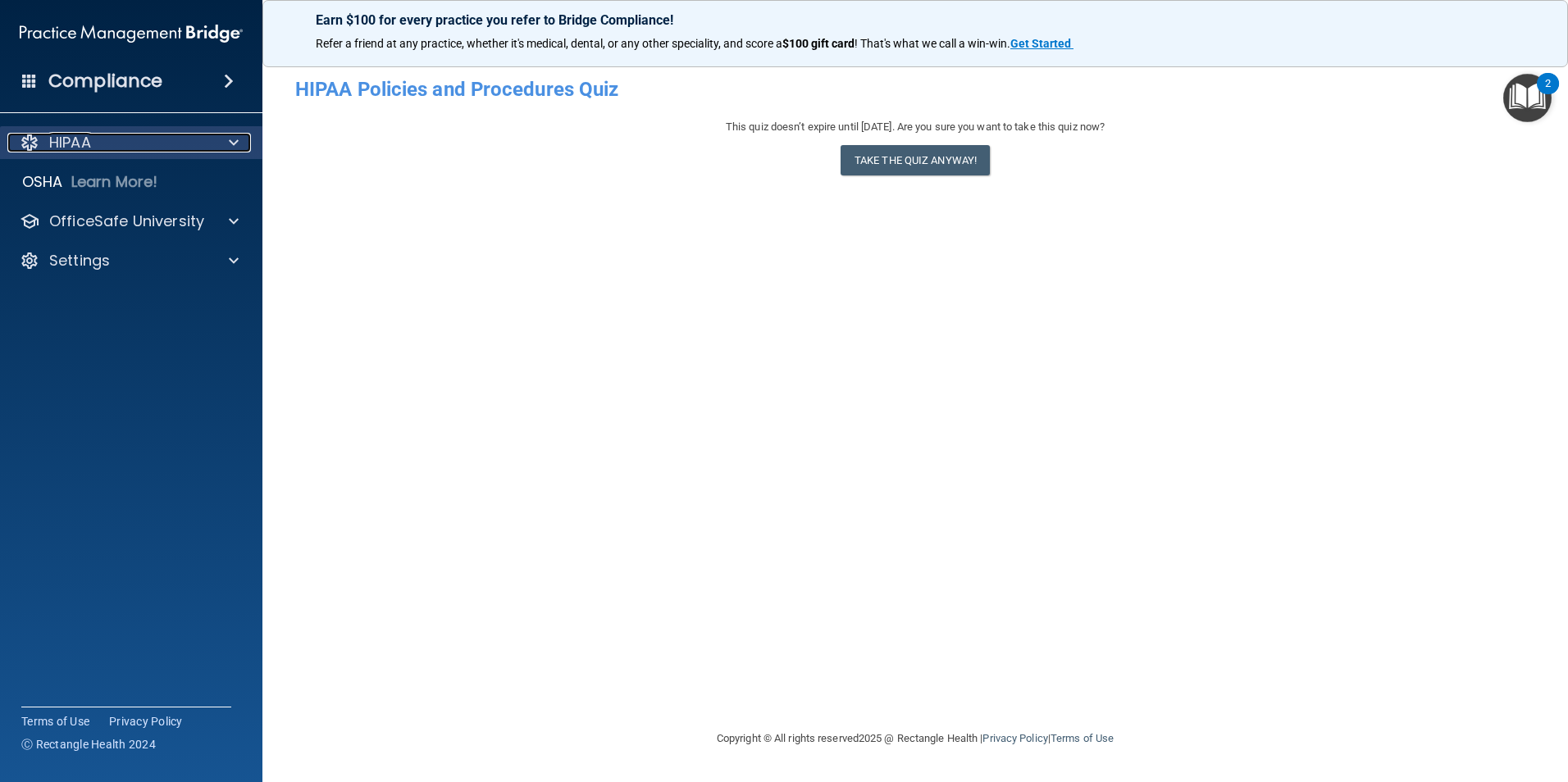
click at [170, 136] on div "HIPAA" at bounding box center [109, 142] width 203 height 20
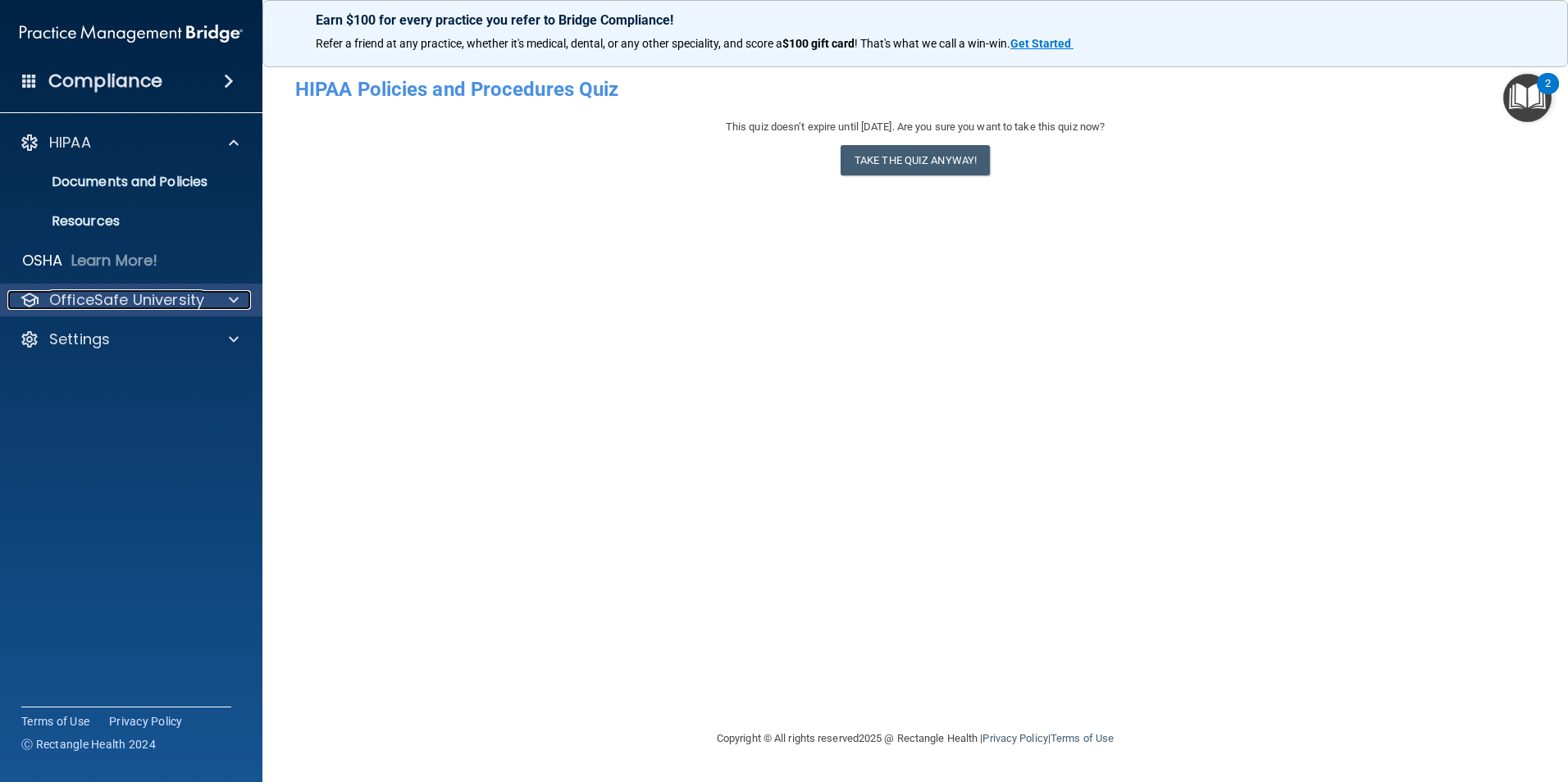
click at [193, 306] on p "OfficeSafe University" at bounding box center [127, 300] width 155 height 20
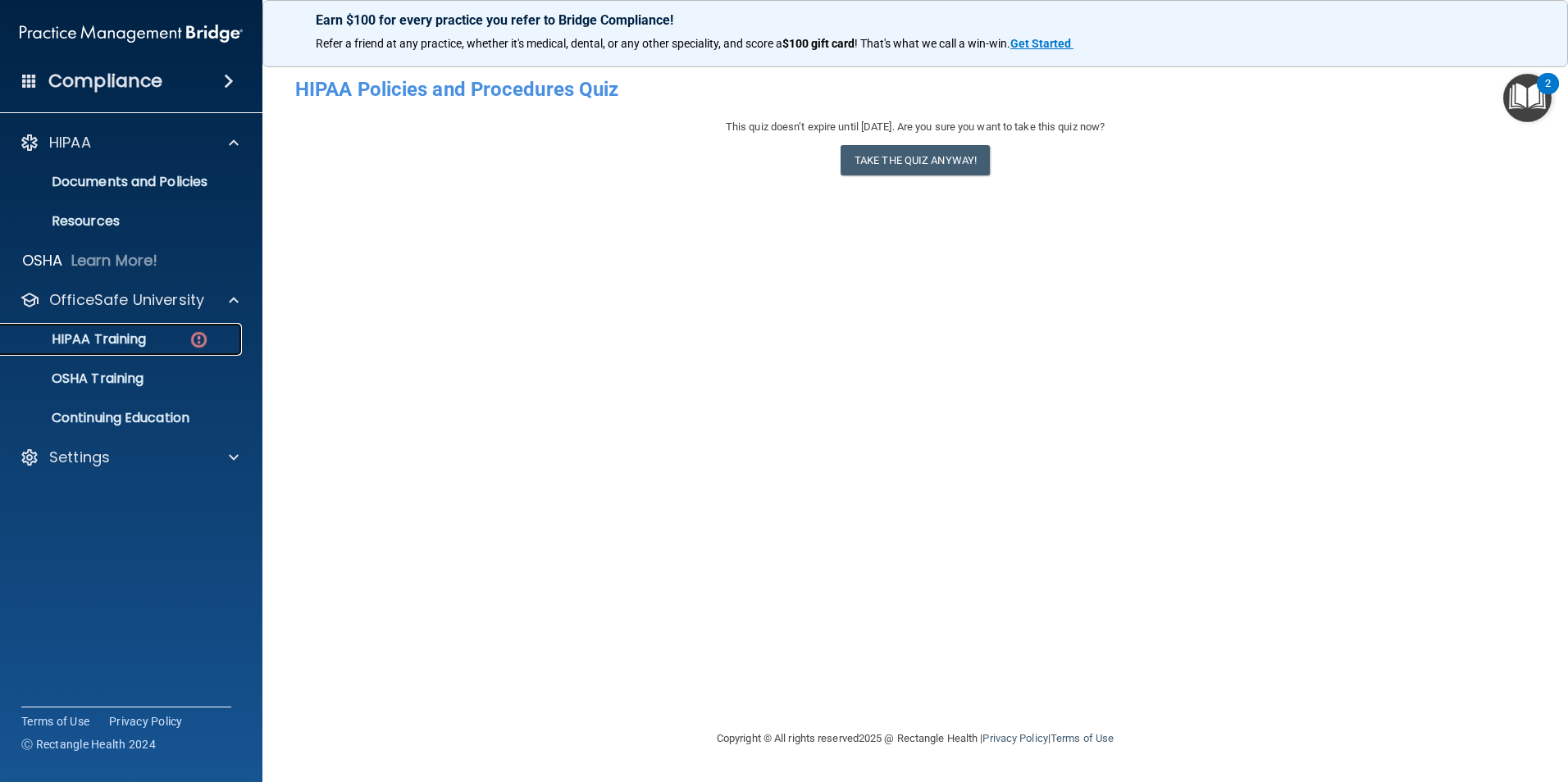
click at [147, 340] on div "HIPAA Training" at bounding box center [123, 339] width 224 height 17
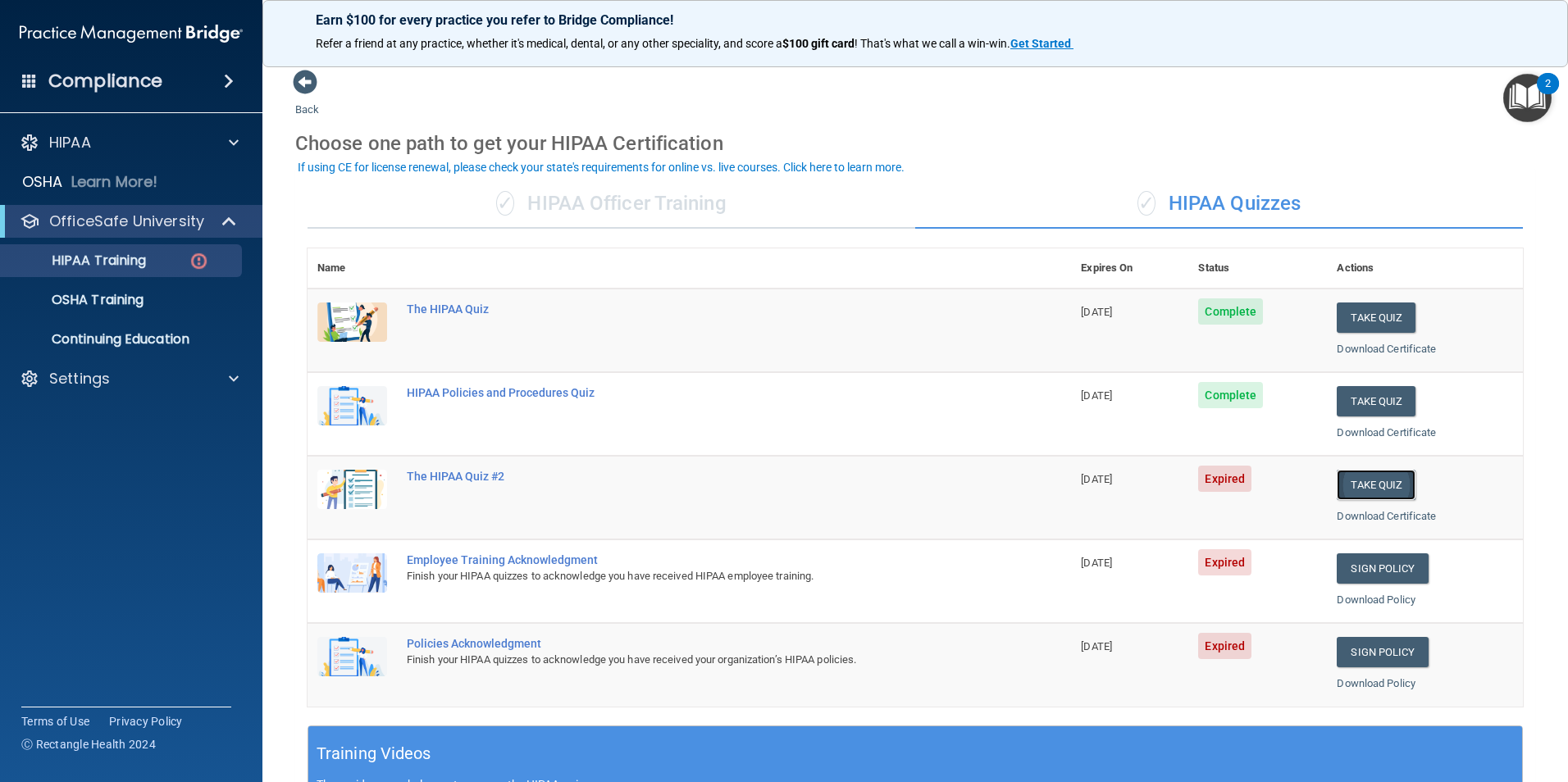
click at [1371, 483] on button "Take Quiz" at bounding box center [1376, 484] width 79 height 30
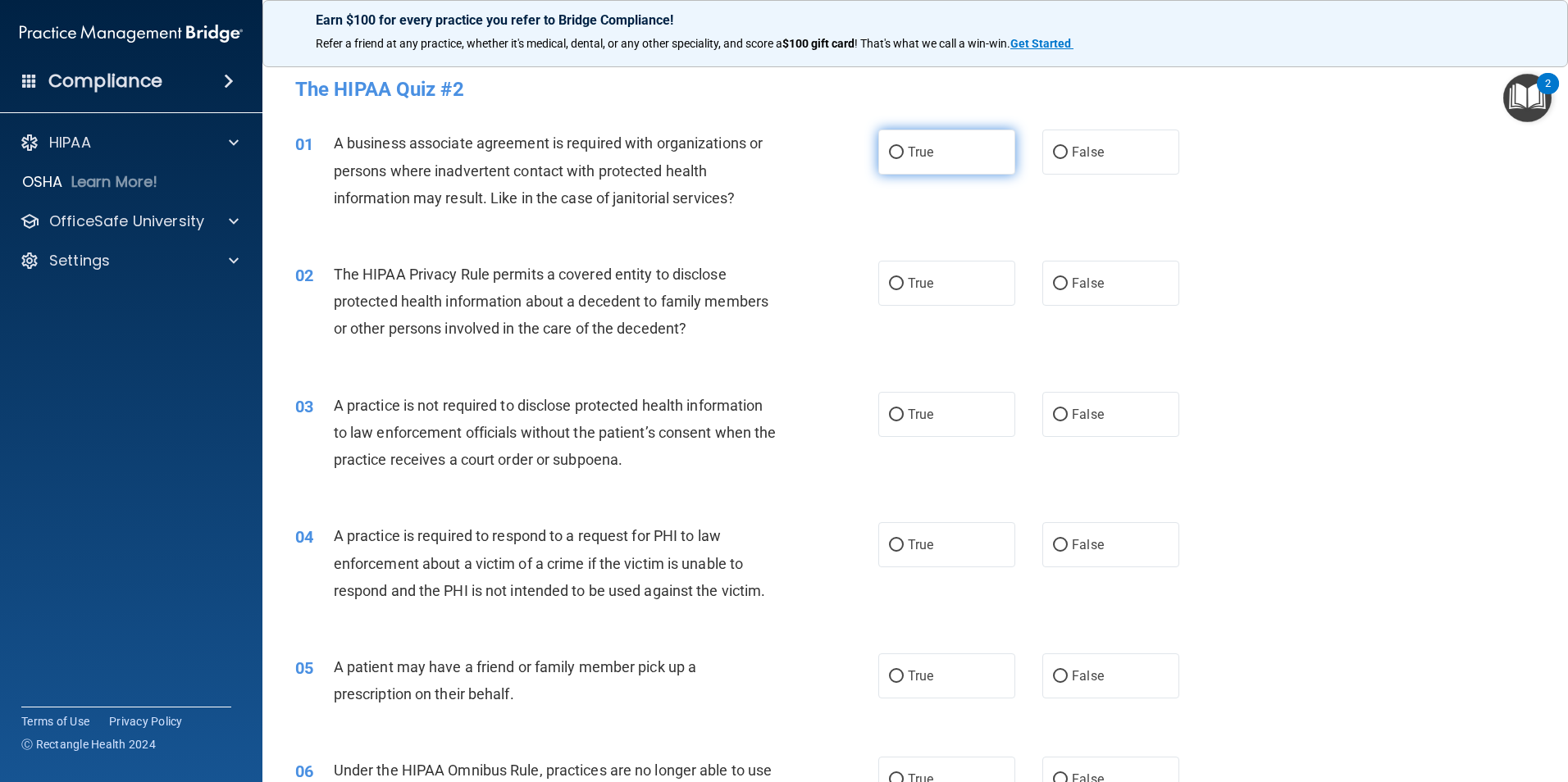
click at [890, 154] on input "True" at bounding box center [896, 152] width 15 height 13
radio input "true"
click at [889, 279] on input "True" at bounding box center [896, 284] width 15 height 13
radio input "true"
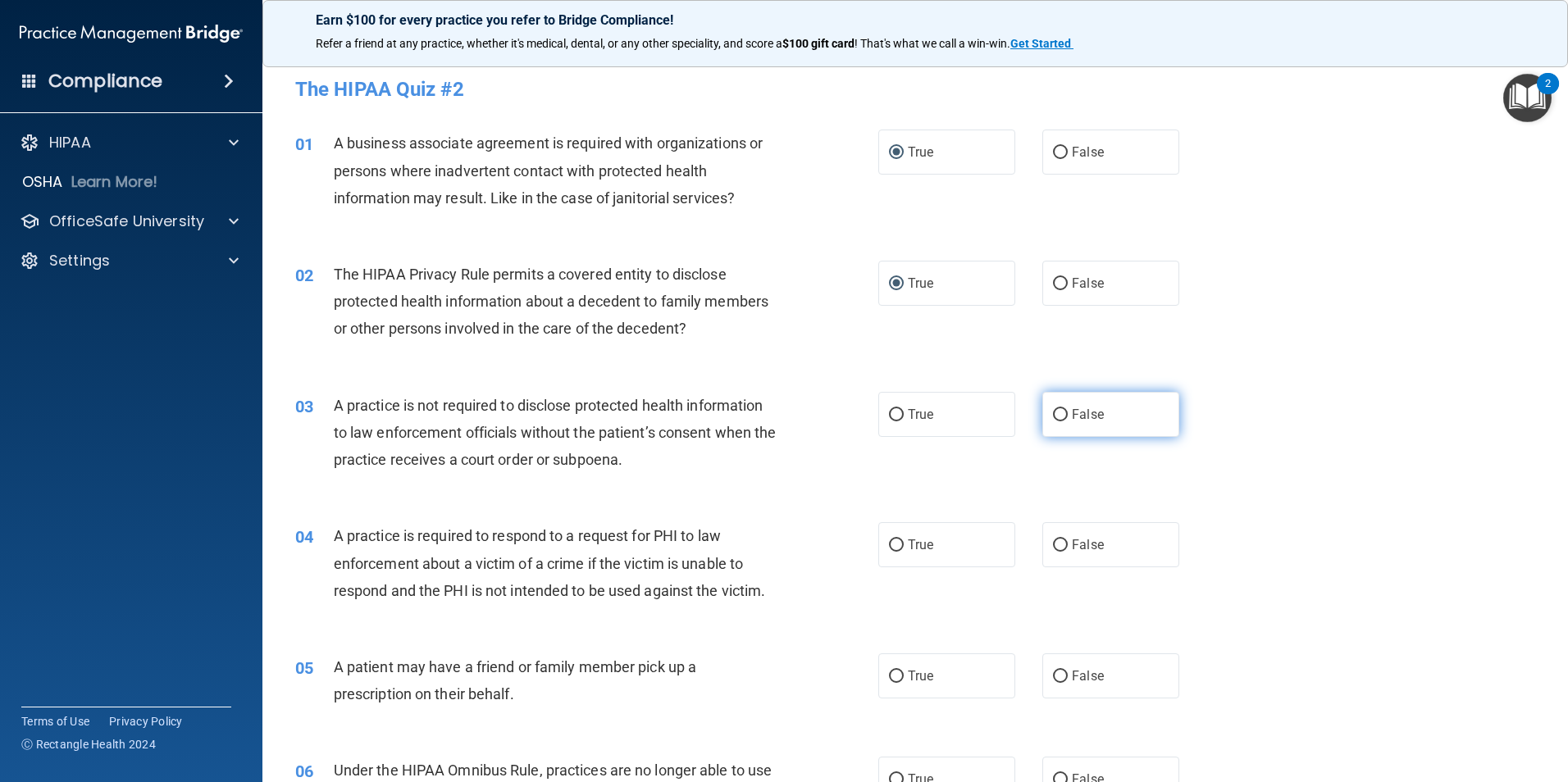
click at [1053, 415] on input "False" at bounding box center [1060, 416] width 15 height 13
radio input "true"
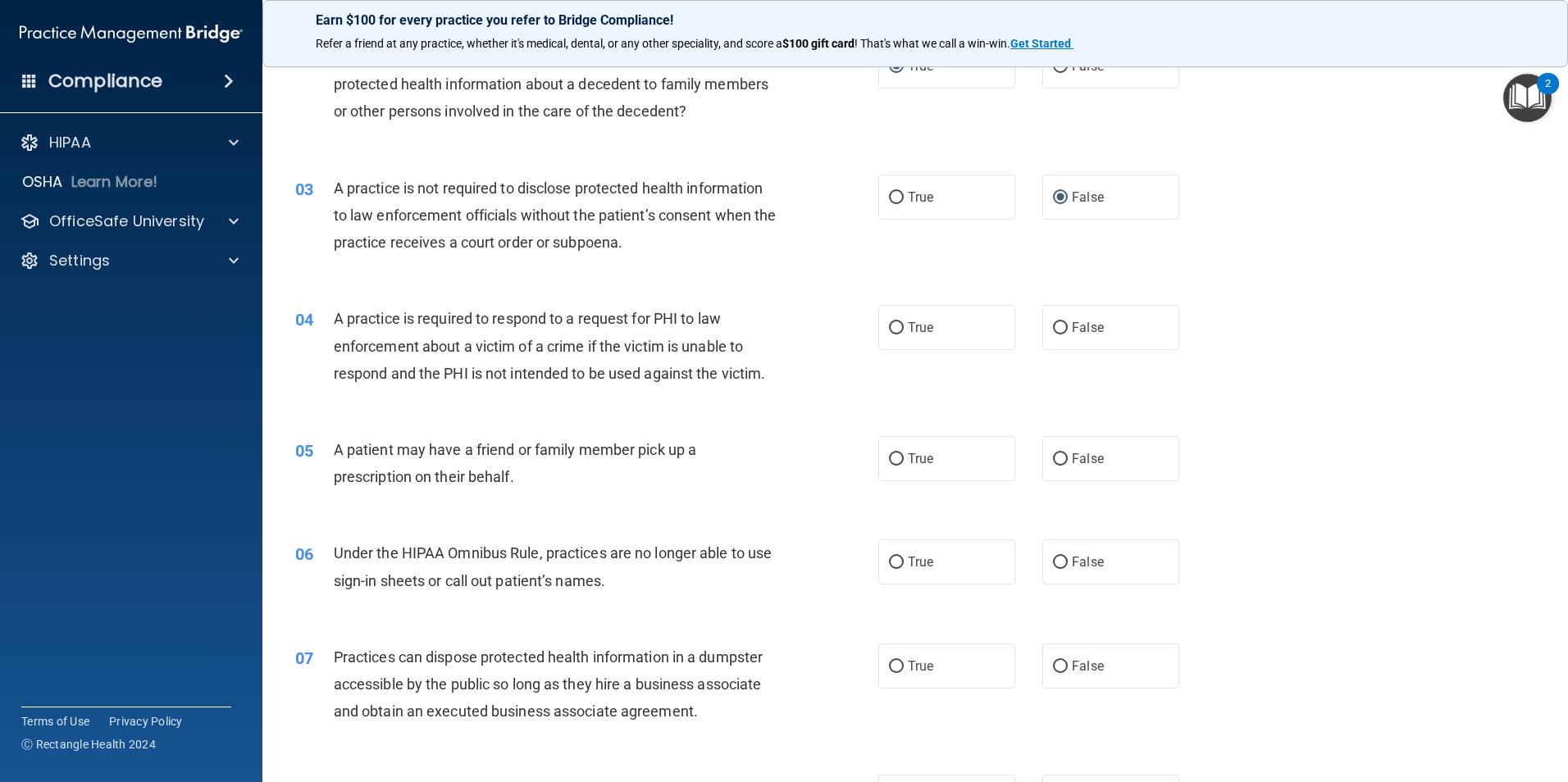
scroll to position [246, 0]
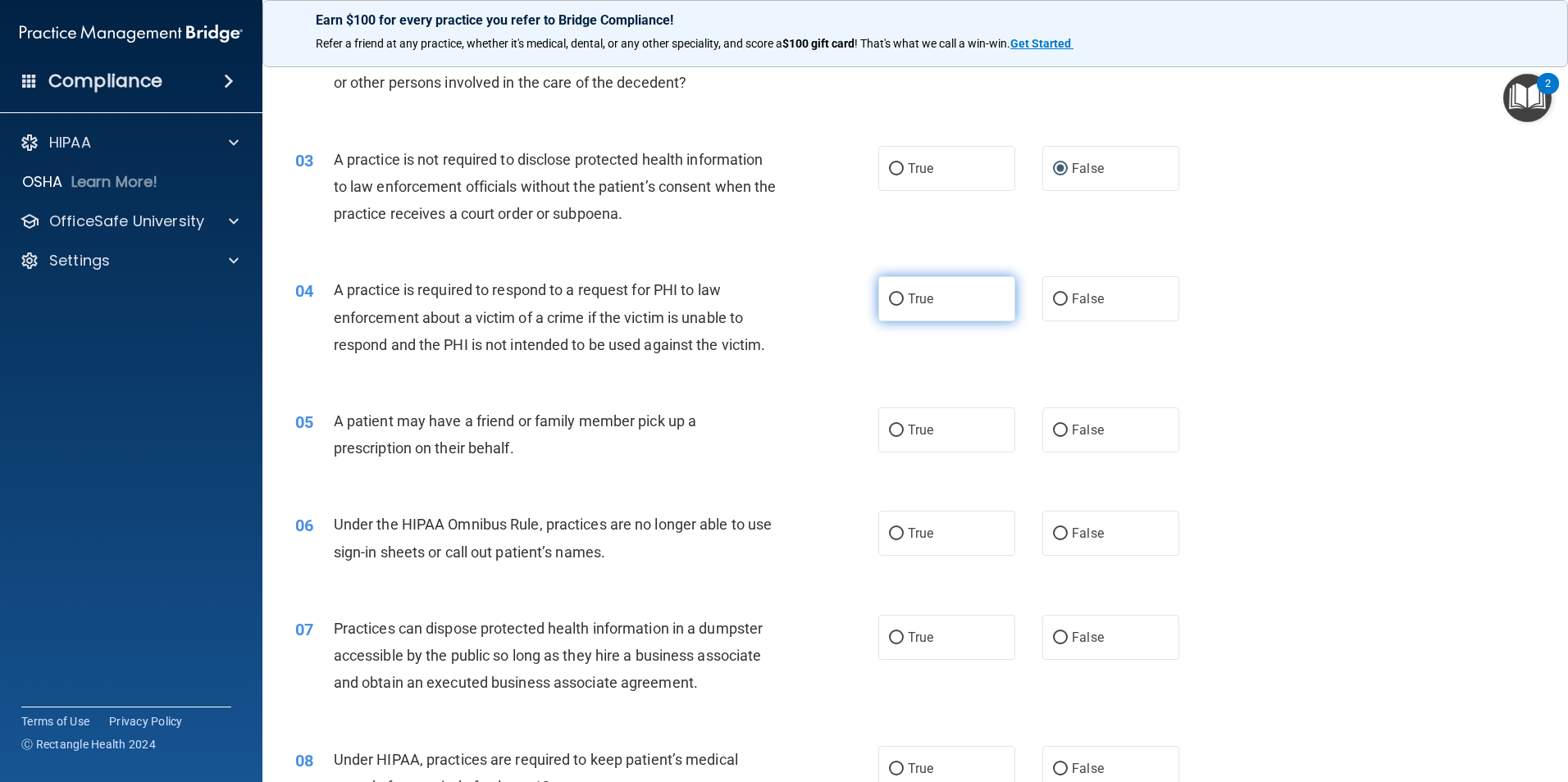
drag, startPoint x: 888, startPoint y: 299, endPoint x: 892, endPoint y: 309, distance: 10.8
click at [892, 308] on label "True" at bounding box center [946, 299] width 137 height 45
click at [892, 306] on input "True" at bounding box center [896, 300] width 15 height 13
radio input "true"
click at [889, 426] on input "True" at bounding box center [896, 430] width 15 height 13
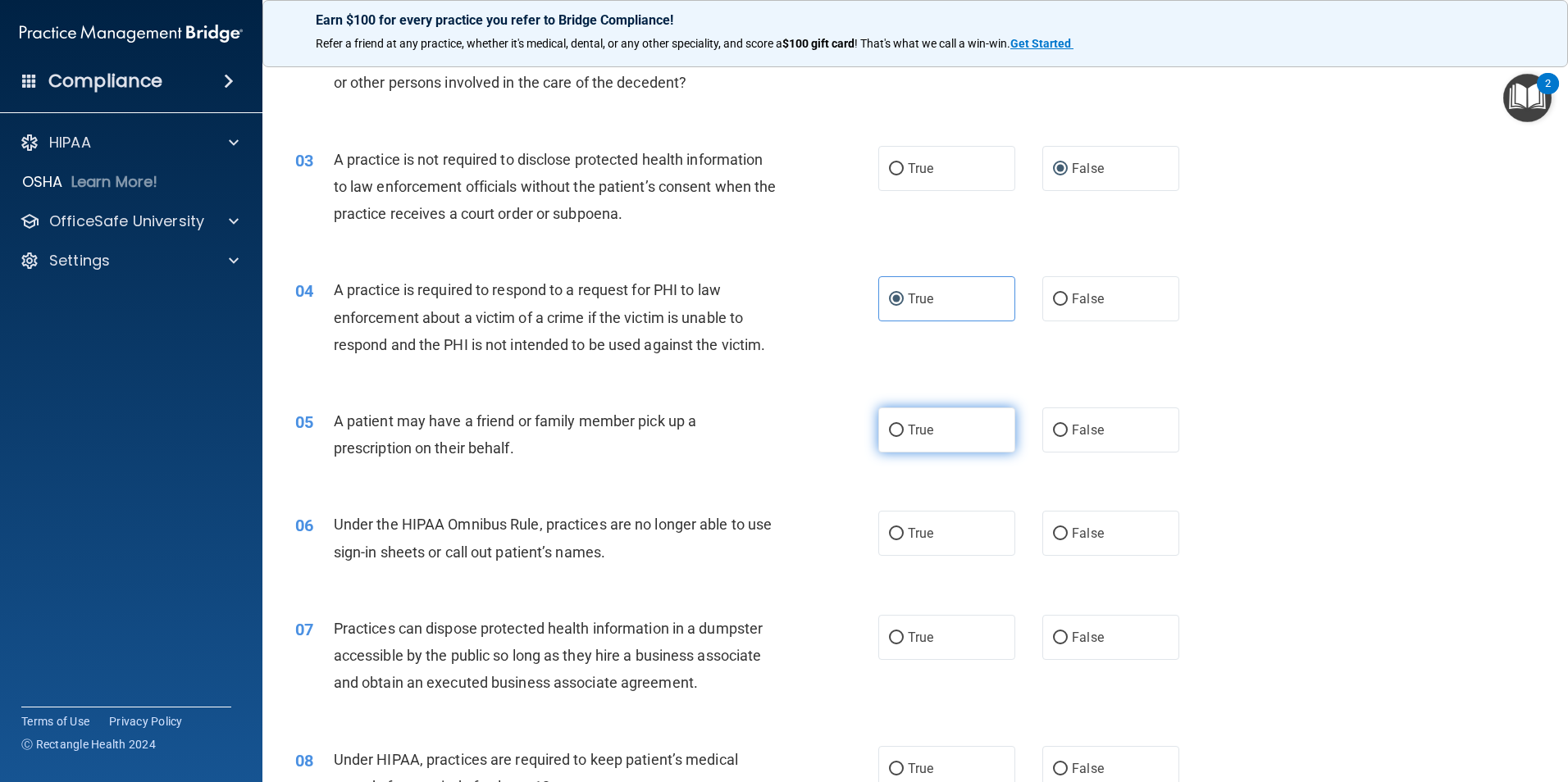
radio input "true"
click at [1053, 534] on input "False" at bounding box center [1060, 534] width 15 height 13
radio input "true"
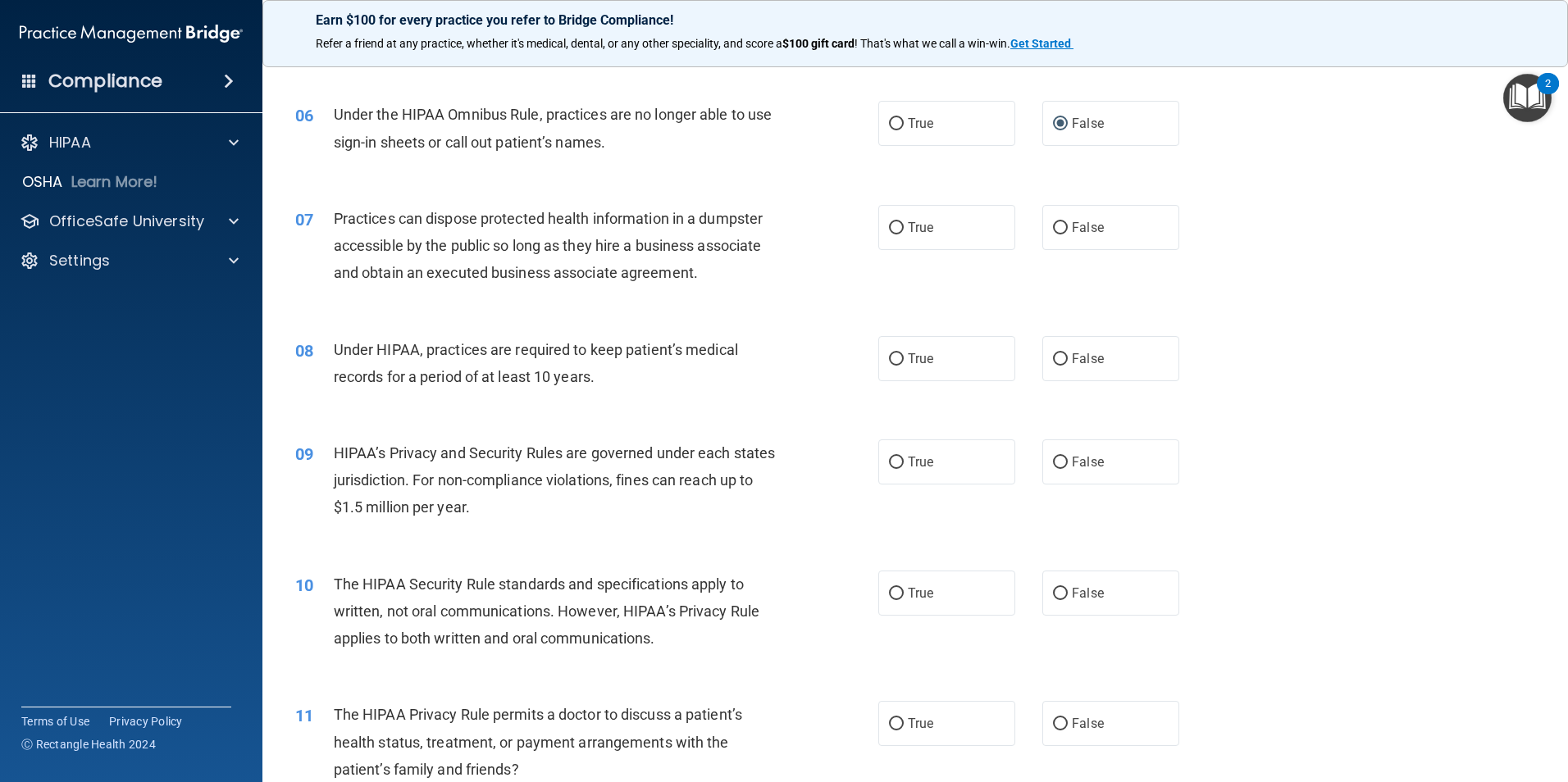
scroll to position [738, 0]
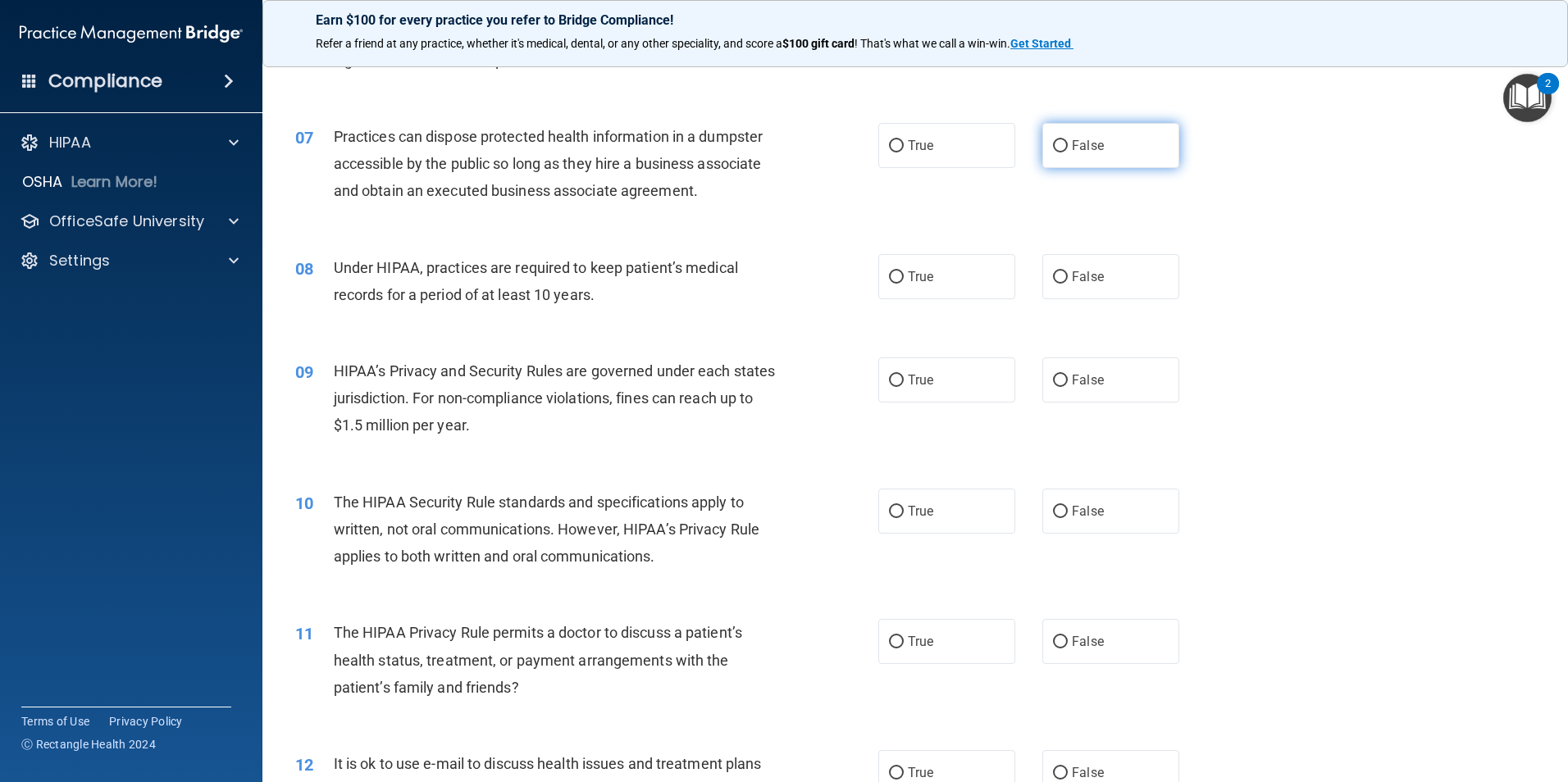
click at [1054, 141] on input "False" at bounding box center [1060, 146] width 15 height 13
radio input "true"
click at [893, 277] on input "True" at bounding box center [896, 277] width 15 height 13
radio input "true"
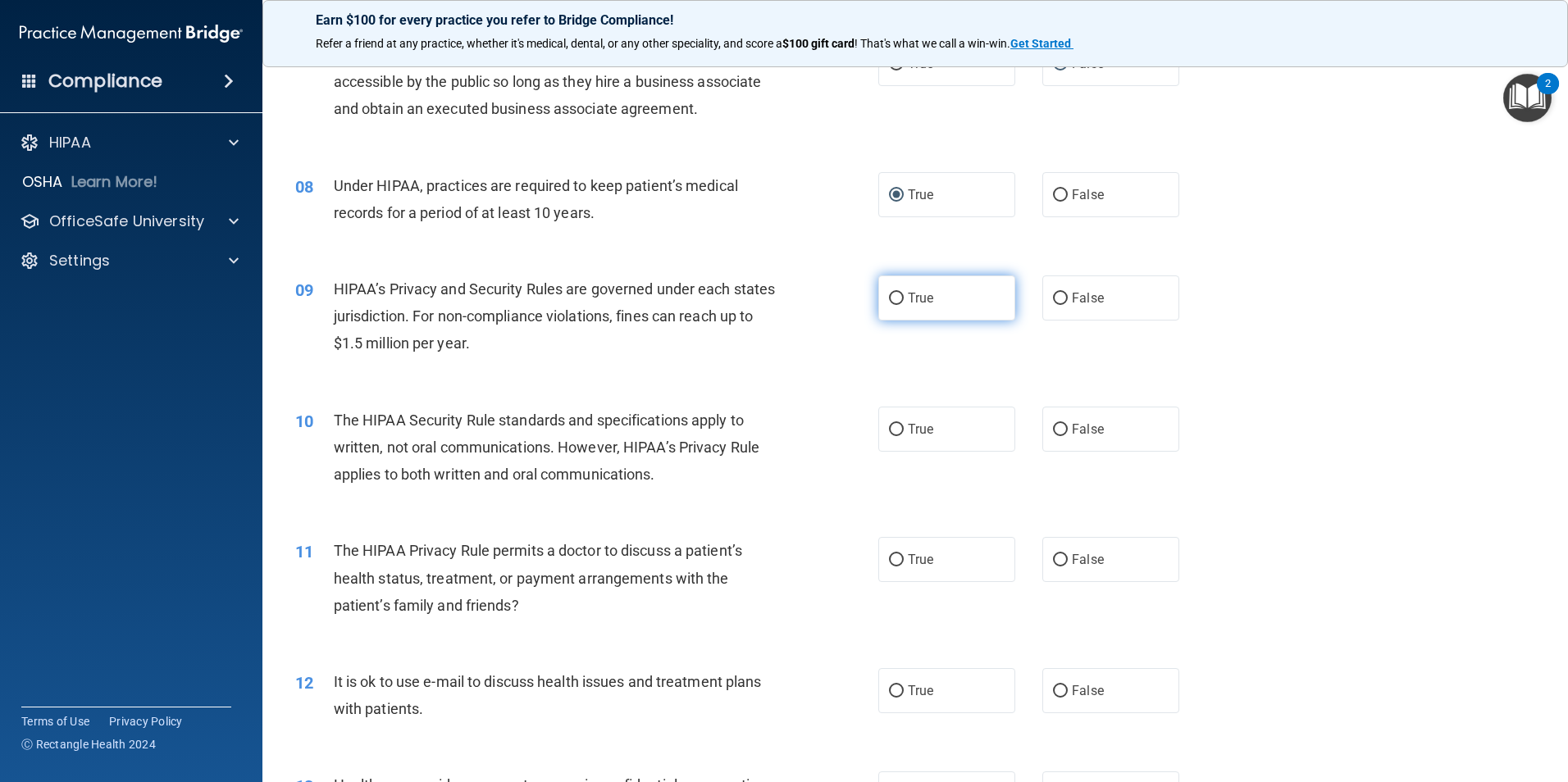
click at [892, 298] on input "True" at bounding box center [896, 299] width 15 height 13
radio input "true"
click at [890, 430] on input "True" at bounding box center [896, 430] width 15 height 13
radio input "true"
click at [1053, 563] on input "False" at bounding box center [1060, 560] width 15 height 13
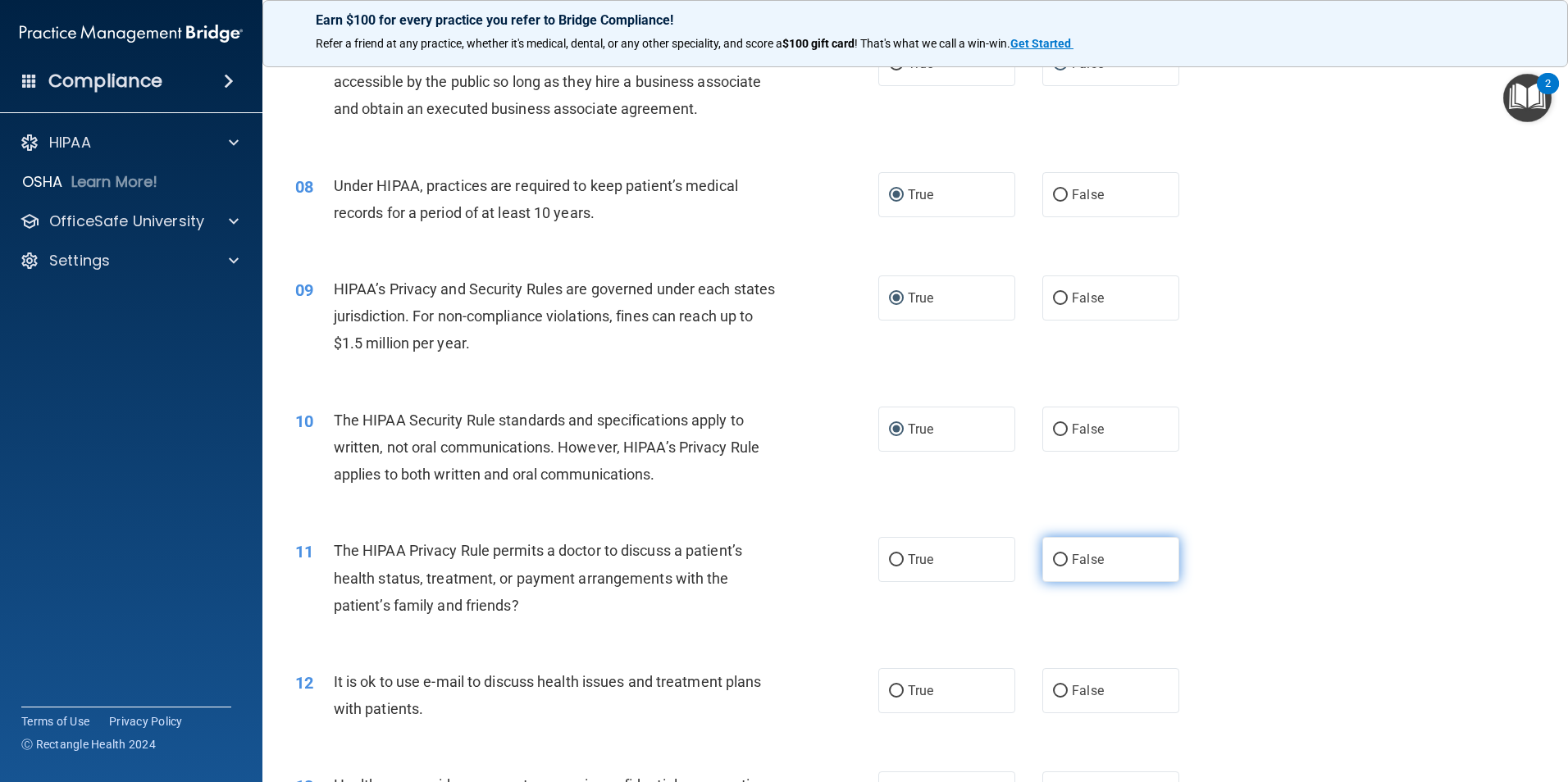
radio input "true"
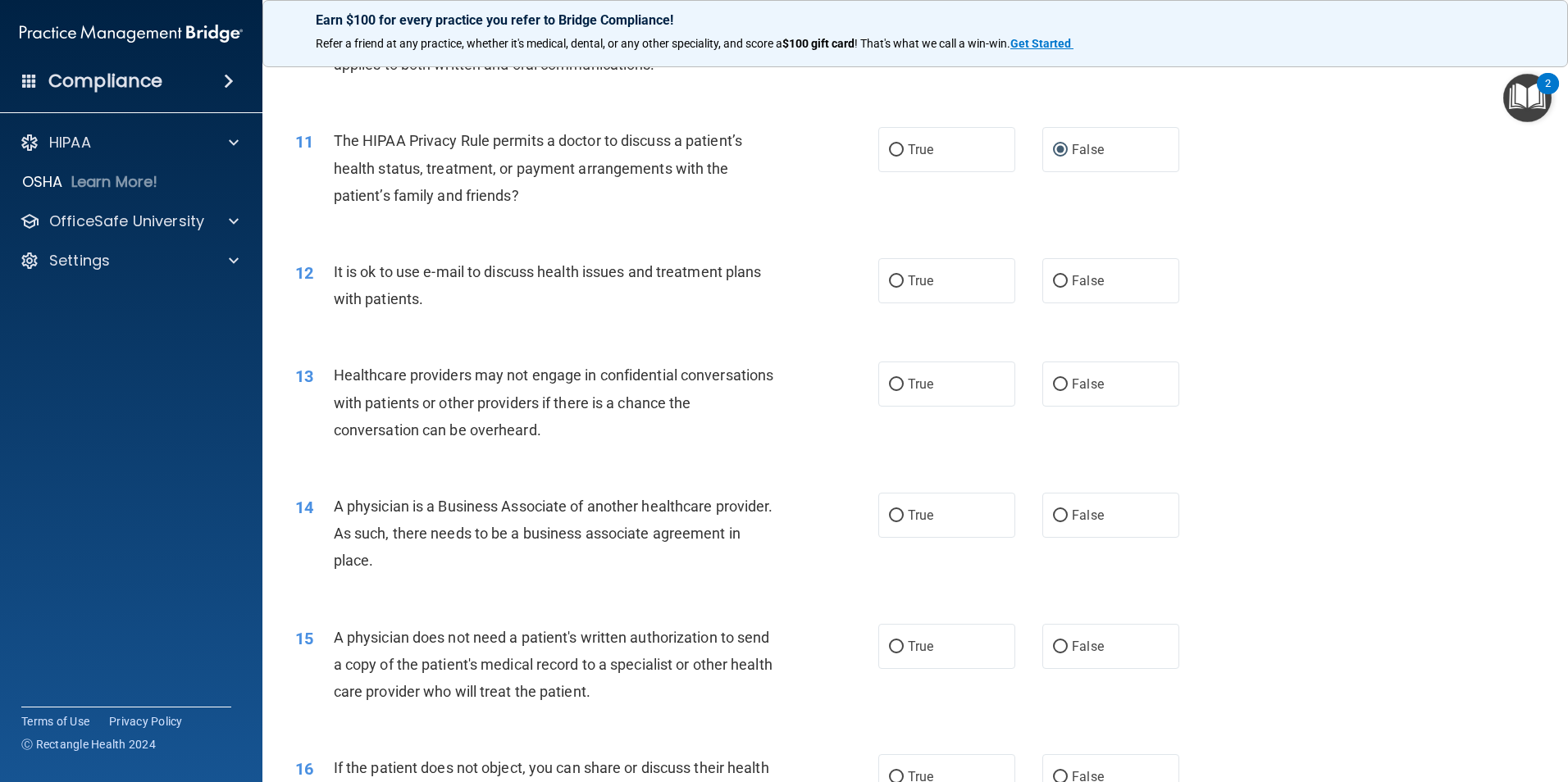
scroll to position [1313, 0]
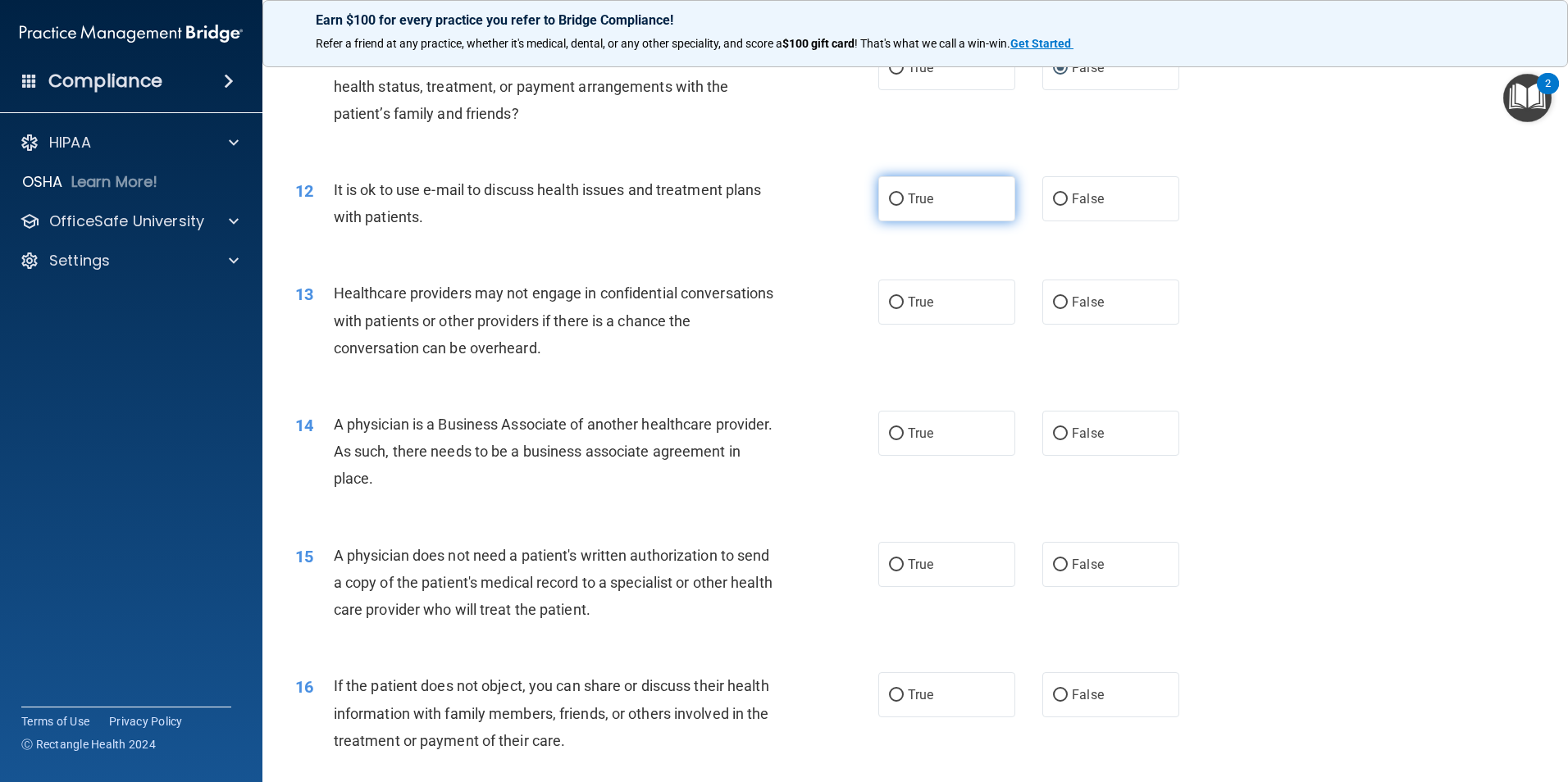
click at [889, 203] on input "True" at bounding box center [896, 199] width 15 height 13
radio input "true"
click at [889, 304] on input "True" at bounding box center [896, 303] width 15 height 13
radio input "true"
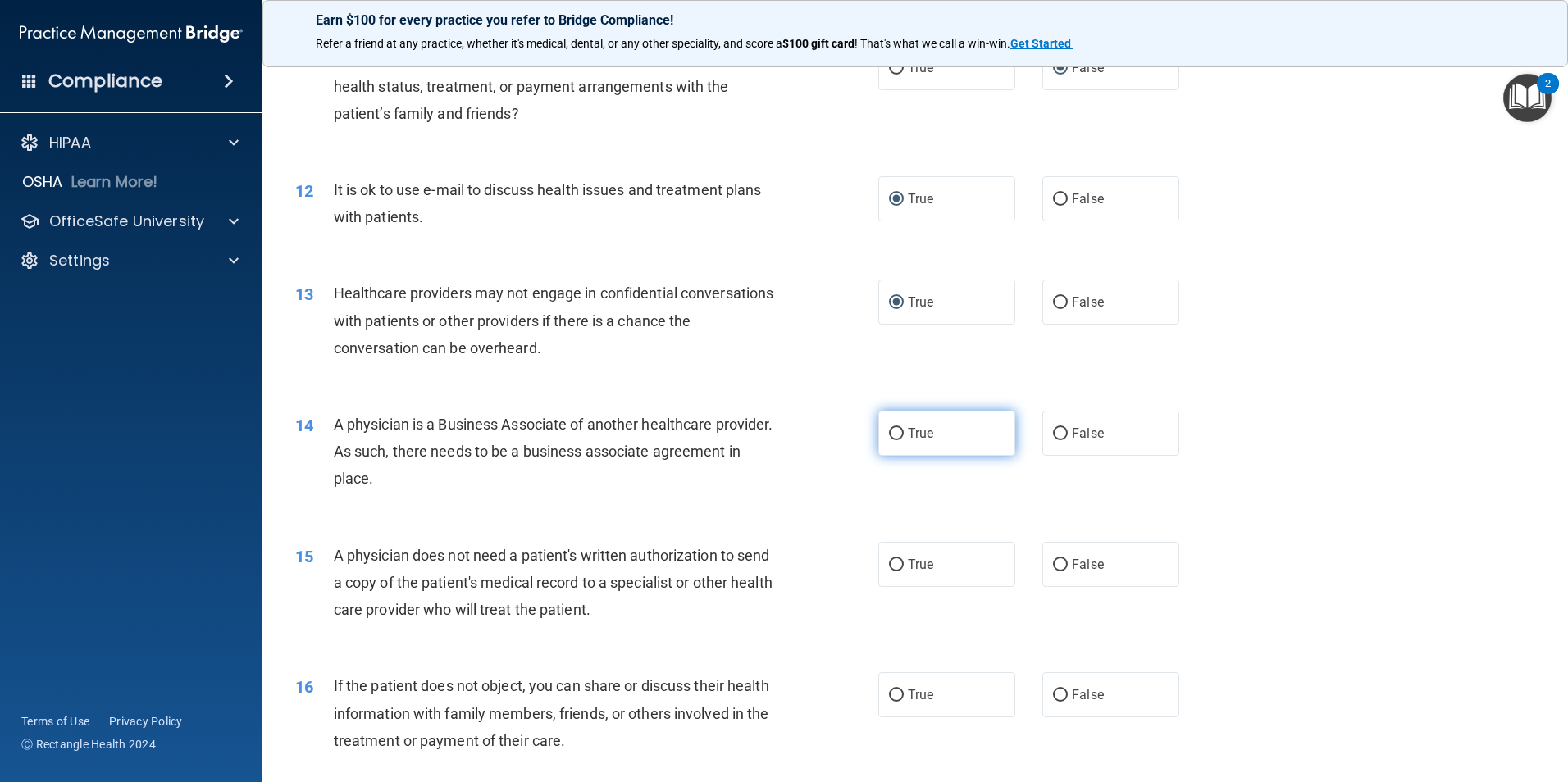
click at [889, 429] on input "True" at bounding box center [896, 434] width 15 height 13
radio input "true"
click at [890, 567] on input "True" at bounding box center [896, 565] width 15 height 13
radio input "true"
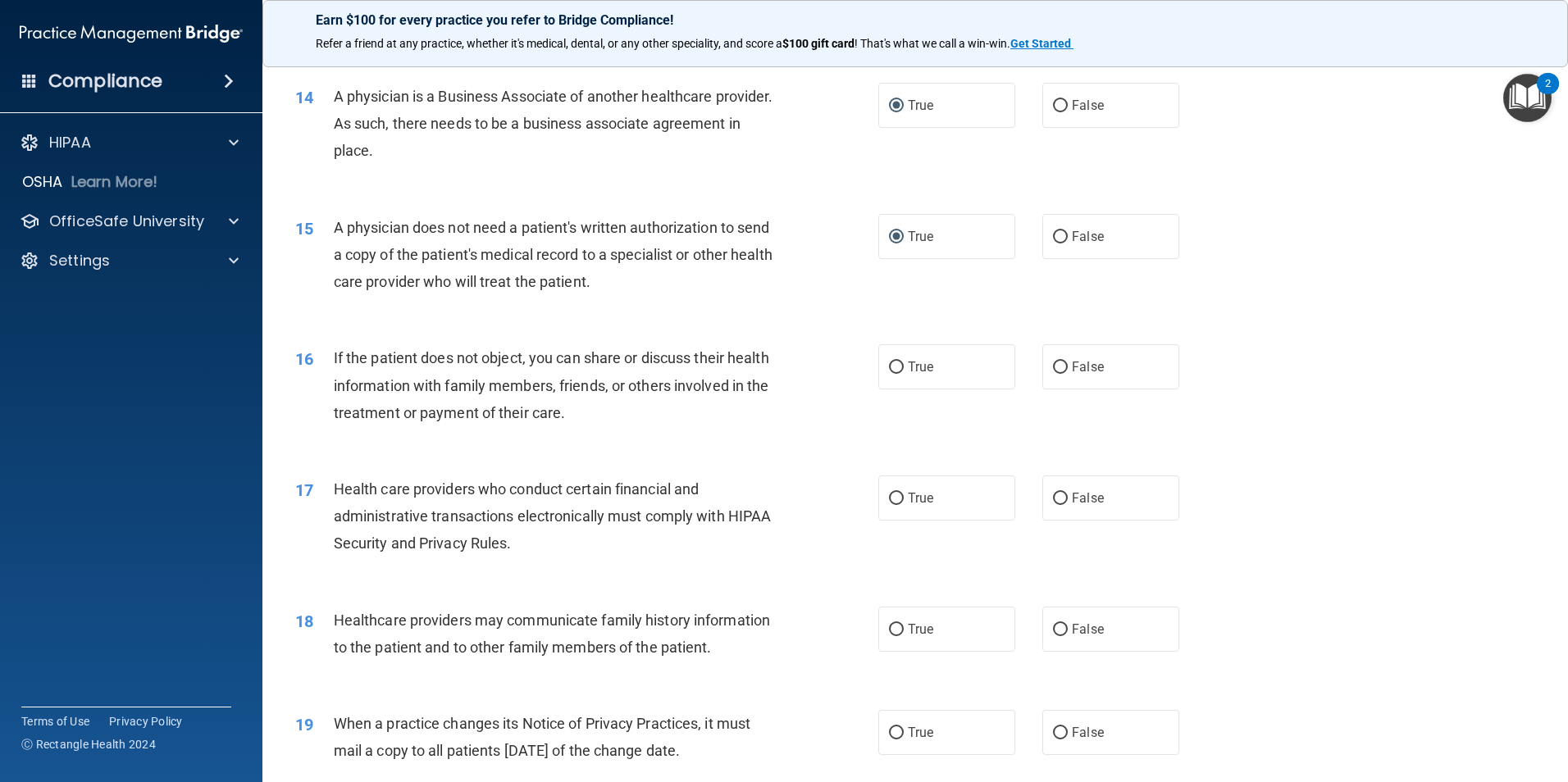
scroll to position [1722, 0]
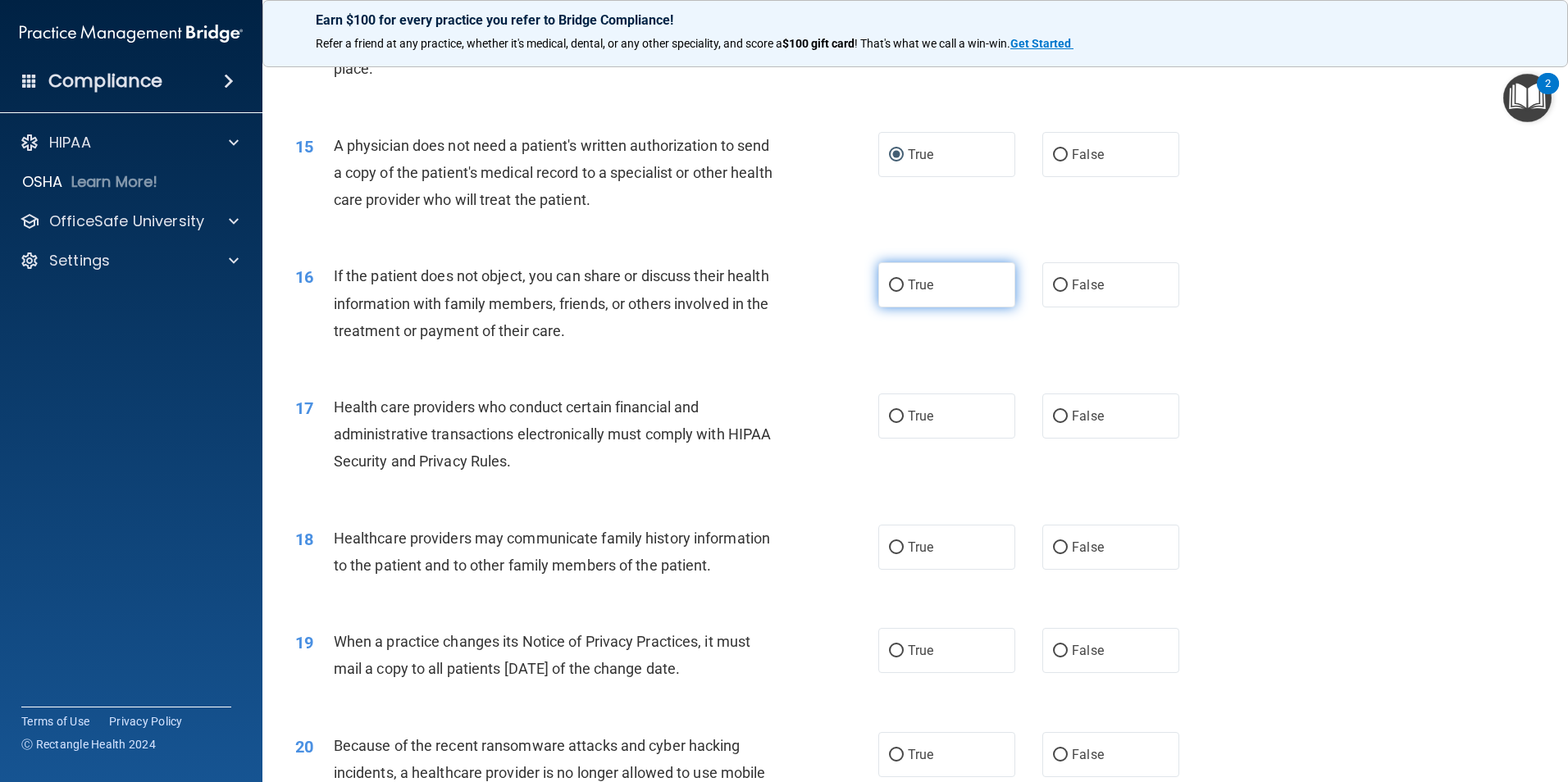
click at [889, 289] on input "True" at bounding box center [896, 286] width 15 height 13
radio input "true"
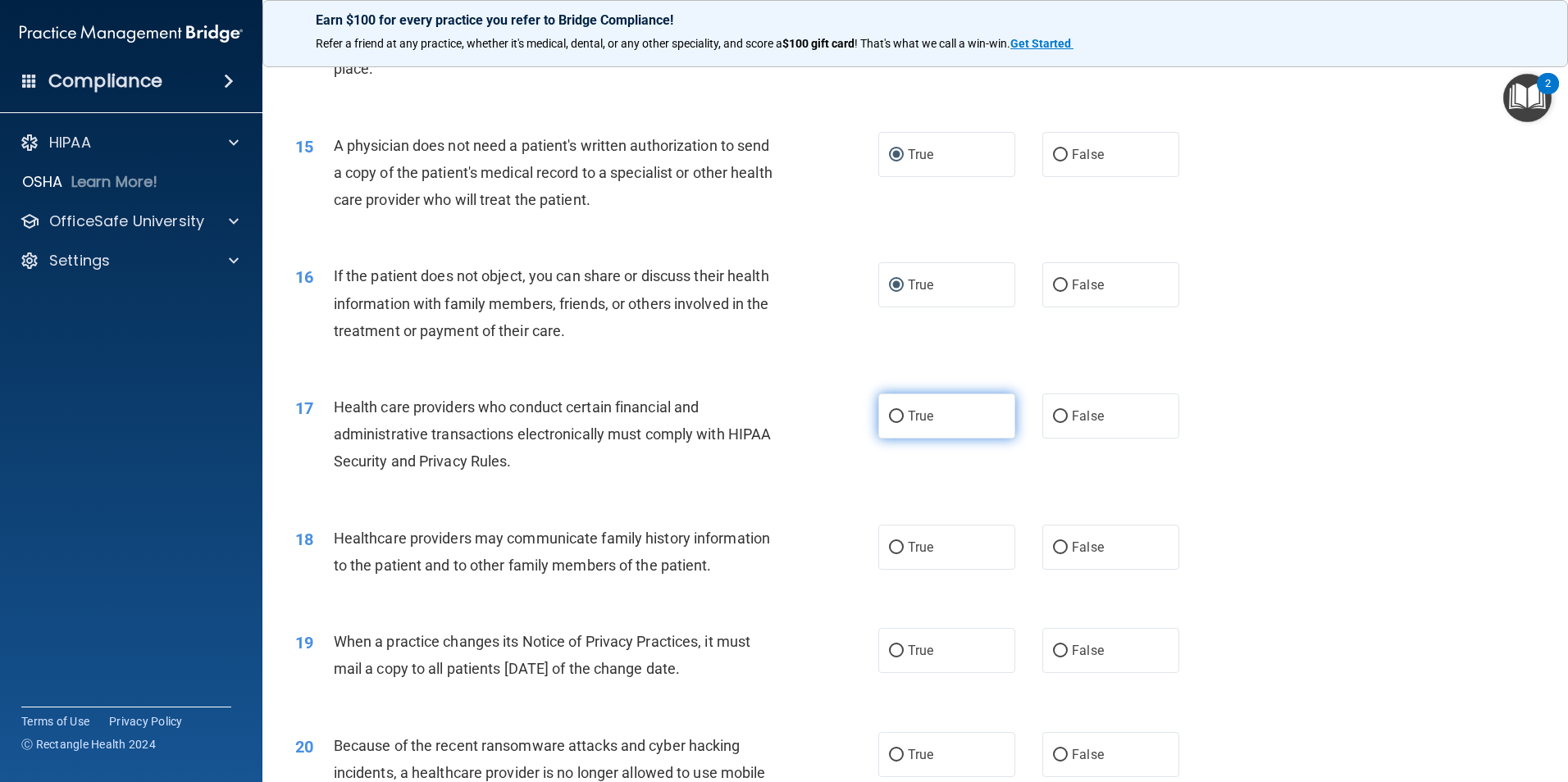
drag, startPoint x: 890, startPoint y: 413, endPoint x: 890, endPoint y: 421, distance: 8.0
click at [890, 419] on input "True" at bounding box center [896, 417] width 15 height 13
radio input "true"
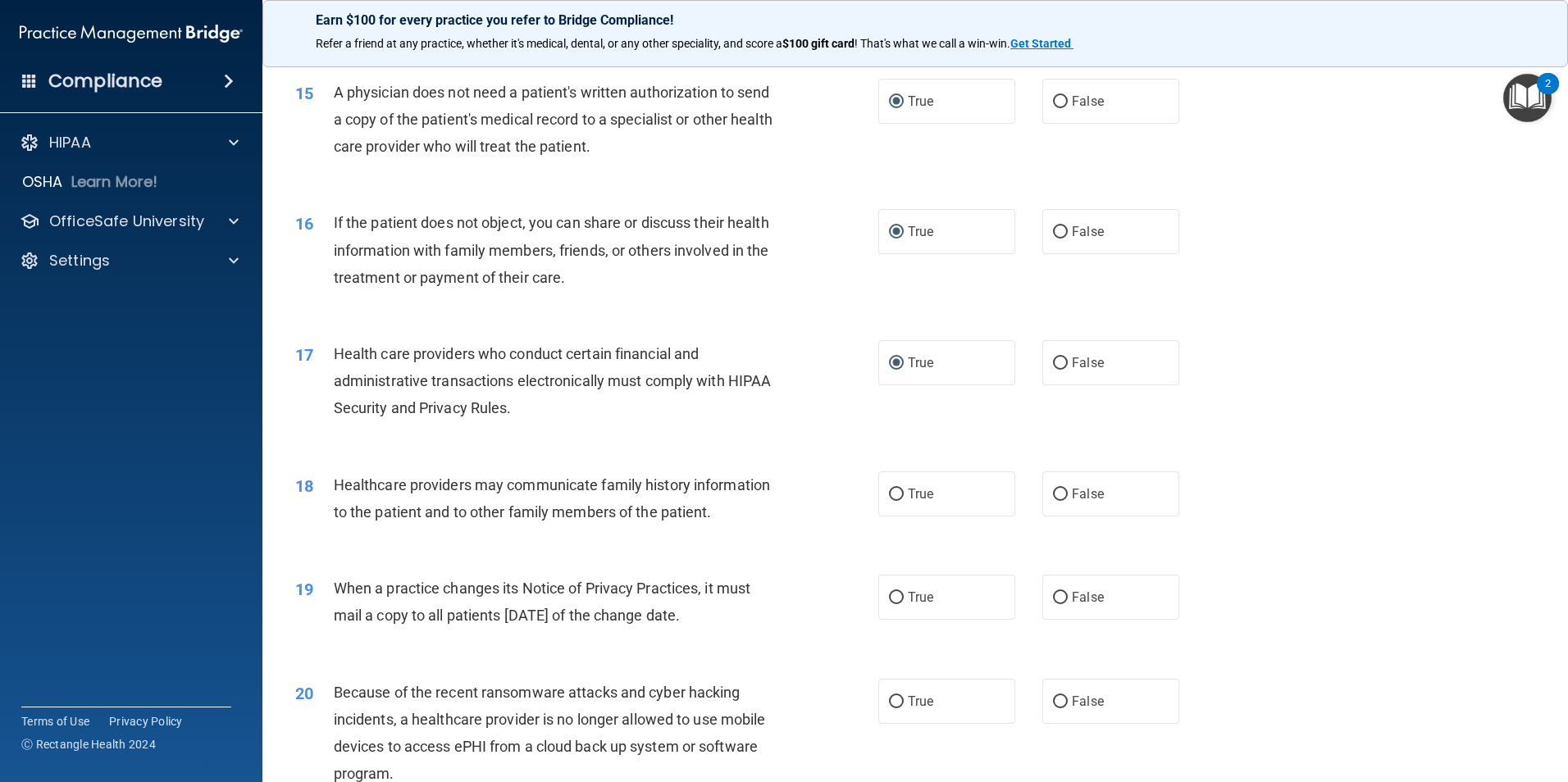
scroll to position [1804, 0]
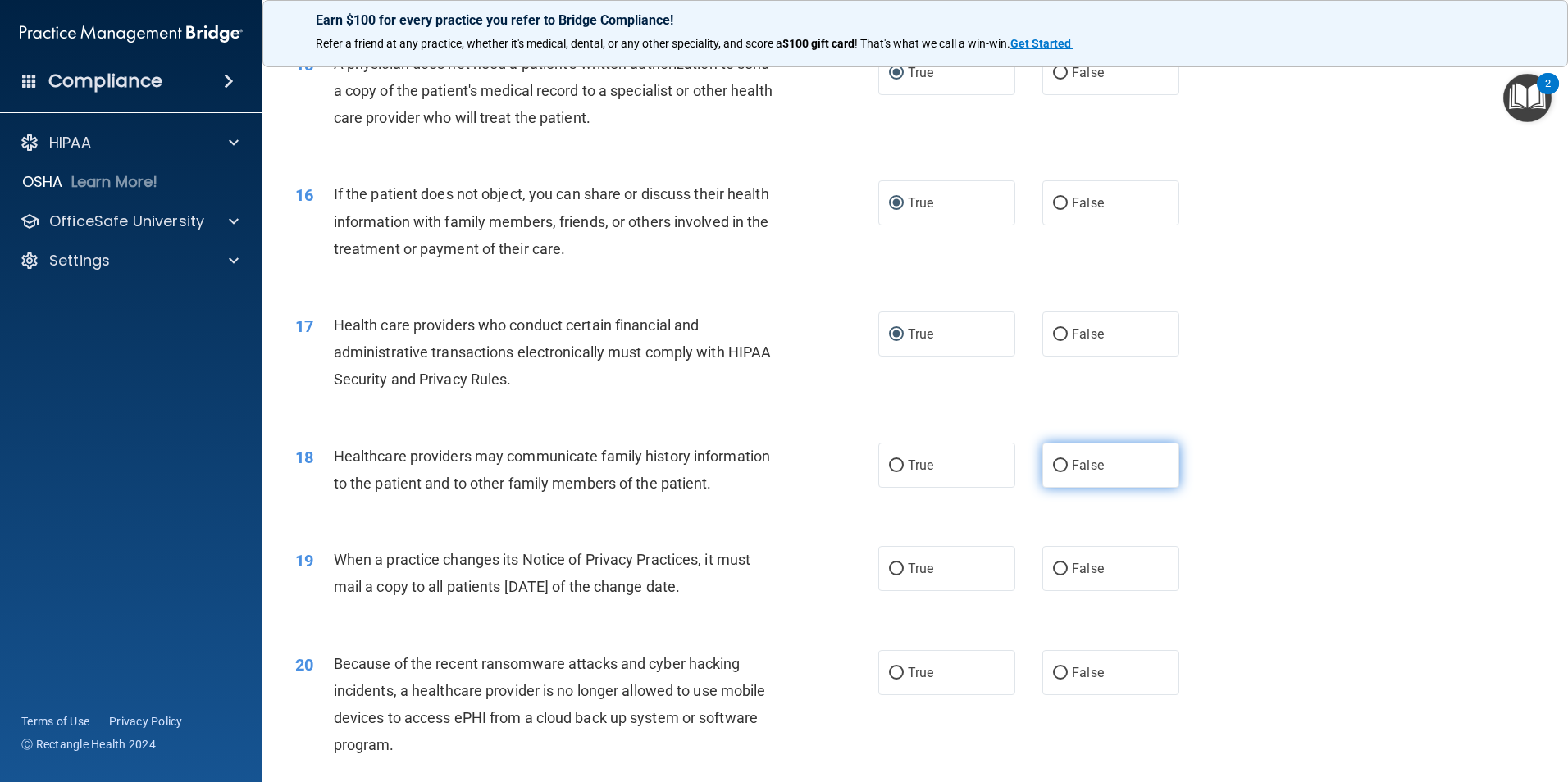
click at [1056, 465] on input "False" at bounding box center [1060, 466] width 15 height 13
radio input "true"
click at [1056, 572] on input "False" at bounding box center [1060, 569] width 15 height 13
radio input "true"
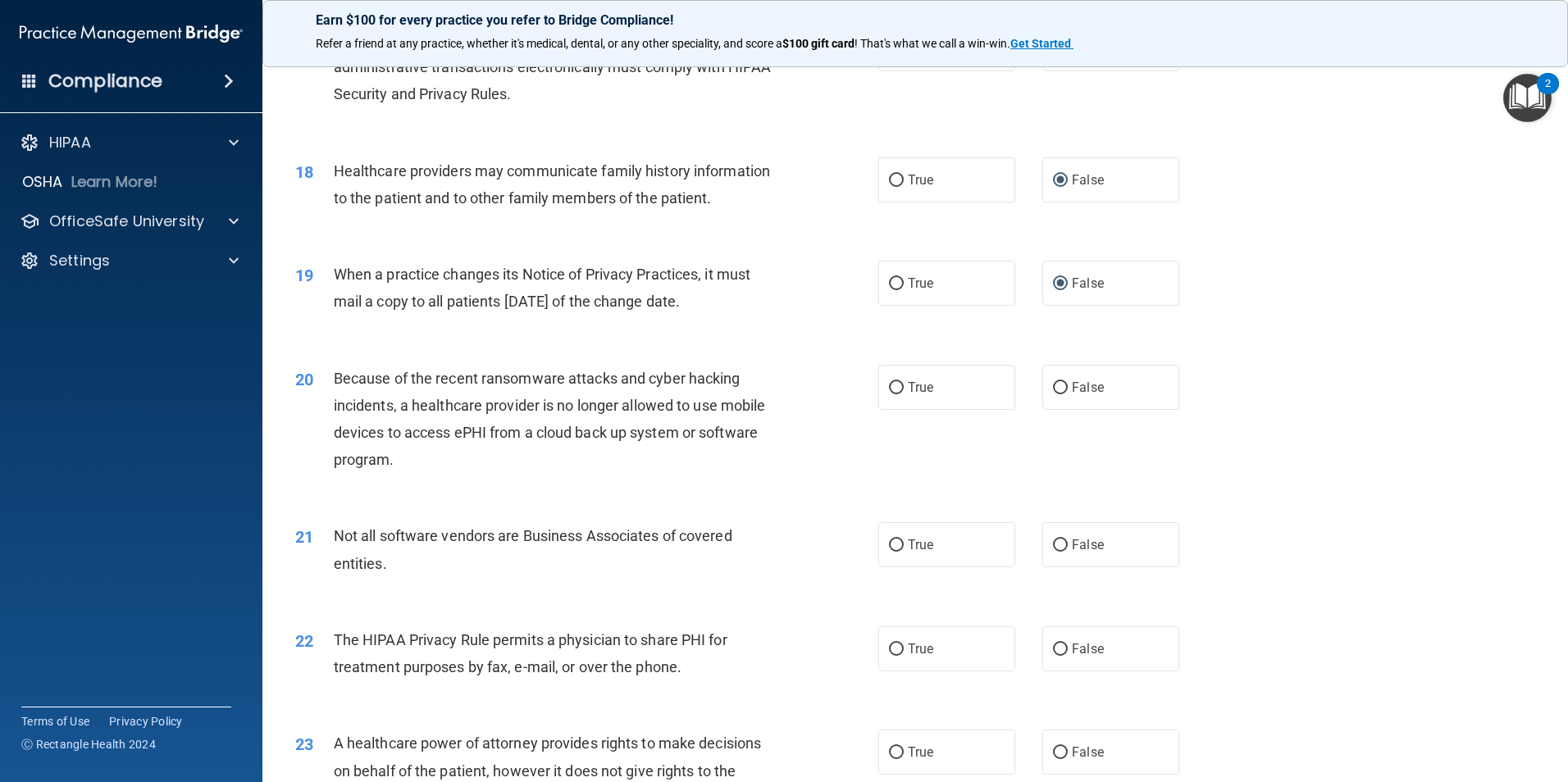
scroll to position [2132, 0]
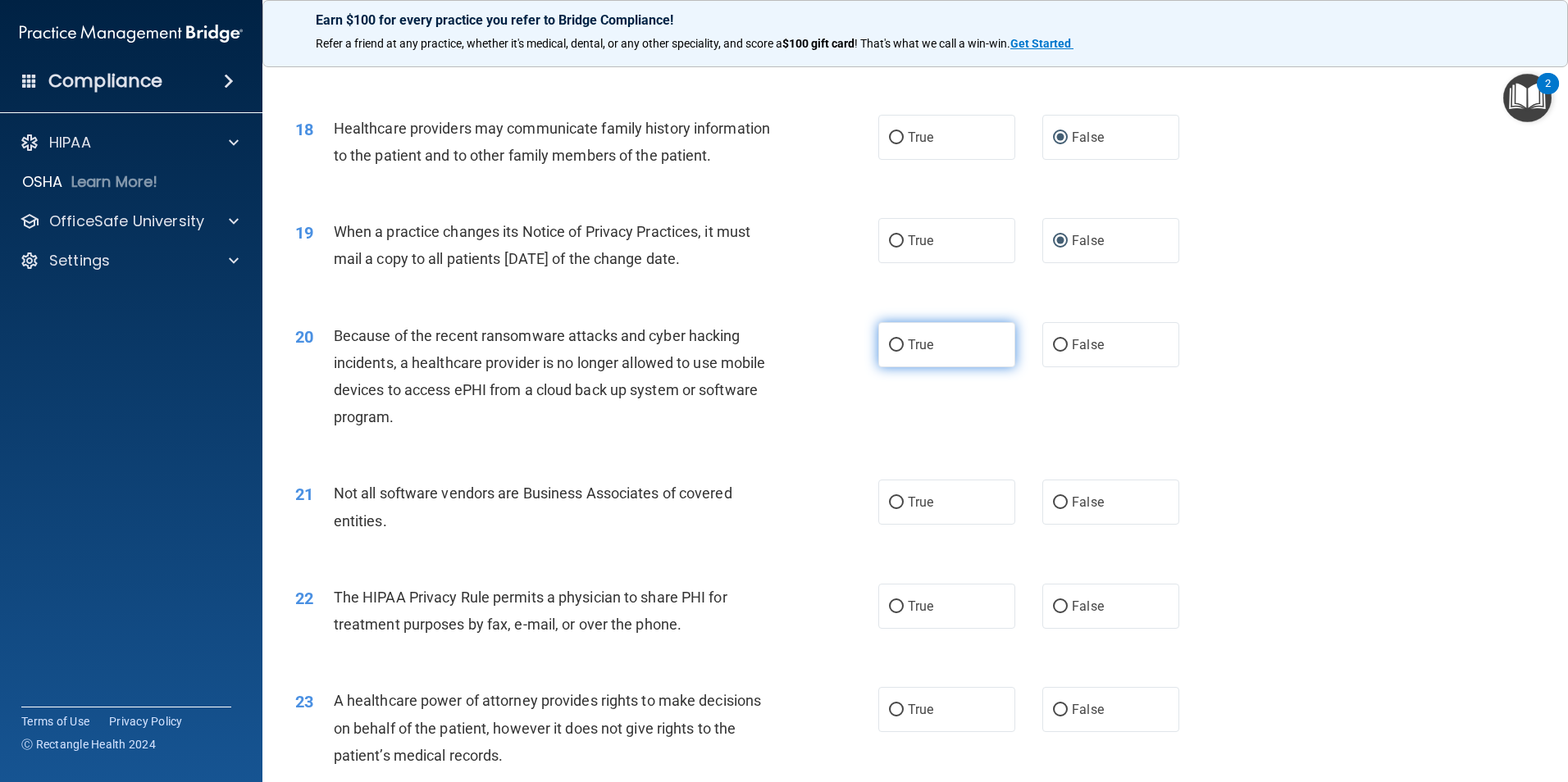
click at [890, 346] on input "True" at bounding box center [896, 346] width 15 height 13
radio input "true"
click at [889, 501] on input "True" at bounding box center [896, 503] width 15 height 13
radio input "true"
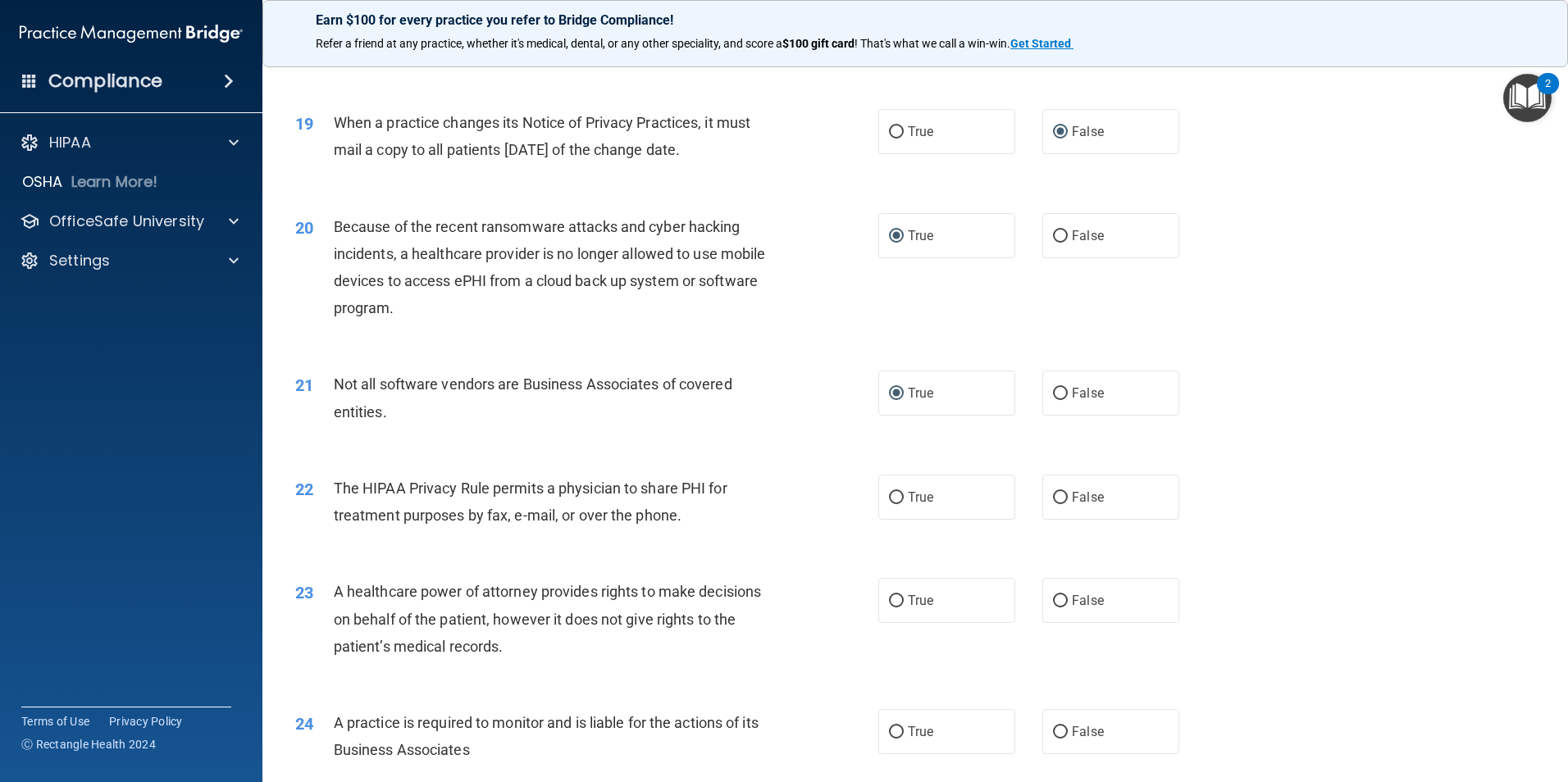
scroll to position [2296, 0]
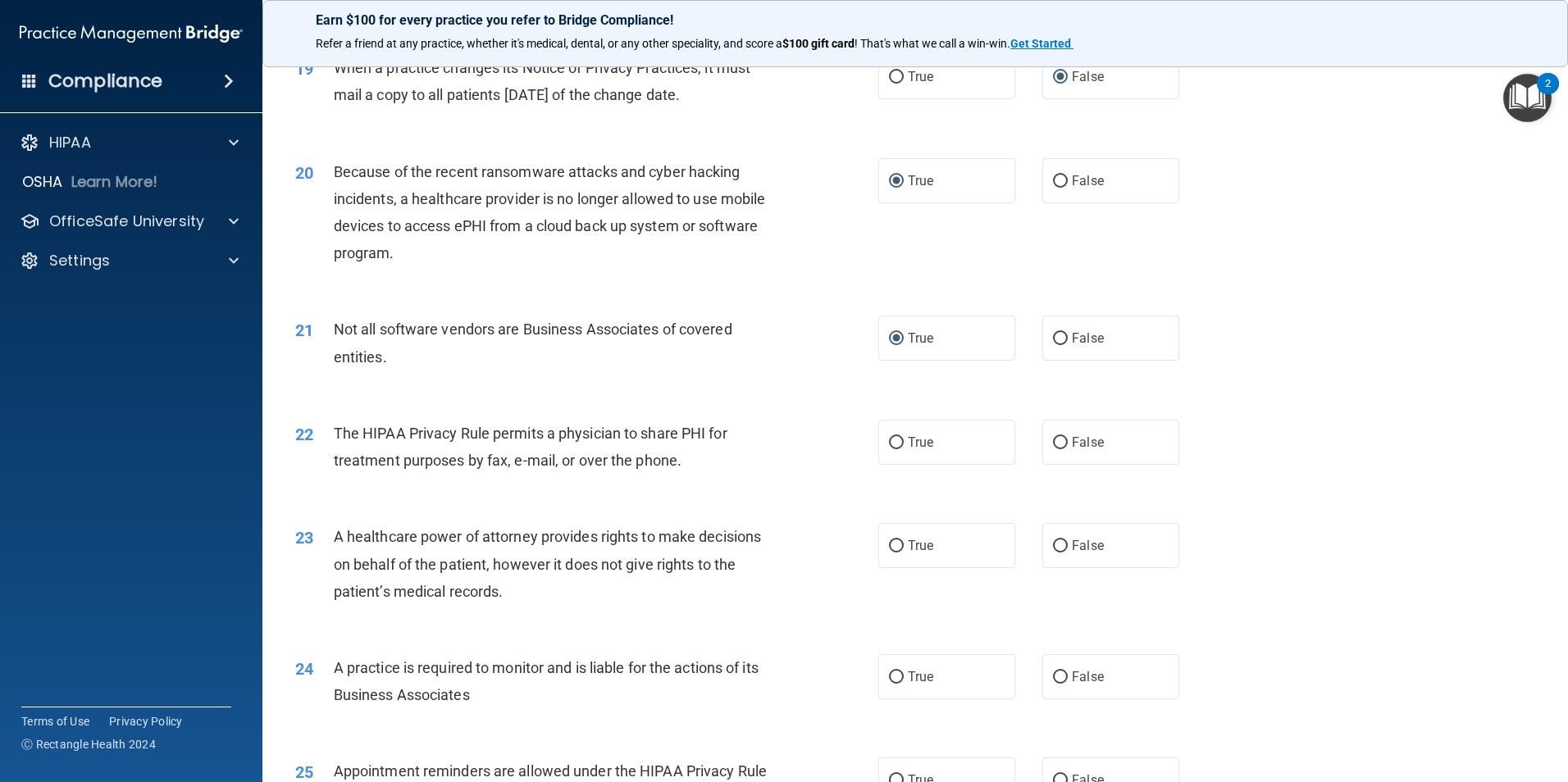
drag, startPoint x: 888, startPoint y: 442, endPoint x: 886, endPoint y: 480, distance: 38.1
click at [887, 451] on label "True" at bounding box center [946, 442] width 137 height 45
click at [889, 449] on input "True" at bounding box center [896, 443] width 15 height 13
radio input "true"
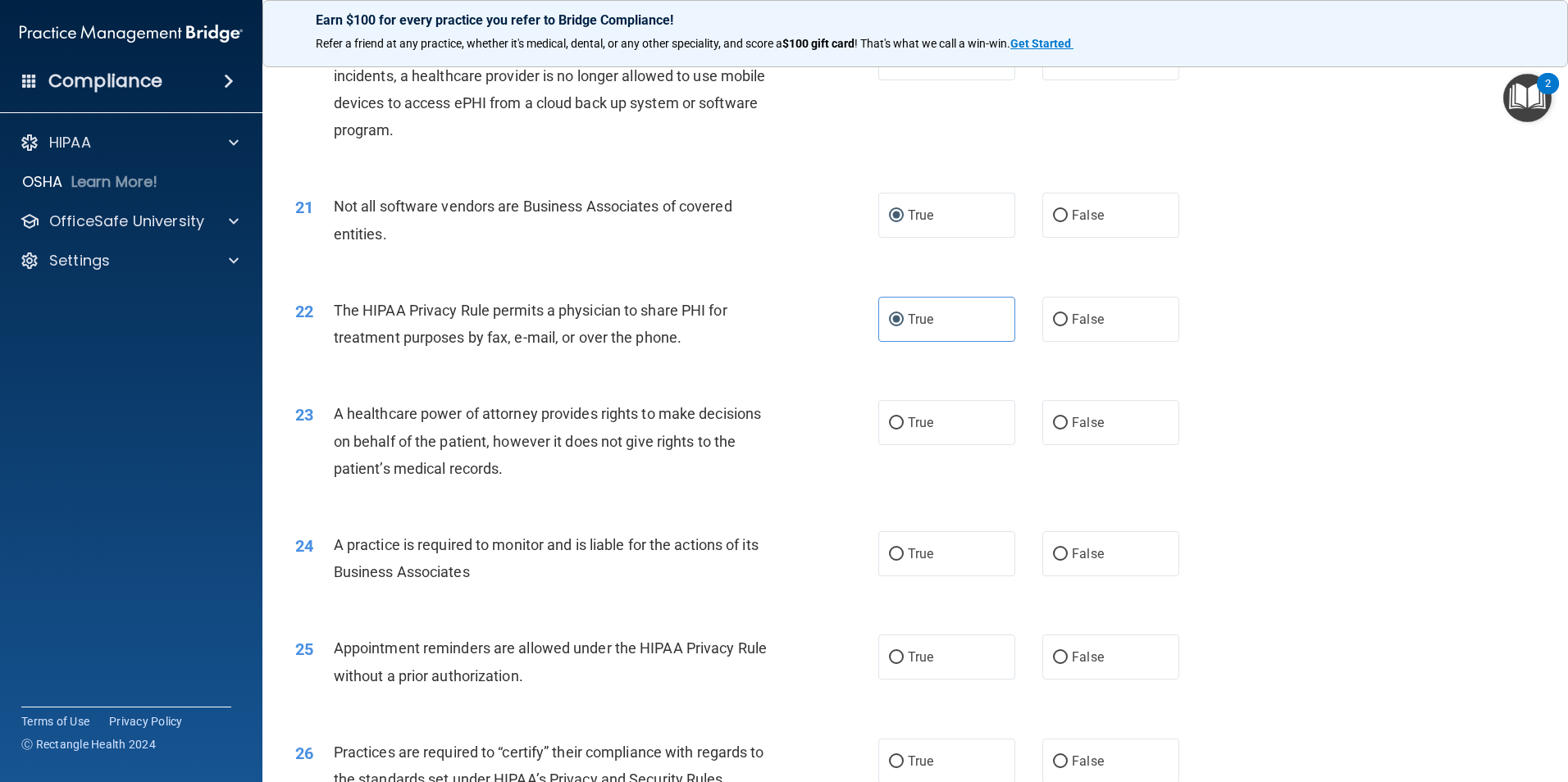
scroll to position [2460, 0]
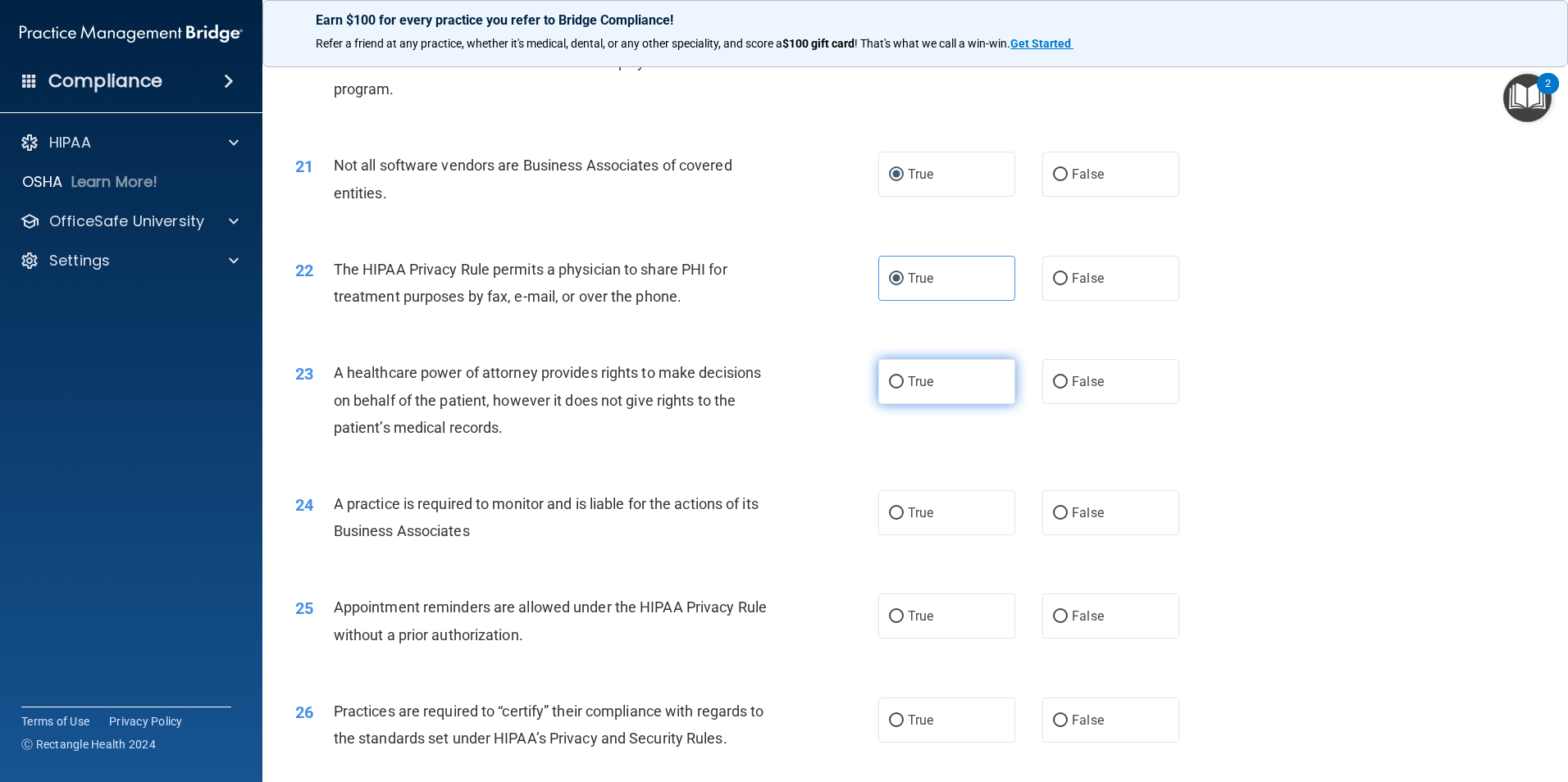
click at [889, 376] on input "True" at bounding box center [896, 382] width 15 height 13
radio input "true"
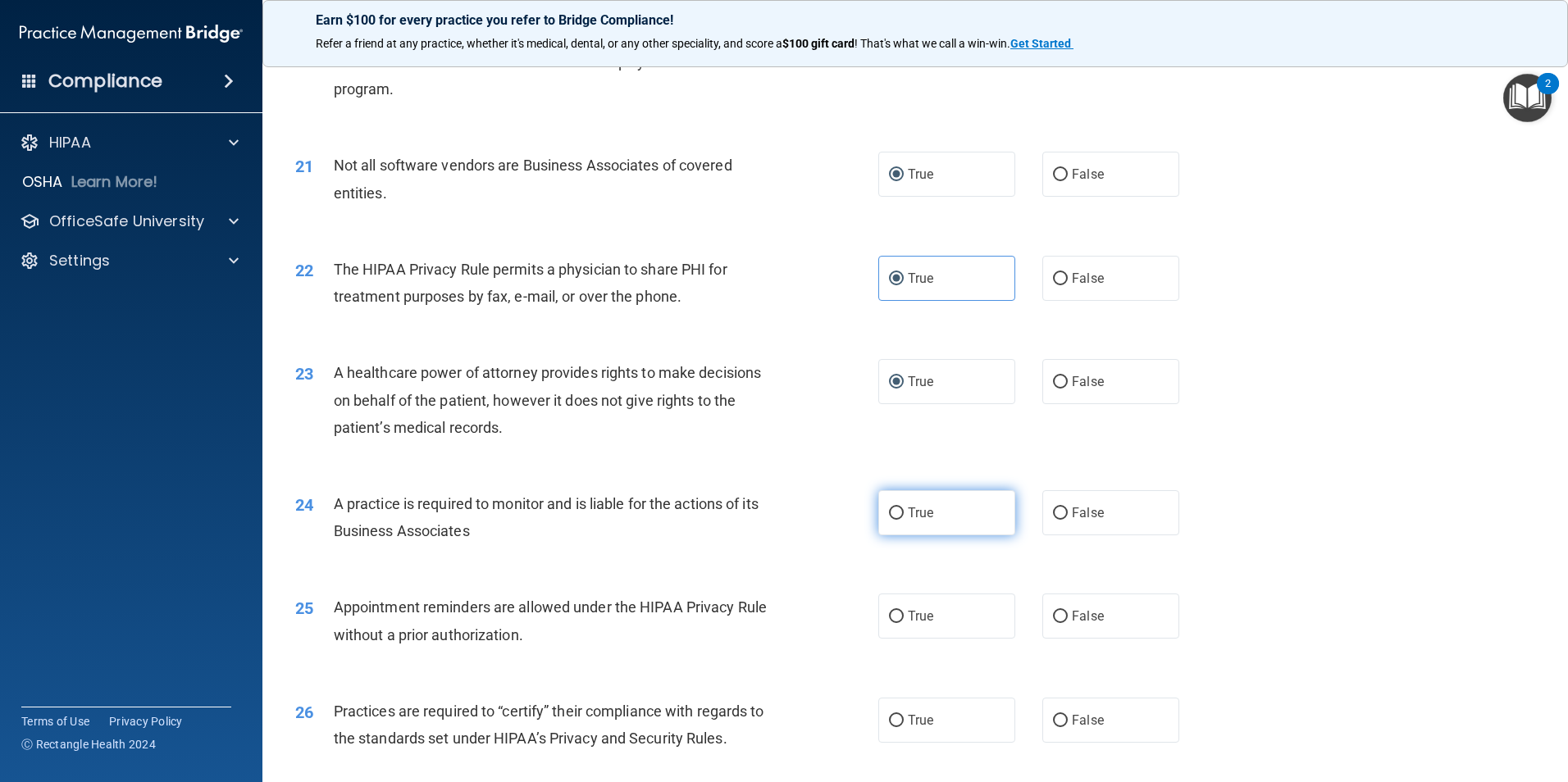
click at [889, 509] on input "True" at bounding box center [896, 514] width 15 height 13
radio input "true"
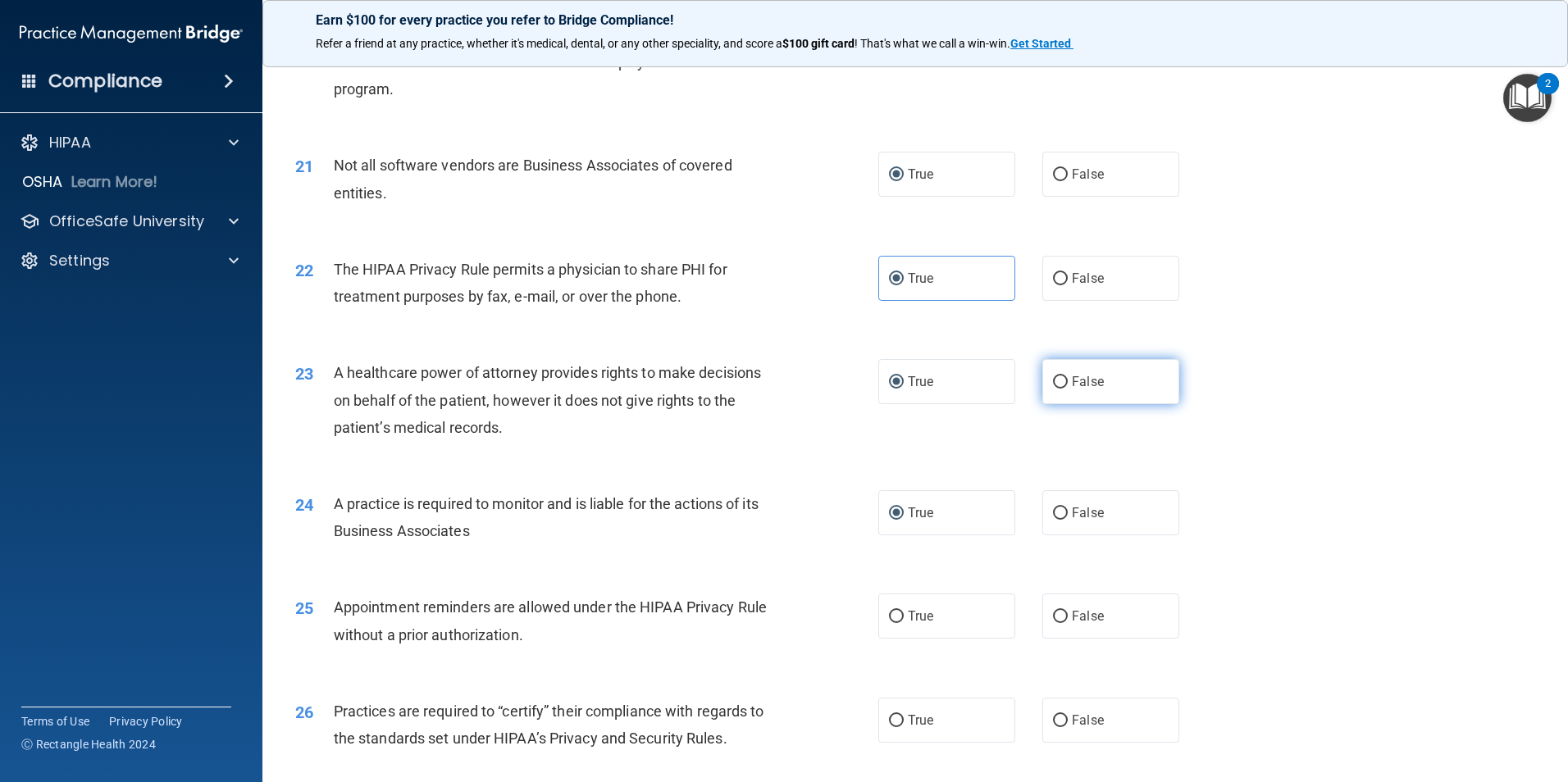
click at [1053, 379] on input "False" at bounding box center [1060, 382] width 15 height 13
radio input "true"
radio input "false"
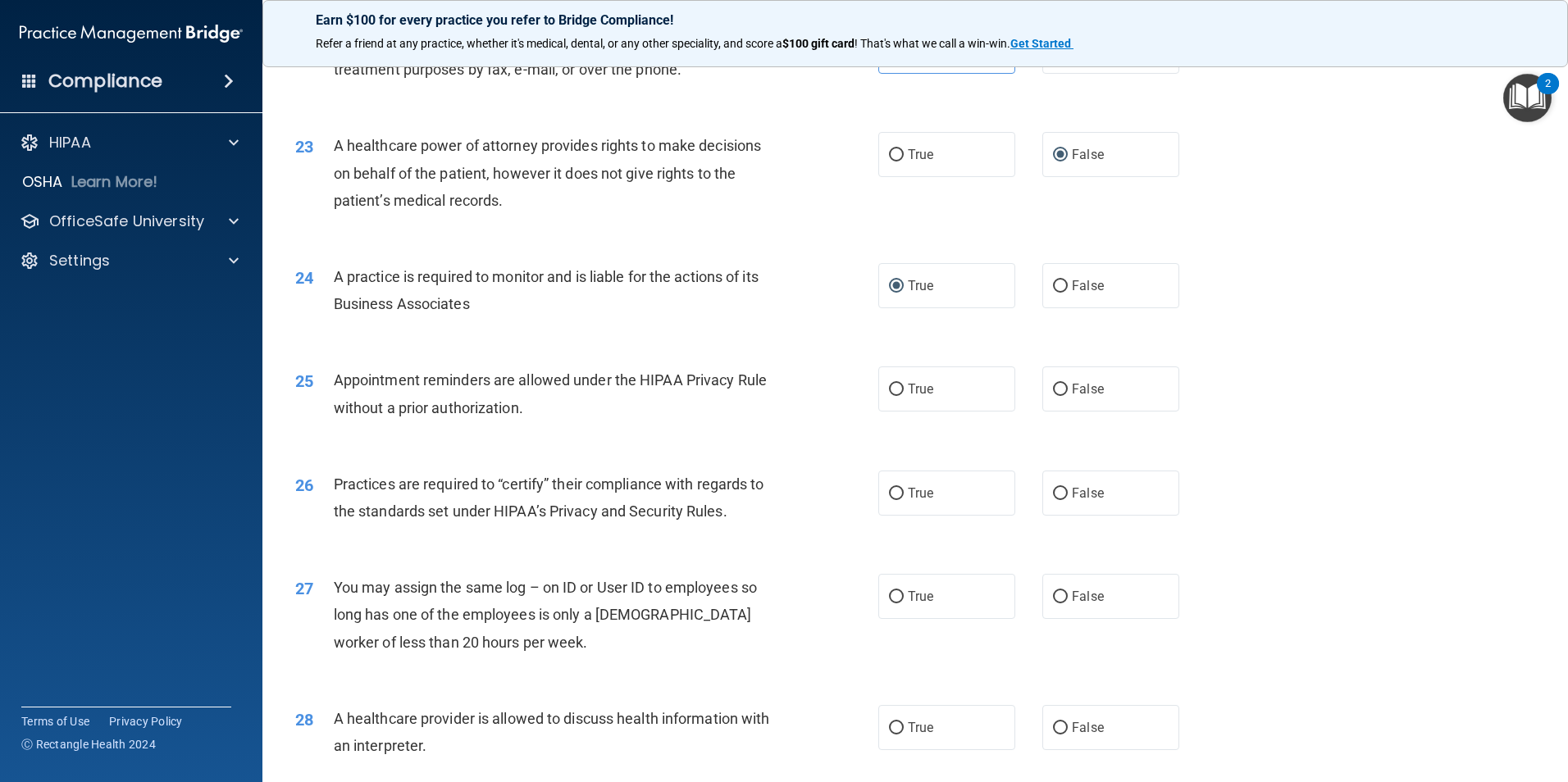
scroll to position [2706, 0]
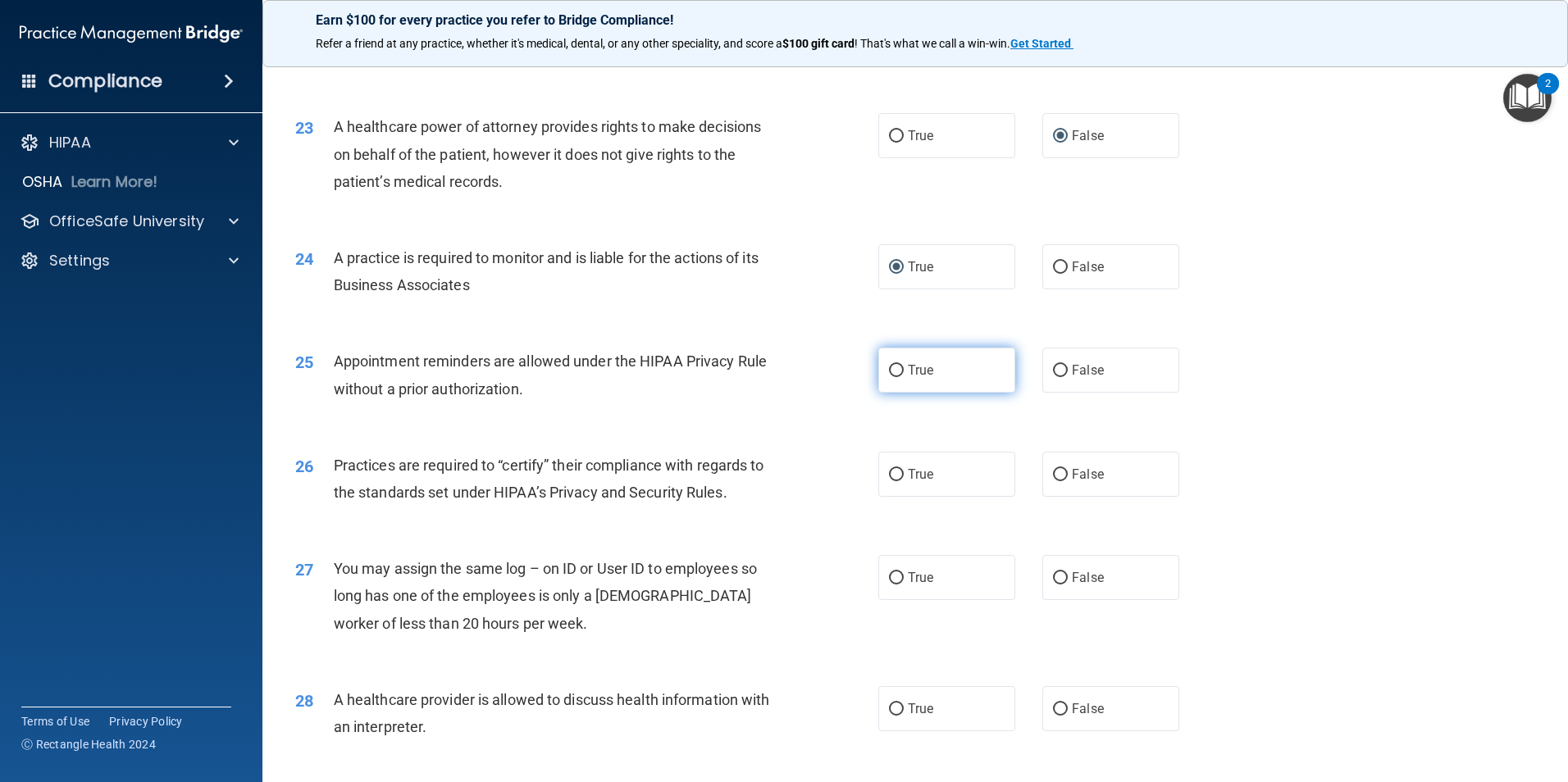
click at [890, 370] on input "True" at bounding box center [896, 370] width 15 height 13
radio input "true"
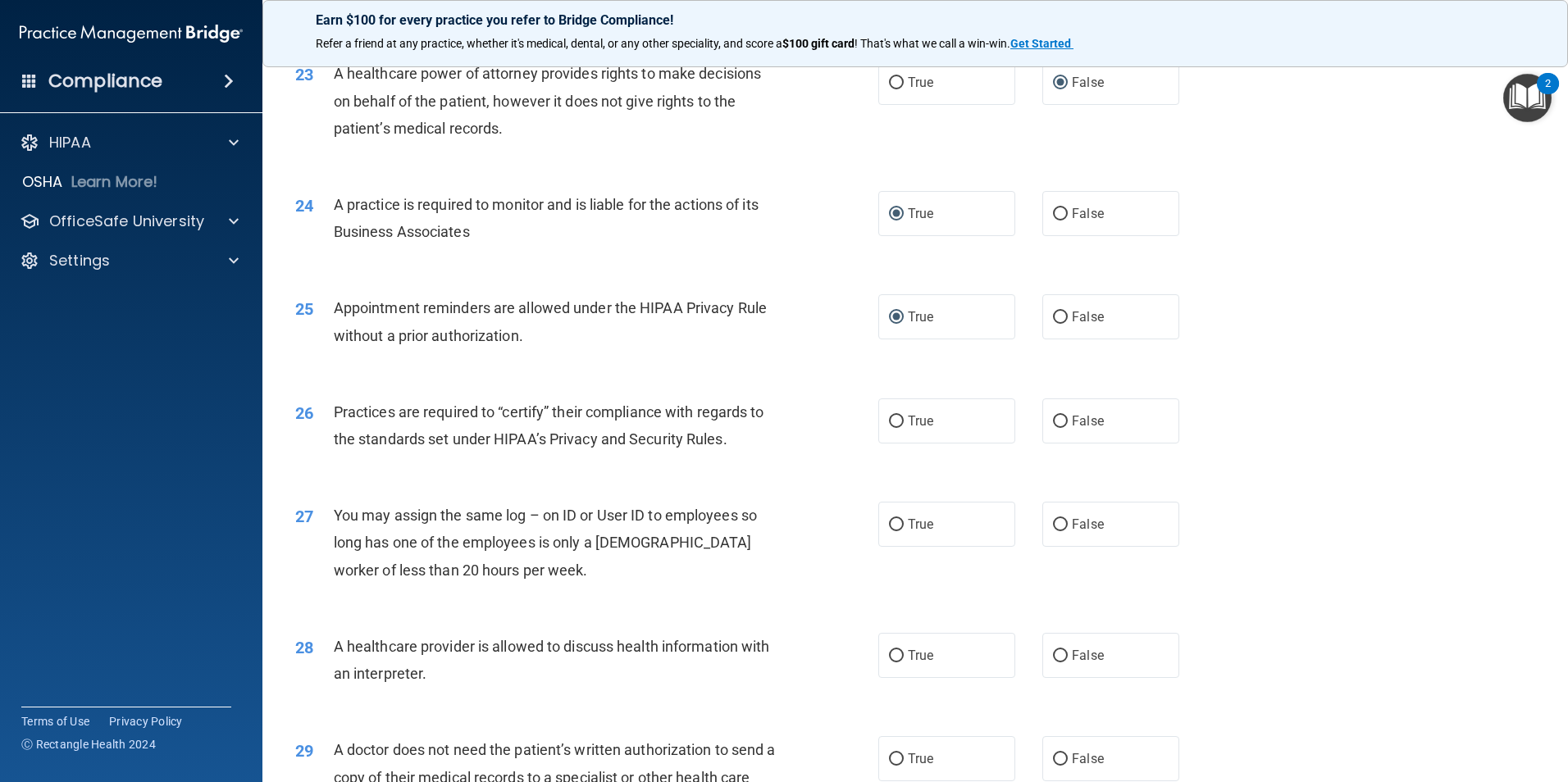
scroll to position [2788, 0]
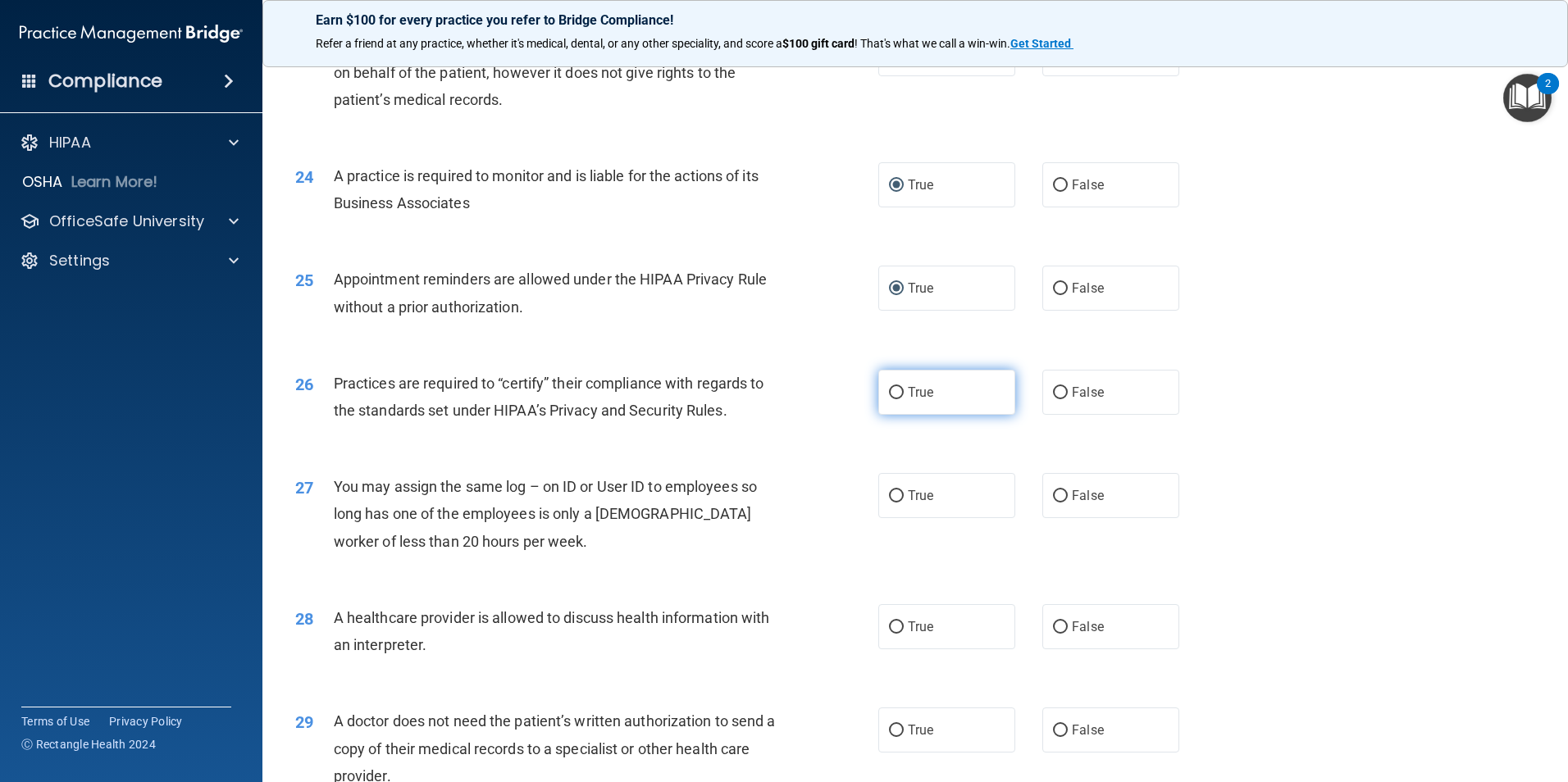
click at [889, 390] on input "True" at bounding box center [896, 393] width 15 height 13
radio input "true"
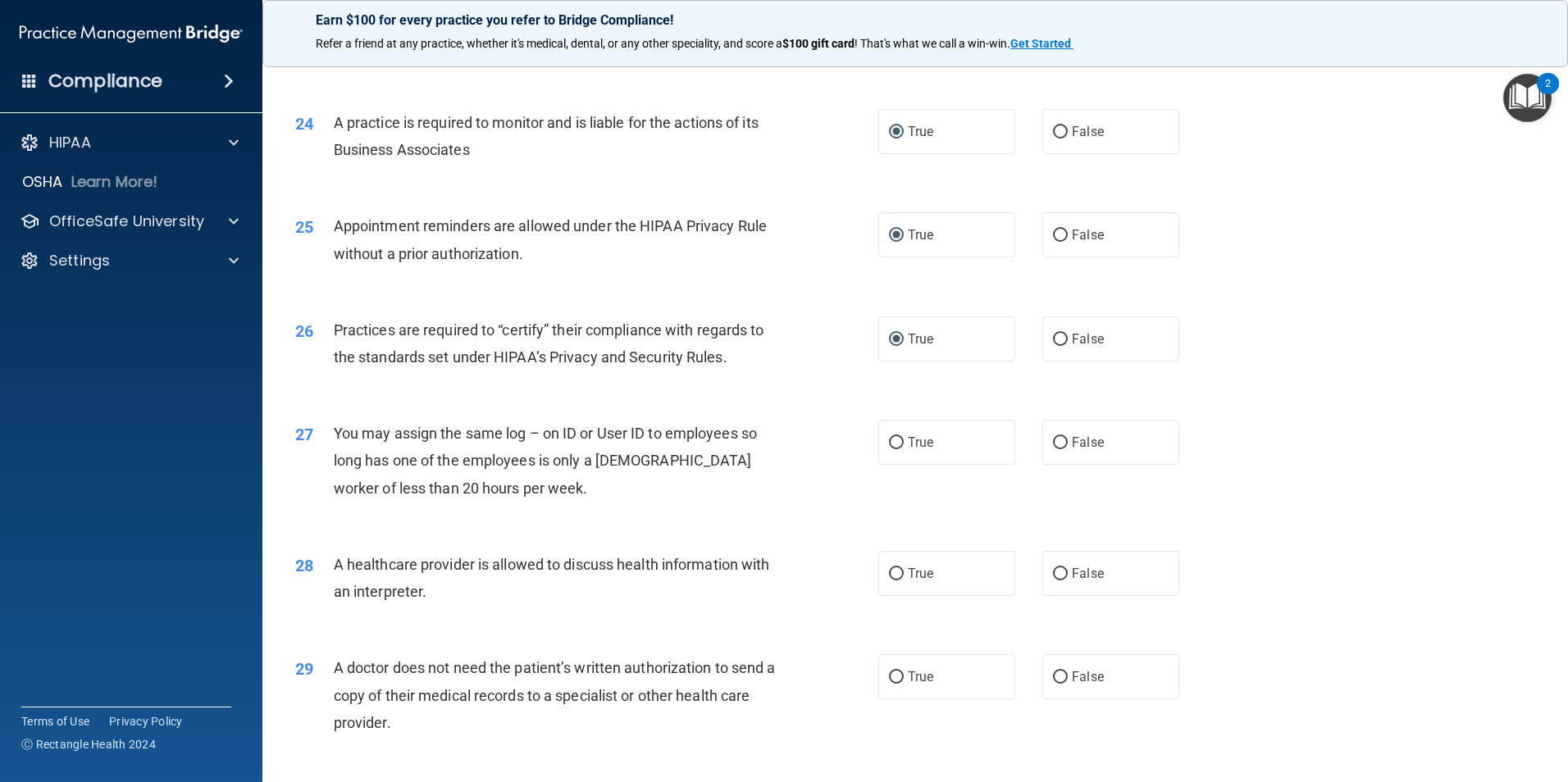
scroll to position [2870, 0]
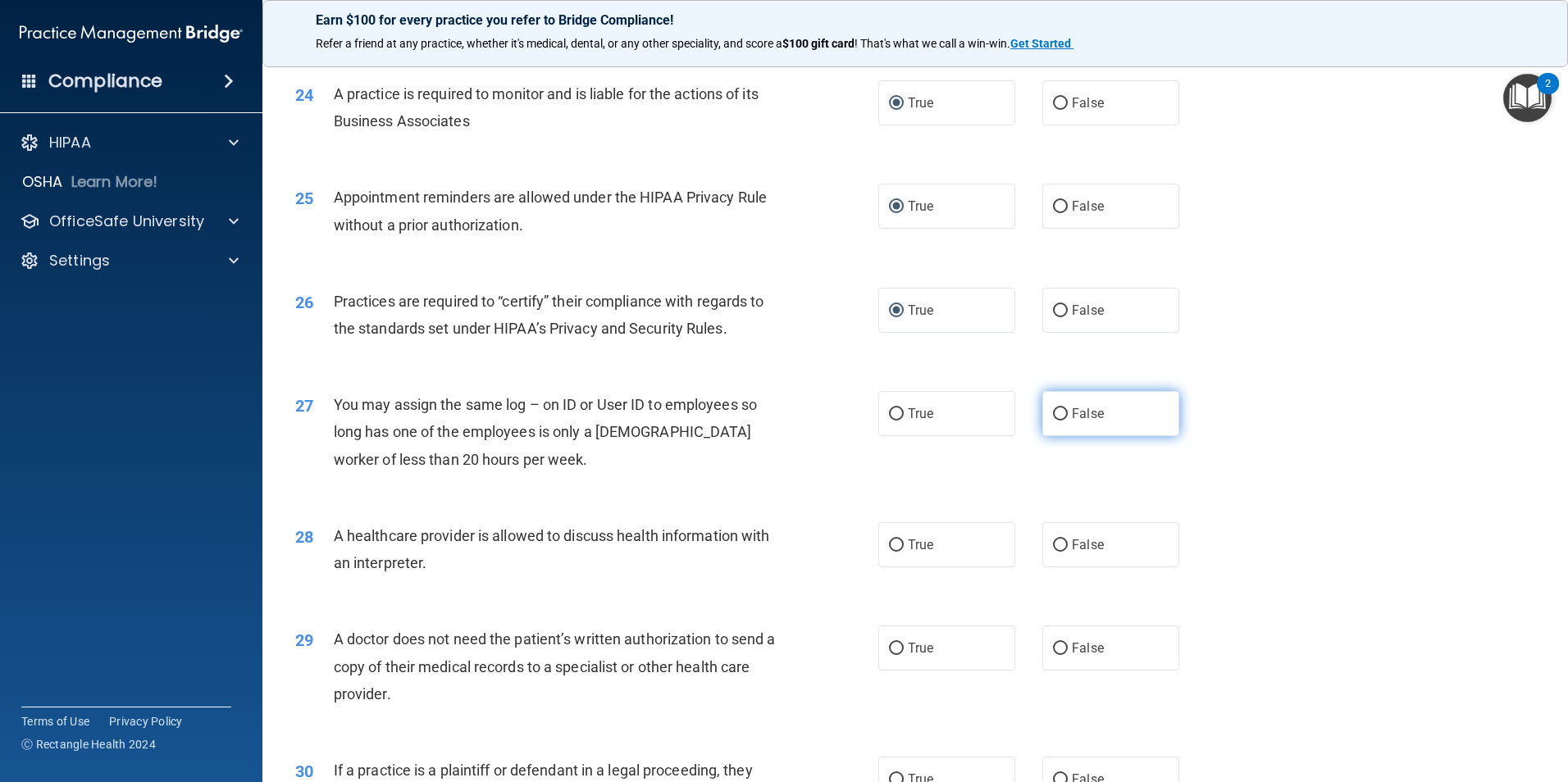
click at [1054, 414] on input "False" at bounding box center [1060, 415] width 15 height 13
radio input "true"
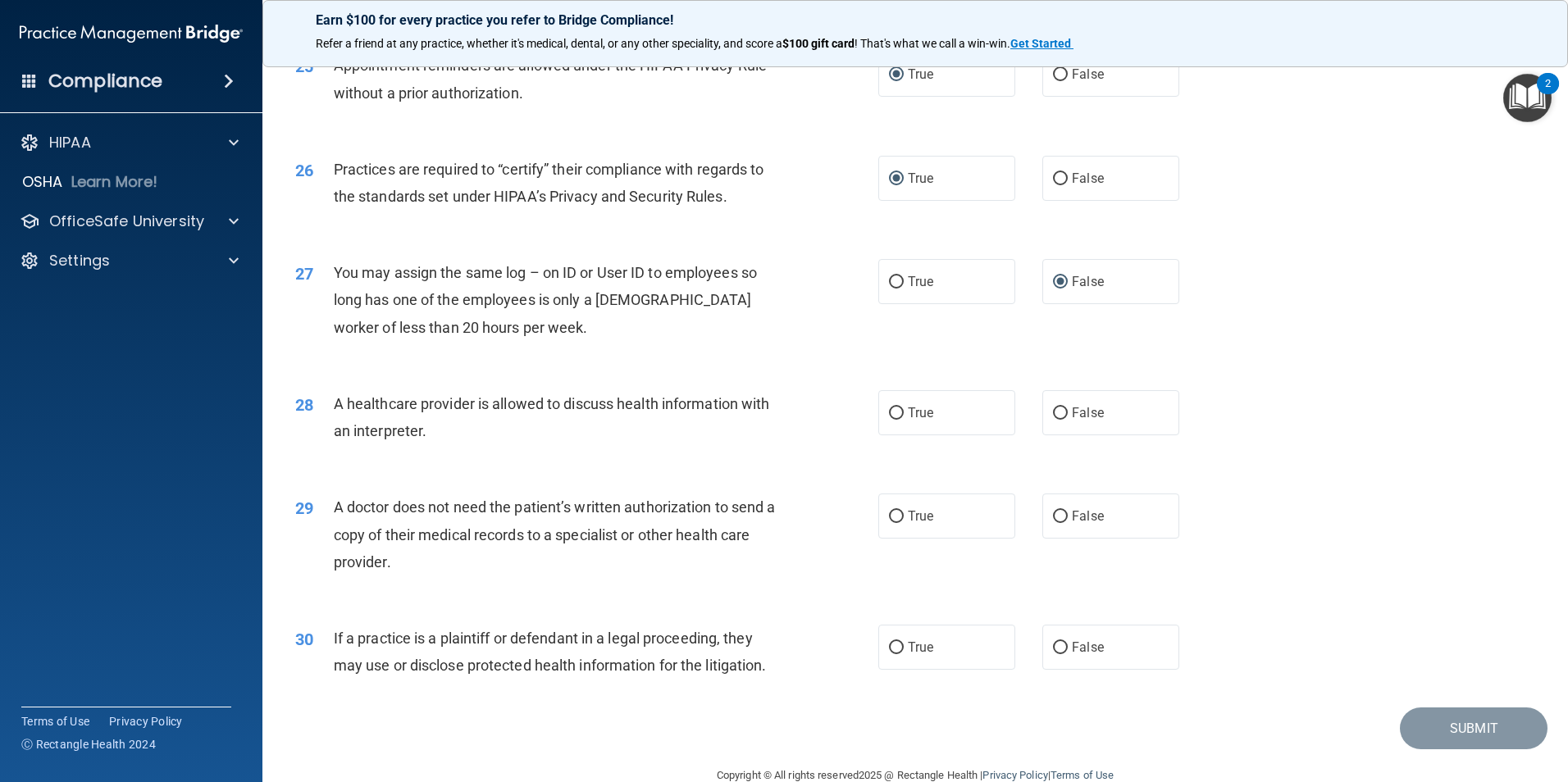
scroll to position [3034, 0]
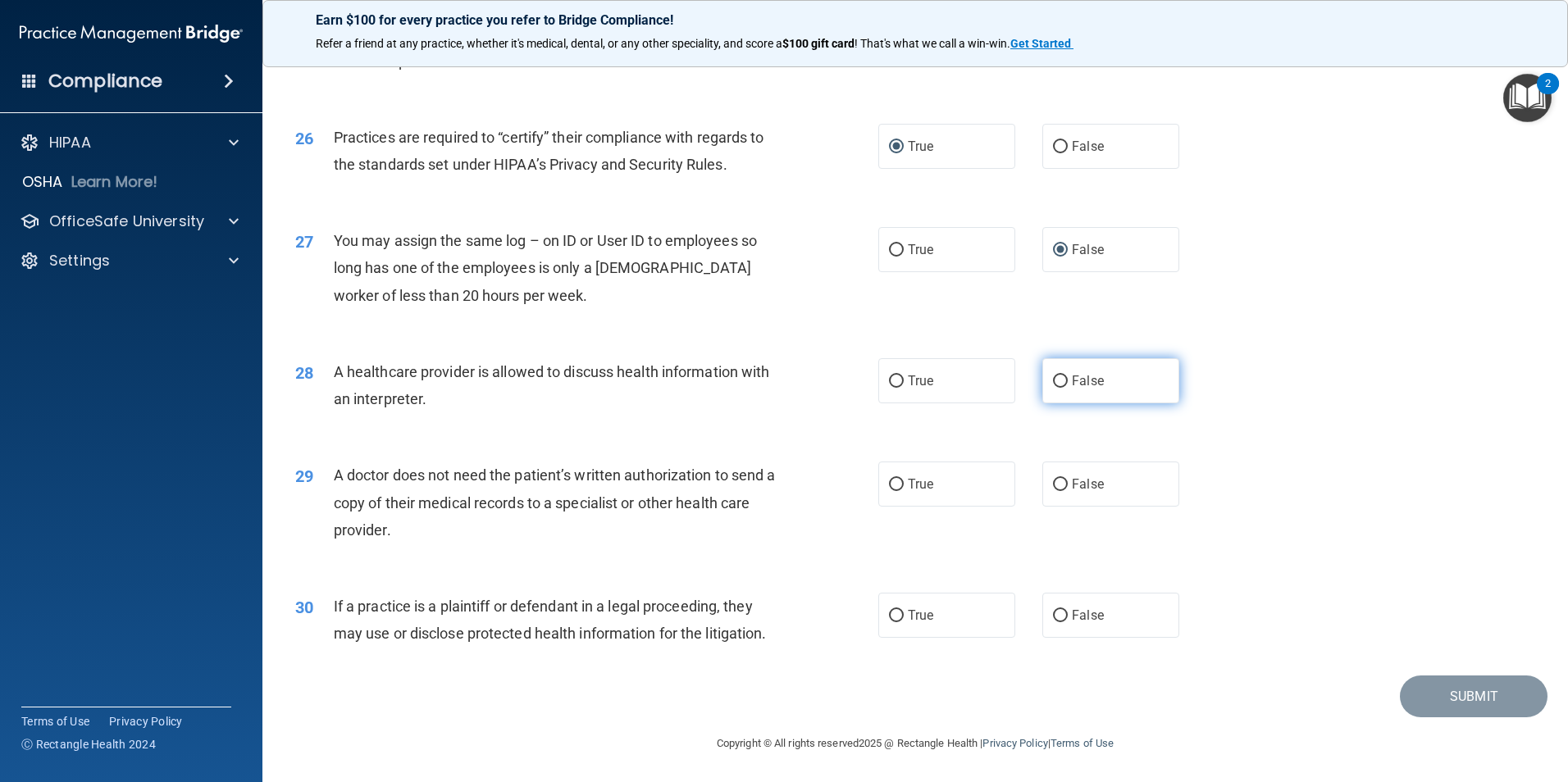
click at [1053, 380] on input "False" at bounding box center [1060, 381] width 15 height 13
radio input "true"
click at [890, 381] on input "True" at bounding box center [896, 381] width 15 height 13
radio input "true"
radio input "false"
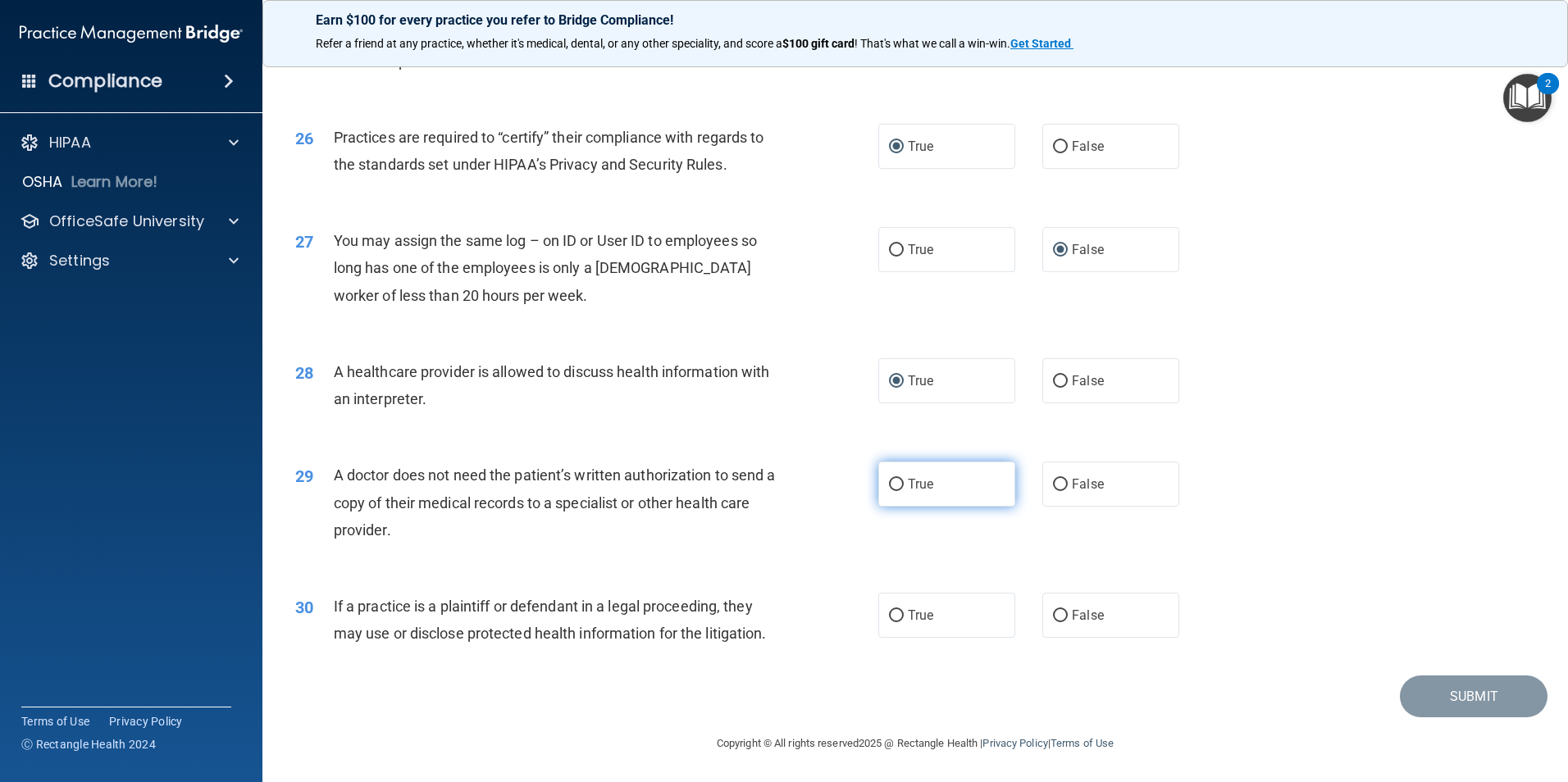
click at [889, 487] on input "True" at bounding box center [896, 484] width 15 height 13
radio input "true"
drag, startPoint x: 884, startPoint y: 614, endPoint x: 882, endPoint y: 665, distance: 51.0
click at [889, 622] on input "True" at bounding box center [896, 616] width 15 height 13
radio input "true"
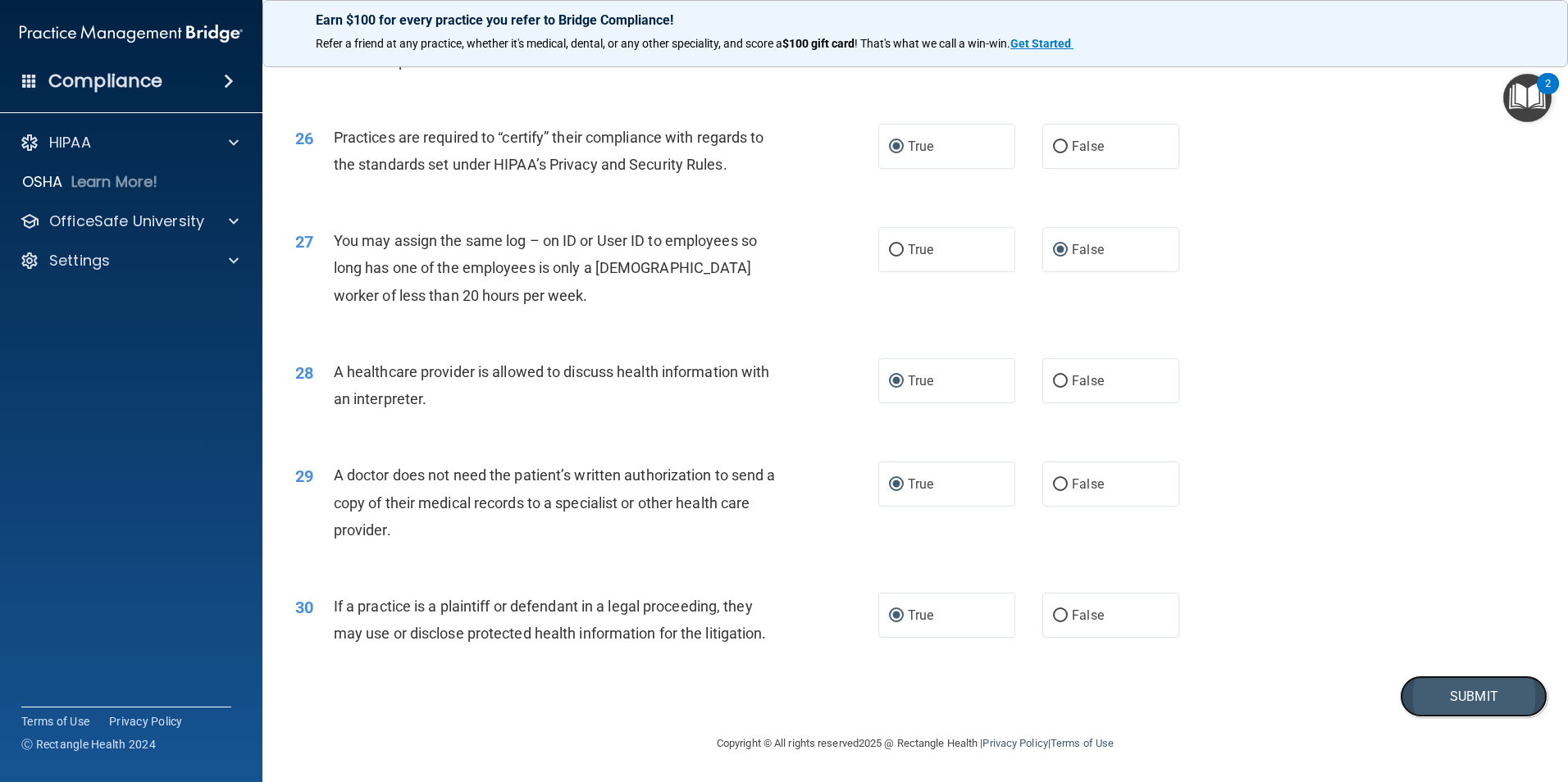
click at [1456, 694] on button "Submit" at bounding box center [1474, 697] width 147 height 42
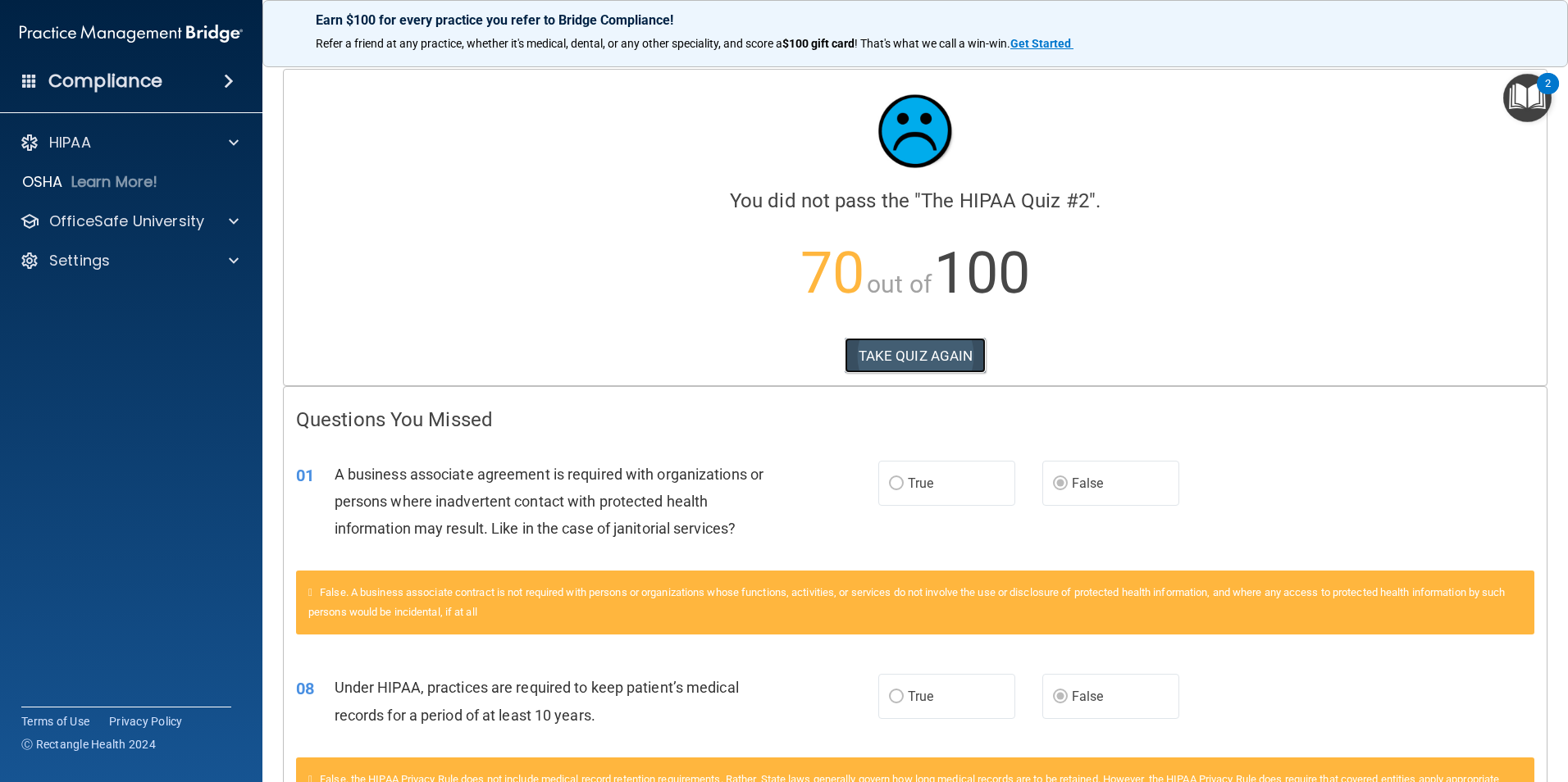
click at [895, 355] on button "TAKE QUIZ AGAIN" at bounding box center [916, 356] width 141 height 36
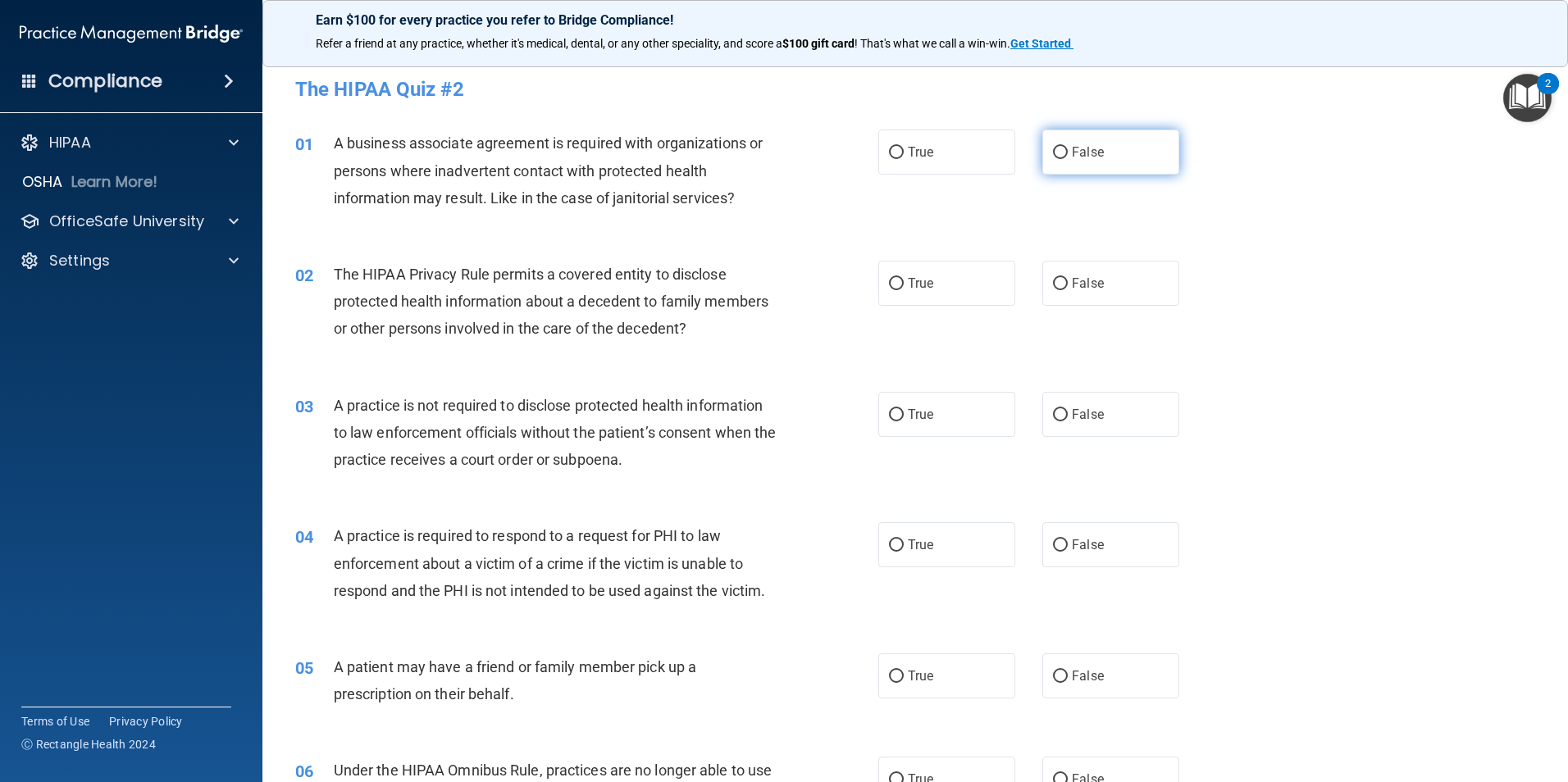
click at [1056, 152] on input "False" at bounding box center [1060, 152] width 15 height 13
radio input "true"
click at [889, 283] on input "True" at bounding box center [896, 284] width 15 height 13
radio input "true"
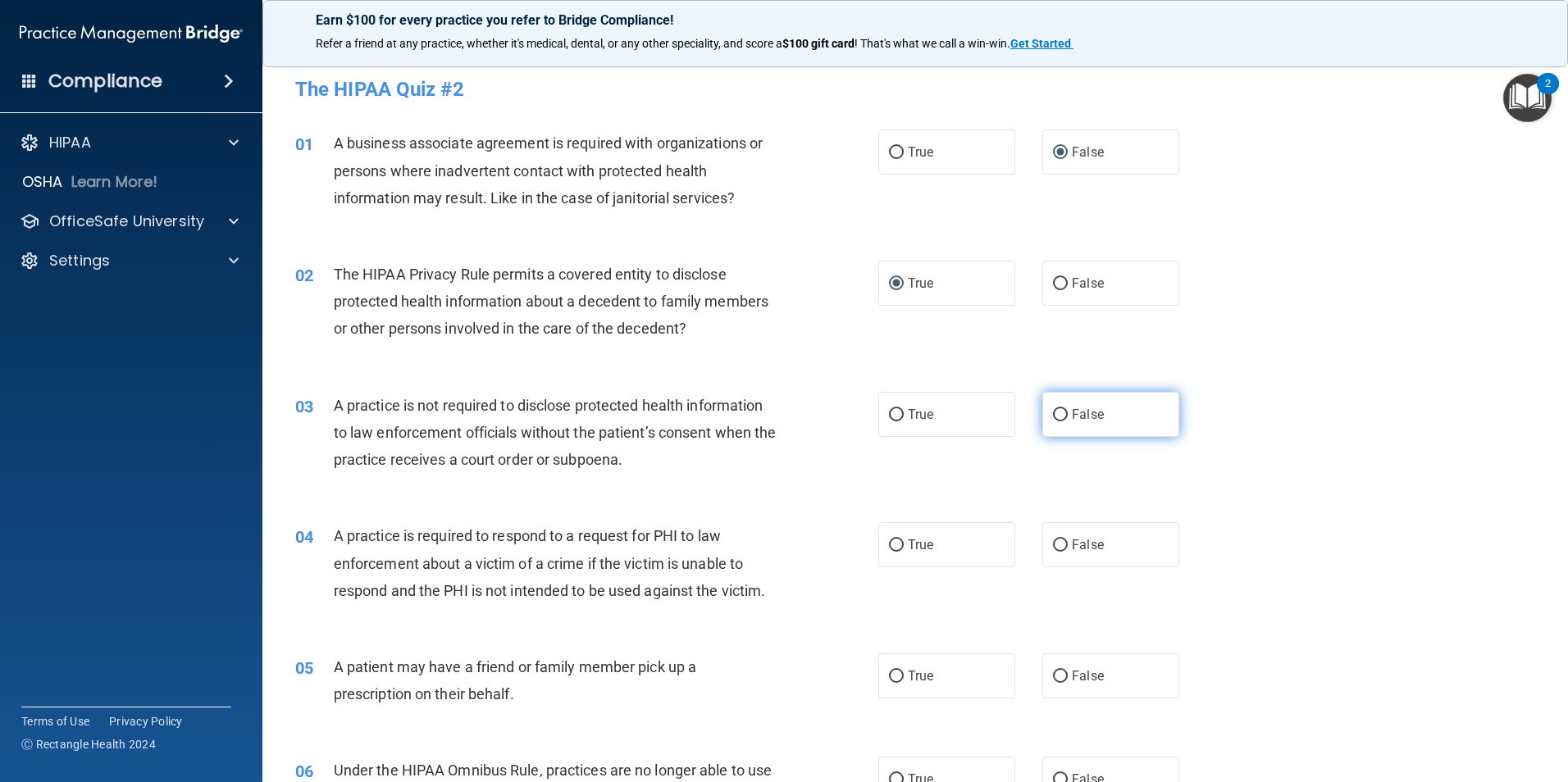
click at [1053, 414] on input "False" at bounding box center [1060, 416] width 15 height 13
radio input "true"
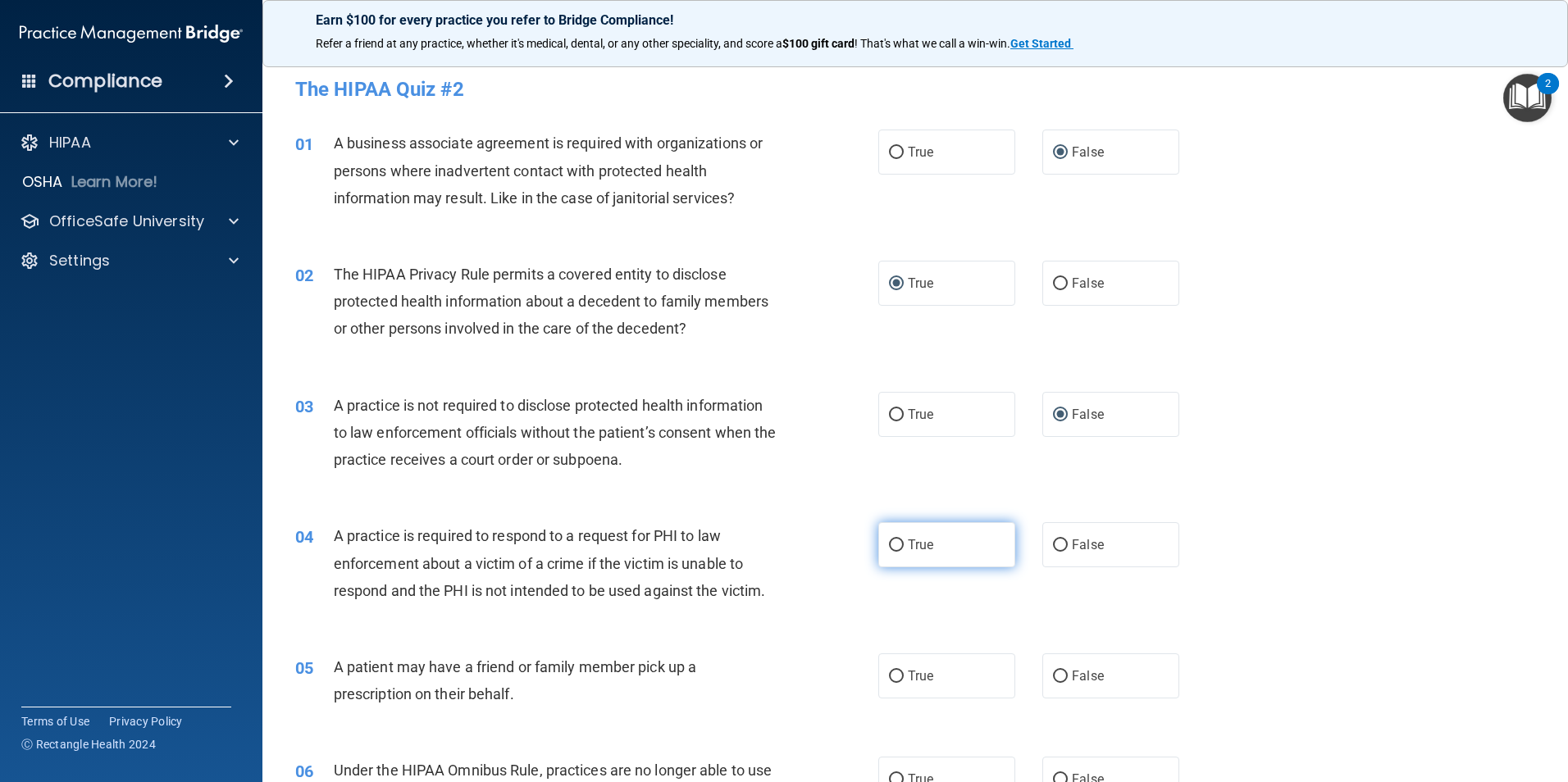
click at [892, 539] on input "True" at bounding box center [896, 545] width 15 height 13
radio input "true"
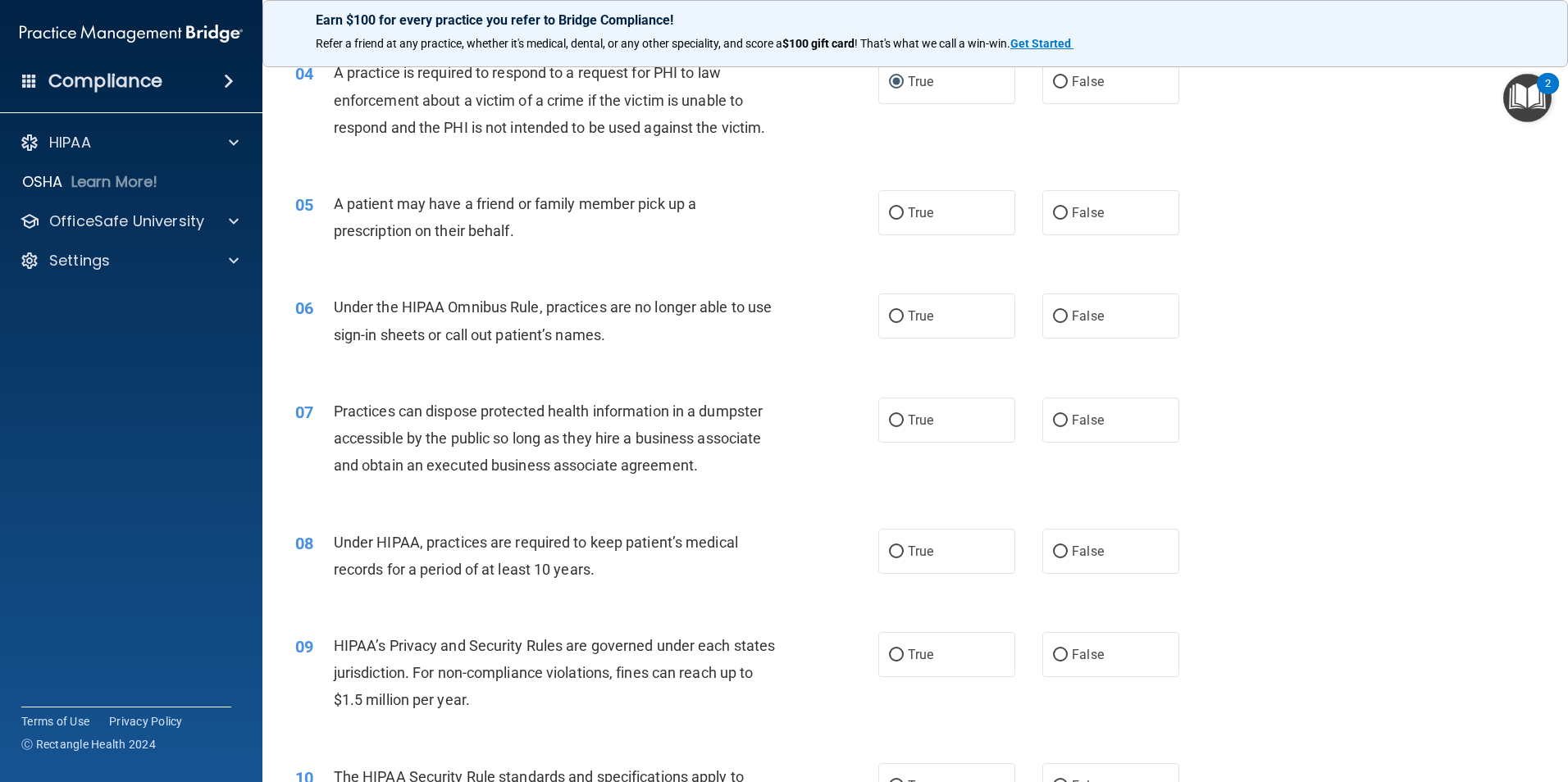
scroll to position [492, 0]
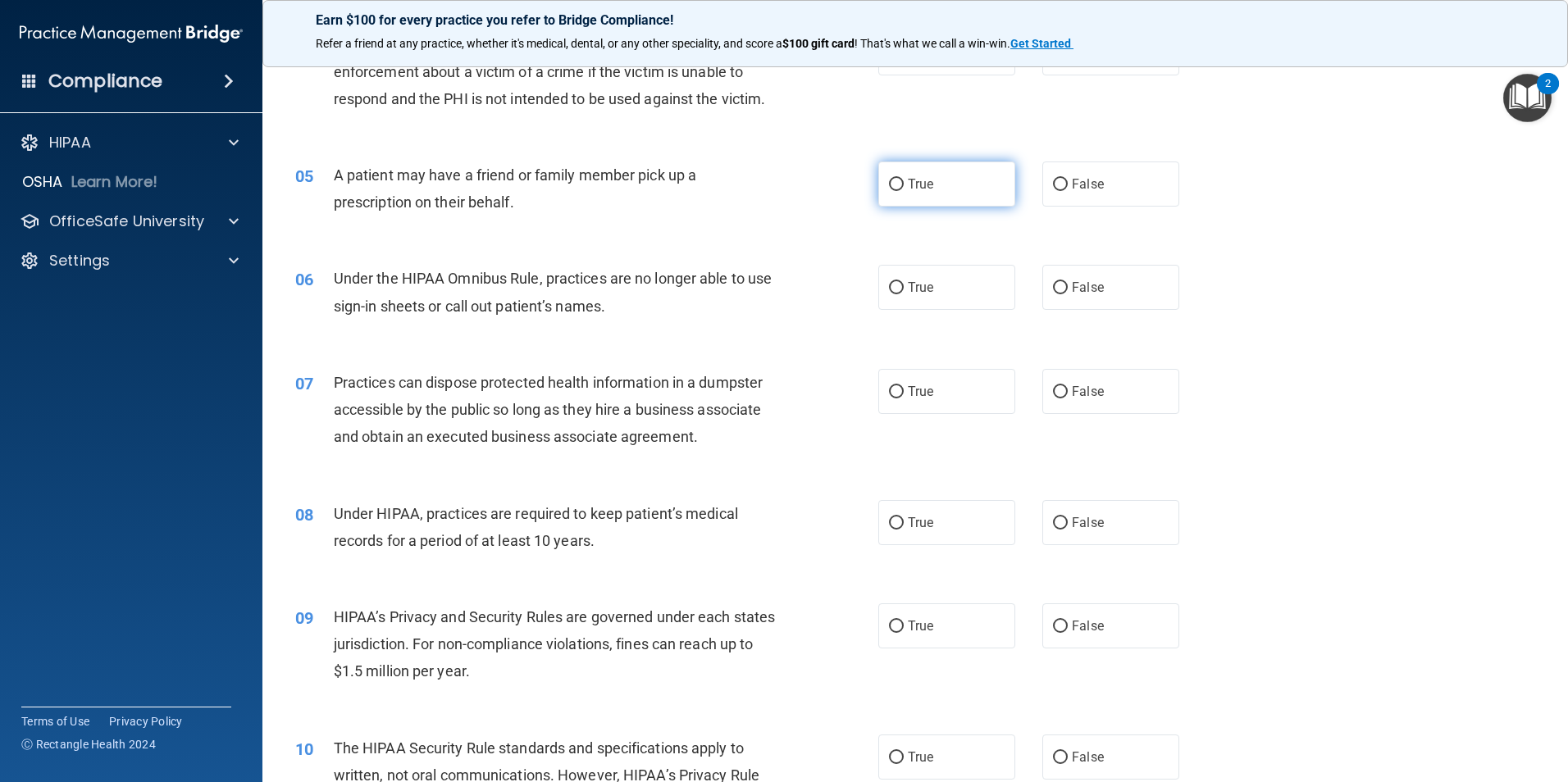
click at [889, 185] on input "True" at bounding box center [896, 185] width 15 height 13
radio input "true"
click at [1054, 287] on input "False" at bounding box center [1060, 288] width 15 height 13
radio input "true"
click at [1053, 389] on input "False" at bounding box center [1060, 392] width 15 height 13
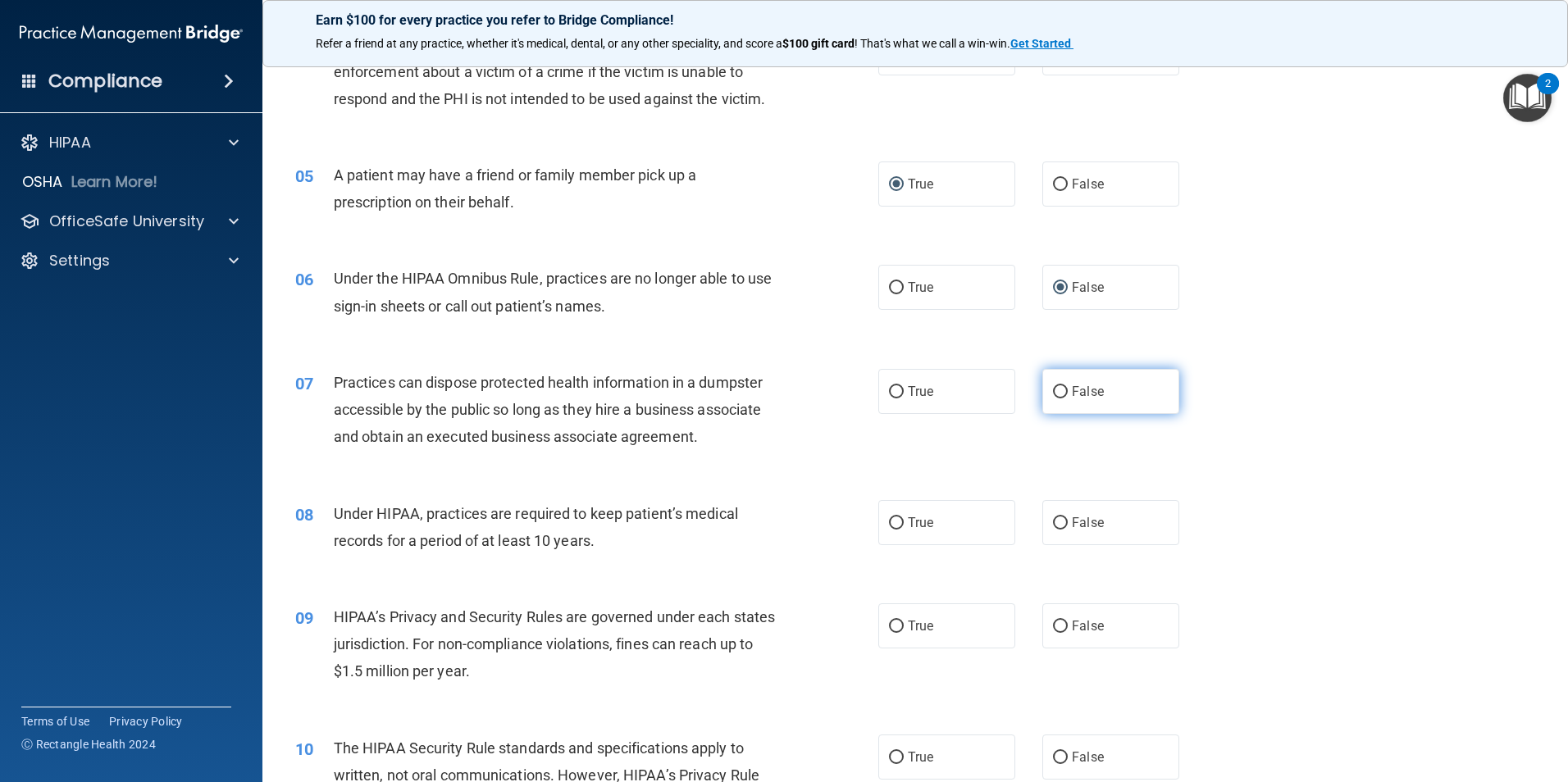
radio input "true"
click at [1057, 527] on input "False" at bounding box center [1060, 524] width 15 height 13
radio input "true"
click at [1053, 625] on input "False" at bounding box center [1060, 627] width 15 height 13
radio input "true"
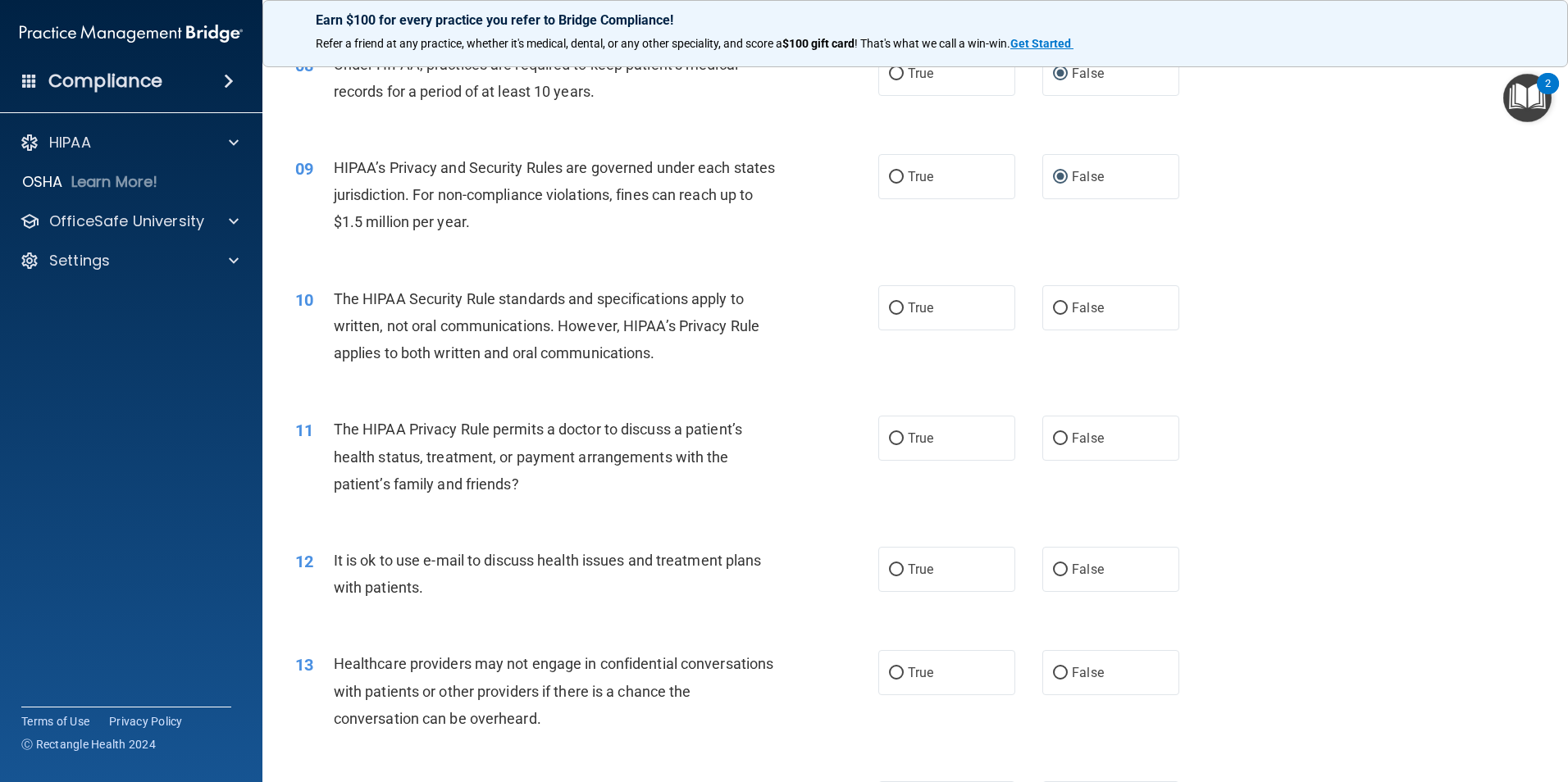
scroll to position [984, 0]
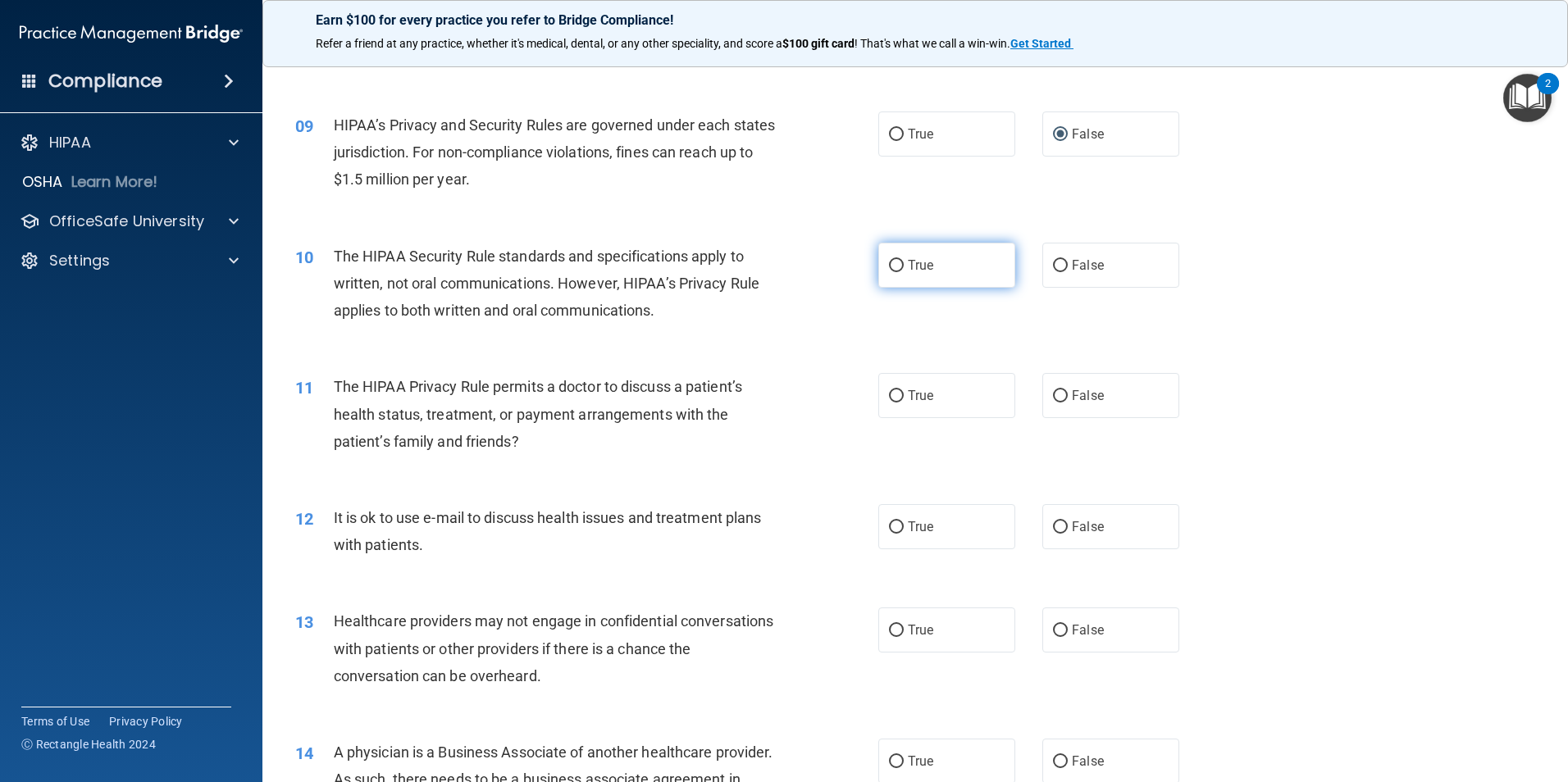
click at [889, 260] on input "True" at bounding box center [896, 266] width 15 height 13
radio input "true"
click at [893, 392] on input "True" at bounding box center [896, 396] width 15 height 13
radio input "true"
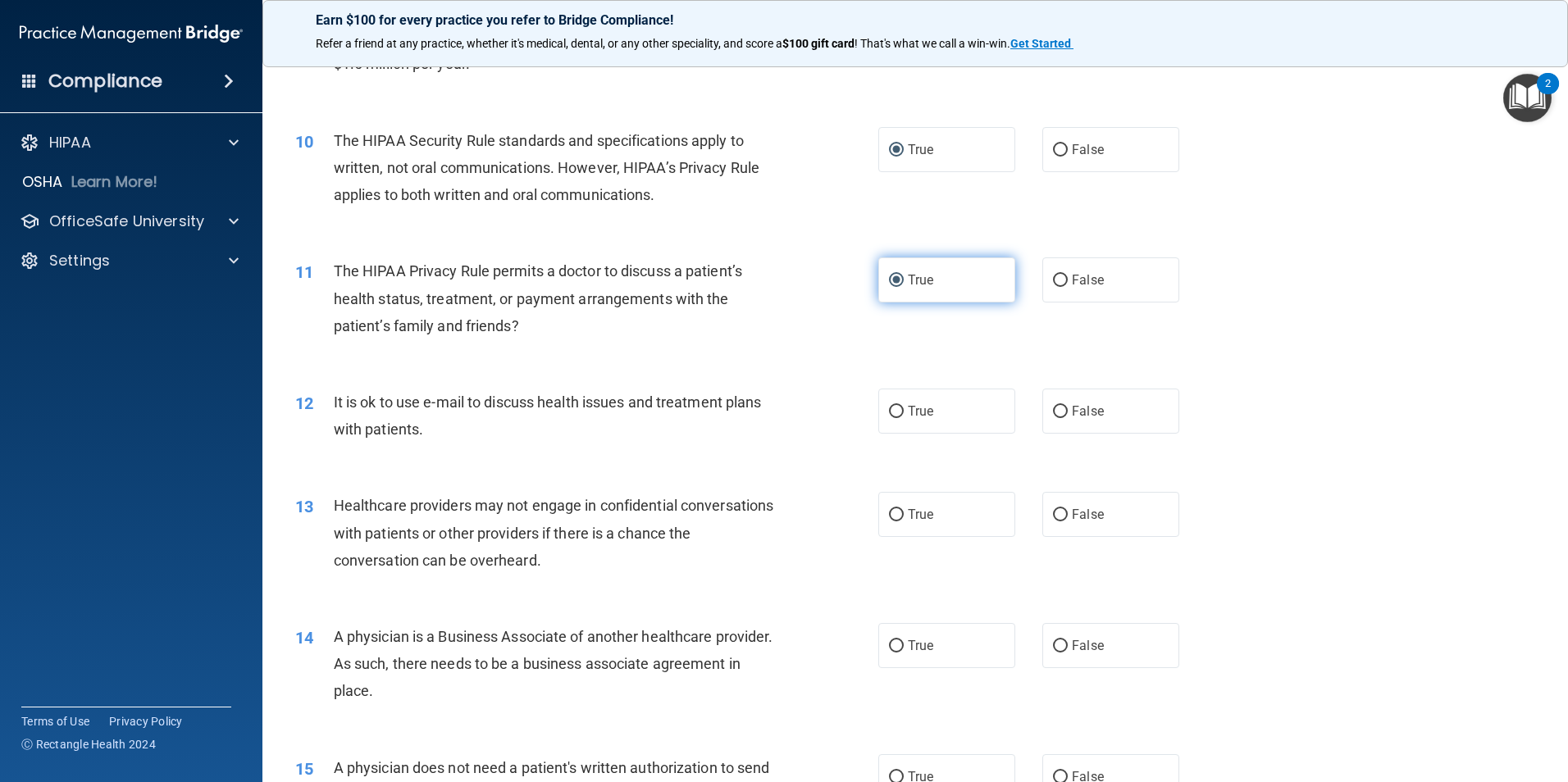
scroll to position [1148, 0]
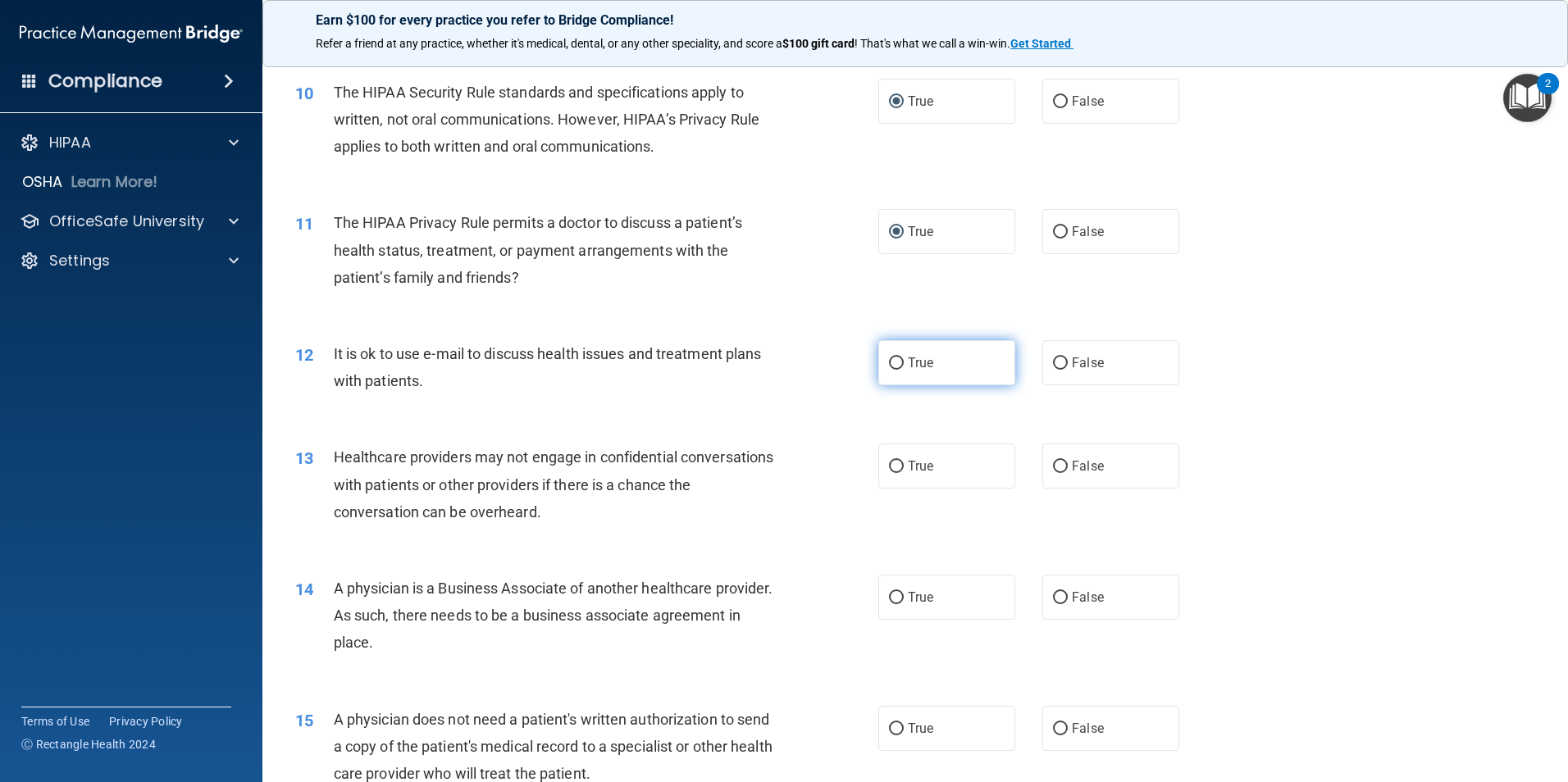
click at [890, 365] on input "True" at bounding box center [896, 363] width 15 height 13
radio input "true"
click at [1053, 467] on input "False" at bounding box center [1060, 467] width 15 height 13
radio input "true"
click at [1053, 600] on input "False" at bounding box center [1060, 598] width 15 height 13
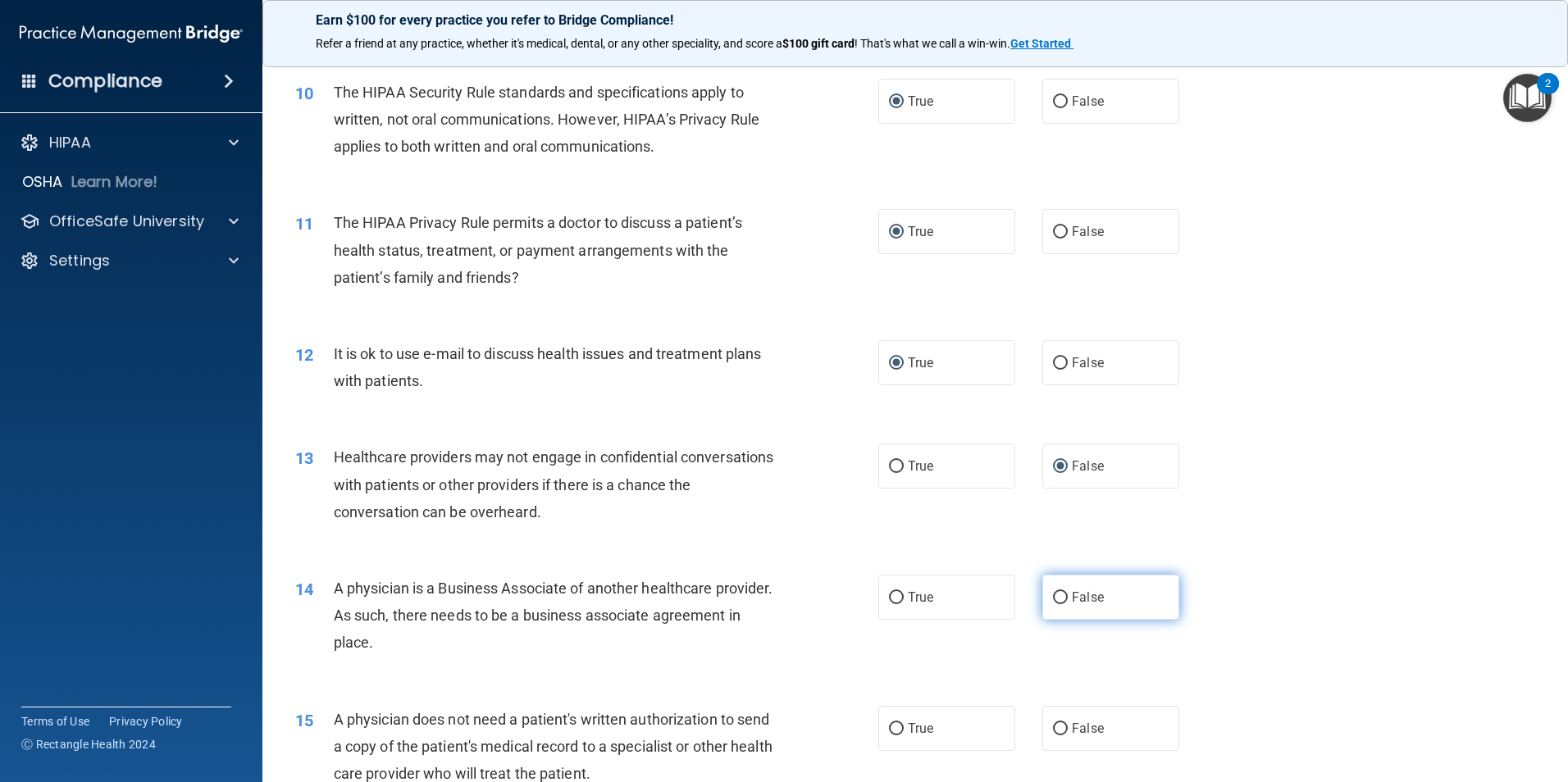
radio input "true"
click at [889, 718] on input "True" at bounding box center [896, 729] width 15 height 13
radio input "true"
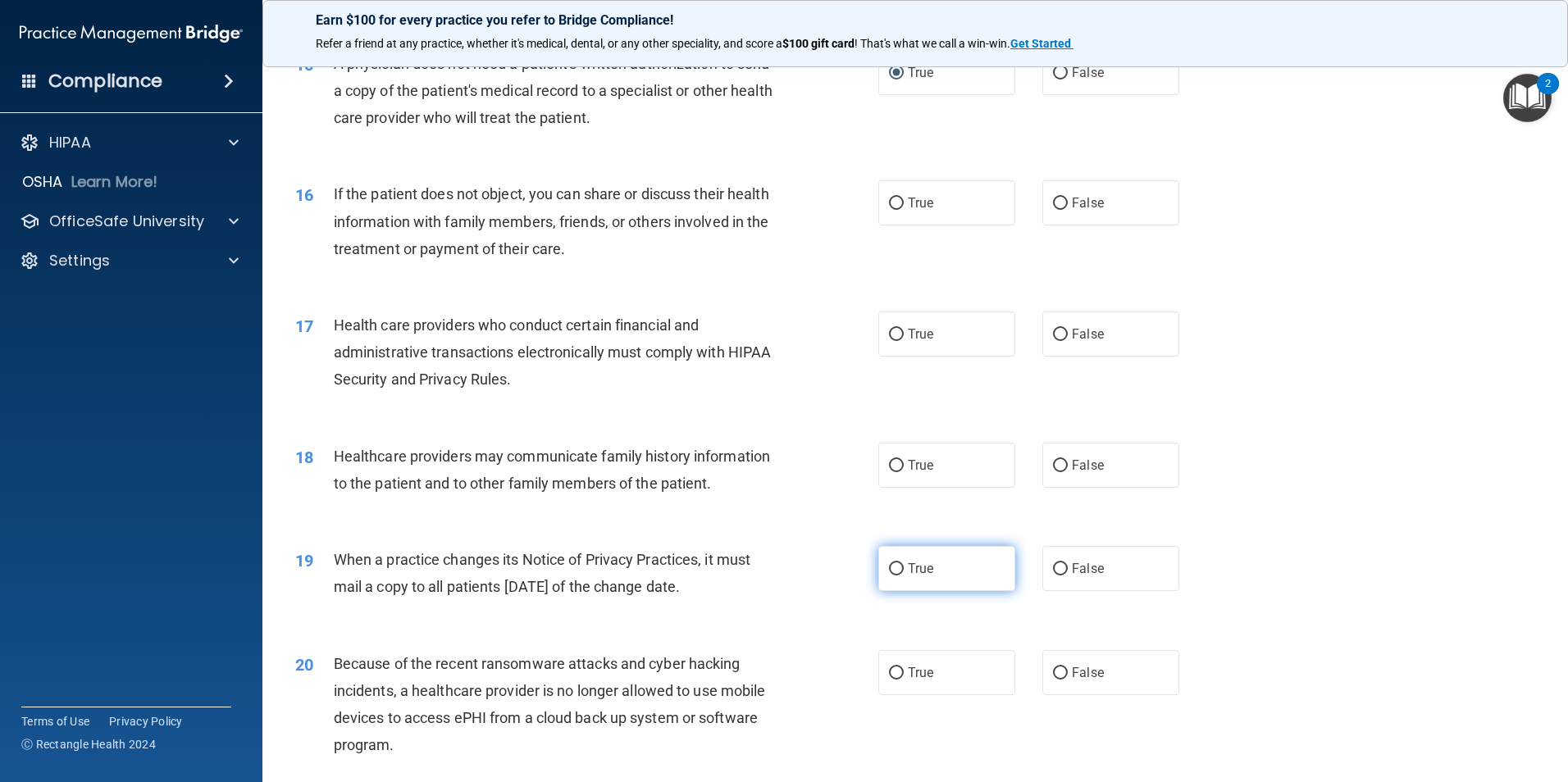
scroll to position [1886, 0]
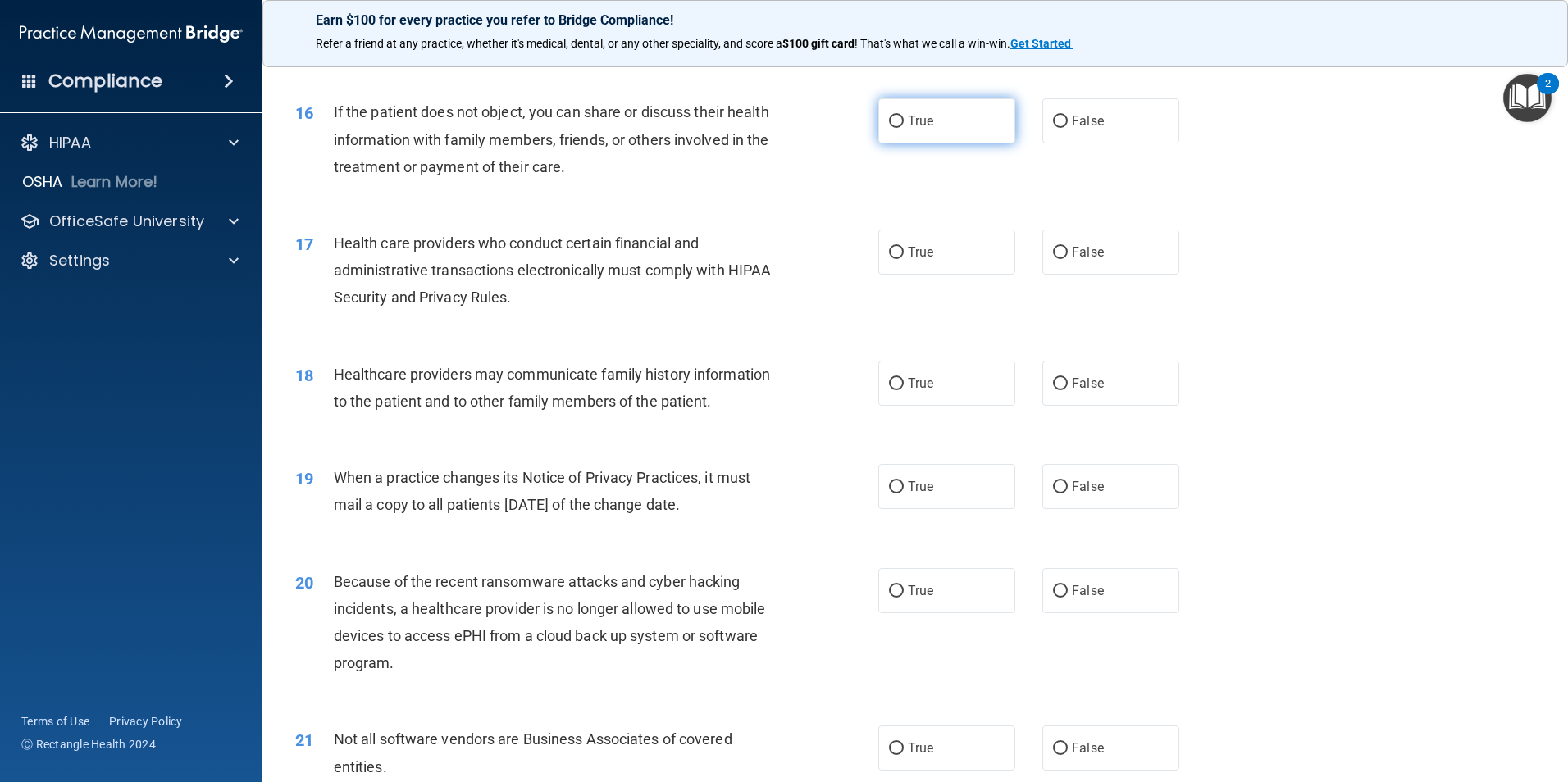
click at [889, 122] on input "True" at bounding box center [896, 122] width 15 height 13
radio input "true"
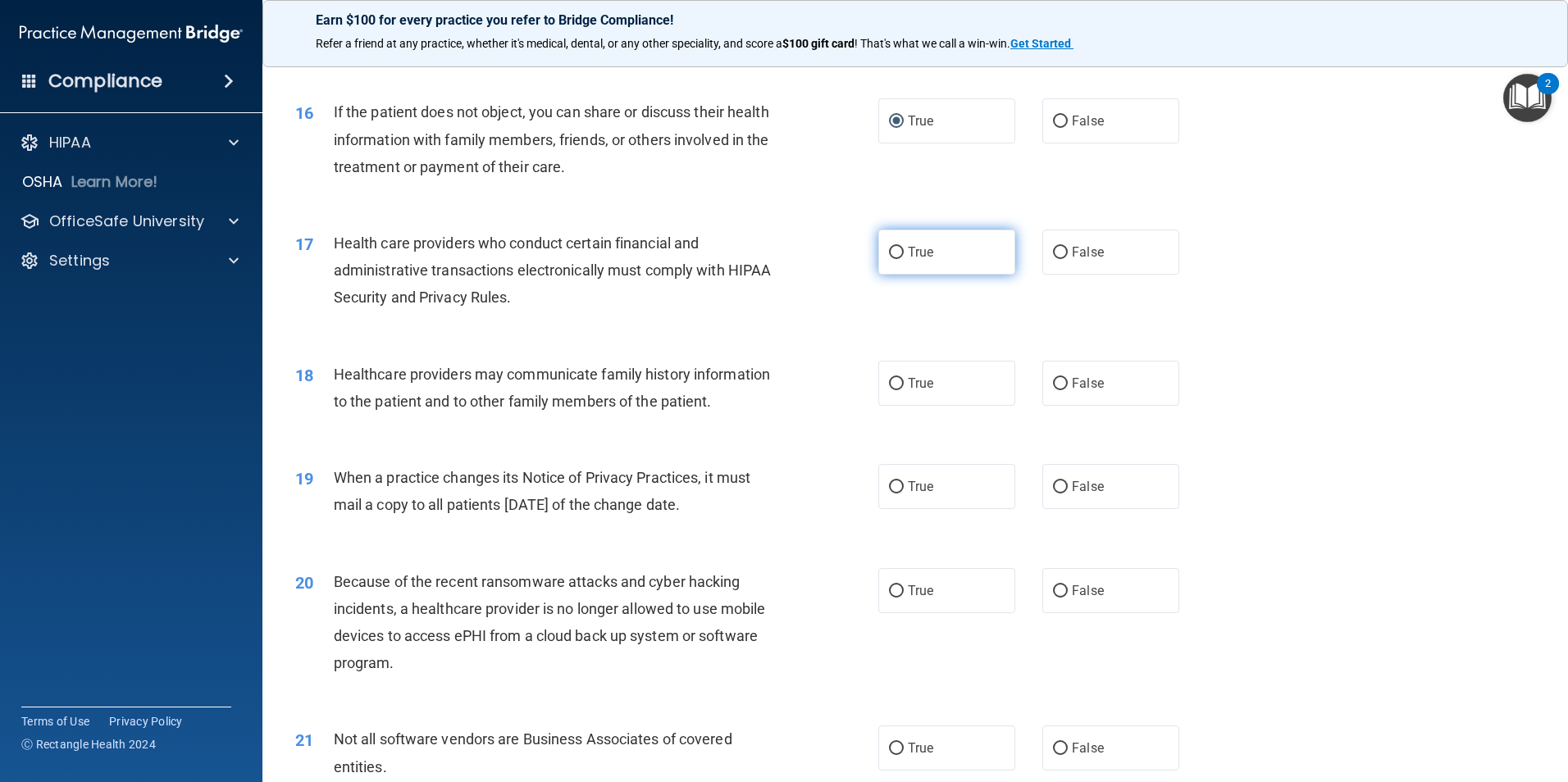
click at [891, 247] on input "True" at bounding box center [896, 252] width 15 height 13
radio input "true"
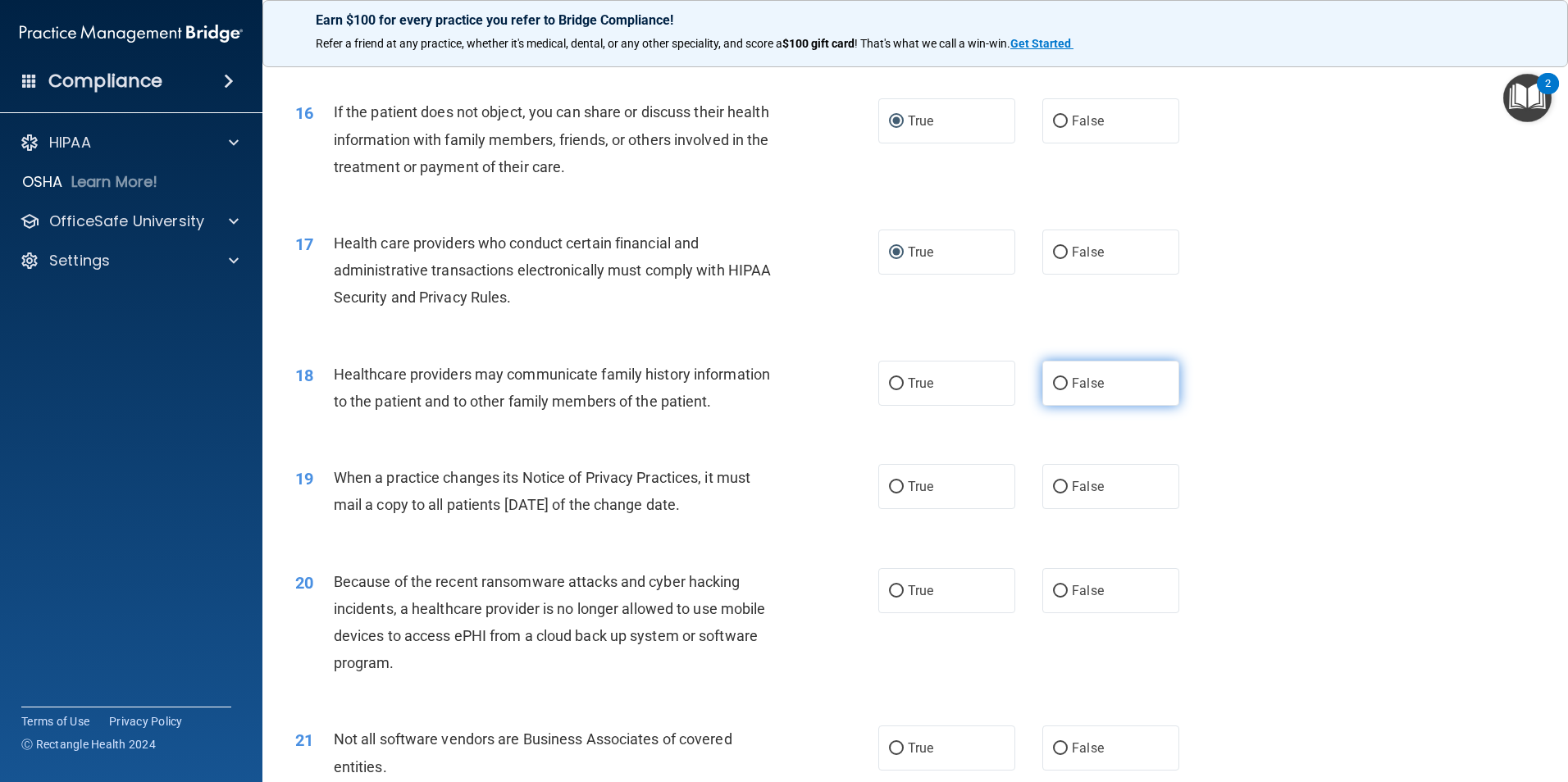
click at [1053, 383] on input "False" at bounding box center [1060, 384] width 15 height 13
radio input "true"
click at [1053, 488] on input "False" at bounding box center [1060, 487] width 15 height 13
radio input "true"
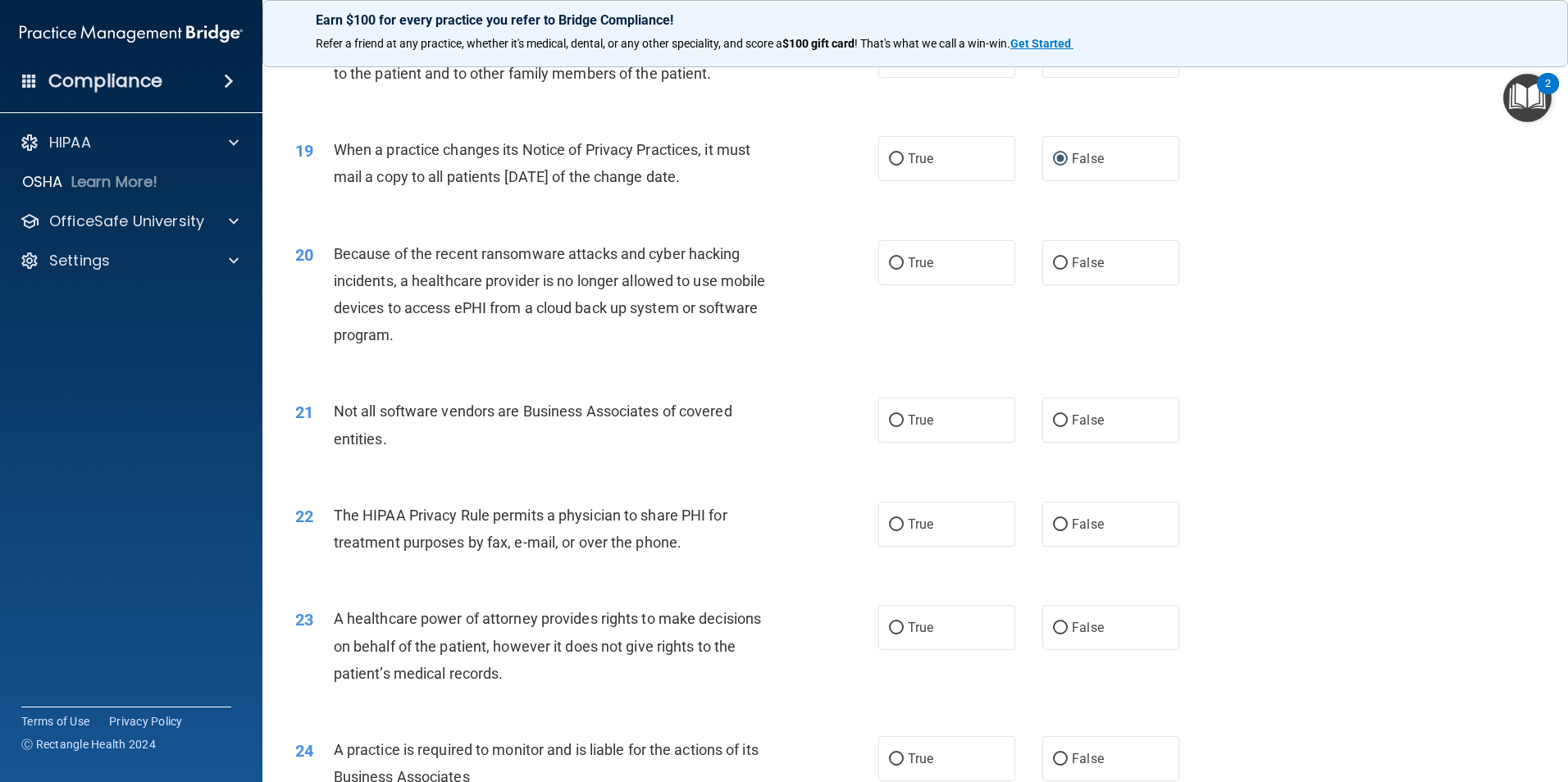
scroll to position [2296, 0]
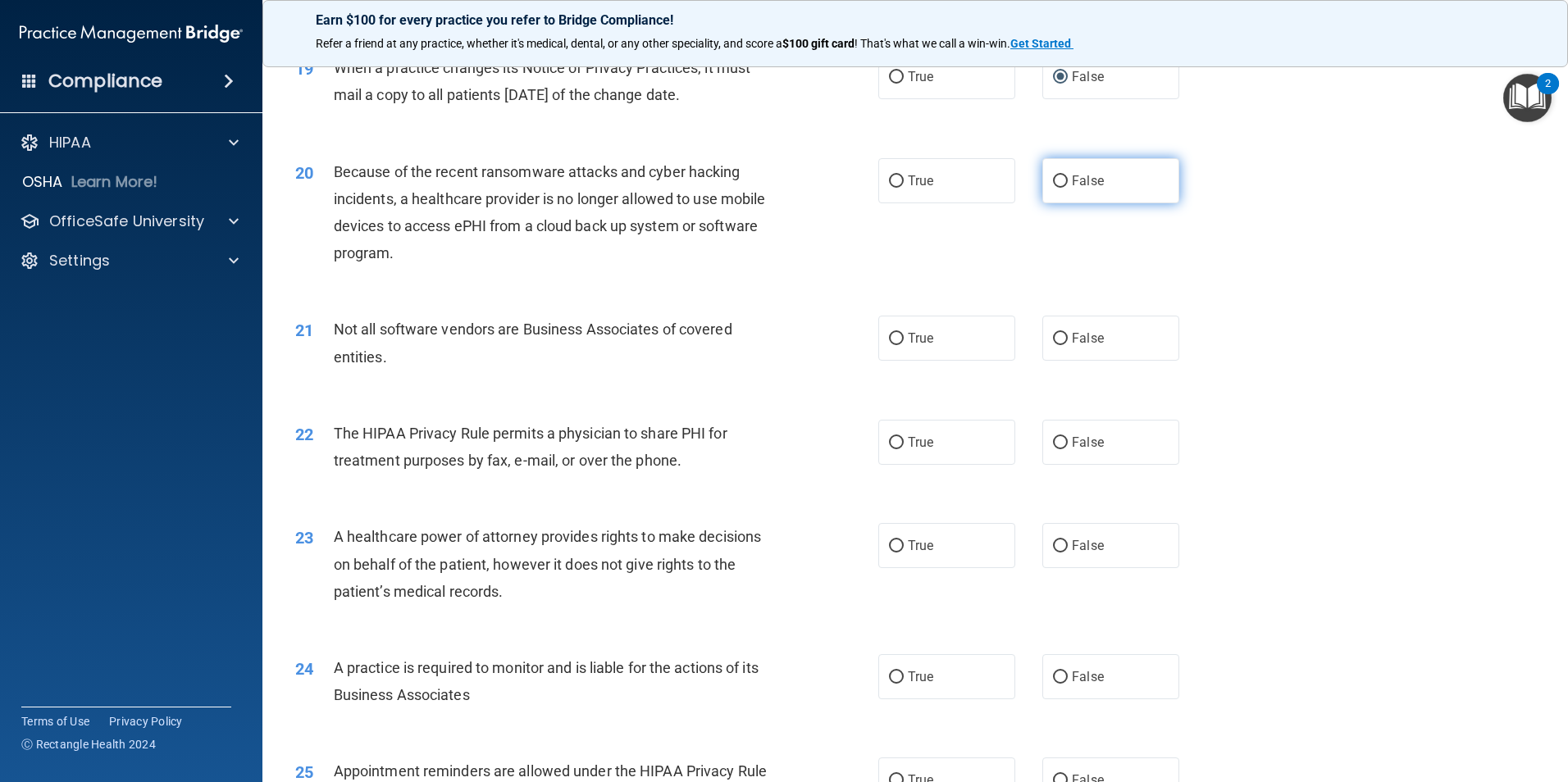
click at [1053, 182] on input "False" at bounding box center [1060, 182] width 15 height 13
radio input "true"
click at [889, 343] on input "True" at bounding box center [896, 339] width 15 height 13
radio input "true"
click at [889, 444] on input "True" at bounding box center [896, 443] width 15 height 13
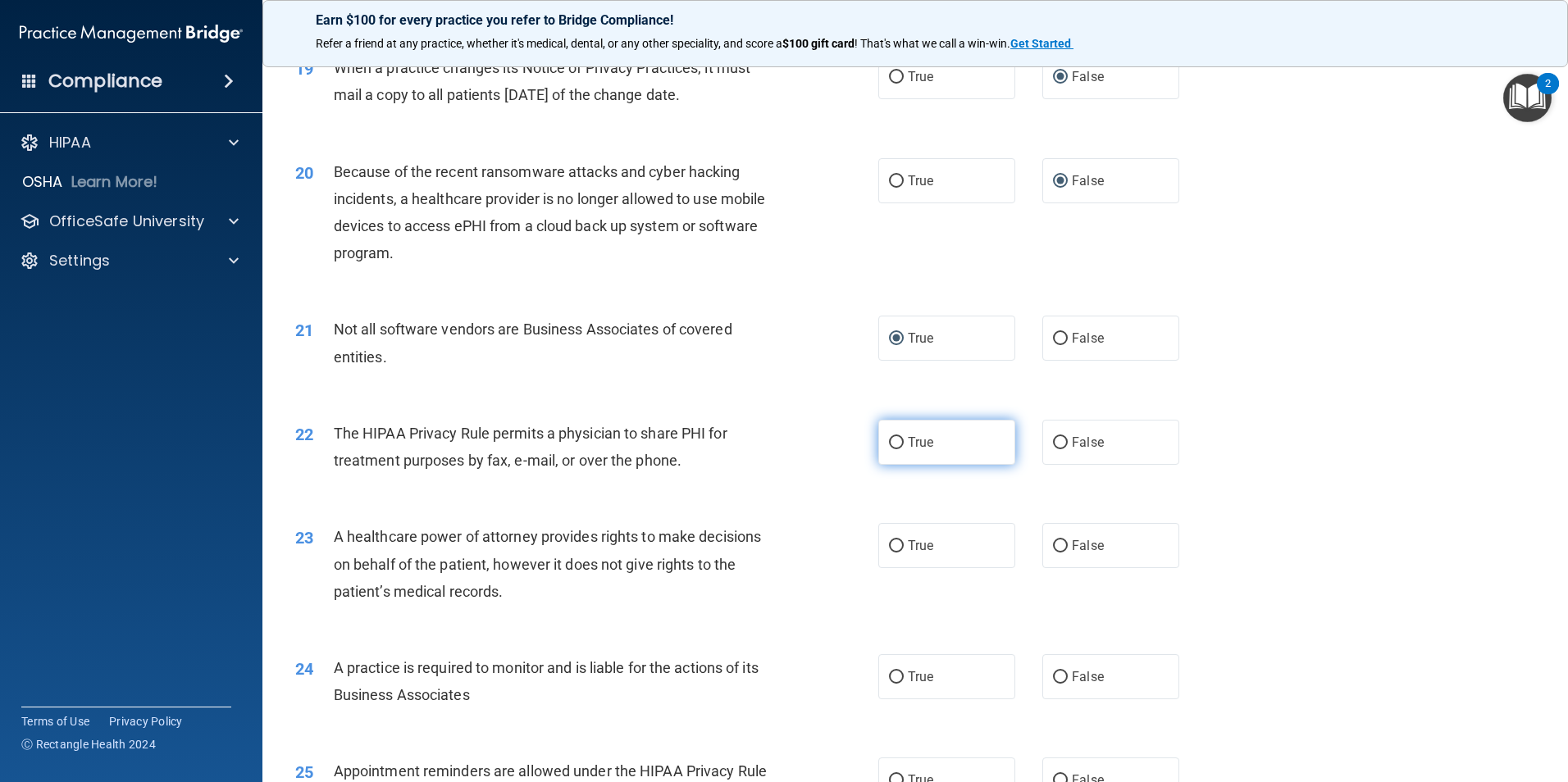
radio input "true"
click at [1053, 544] on input "False" at bounding box center [1060, 546] width 15 height 13
radio input "true"
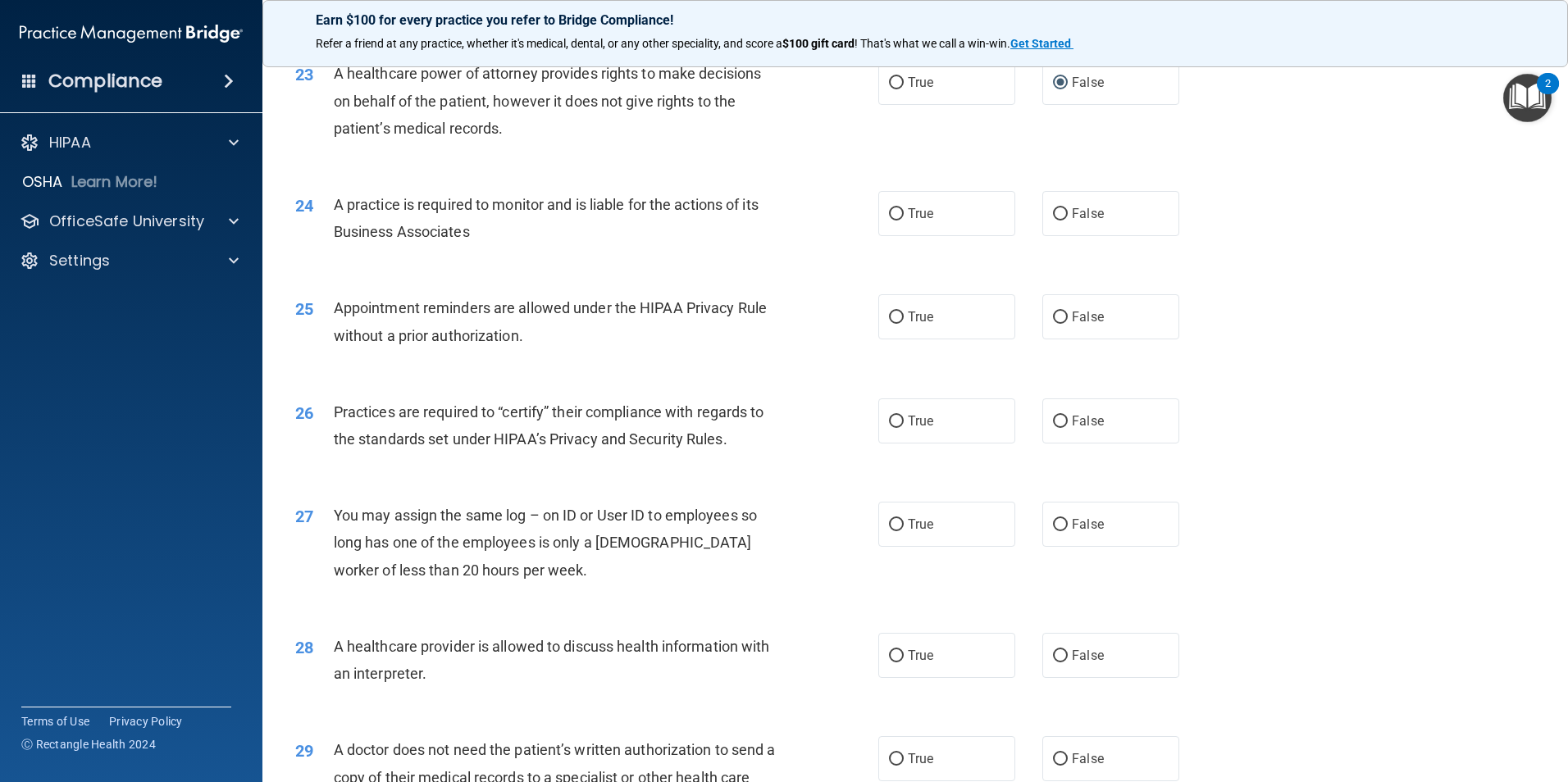
scroll to position [2788, 0]
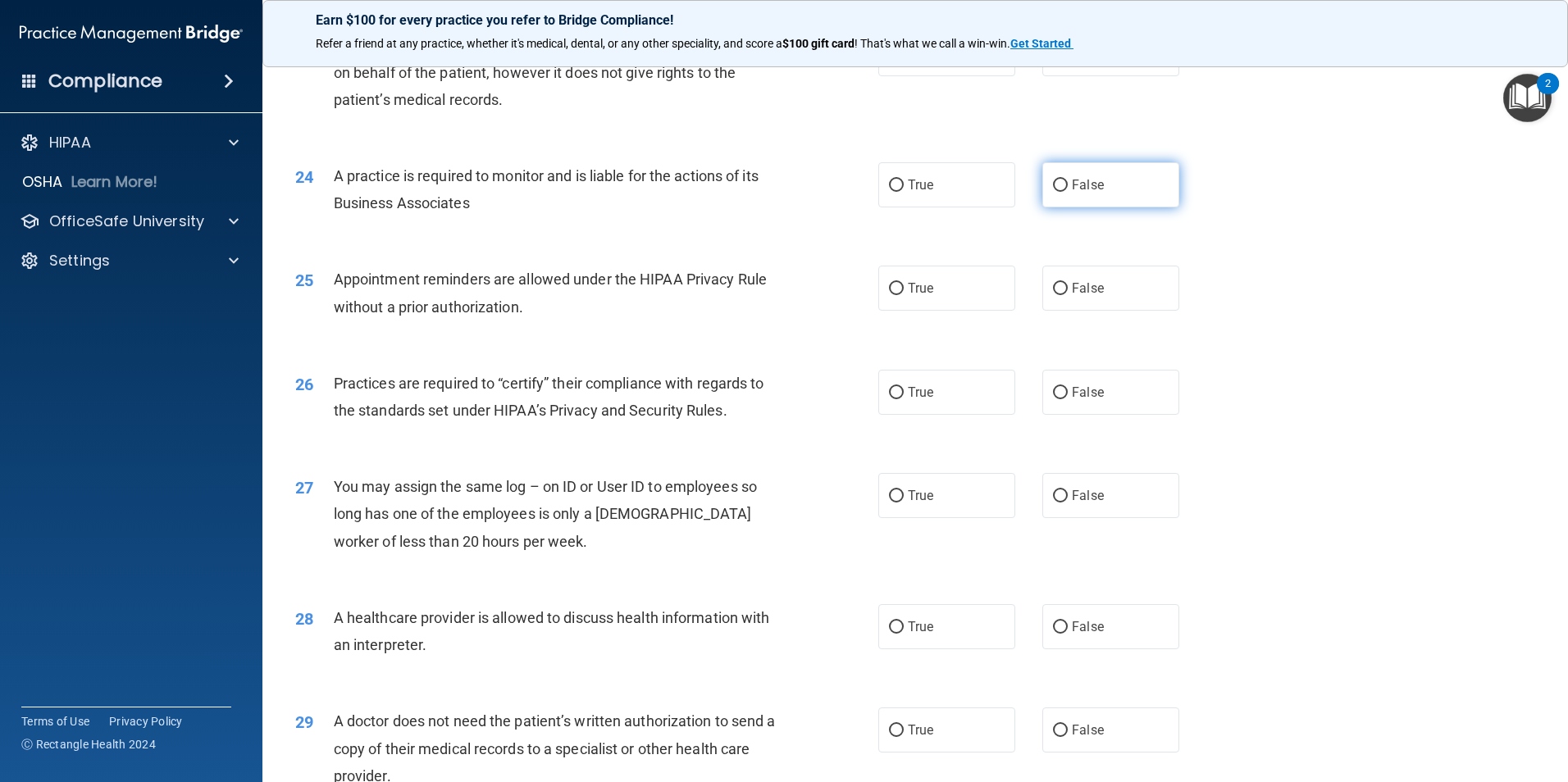
click at [1053, 191] on input "False" at bounding box center [1060, 186] width 15 height 13
radio input "true"
click at [891, 285] on input "True" at bounding box center [896, 289] width 15 height 13
radio input "true"
click at [1053, 390] on input "False" at bounding box center [1060, 393] width 15 height 13
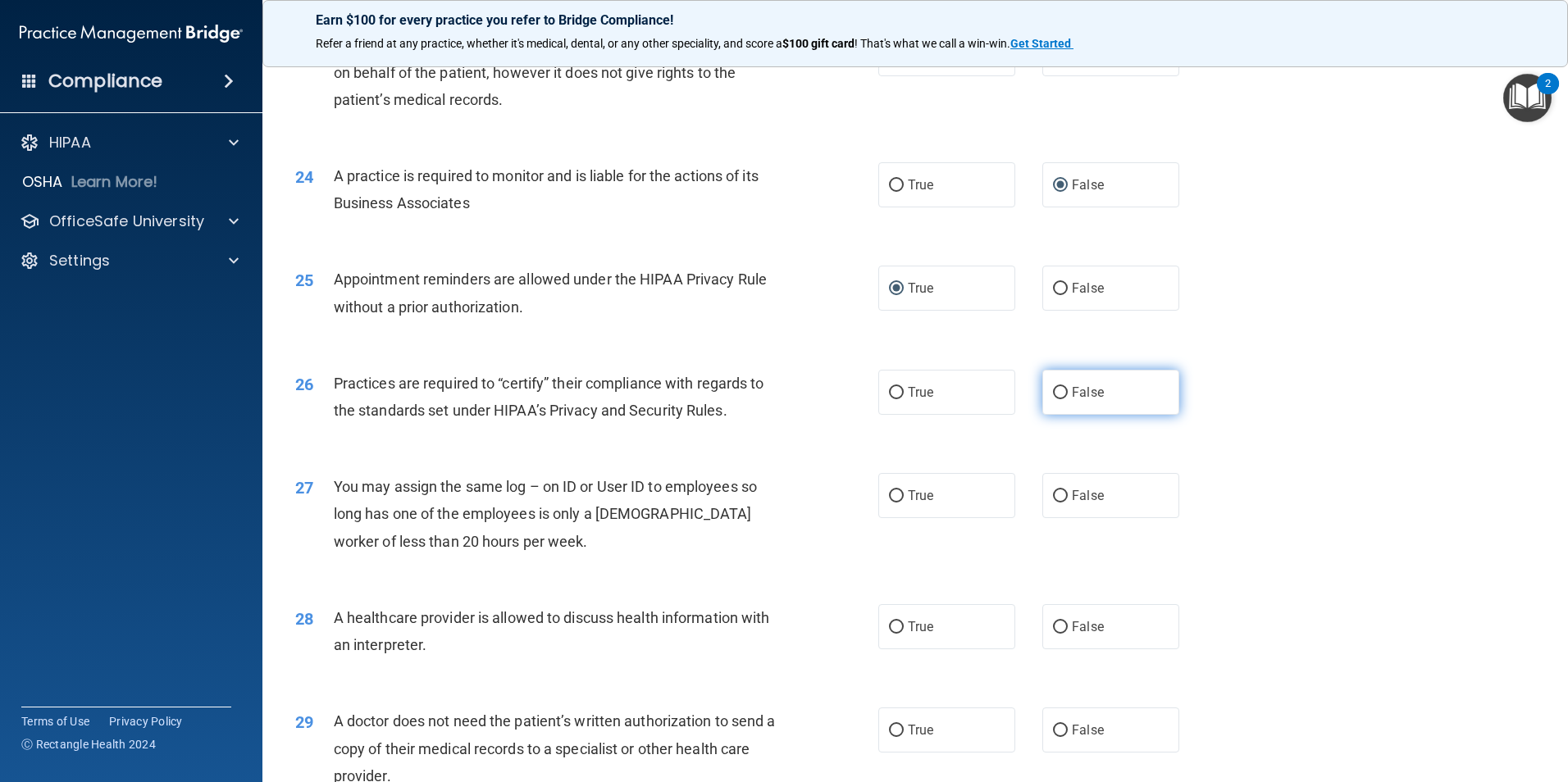
radio input "true"
click at [1055, 493] on input "False" at bounding box center [1060, 496] width 15 height 13
radio input "true"
click at [1054, 626] on input "False" at bounding box center [1060, 628] width 15 height 13
radio input "true"
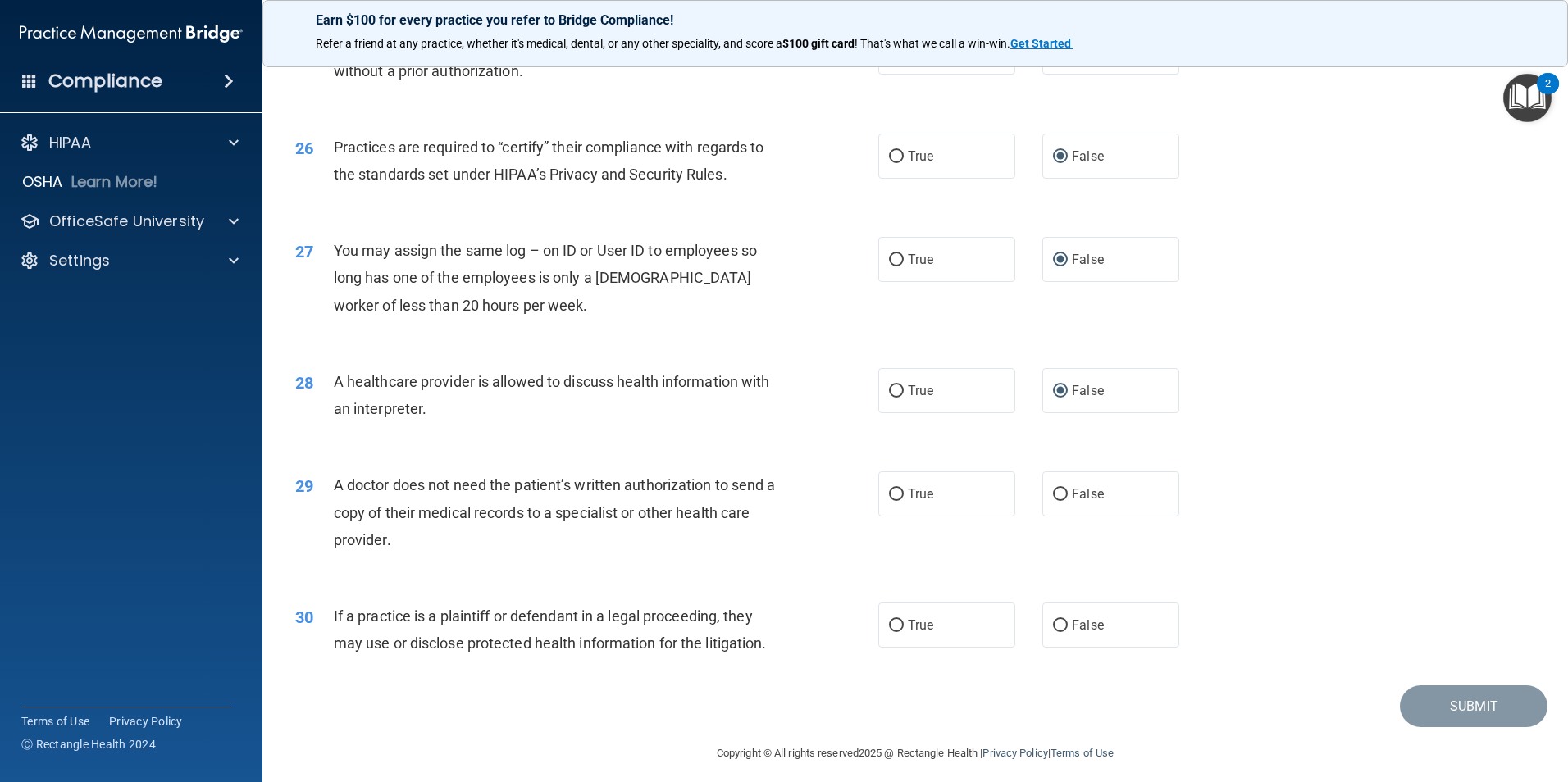
scroll to position [3035, 0]
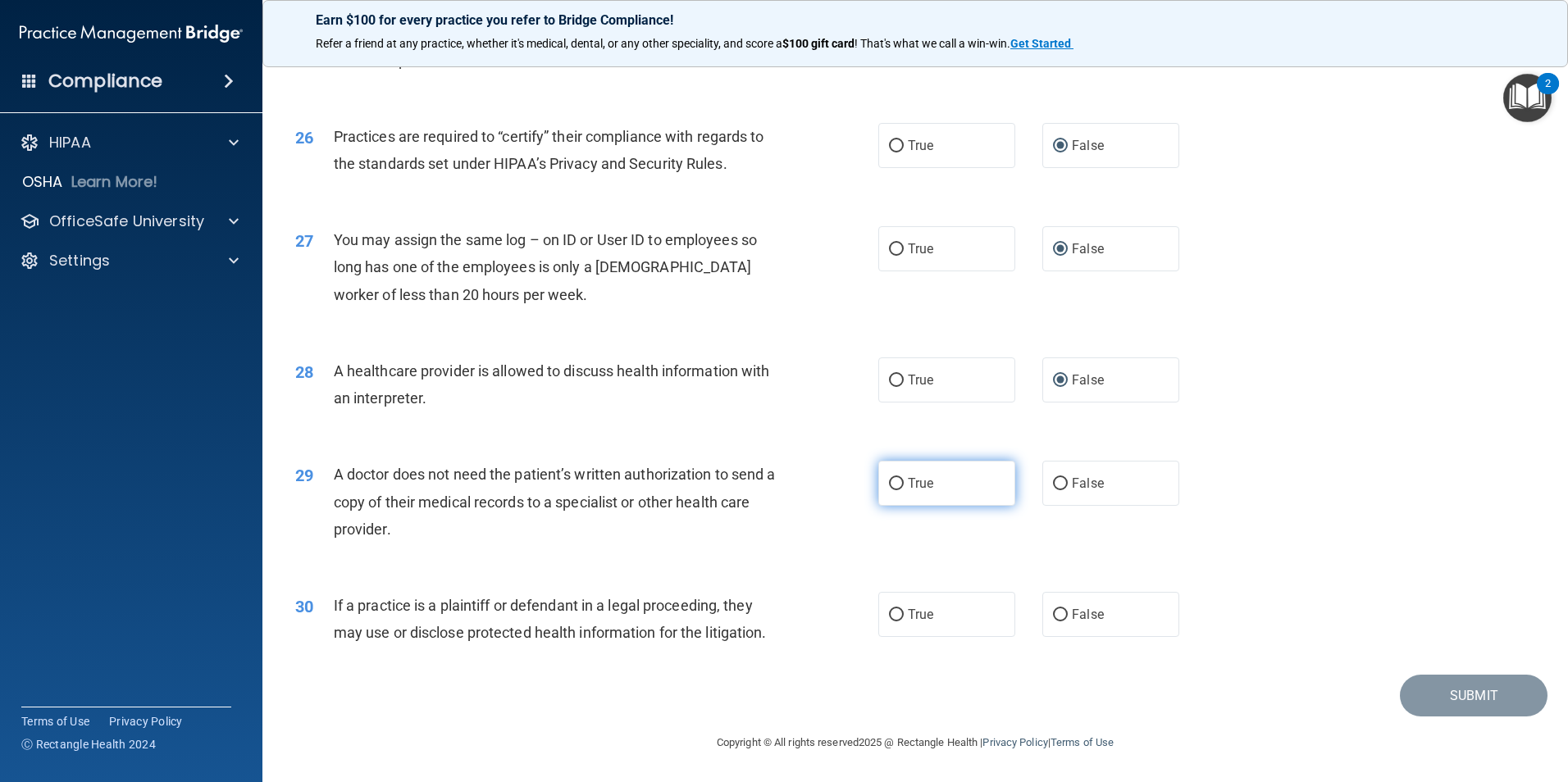
click at [890, 481] on input "True" at bounding box center [896, 484] width 15 height 13
radio input "true"
click at [889, 611] on input "True" at bounding box center [896, 615] width 15 height 13
radio input "true"
click at [1466, 693] on button "Submit" at bounding box center [1474, 696] width 147 height 42
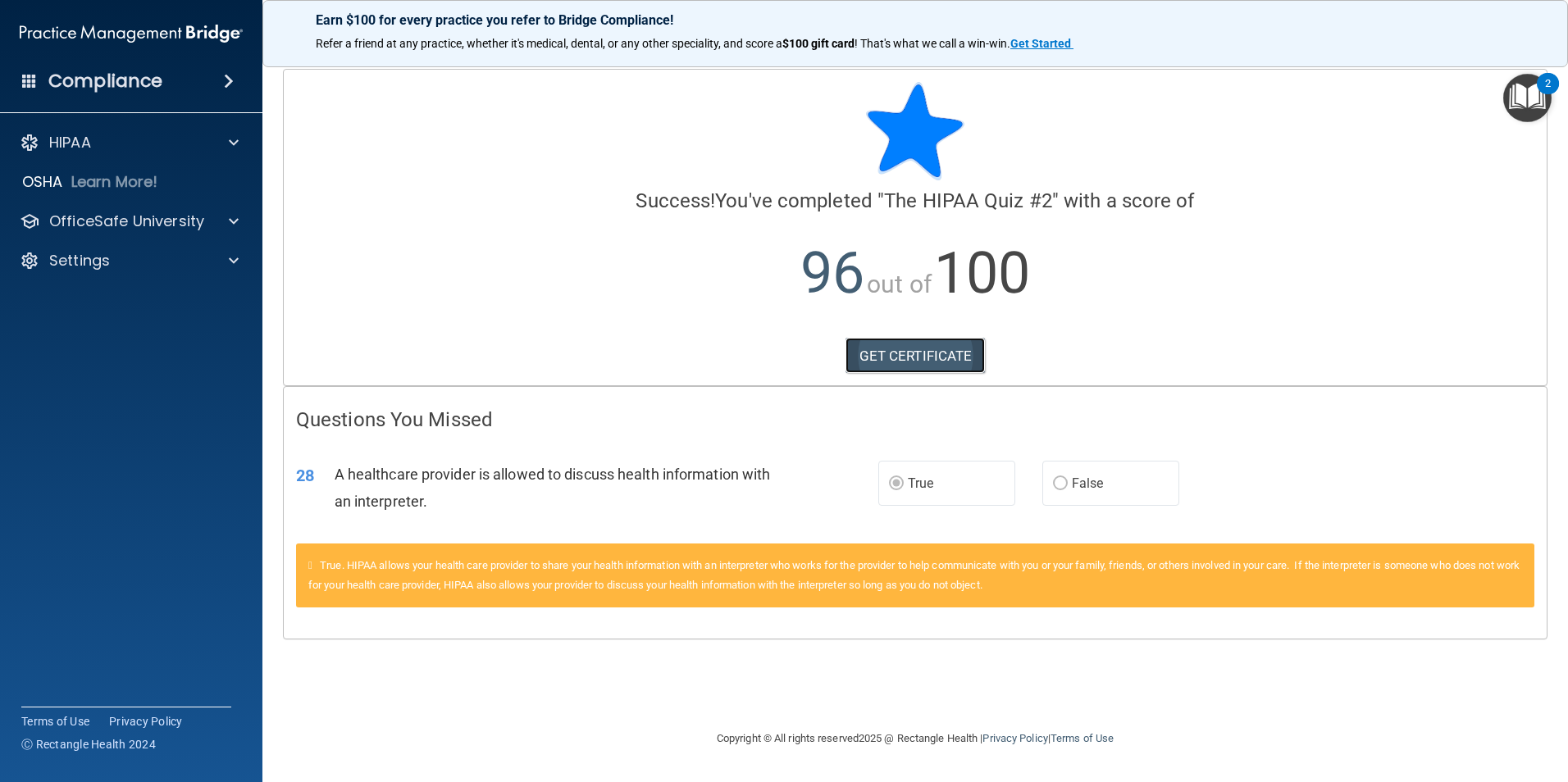
click at [911, 351] on link "GET CERTIFICATE" at bounding box center [916, 356] width 140 height 36
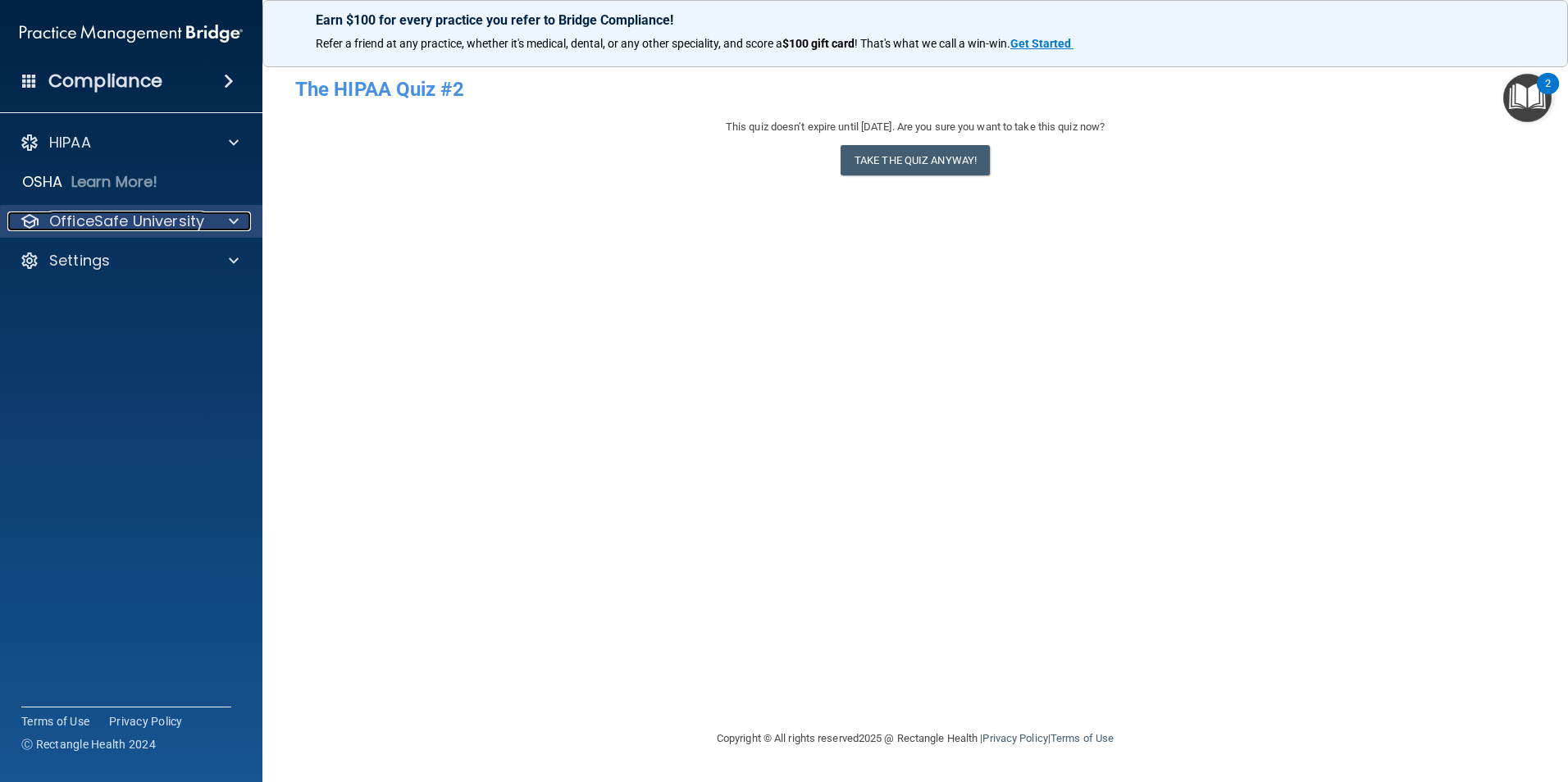
click at [121, 221] on p "OfficeSafe University" at bounding box center [127, 221] width 155 height 20
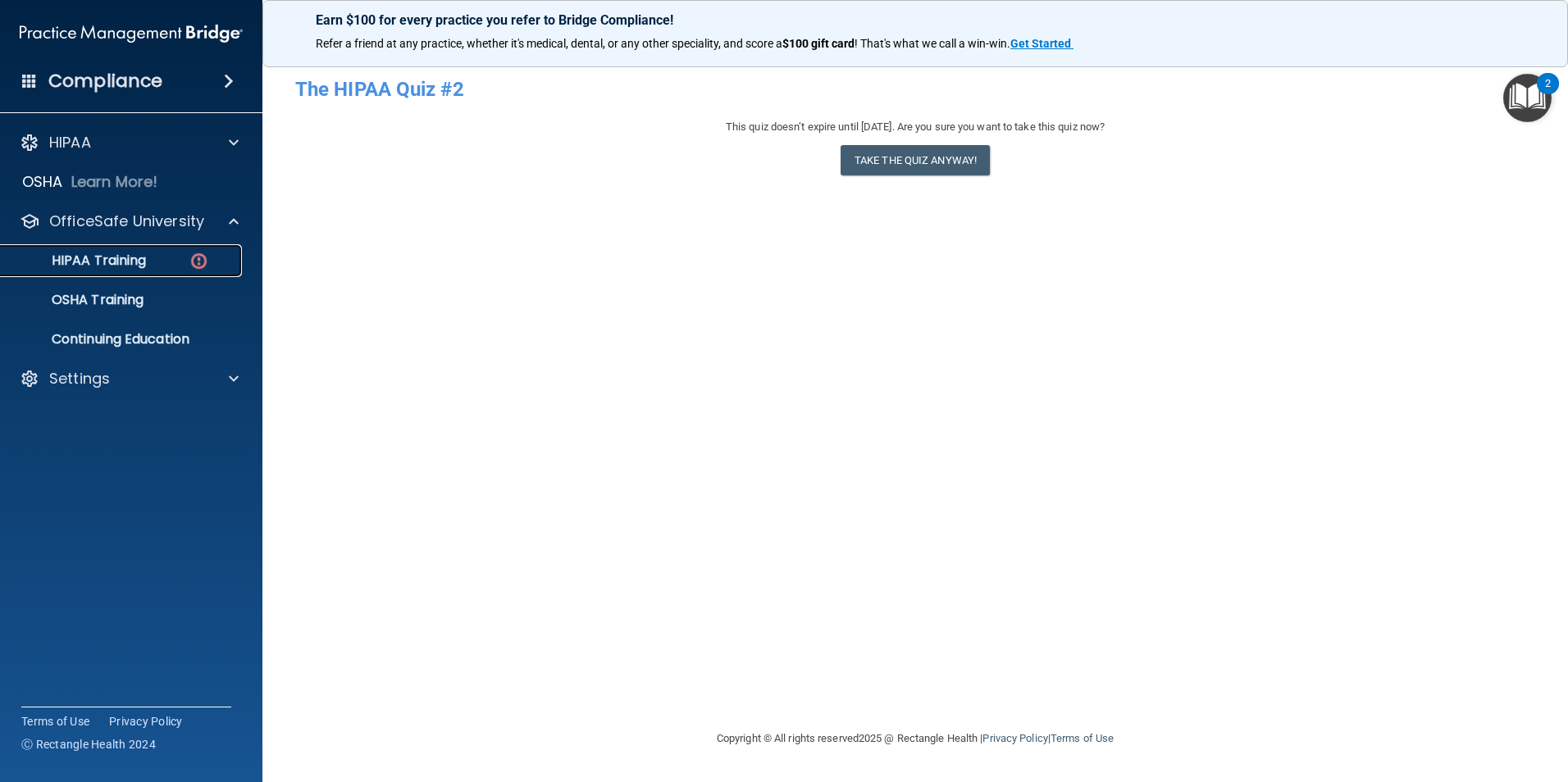
click at [122, 256] on p "HIPAA Training" at bounding box center [79, 260] width 136 height 17
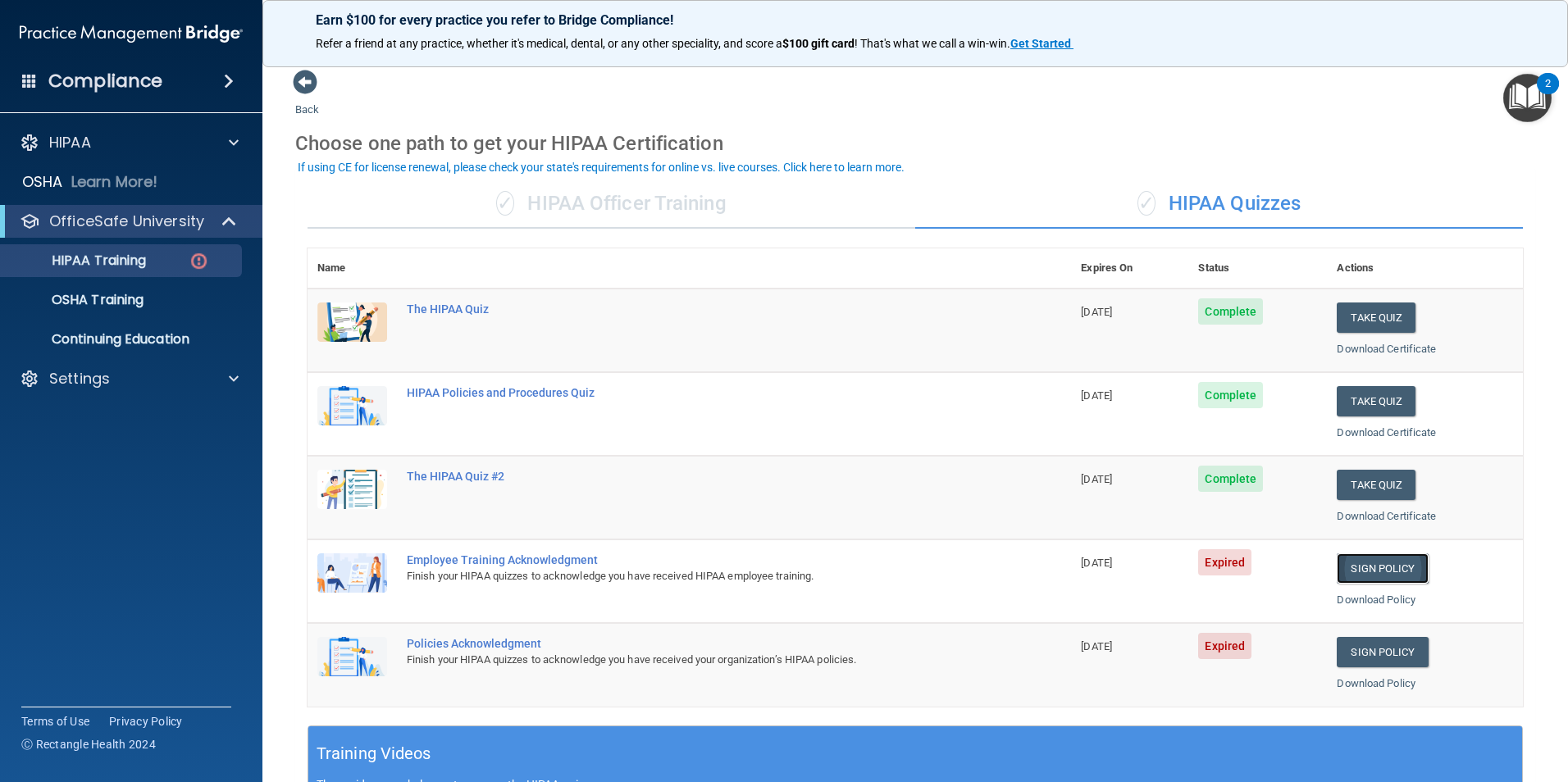
click at [1364, 575] on link "Sign Policy" at bounding box center [1382, 568] width 91 height 30
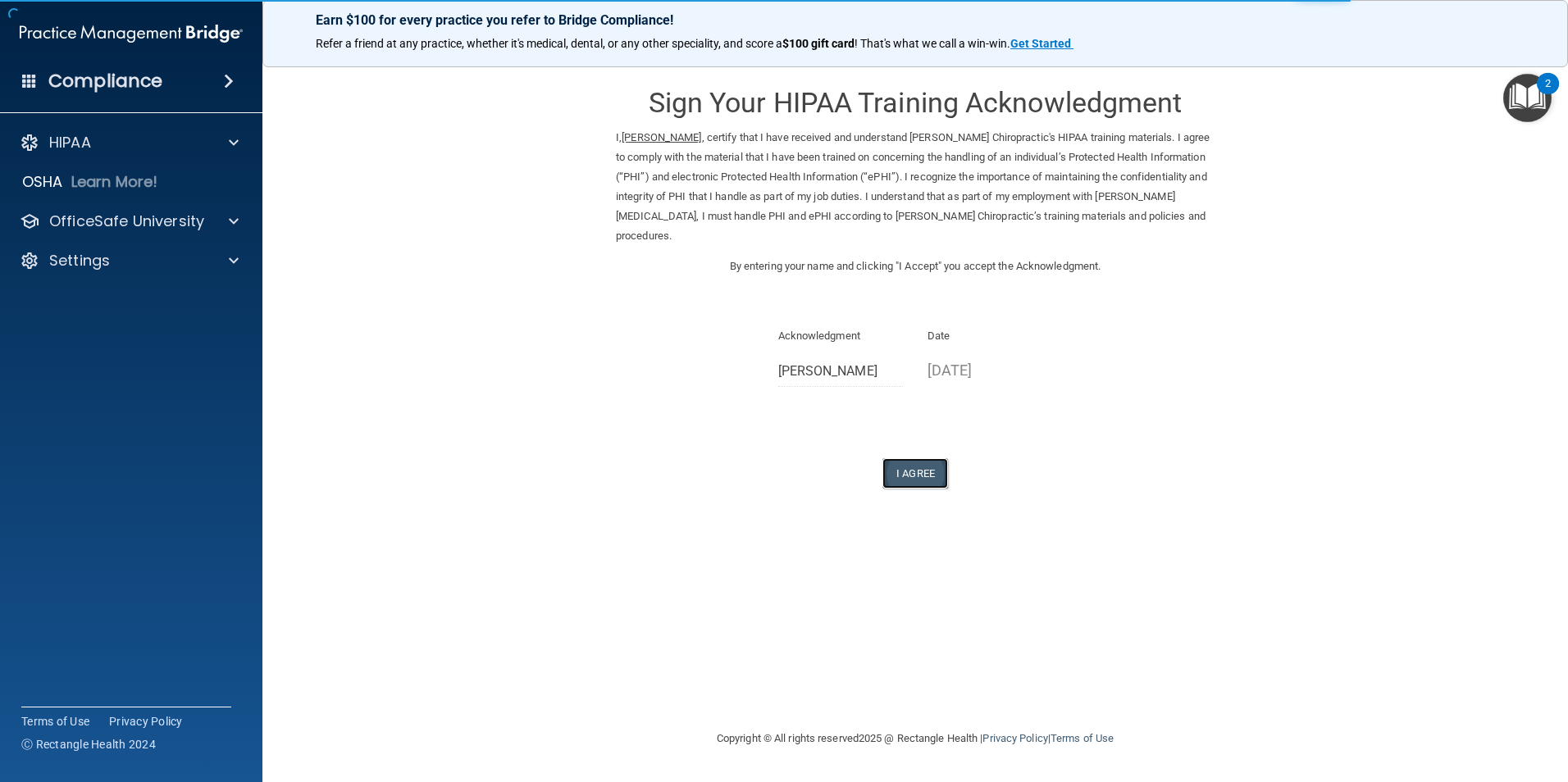
click at [921, 459] on button "I Agree" at bounding box center [915, 474] width 66 height 30
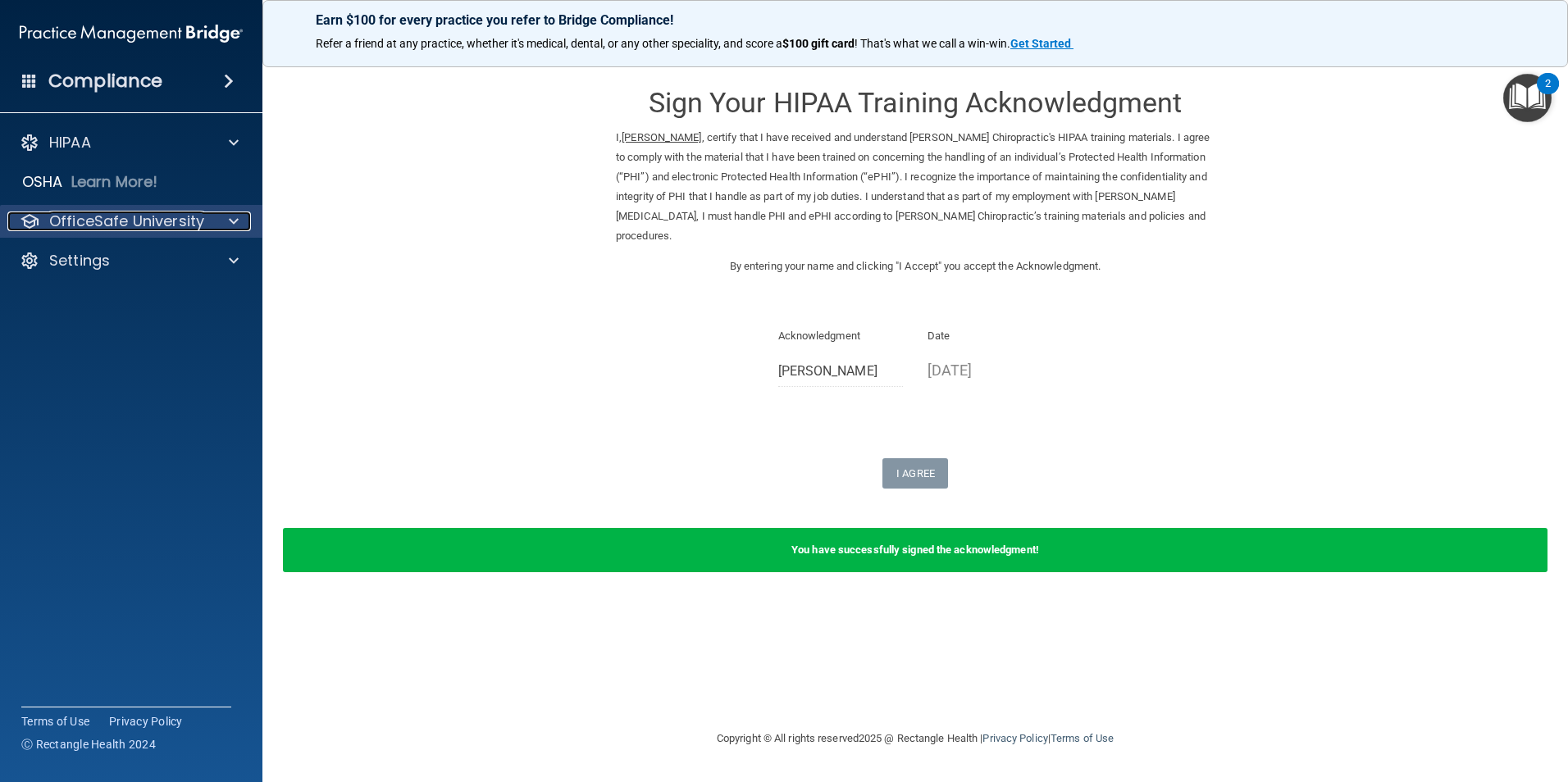
click at [97, 221] on p "OfficeSafe University" at bounding box center [127, 221] width 155 height 20
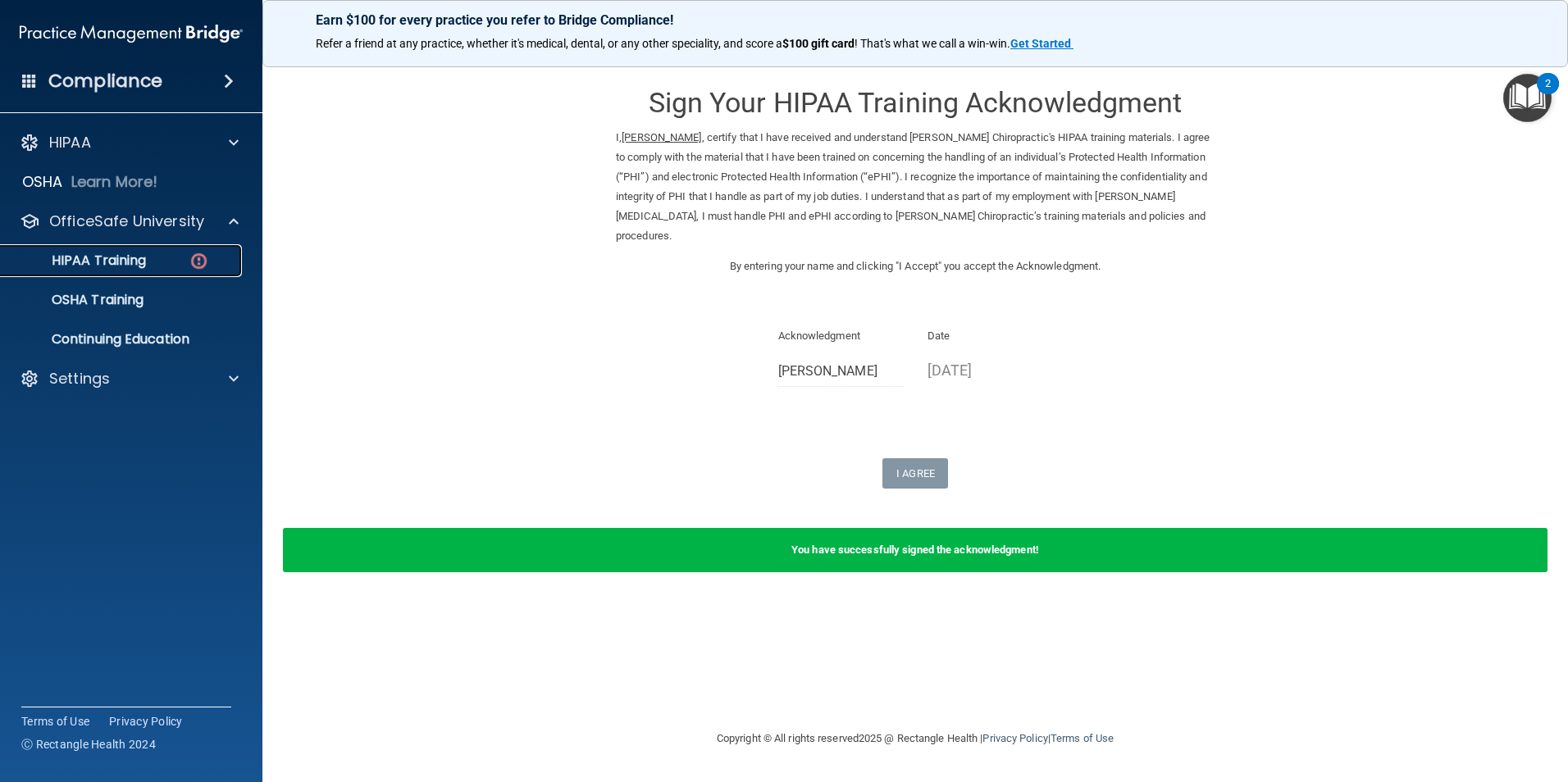
click at [104, 256] on p "HIPAA Training" at bounding box center [79, 260] width 136 height 17
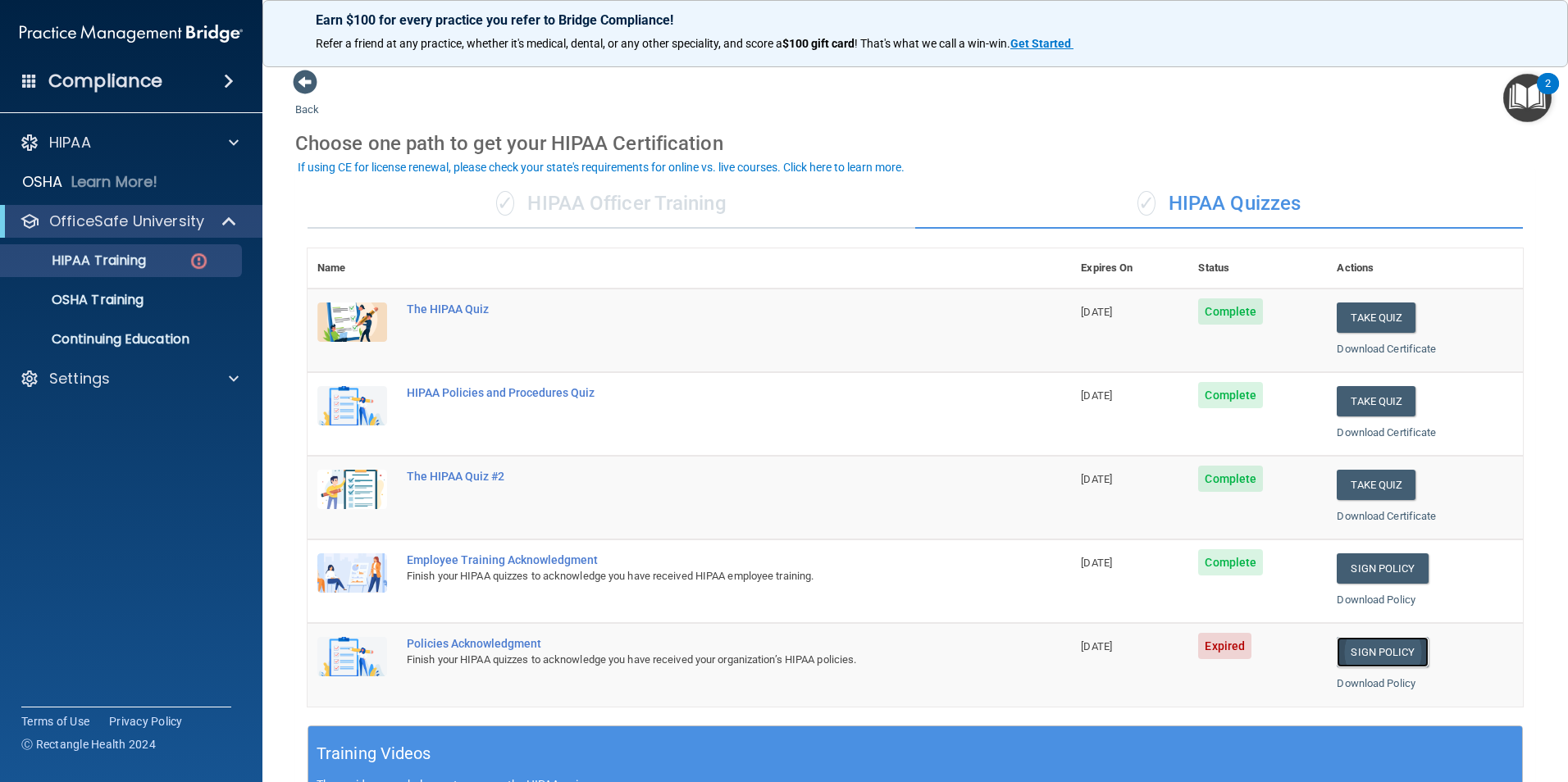
click at [1379, 653] on link "Sign Policy" at bounding box center [1382, 652] width 91 height 30
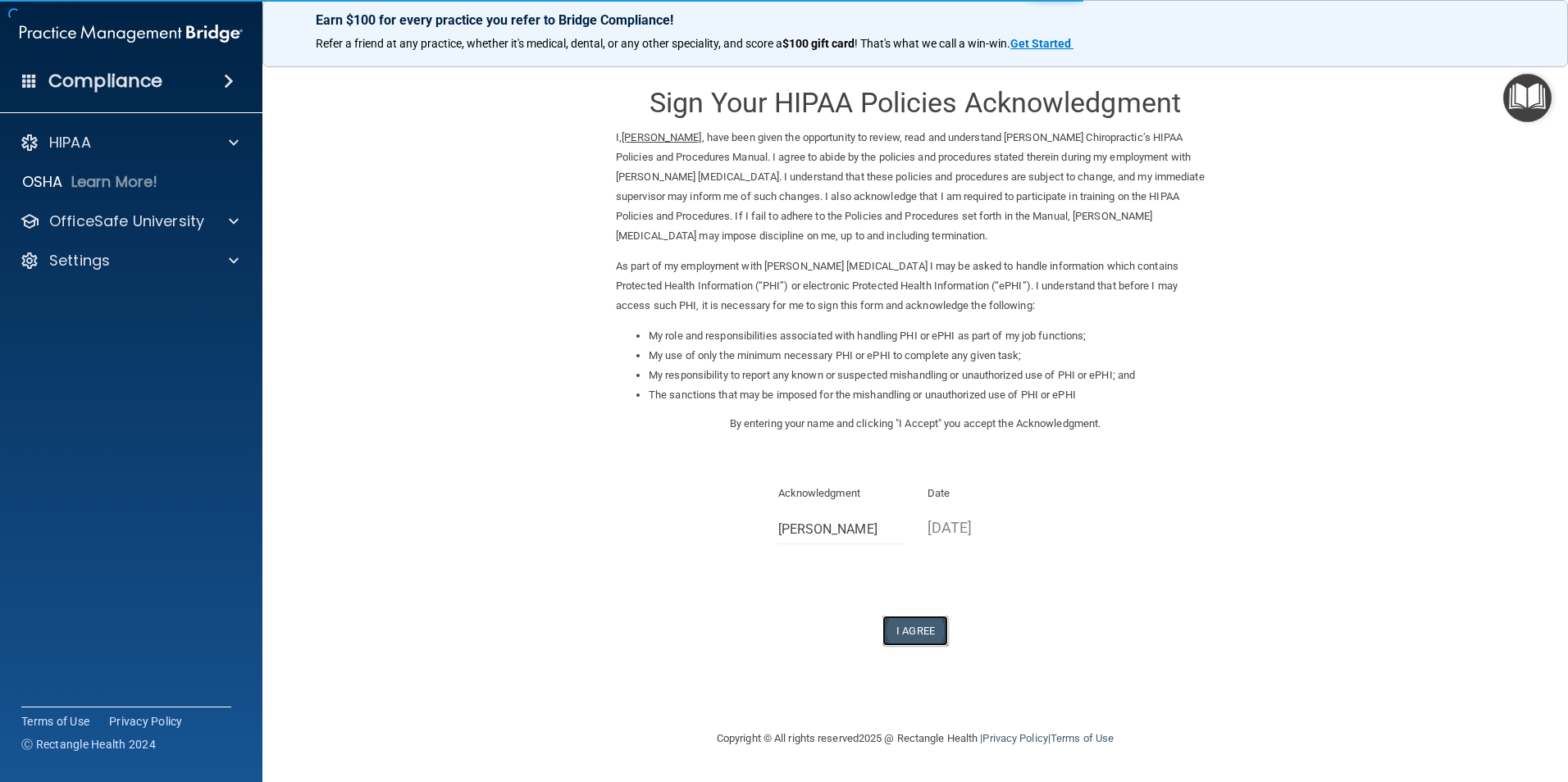
click at [914, 631] on button "I Agree" at bounding box center [915, 631] width 66 height 30
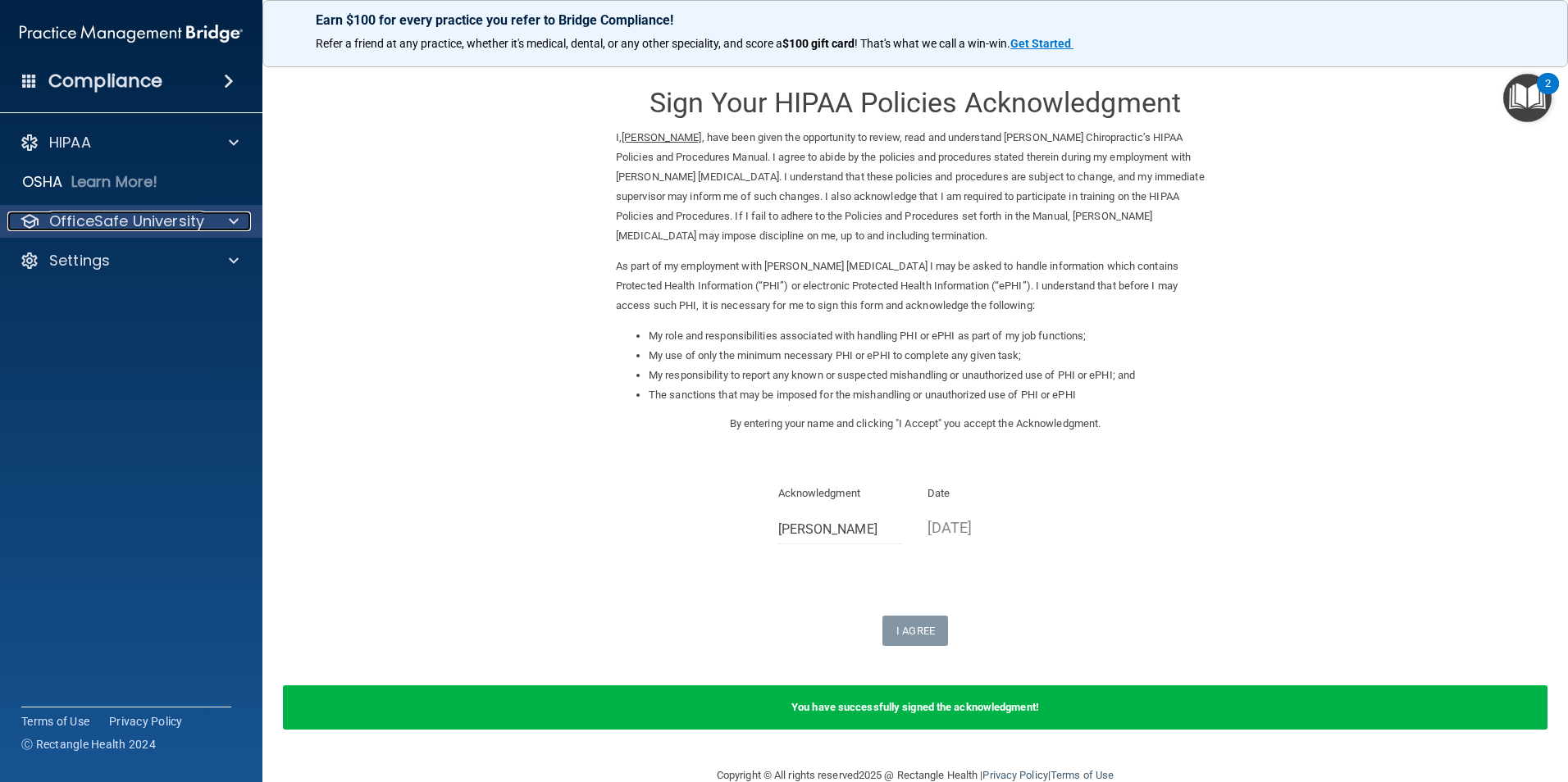
click at [112, 225] on p "OfficeSafe University" at bounding box center [127, 221] width 155 height 20
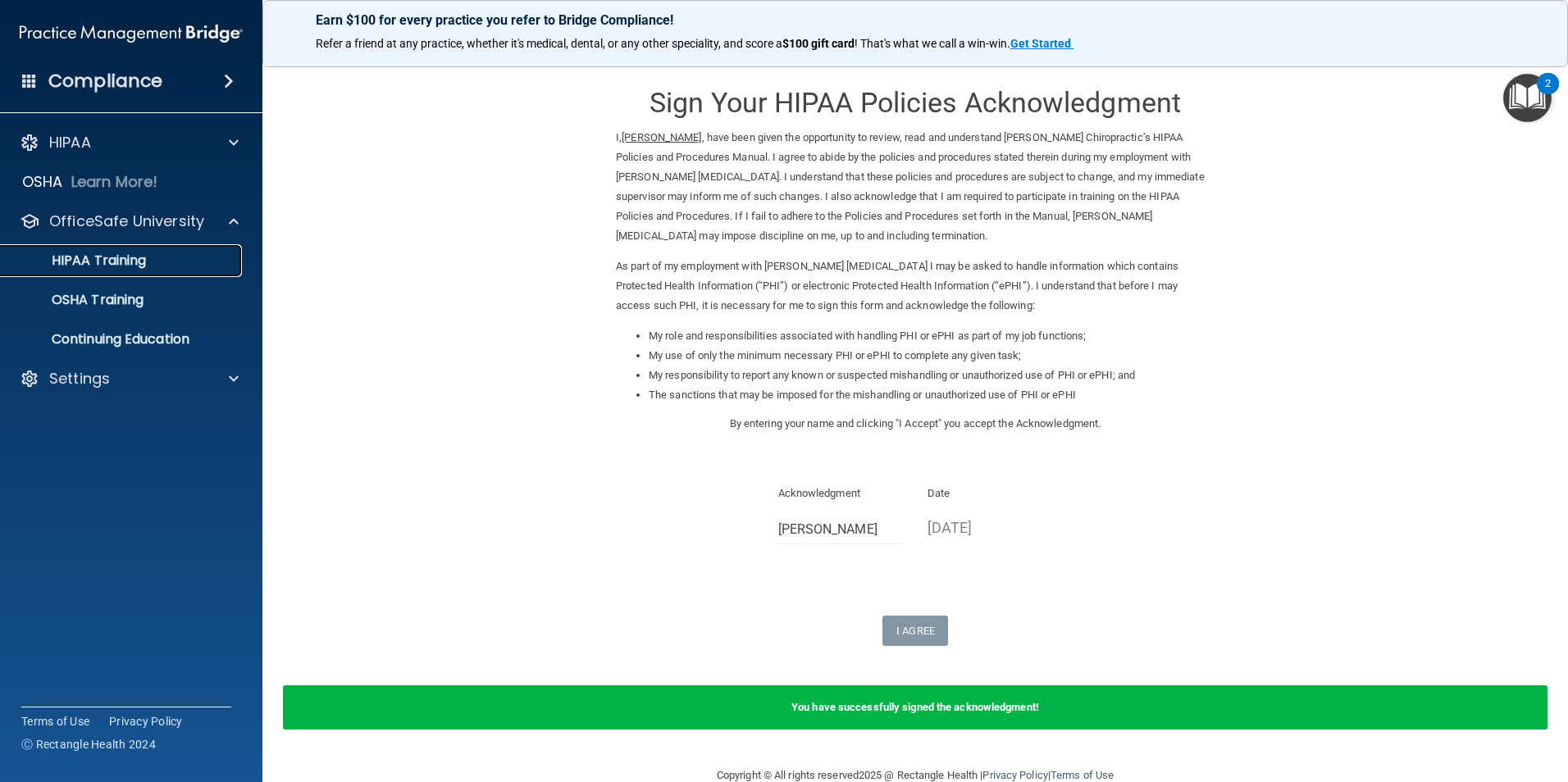
click at [149, 264] on div "HIPAA Training" at bounding box center [123, 260] width 224 height 17
